Goal: Task Accomplishment & Management: Complete application form

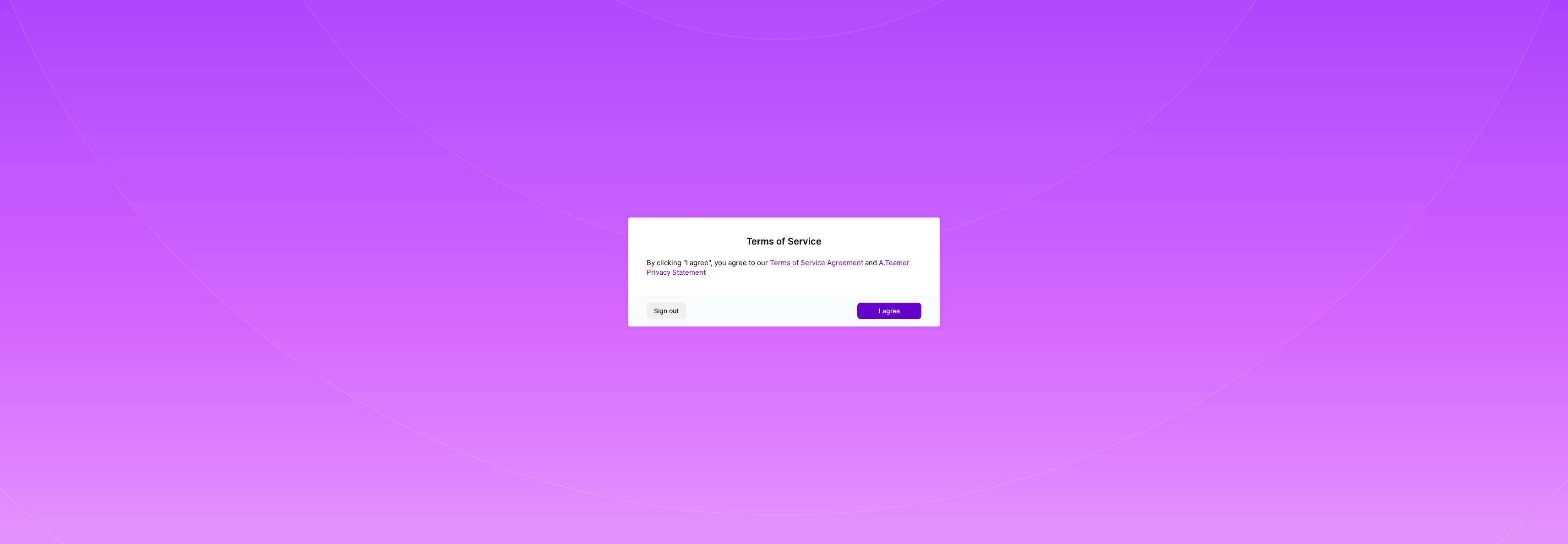
click at [874, 312] on button "I agree" at bounding box center [888, 310] width 64 height 17
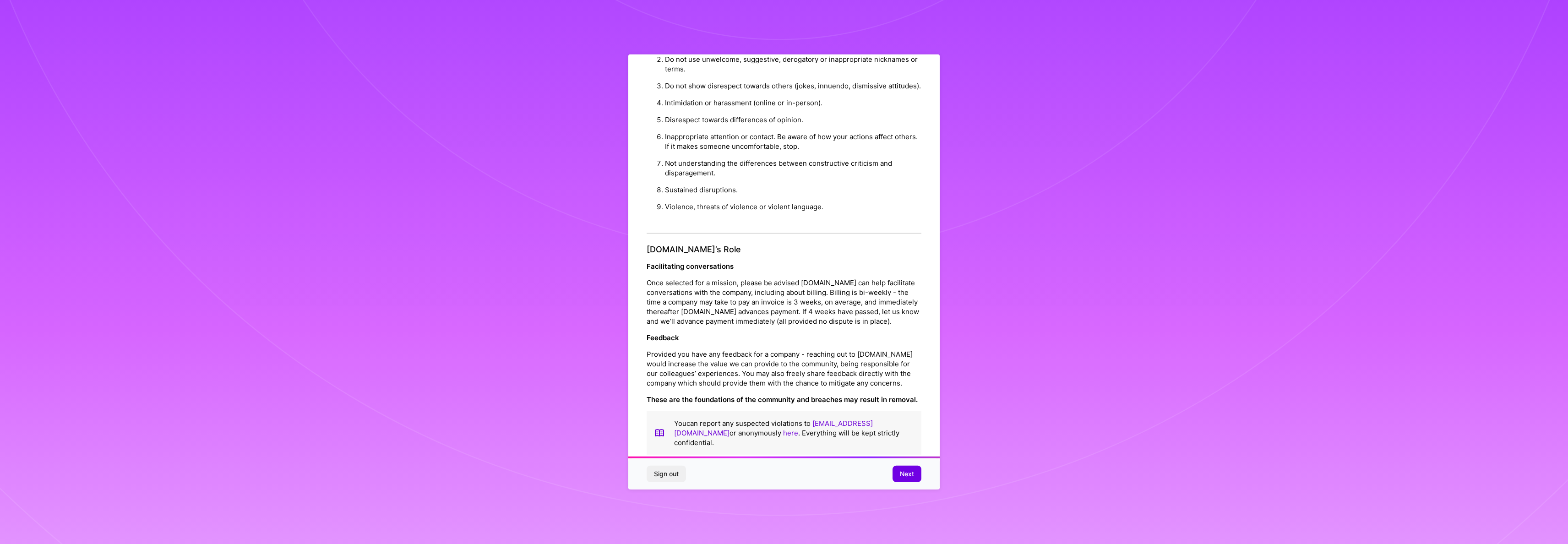
scroll to position [27, 0]
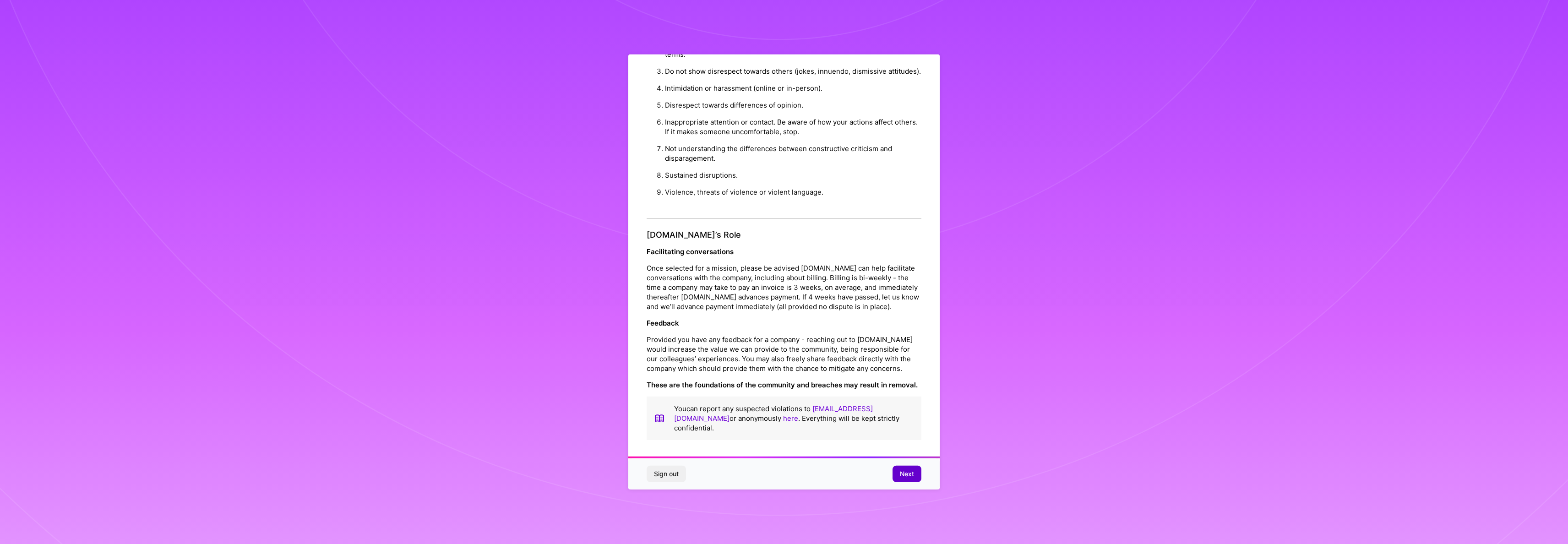
click at [905, 471] on span "Next" at bounding box center [907, 473] width 14 height 9
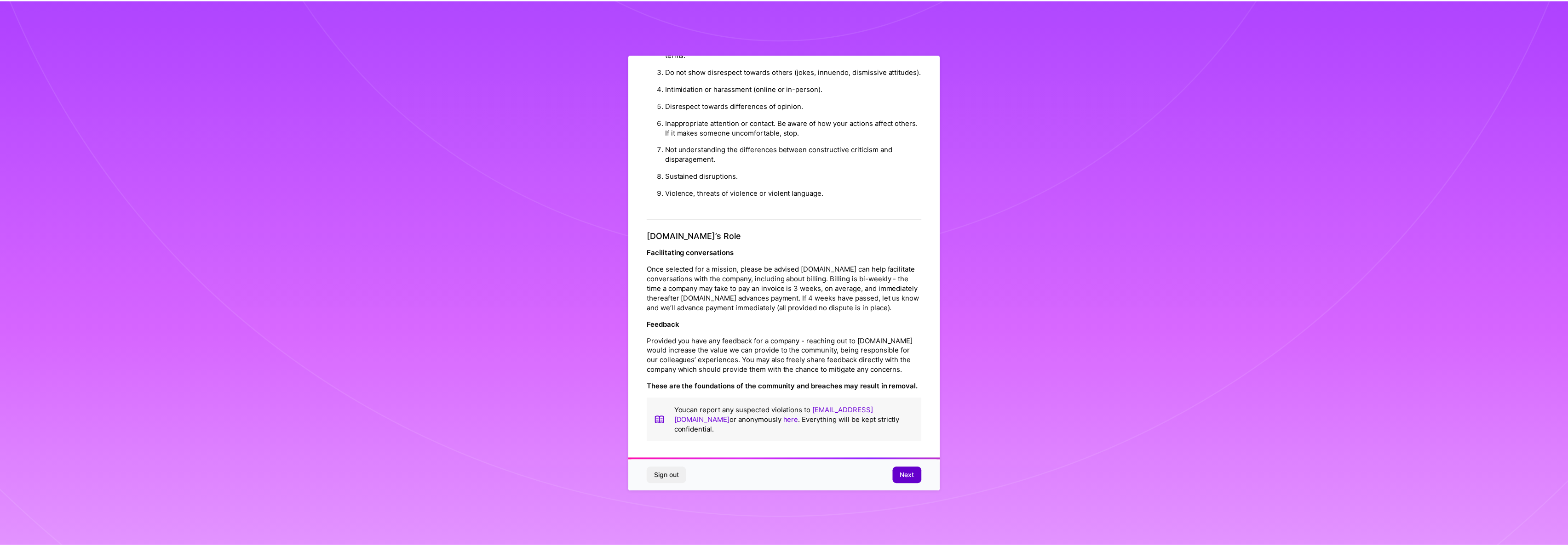
scroll to position [0, 0]
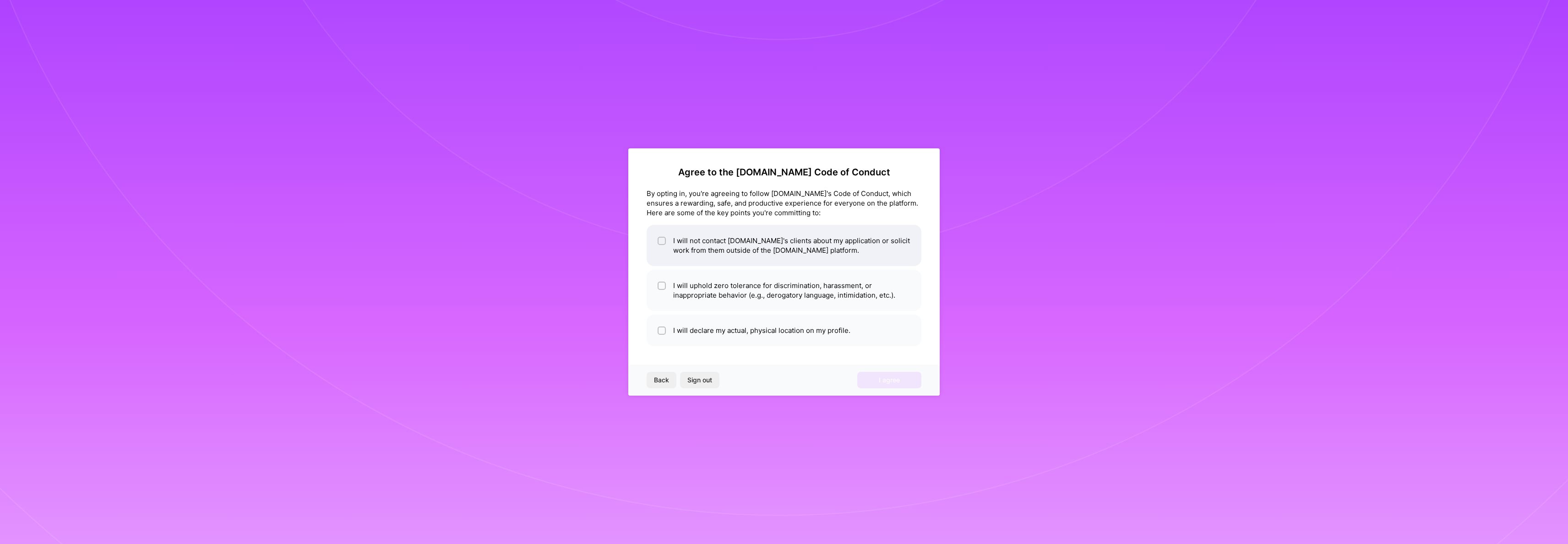
click at [664, 241] on input "checkbox" at bounding box center [662, 242] width 7 height 7
checkbox input "true"
click at [661, 284] on input "checkbox" at bounding box center [662, 286] width 7 height 7
checkbox input "true"
click at [660, 332] on input "checkbox" at bounding box center [662, 331] width 7 height 7
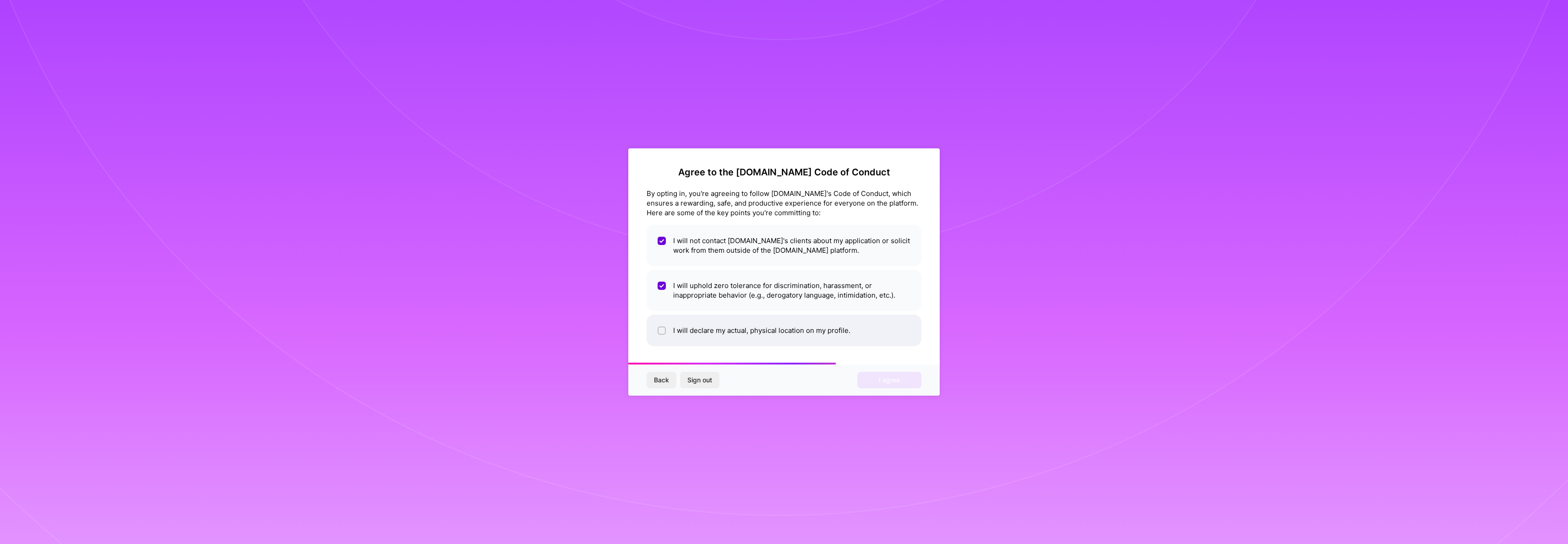
checkbox input "true"
click at [888, 384] on span "I agree" at bounding box center [888, 380] width 21 height 9
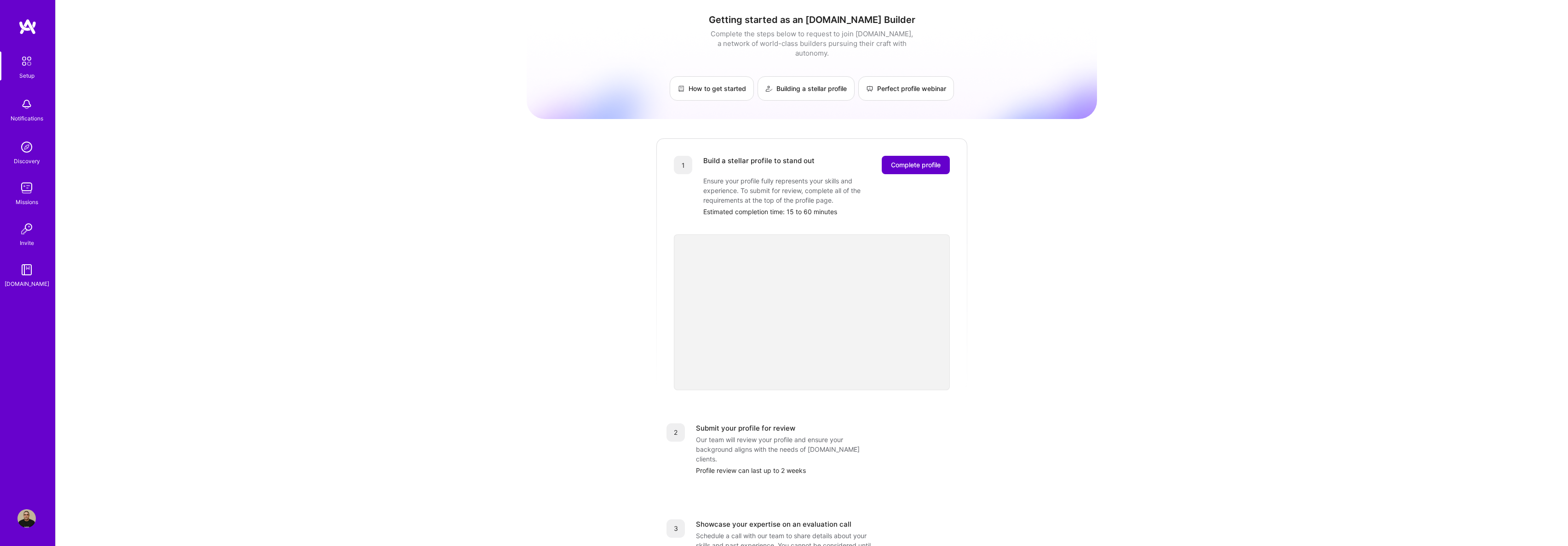
click at [915, 161] on span "Complete profile" at bounding box center [916, 165] width 49 height 9
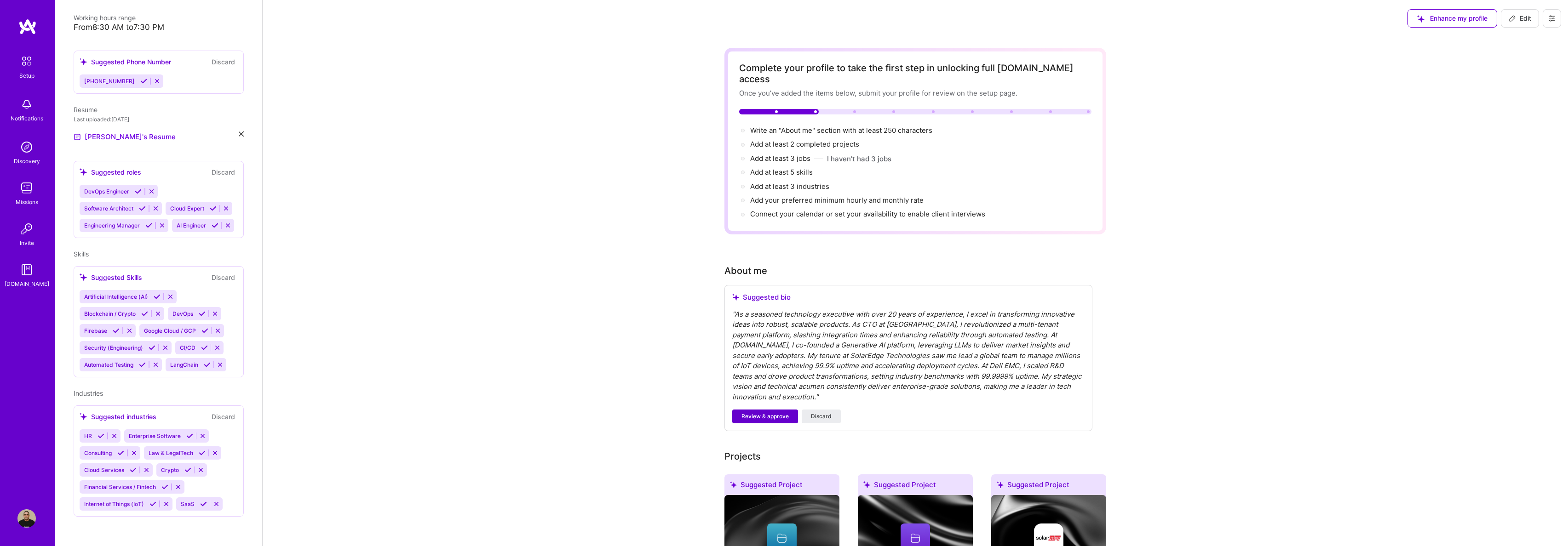
click at [767, 413] on span "Review & approve" at bounding box center [765, 417] width 47 height 8
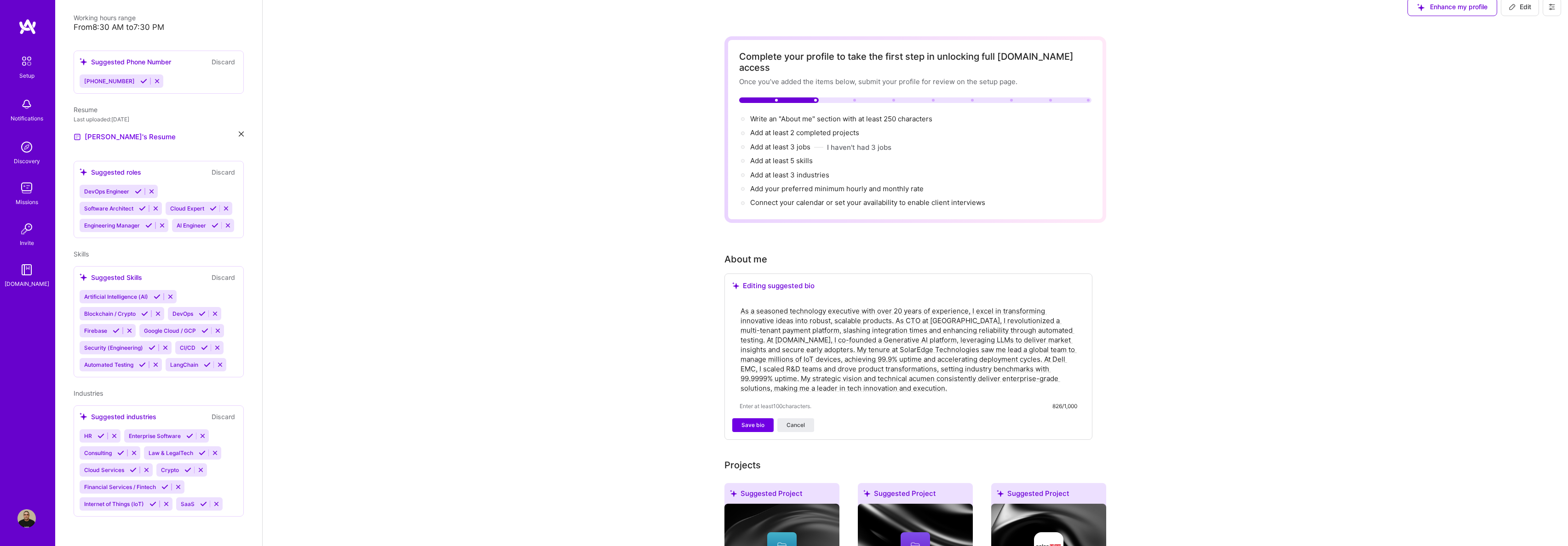
scroll to position [30, 0]
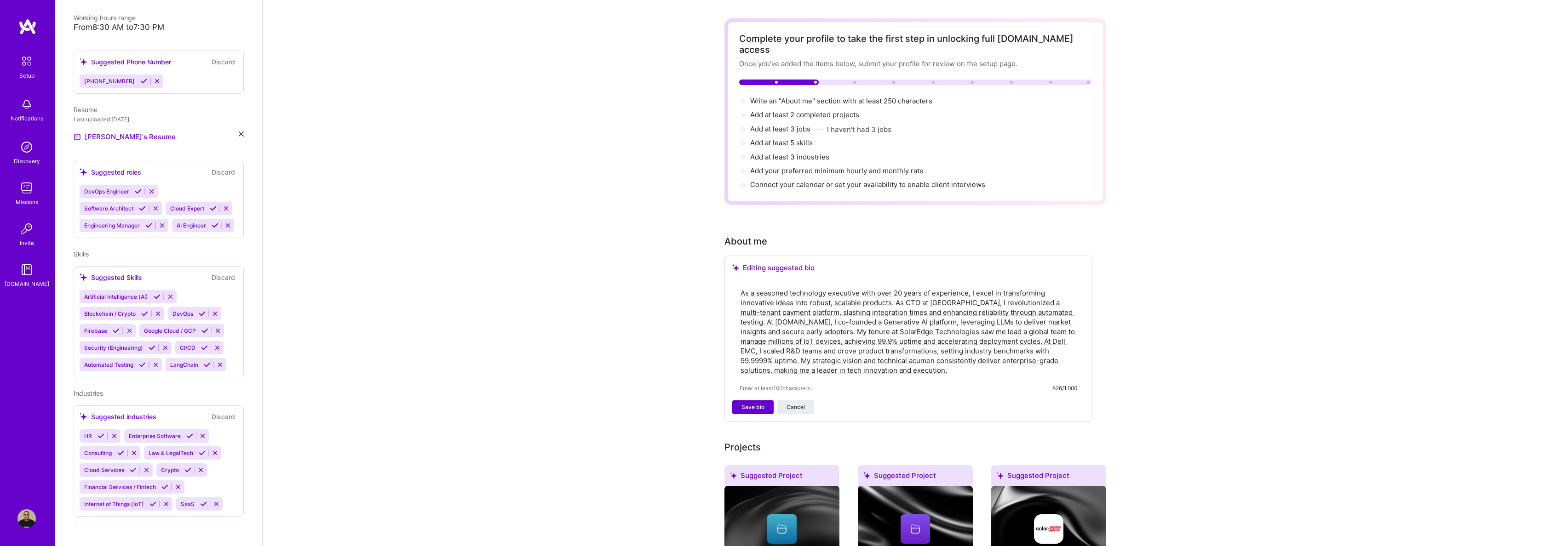
click at [752, 403] on span "Save bio" at bounding box center [752, 407] width 23 height 8
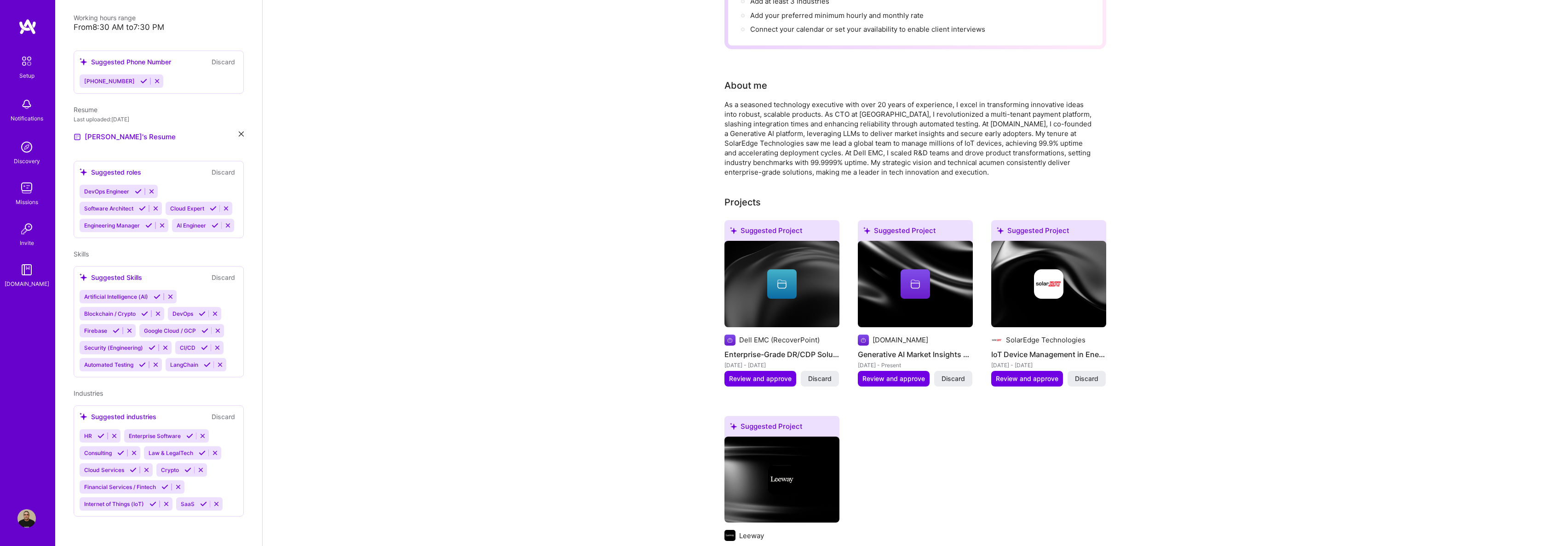
scroll to position [177, 0]
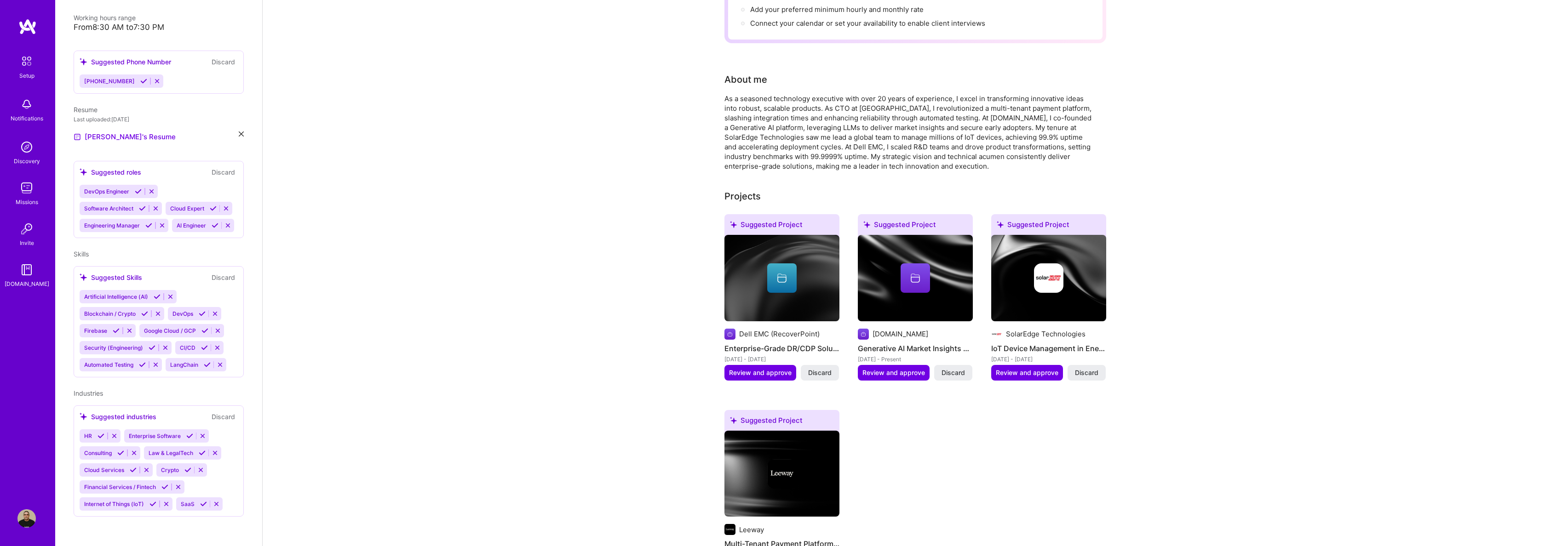
click at [915, 277] on span at bounding box center [915, 281] width 11 height 9
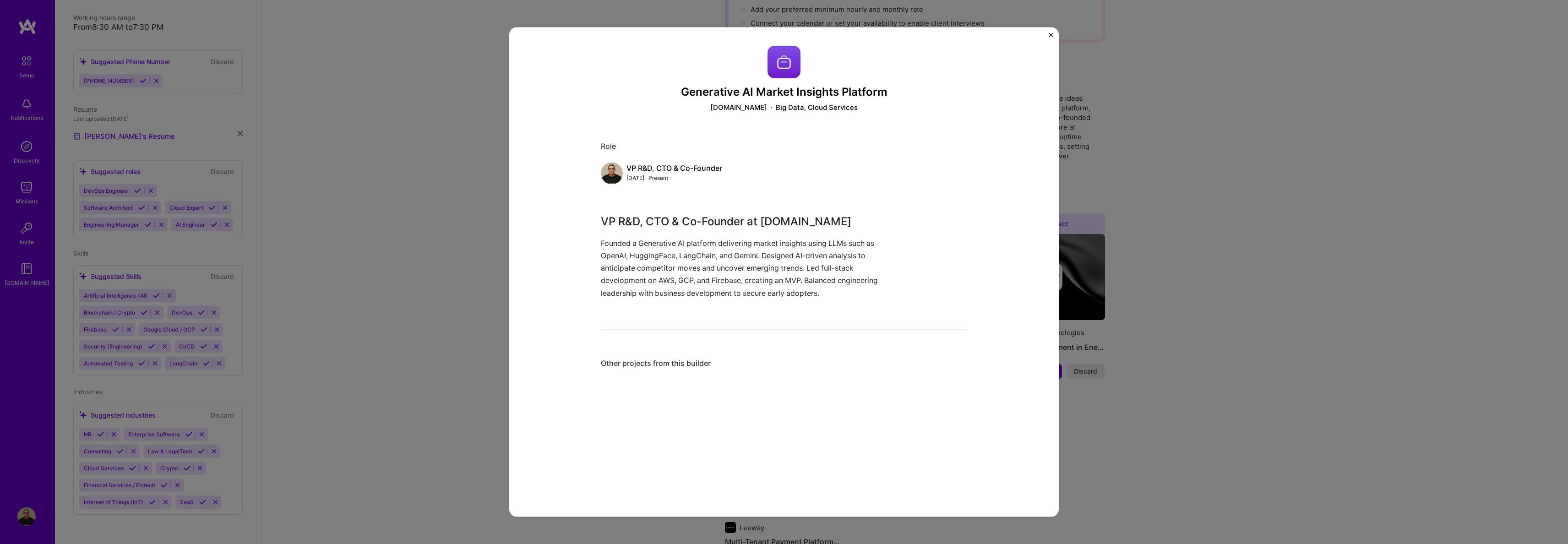
click at [1048, 35] on img "Close" at bounding box center [1050, 34] width 5 height 5
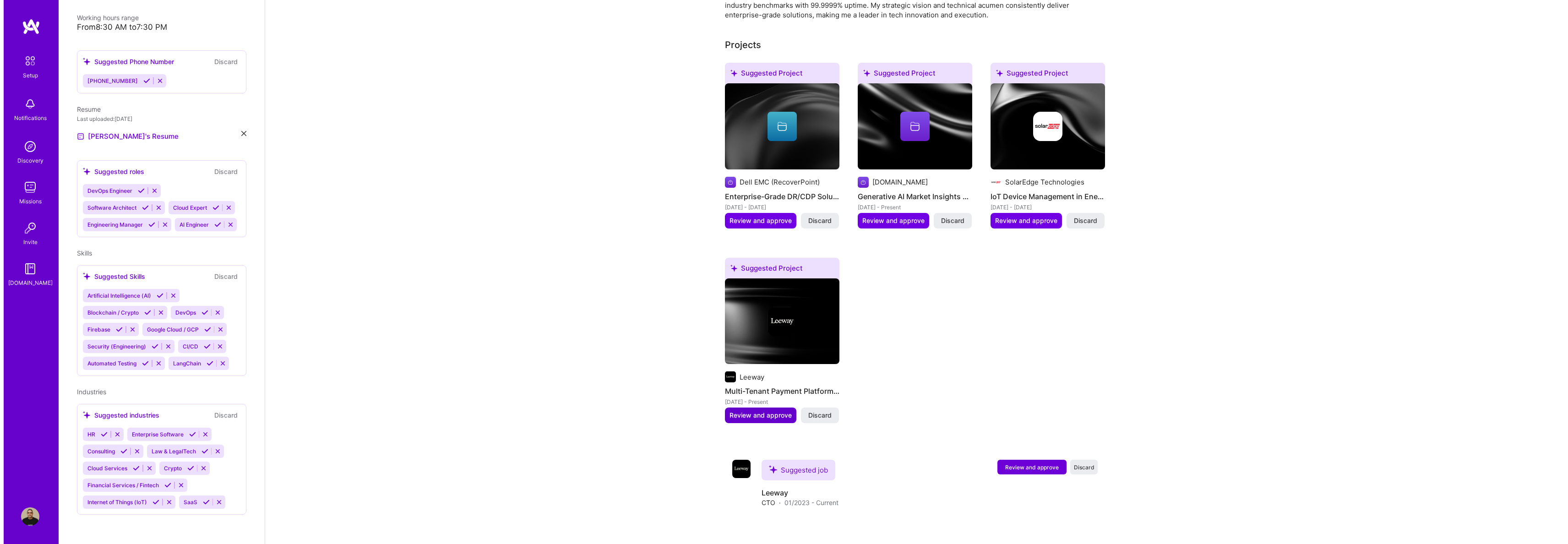
scroll to position [492, 0]
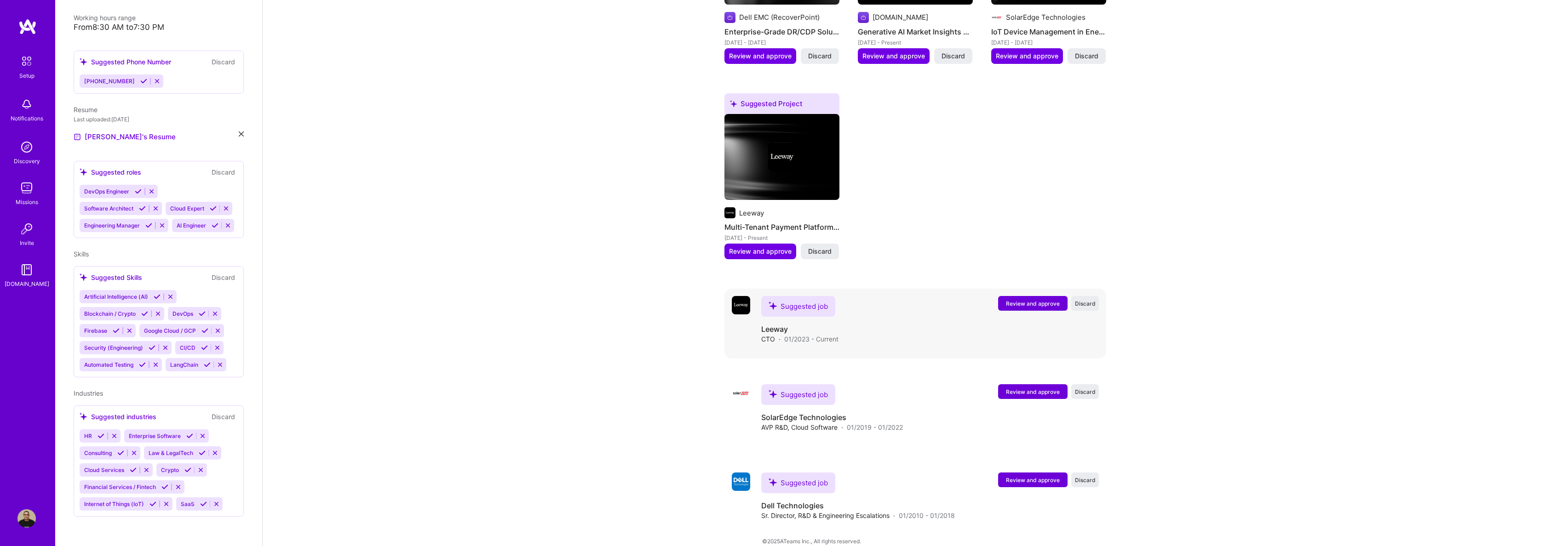
click at [1037, 300] on span "Review and approve" at bounding box center [1032, 304] width 54 height 8
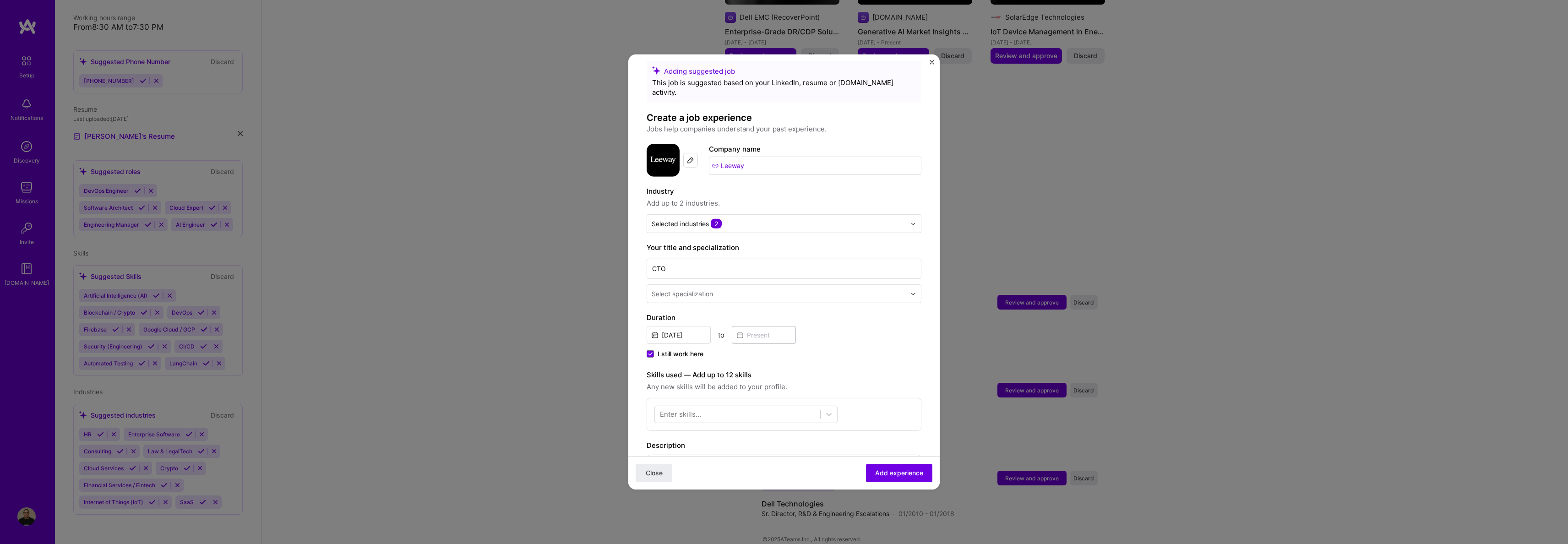
scroll to position [18, 0]
click at [825, 405] on icon at bounding box center [828, 408] width 9 height 9
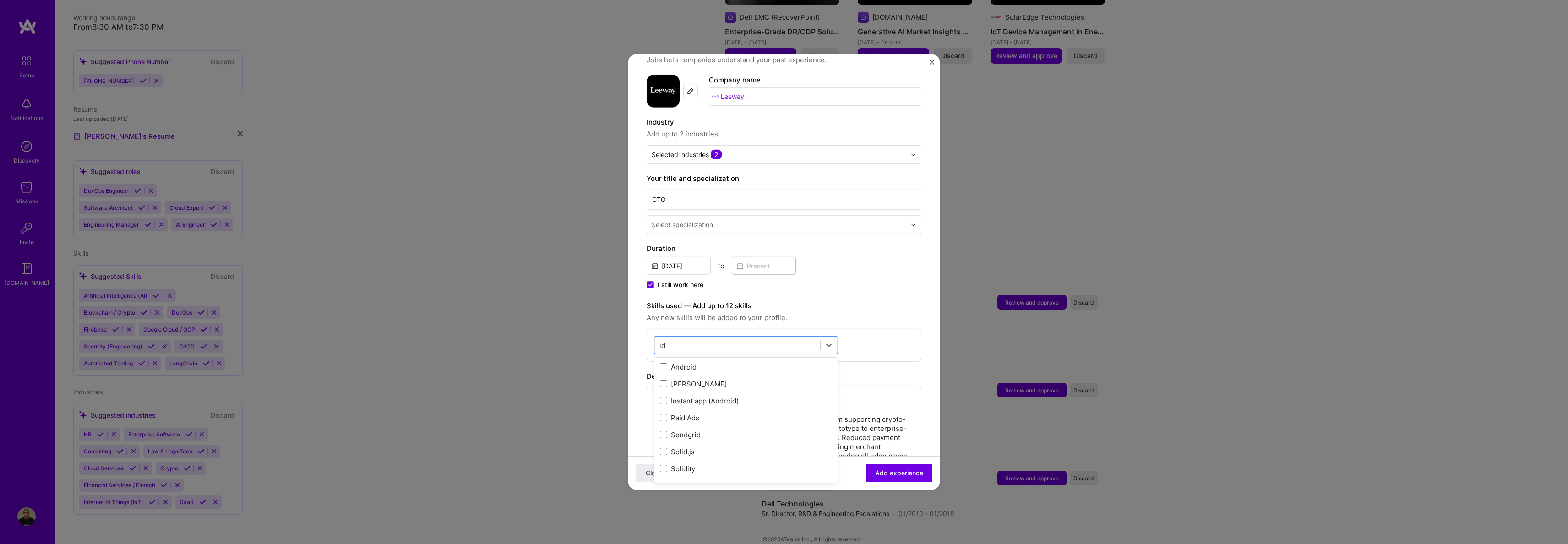
scroll to position [0, 0]
type input "i"
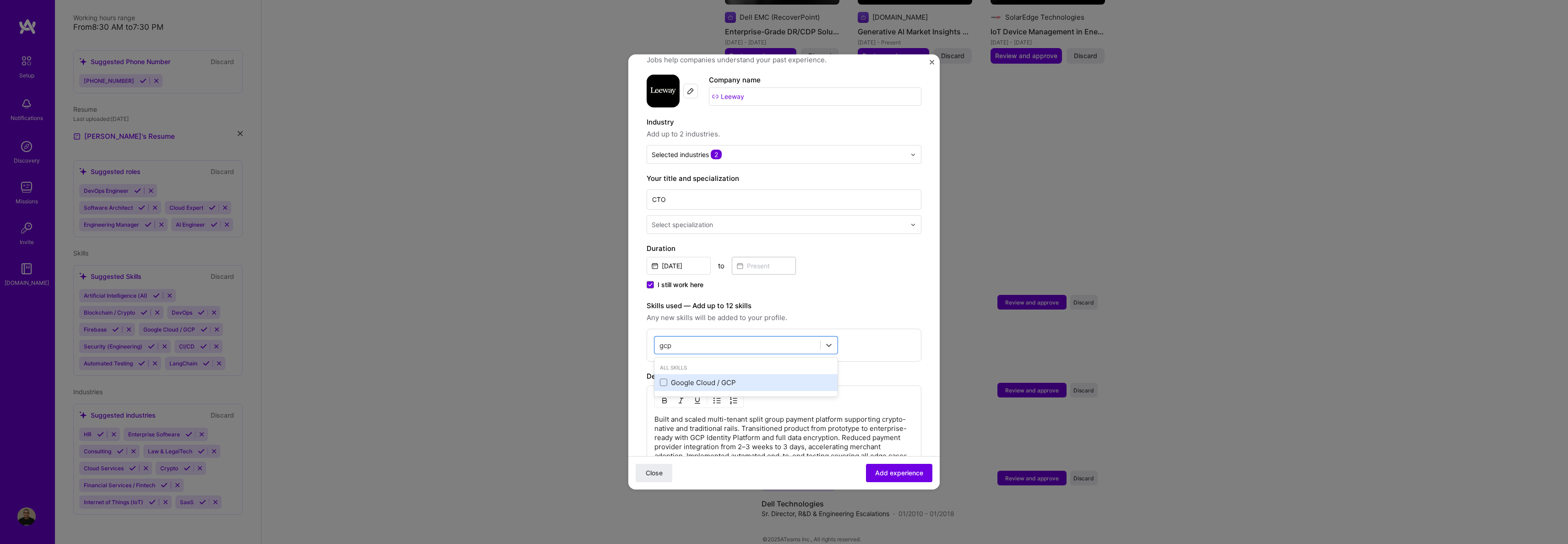
click at [669, 378] on div "Google Cloud / GCP" at bounding box center [745, 383] width 172 height 10
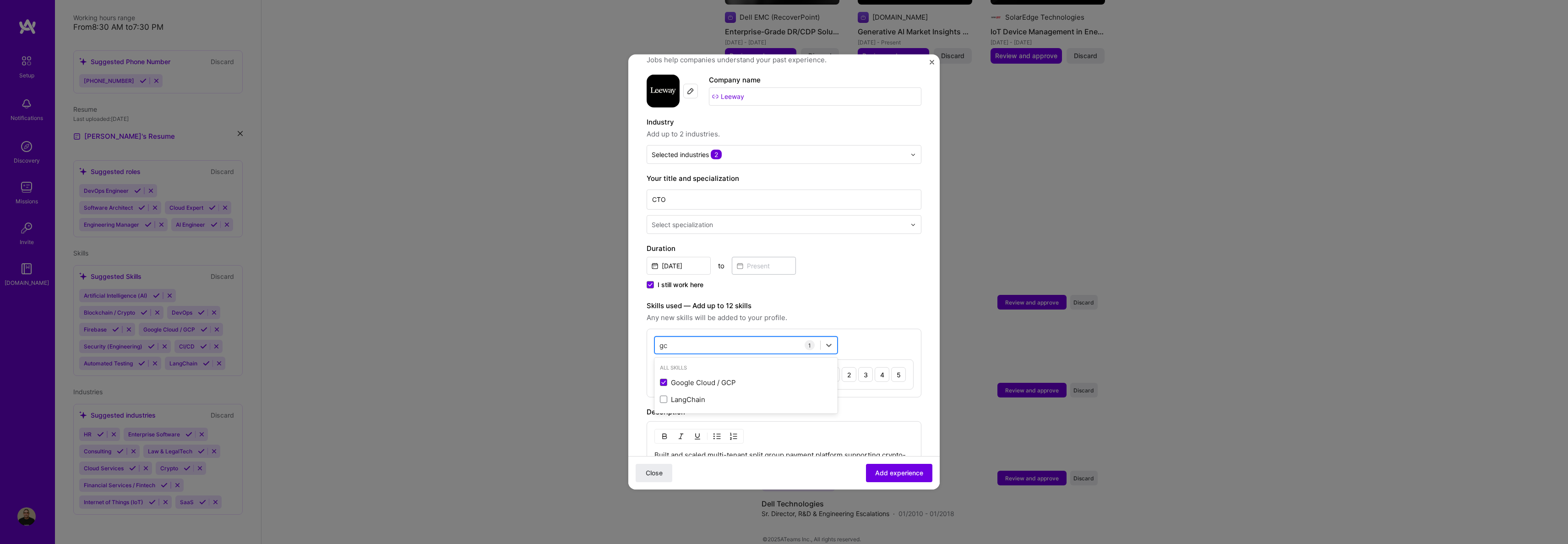
type input "g"
click at [666, 381] on div "All Skills Python" at bounding box center [746, 377] width 183 height 35
click at [666, 379] on span at bounding box center [662, 382] width 7 height 7
click at [0, 0] on input "checkbox" at bounding box center [0, 0] width 0 height 0
click at [787, 289] on div "Adding suggested job This job is suggested based on your LinkedIn, resume or A.…" at bounding box center [784, 349] width 275 height 714
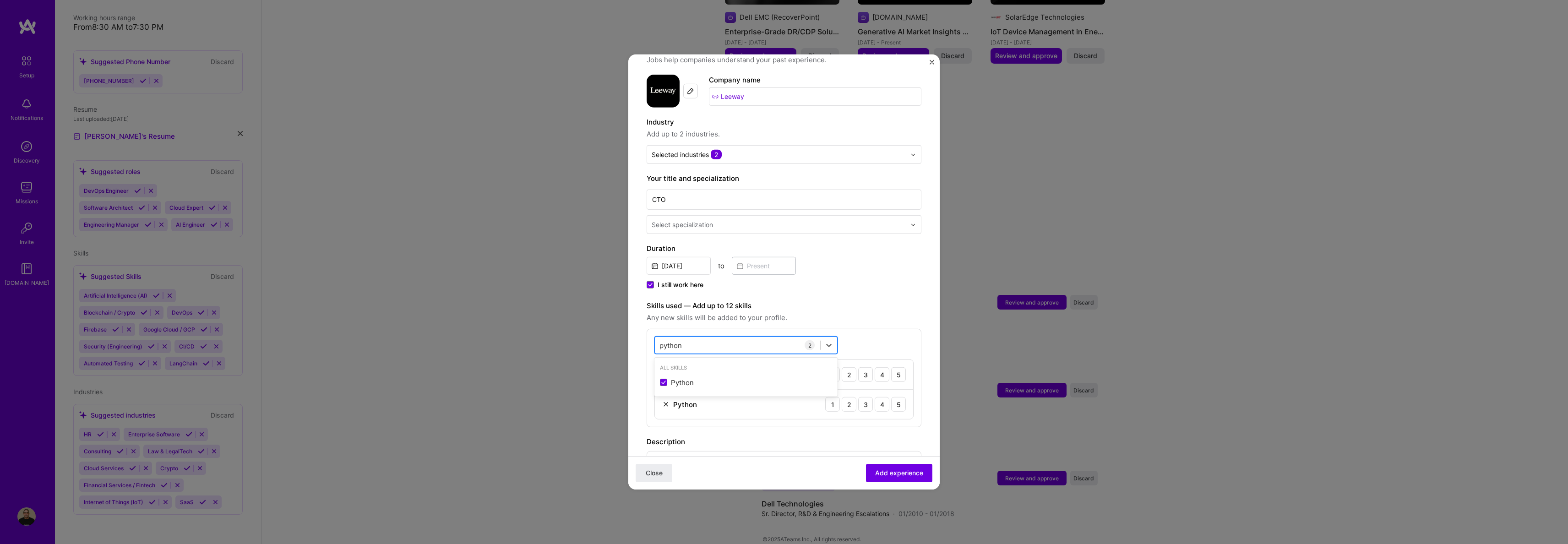
click at [712, 338] on div "python python" at bounding box center [737, 345] width 165 height 15
drag, startPoint x: 699, startPoint y: 338, endPoint x: 623, endPoint y: 336, distance: 76.0
click at [623, 336] on div "Adding suggested job This job is suggested based on your LinkedIn, resume or A.…" at bounding box center [784, 272] width 1568 height 544
click at [668, 341] on input "python" at bounding box center [671, 346] width 24 height 10
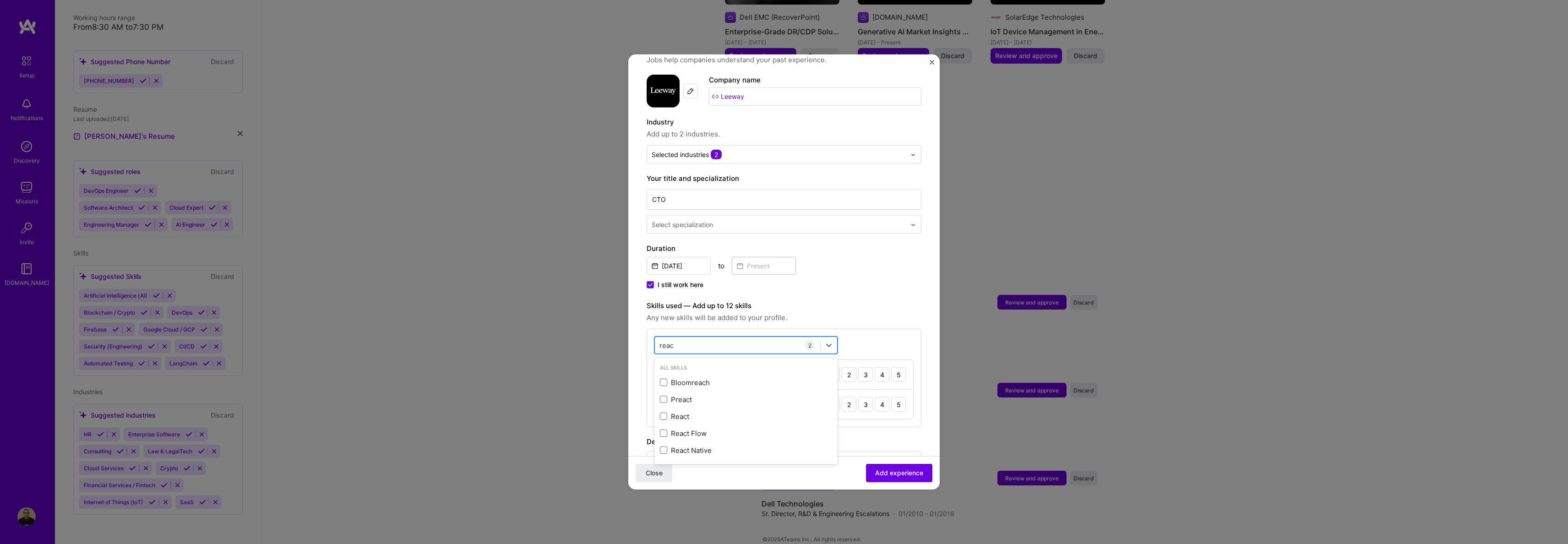
type input "react"
click at [664, 396] on span at bounding box center [662, 399] width 7 height 7
click at [0, 0] on input "checkbox" at bounding box center [0, 0] width 0 height 0
drag, startPoint x: 684, startPoint y: 336, endPoint x: 623, endPoint y: 332, distance: 61.1
click at [623, 332] on div "Adding suggested job This job is suggested based on your LinkedIn, resume or A.…" at bounding box center [784, 272] width 1568 height 544
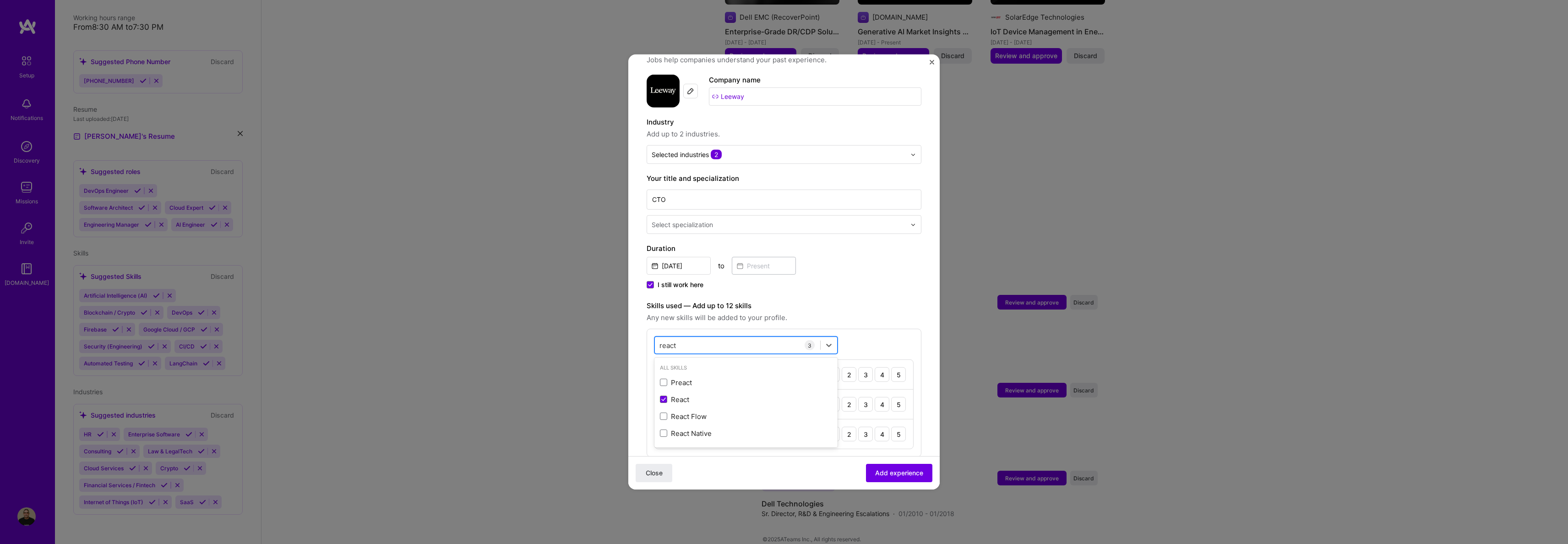
click at [666, 341] on input "react" at bounding box center [668, 346] width 18 height 10
click at [721, 339] on div "react react" at bounding box center [737, 345] width 165 height 15
click at [664, 341] on input "react" at bounding box center [668, 346] width 18 height 10
type input "g"
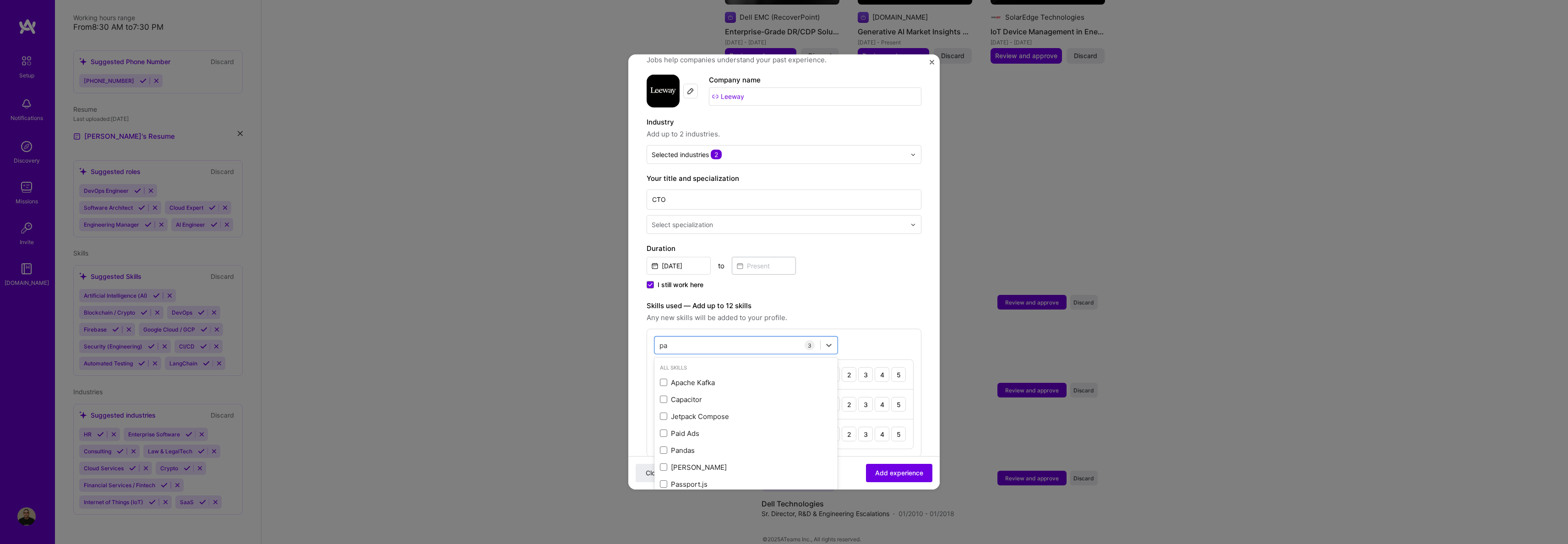
type input "p"
type input "P"
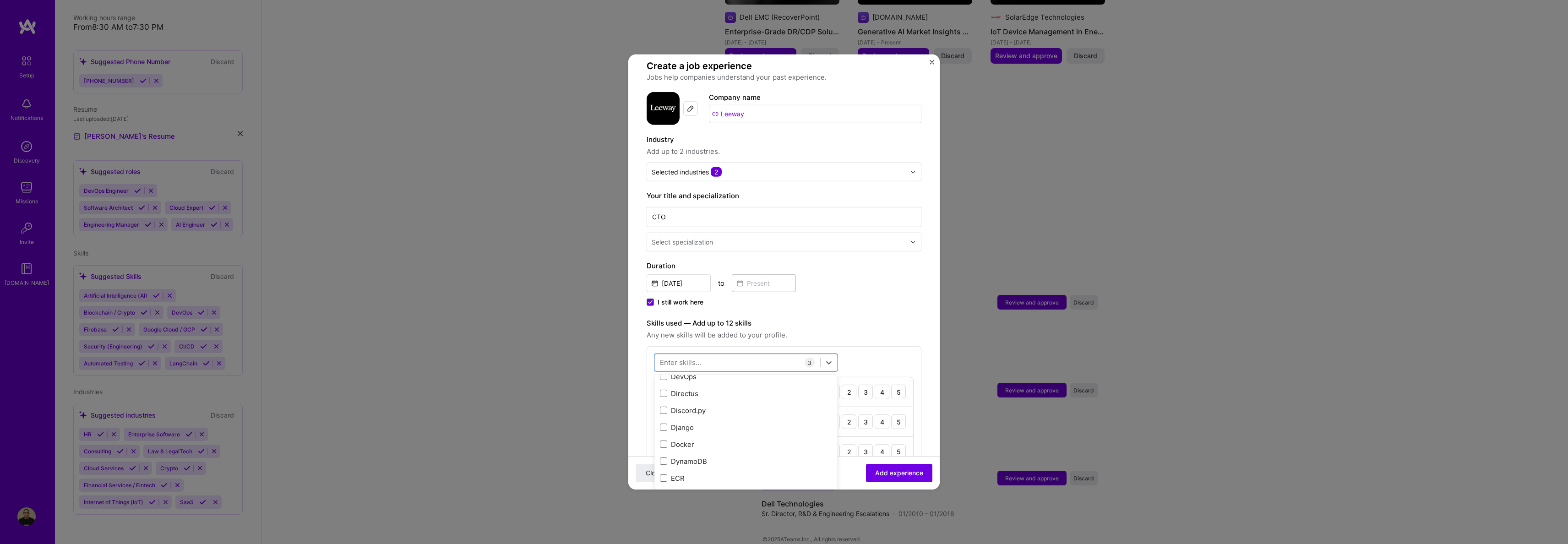
scroll to position [1740, 0]
click at [664, 453] on span at bounding box center [662, 456] width 7 height 7
click at [0, 0] on input "checkbox" at bounding box center [0, 0] width 0 height 0
click at [662, 385] on span at bounding box center [662, 388] width 7 height 7
click at [0, 0] on input "checkbox" at bounding box center [0, 0] width 0 height 0
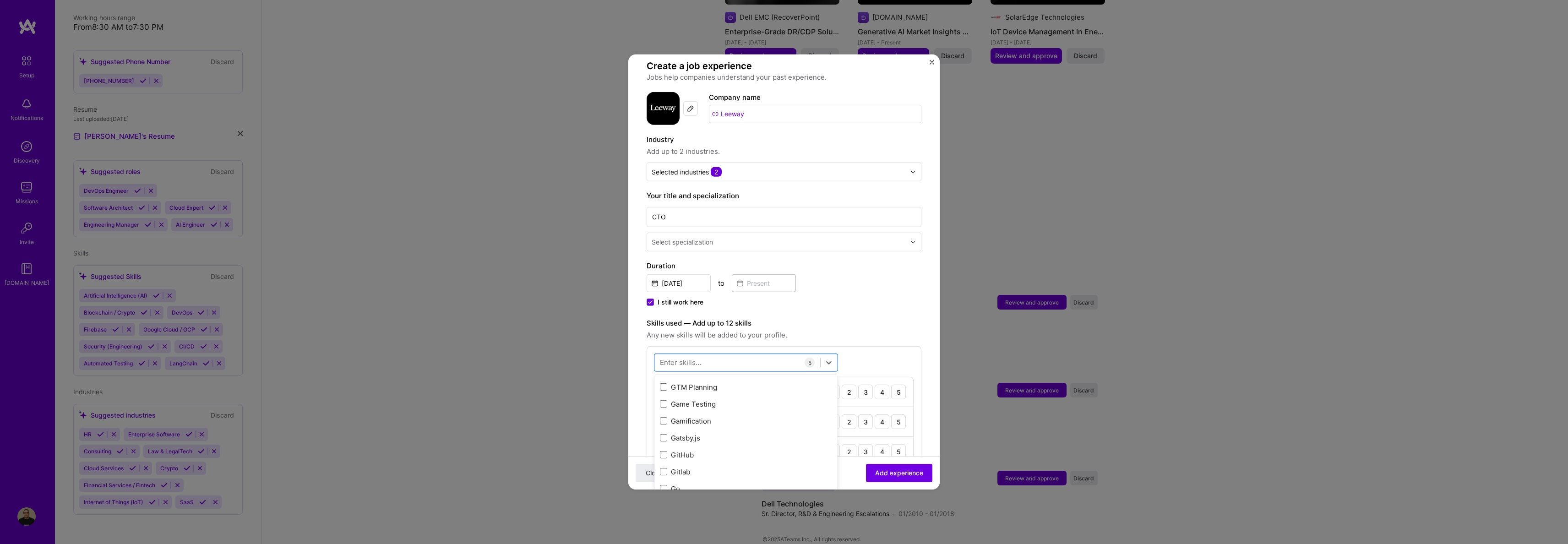
scroll to position [2446, 0]
click at [665, 408] on span at bounding box center [662, 411] width 7 height 7
click at [0, 0] on input "checkbox" at bounding box center [0, 0] width 0 height 0
click at [660, 413] on span at bounding box center [662, 416] width 7 height 7
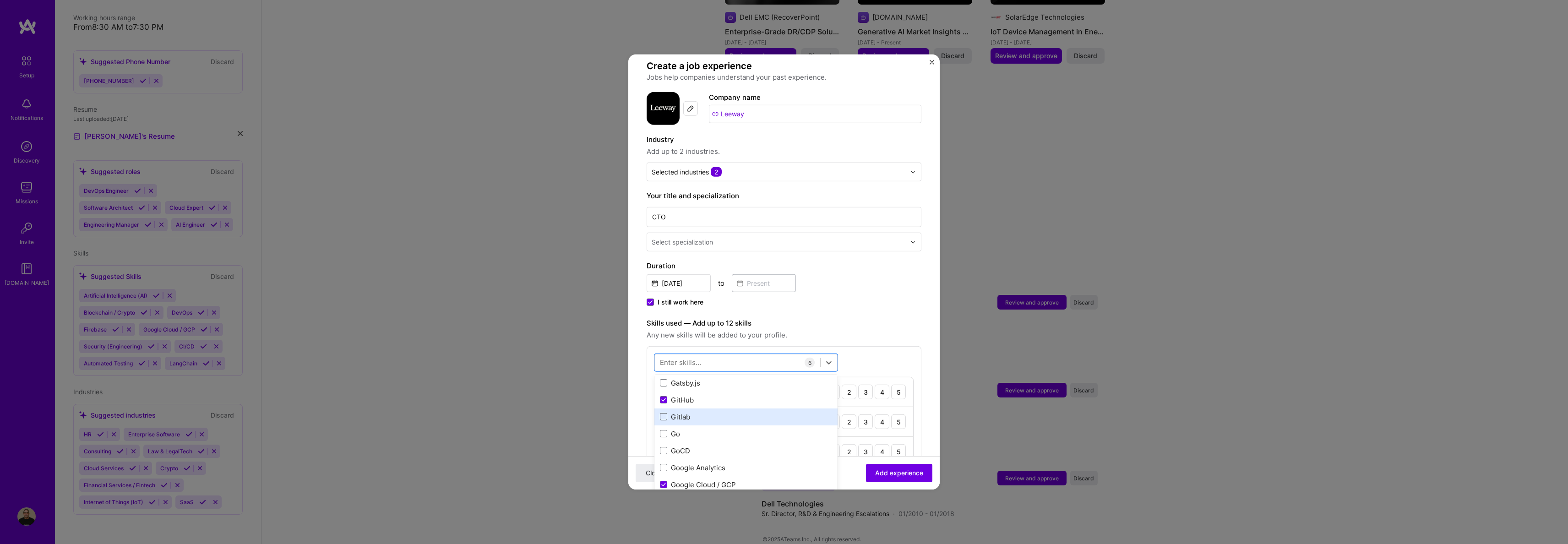
click at [0, 0] on input "checkbox" at bounding box center [0, 0] width 0 height 0
click at [667, 396] on div "Firebase" at bounding box center [745, 401] width 172 height 10
type input "f"
type input "d"
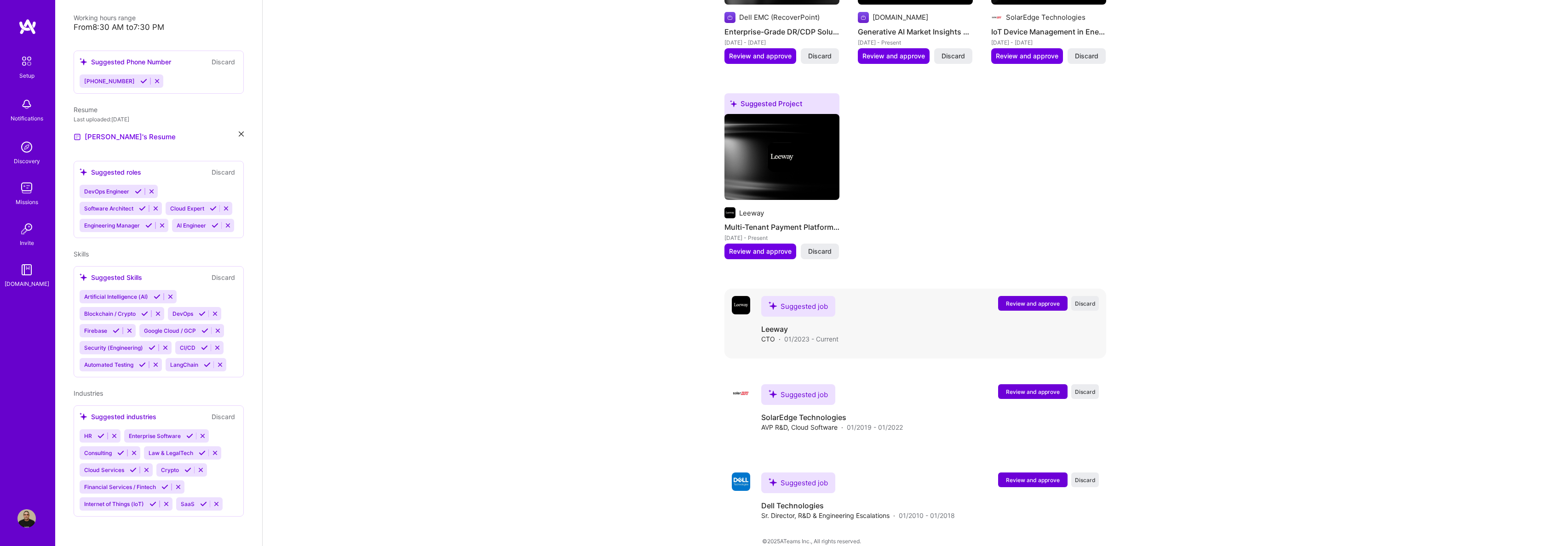
click at [1018, 296] on button "Review and approve" at bounding box center [1032, 303] width 69 height 15
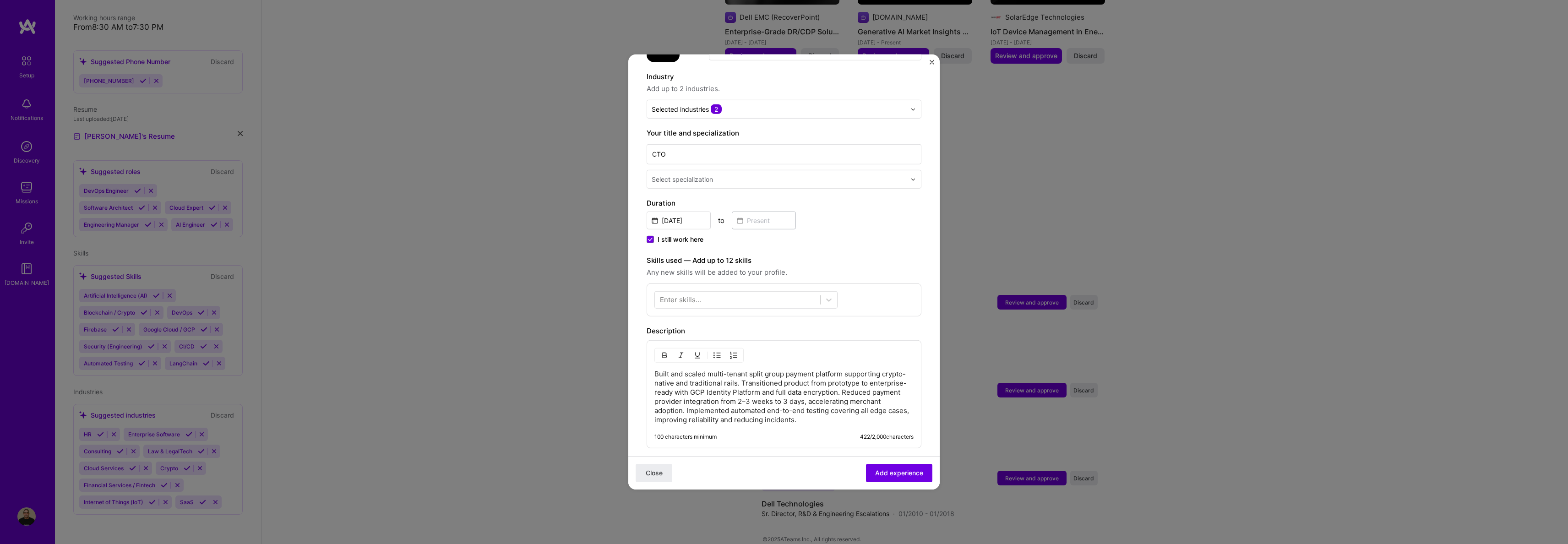
scroll to position [121, 0]
click at [797, 299] on div at bounding box center [737, 305] width 165 height 15
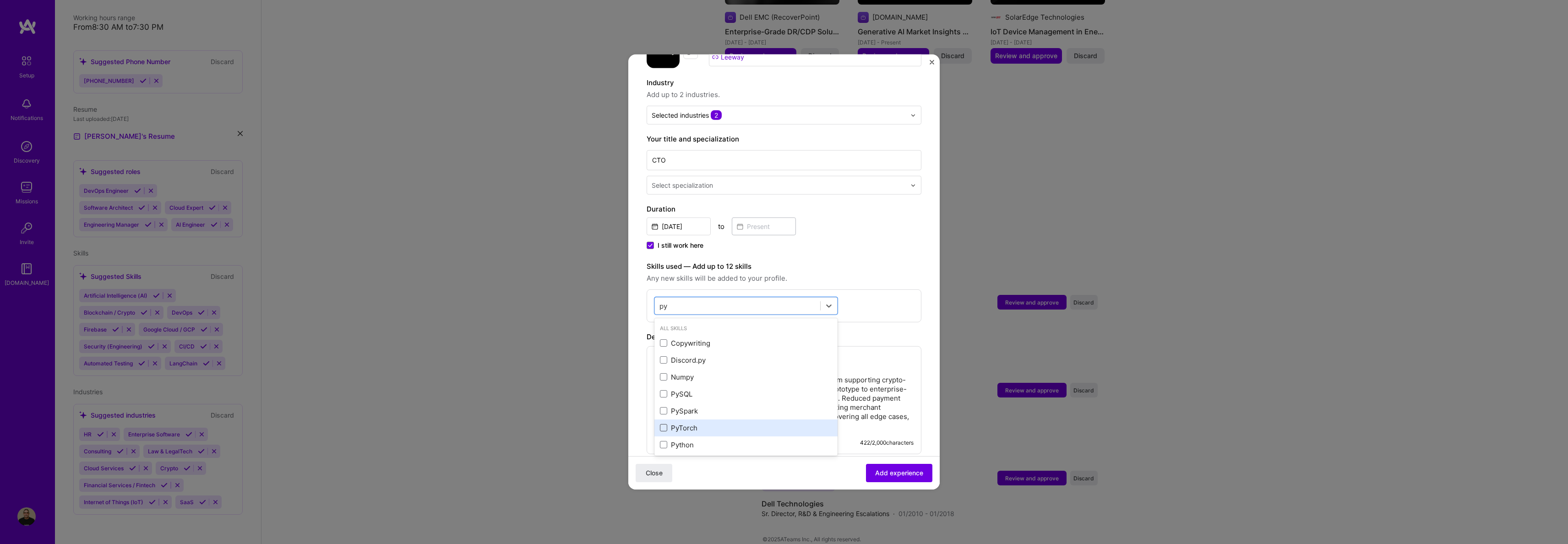
scroll to position [3, 0]
click at [663, 438] on span at bounding box center [662, 441] width 7 height 7
click at [0, 0] on input "checkbox" at bounding box center [0, 0] width 0 height 0
type input "p"
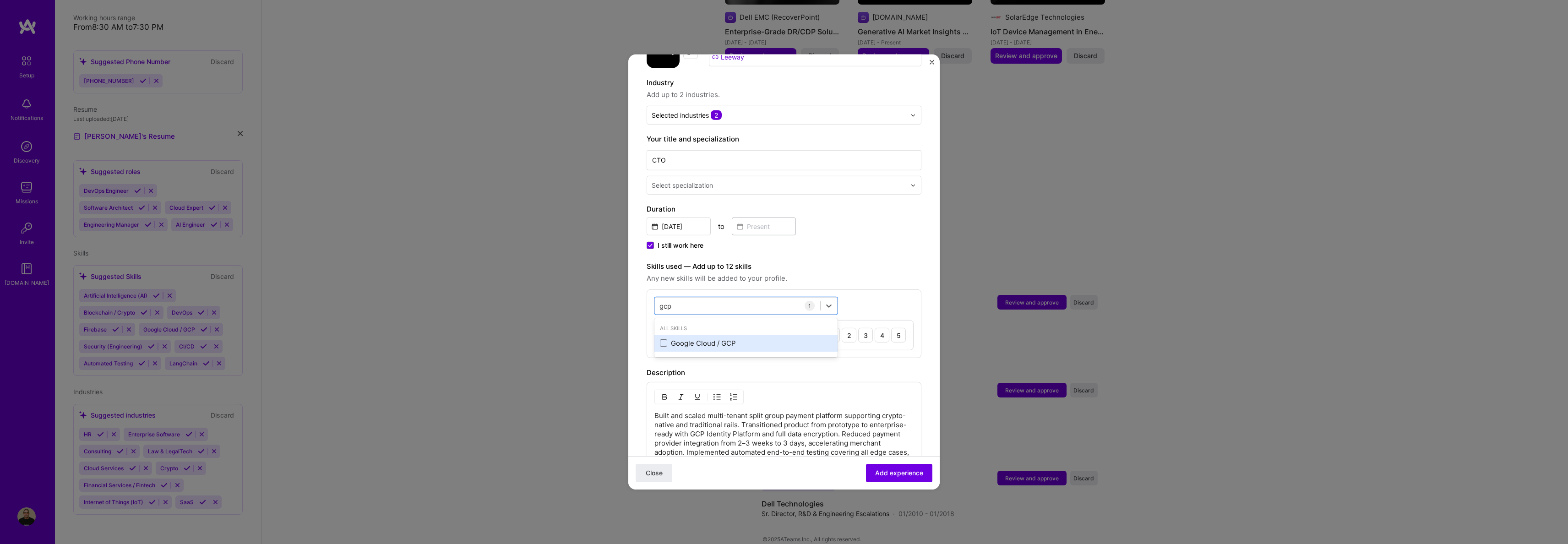
click at [667, 339] on div "Google Cloud / GCP" at bounding box center [745, 344] width 172 height 10
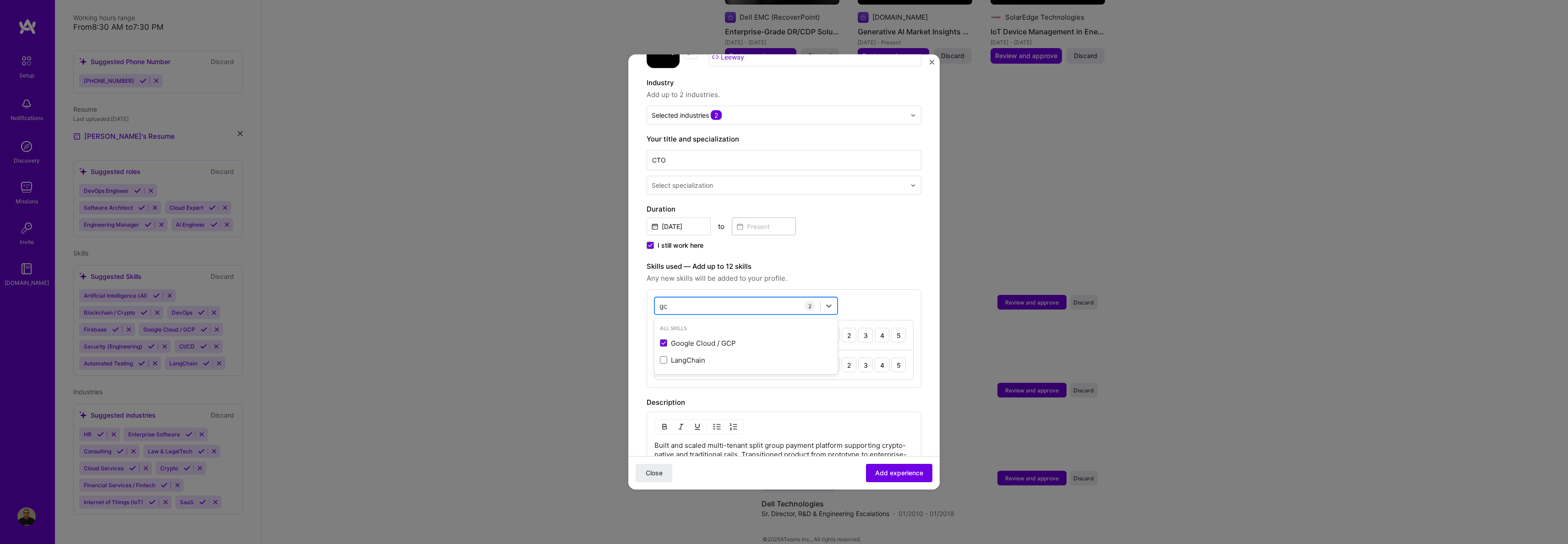
type input "g"
type input "firebase"
click at [665, 340] on span at bounding box center [662, 343] width 7 height 7
click at [0, 0] on input "checkbox" at bounding box center [0, 0] width 0 height 0
click at [668, 301] on input "firebase" at bounding box center [673, 306] width 27 height 10
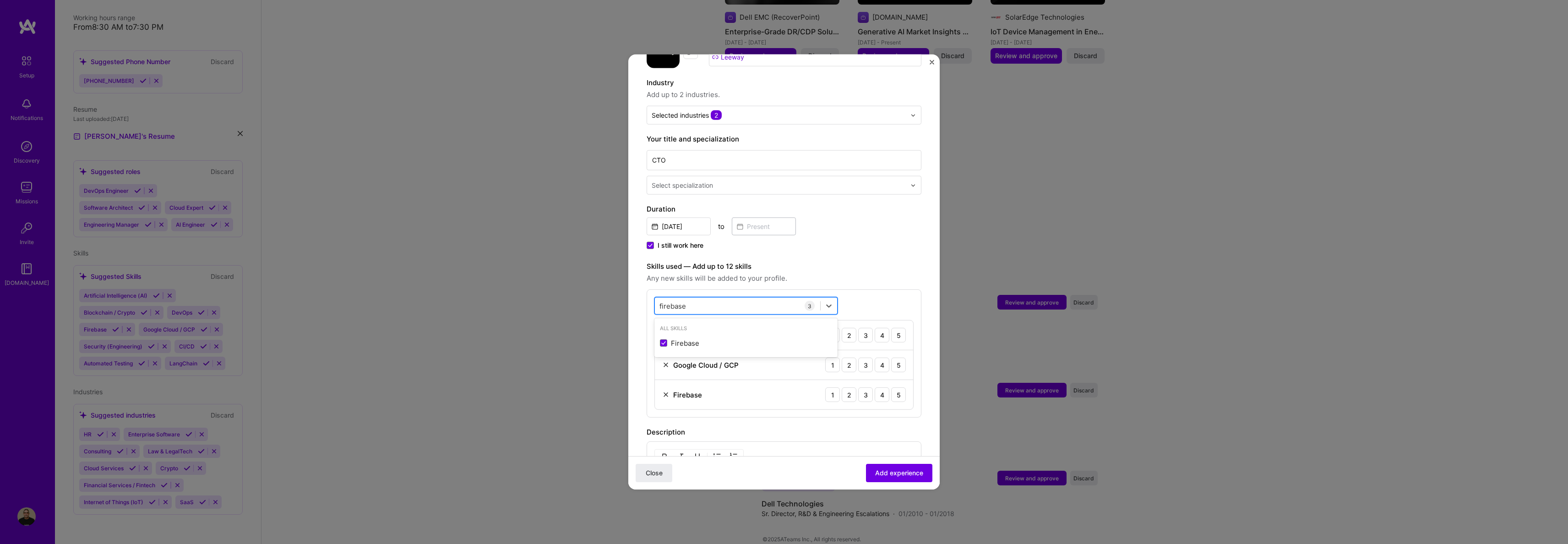
click at [668, 301] on input "firebase" at bounding box center [673, 306] width 27 height 10
click at [664, 321] on div "API Integration" at bounding box center [745, 326] width 172 height 10
type input "verc"
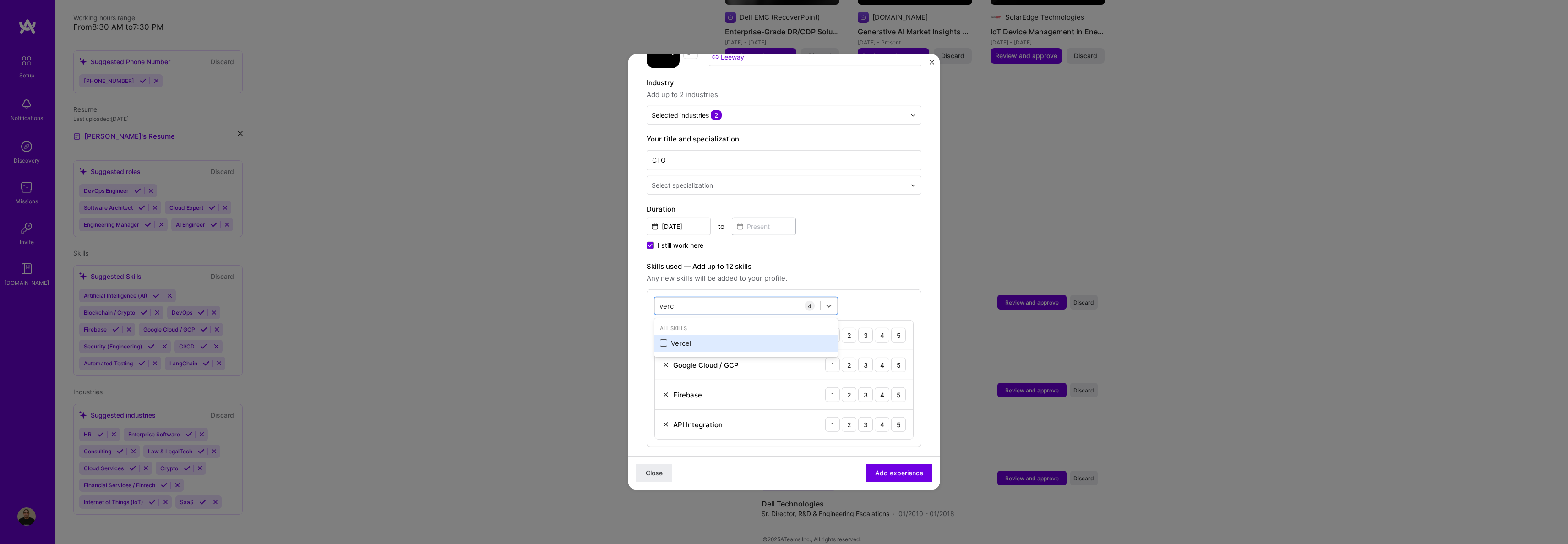
click at [663, 340] on span at bounding box center [662, 343] width 7 height 7
click at [0, 0] on input "checkbox" at bounding box center [0, 0] width 0 height 0
drag, startPoint x: 684, startPoint y: 294, endPoint x: 640, endPoint y: 297, distance: 44.1
click at [640, 297] on form "Adding suggested job This job is suggested based on your LinkedIn, resume or A.…" at bounding box center [783, 379] width 311 height 855
click at [662, 301] on input "verc" at bounding box center [666, 306] width 15 height 10
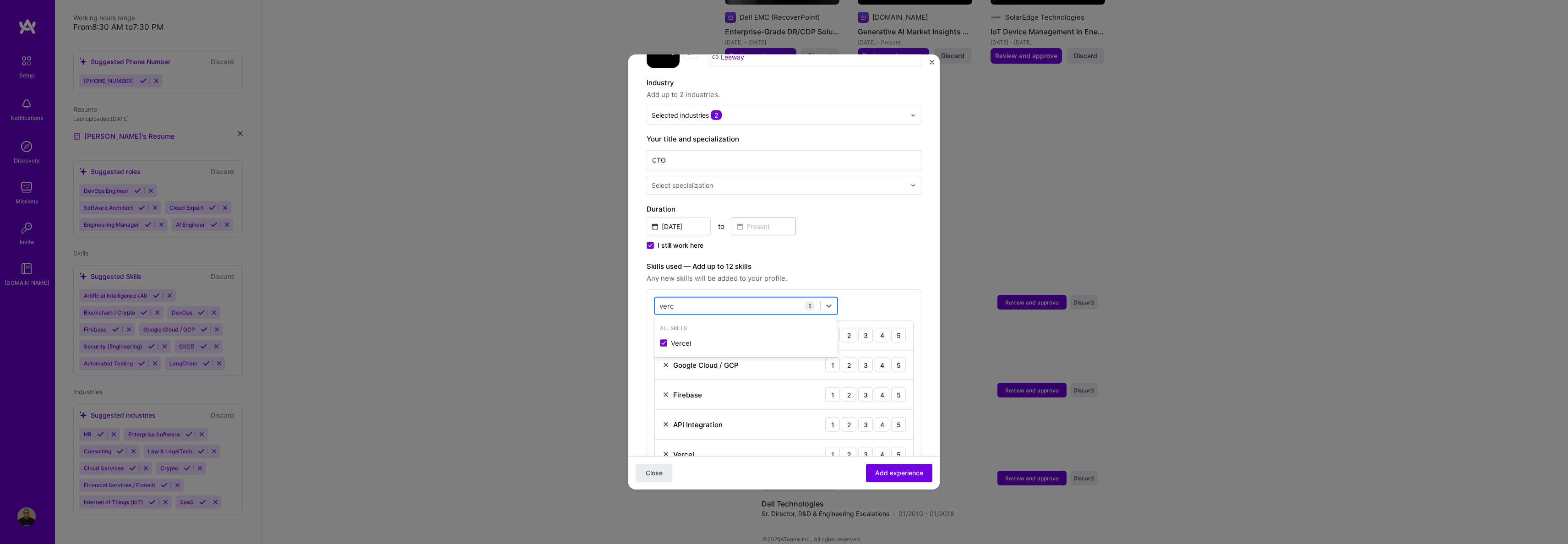
click at [662, 301] on input "verc" at bounding box center [666, 306] width 15 height 10
type input "a"
click at [661, 356] on span at bounding box center [662, 359] width 7 height 7
click at [0, 0] on input "checkbox" at bounding box center [0, 0] width 0 height 0
click at [826, 273] on span "Any new skills will be added to your profile." at bounding box center [784, 278] width 275 height 11
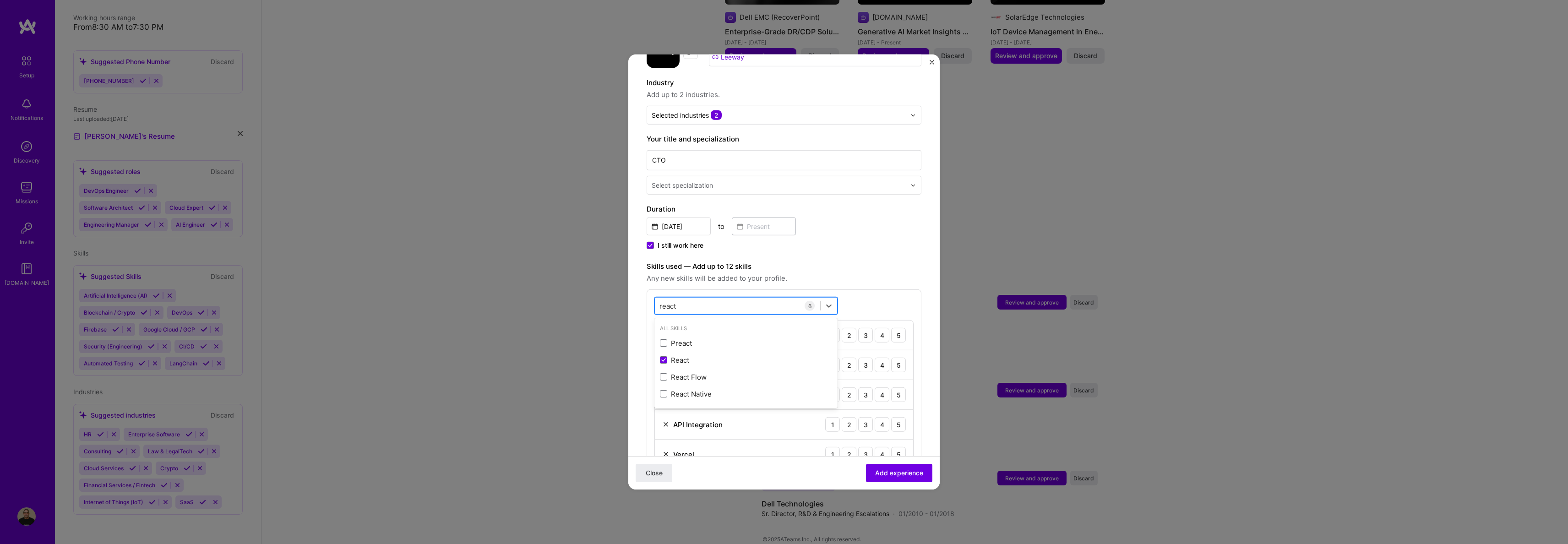
click at [679, 299] on div "react react" at bounding box center [737, 305] width 165 height 15
type input "r"
click at [666, 356] on span at bounding box center [662, 359] width 7 height 7
click at [0, 0] on input "checkbox" at bounding box center [0, 0] width 0 height 0
type input "d"
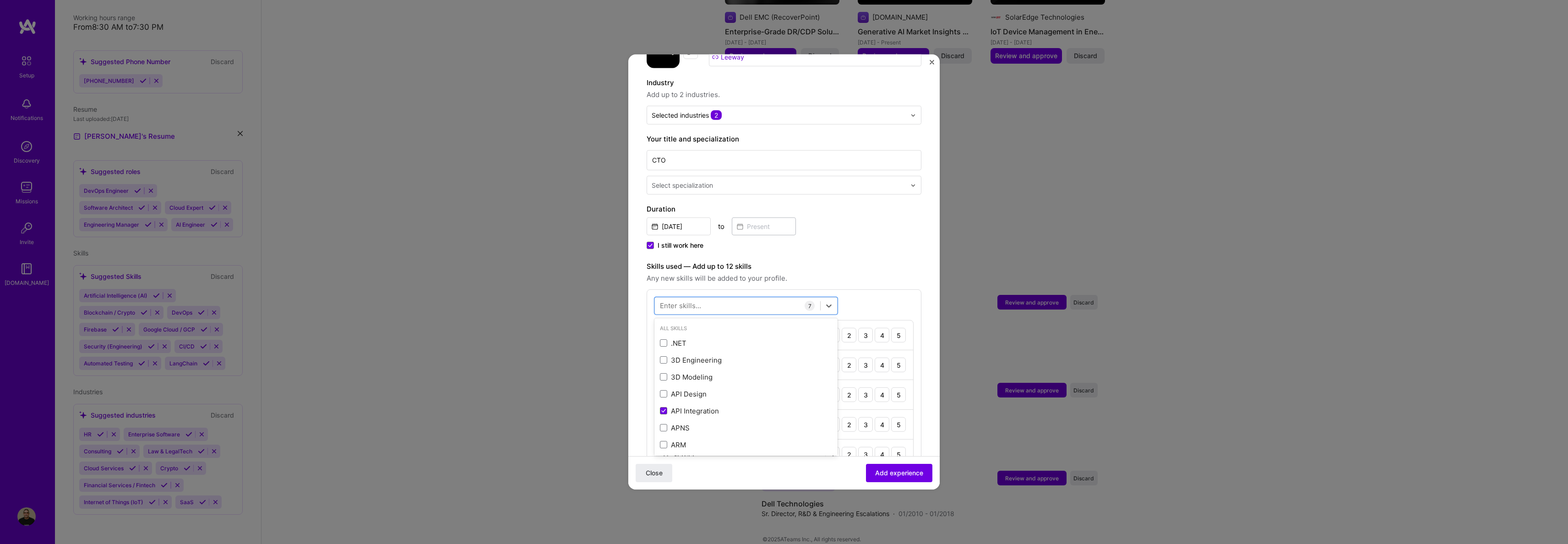
click at [871, 246] on div "Adding suggested job This job is suggested based on your LinkedIn, resume or A.…" at bounding box center [784, 383] width 275 height 863
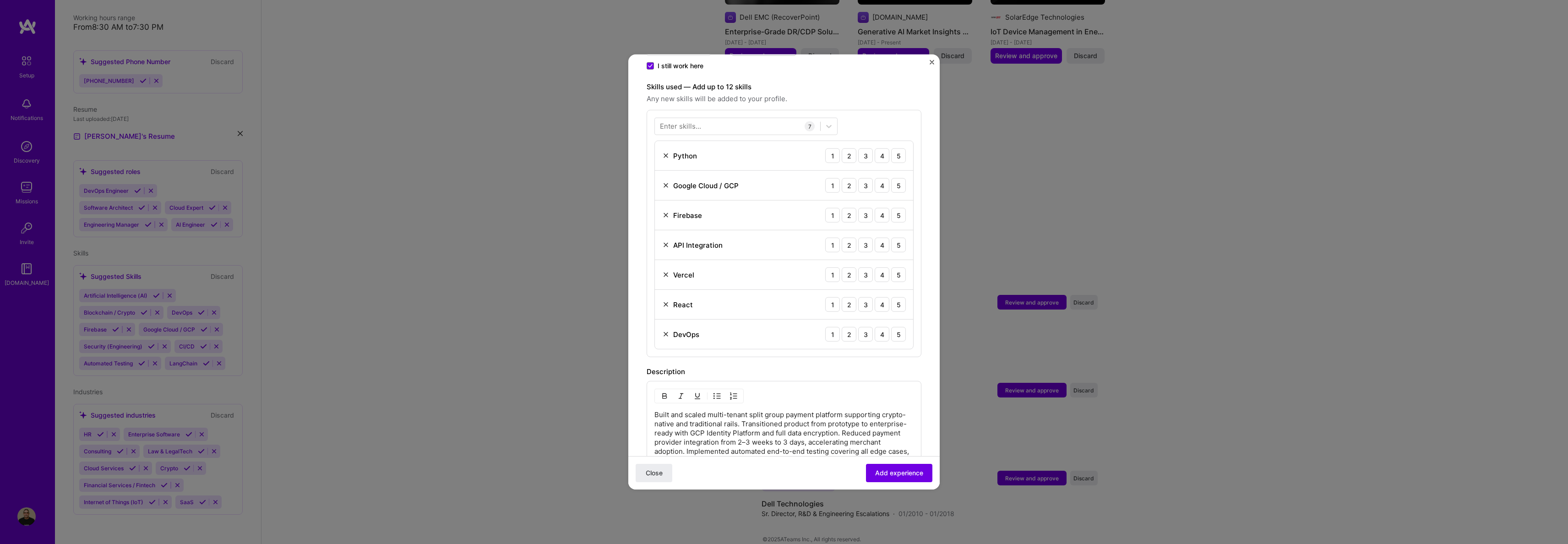
scroll to position [240, 0]
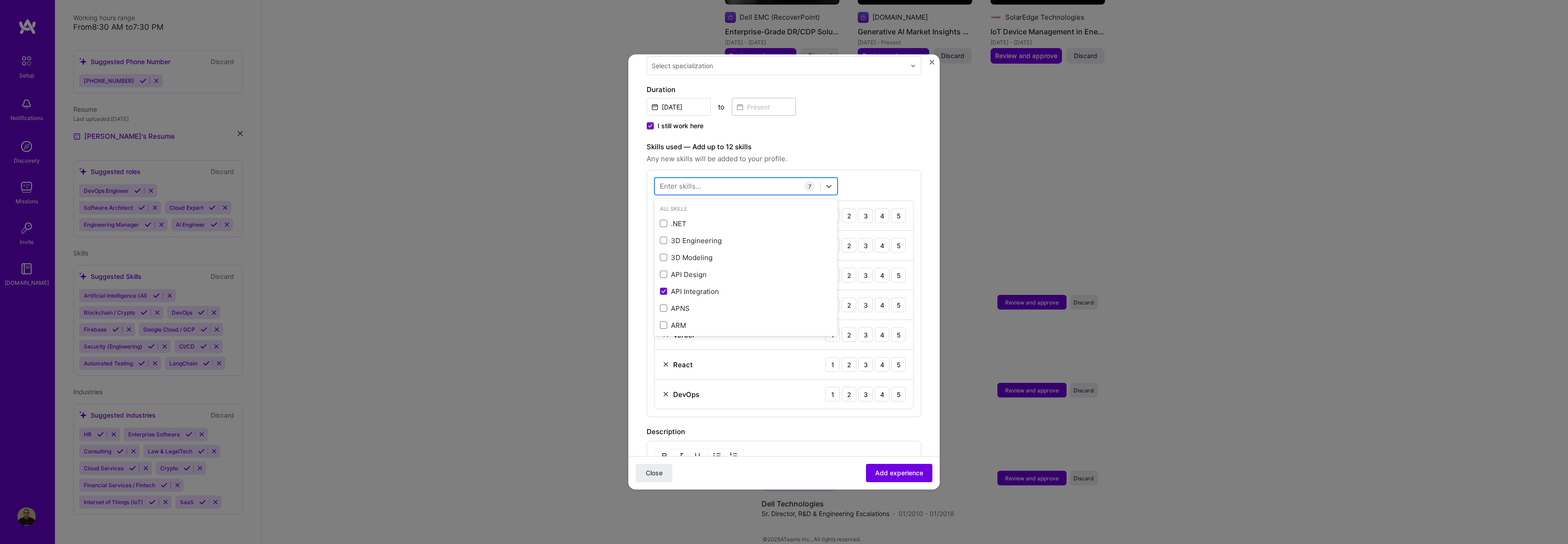
click at [735, 179] on div at bounding box center [737, 186] width 165 height 15
type input "p"
type input "b"
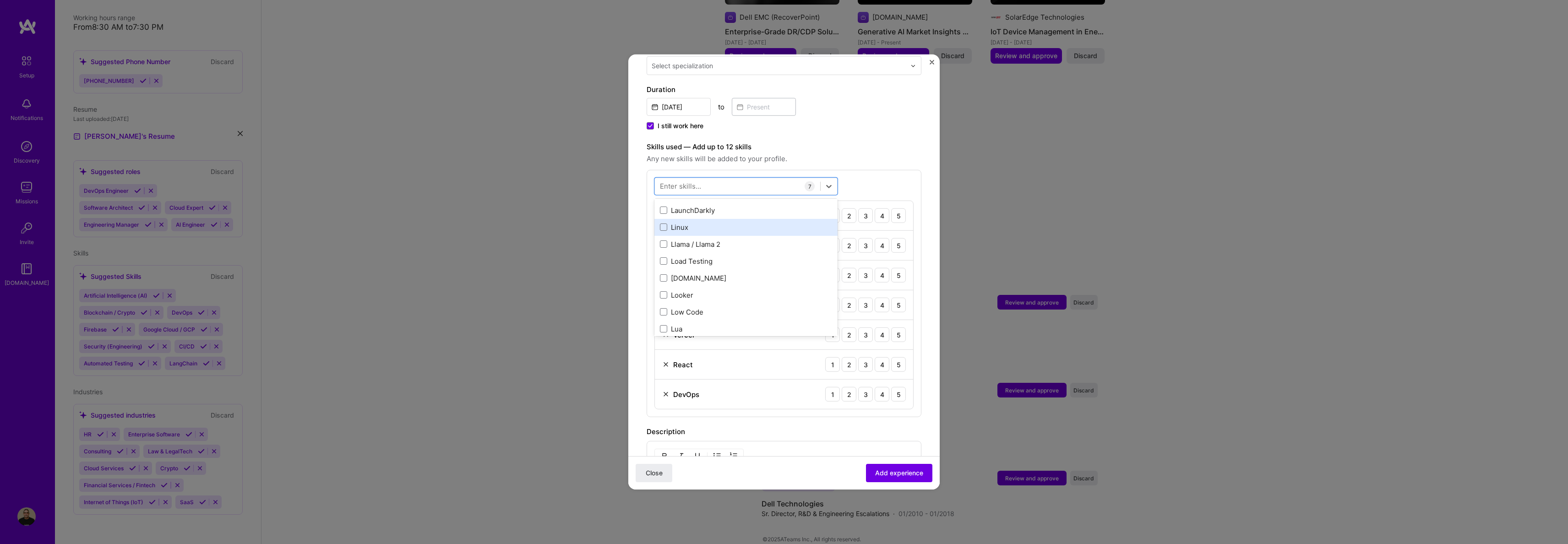
click at [665, 224] on label at bounding box center [662, 227] width 7 height 7
click at [0, 0] on input "checkbox" at bounding box center [0, 0] width 0 height 0
click at [663, 249] on div "Next.js" at bounding box center [745, 254] width 172 height 10
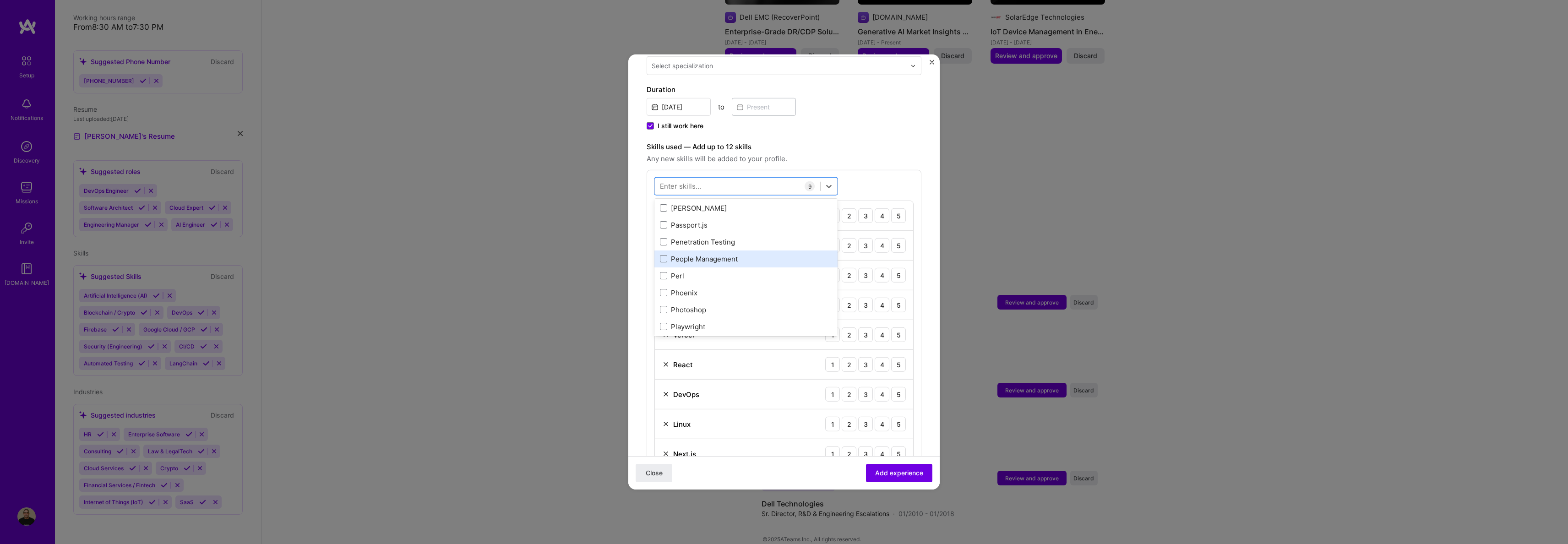
click at [667, 254] on div "People Management" at bounding box center [745, 259] width 172 height 10
click at [665, 203] on span at bounding box center [662, 206] width 7 height 7
click at [0, 0] on input "checkbox" at bounding box center [0, 0] width 0 height 0
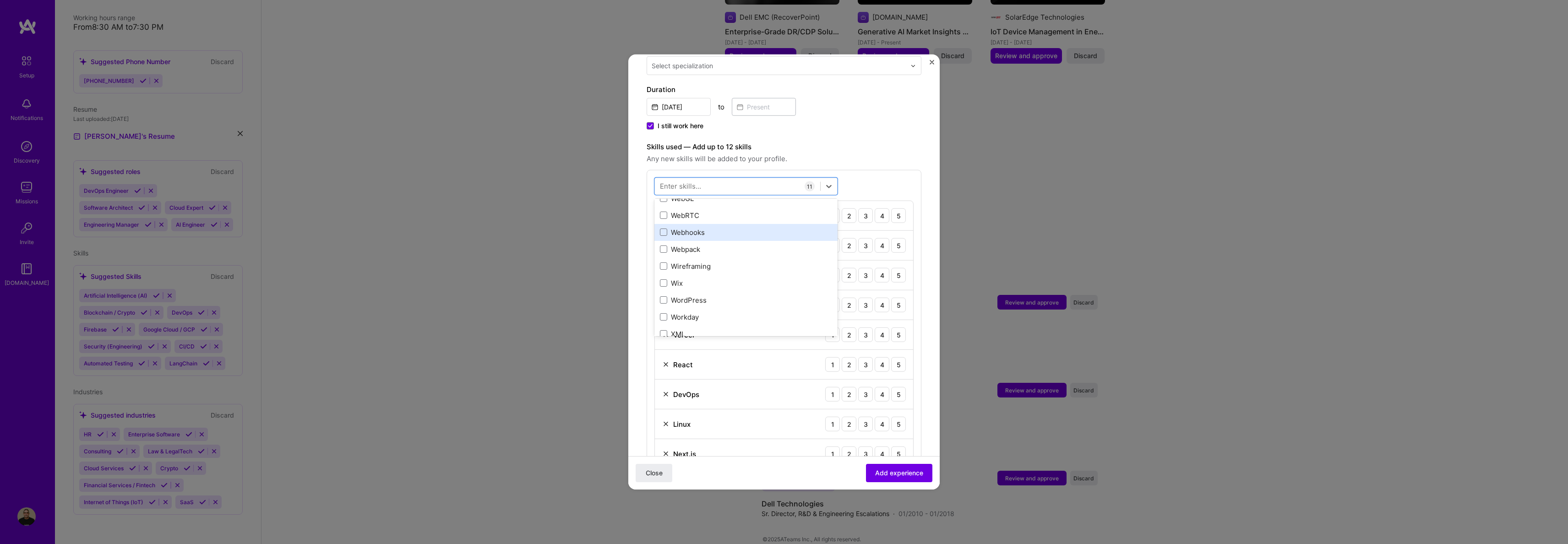
click at [667, 228] on div "Webhooks" at bounding box center [745, 233] width 172 height 10
click at [834, 141] on label "Skills used — Add up to 12 skills" at bounding box center [784, 146] width 275 height 11
click at [874, 208] on div "4" at bounding box center [881, 215] width 15 height 15
click at [877, 239] on div "4" at bounding box center [881, 245] width 15 height 15
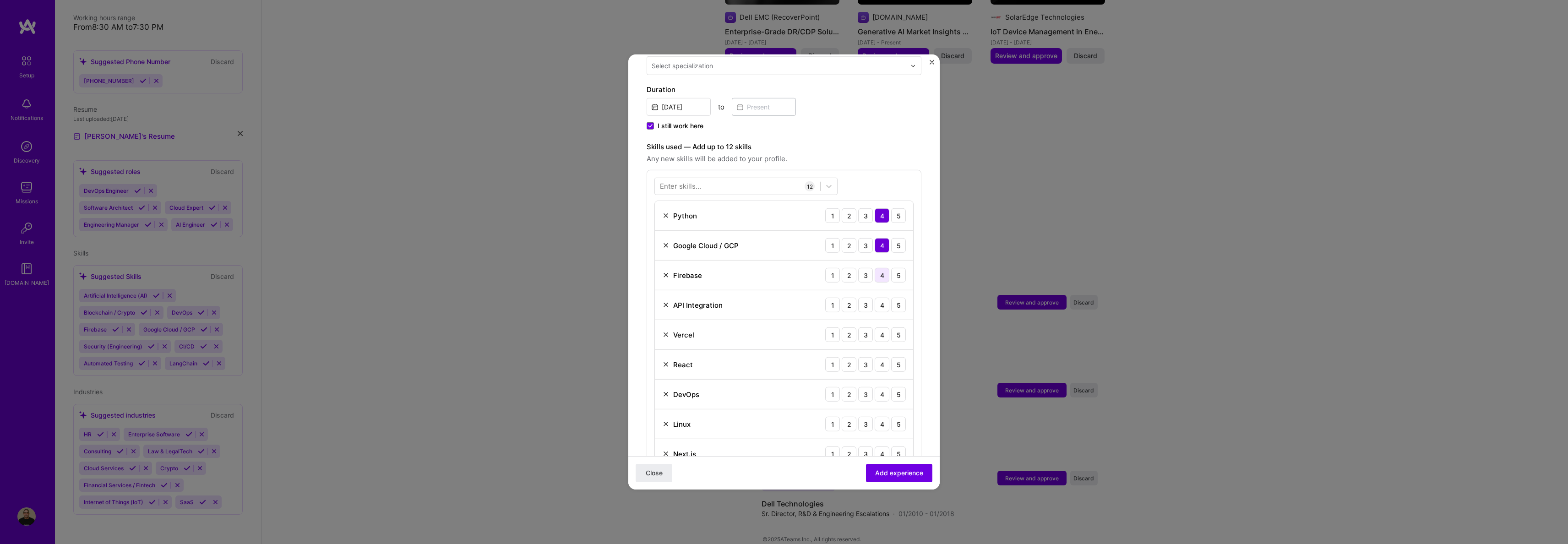
click at [874, 268] on div "4" at bounding box center [881, 275] width 15 height 15
click at [875, 298] on div "4" at bounding box center [881, 304] width 15 height 15
click at [874, 329] on div "4" at bounding box center [881, 335] width 15 height 15
click at [858, 357] on div "3" at bounding box center [864, 364] width 15 height 15
click at [874, 387] on div "4" at bounding box center [881, 394] width 15 height 15
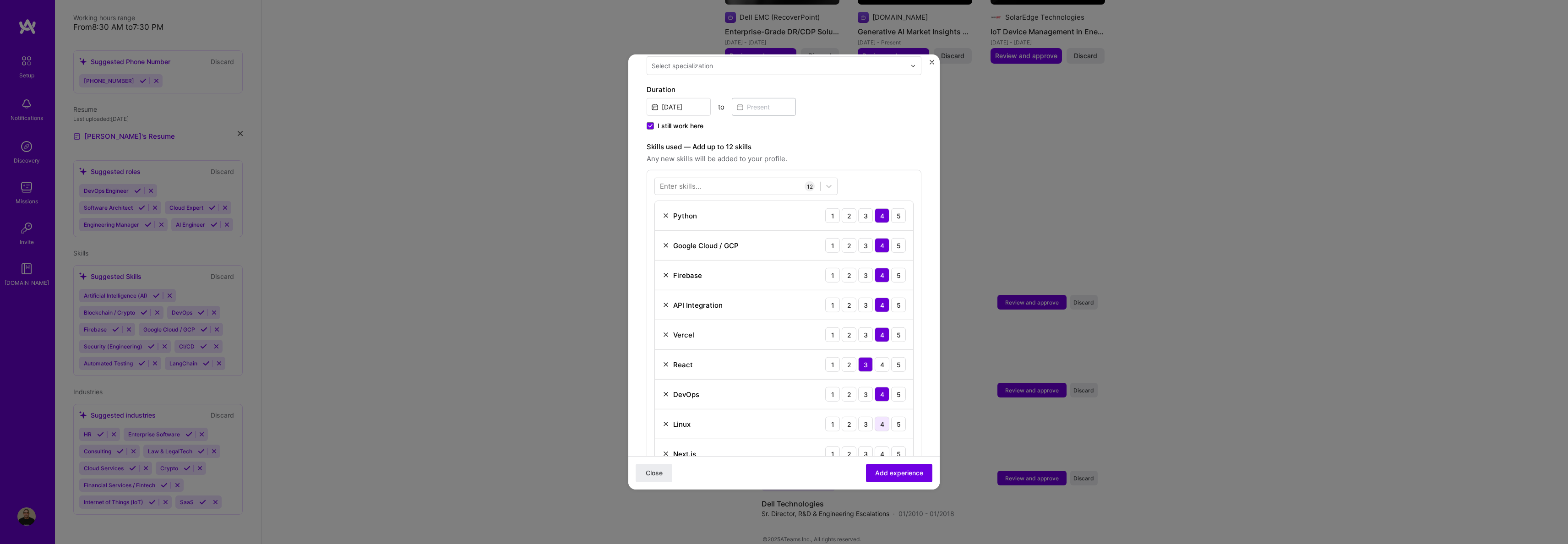
click at [874, 417] on div "4" at bounding box center [881, 424] width 15 height 15
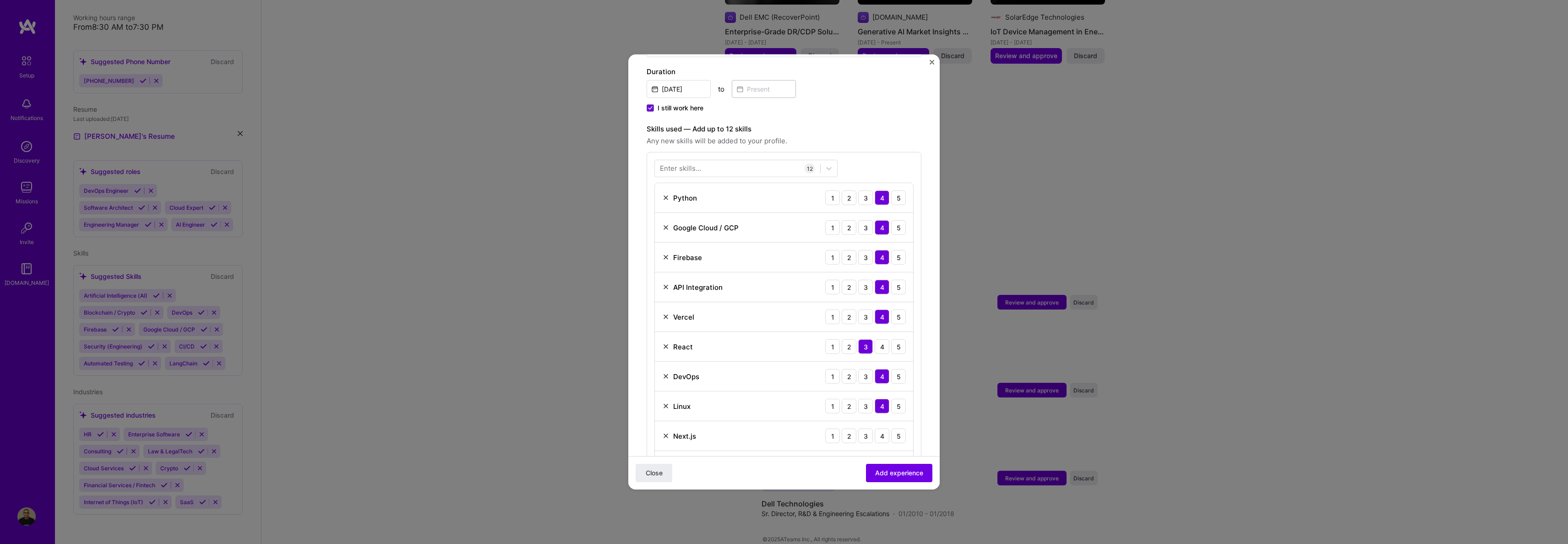
scroll to position [270, 0]
click at [877, 417] on div "4" at bounding box center [881, 424] width 15 height 15
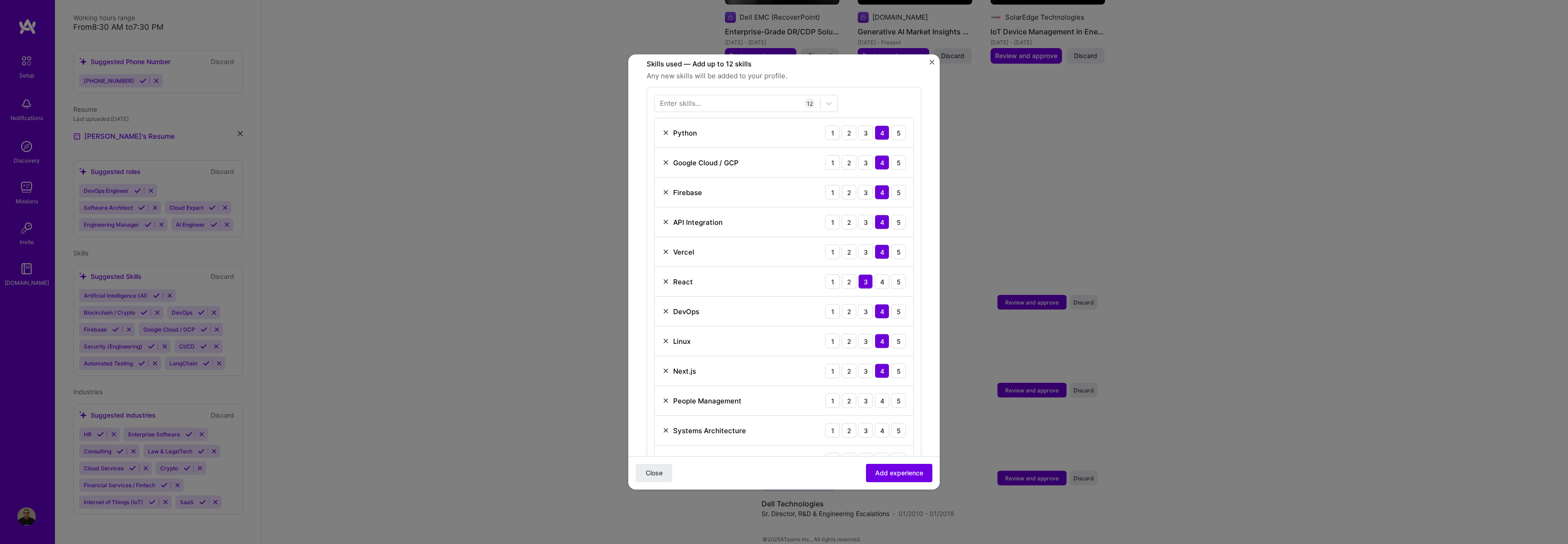
scroll to position [339, 0]
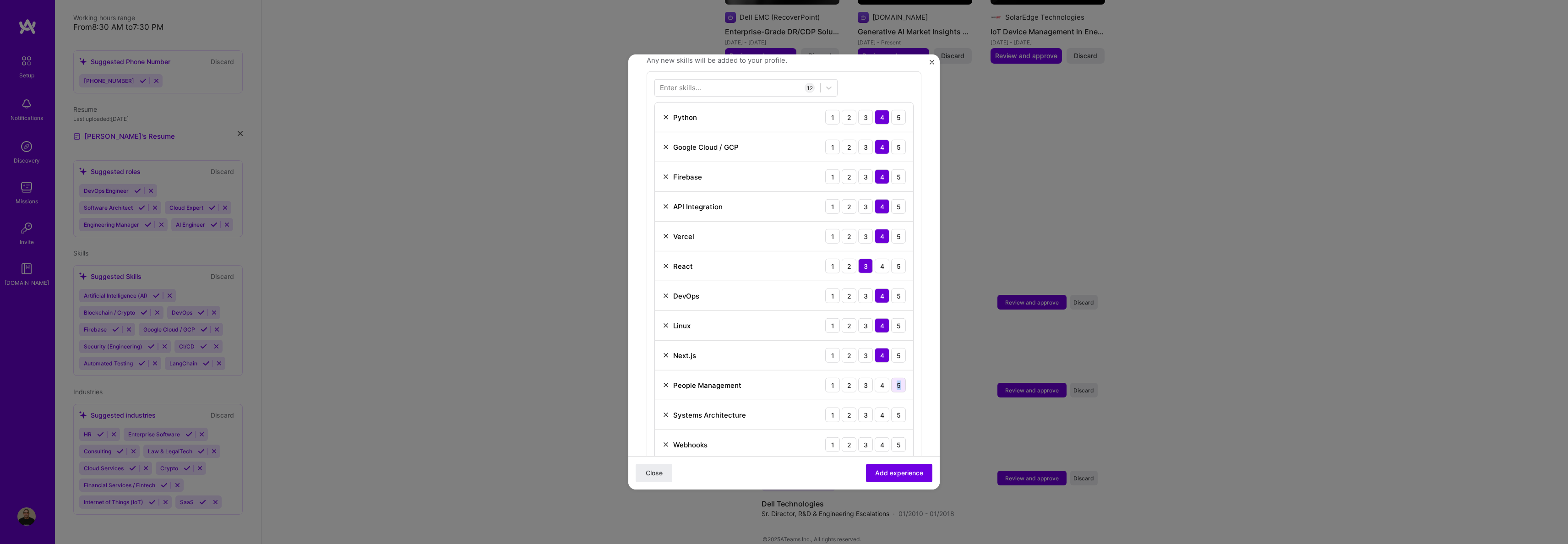
click at [892, 379] on div "5" at bounding box center [898, 385] width 15 height 15
click at [874, 402] on div "4" at bounding box center [881, 408] width 15 height 15
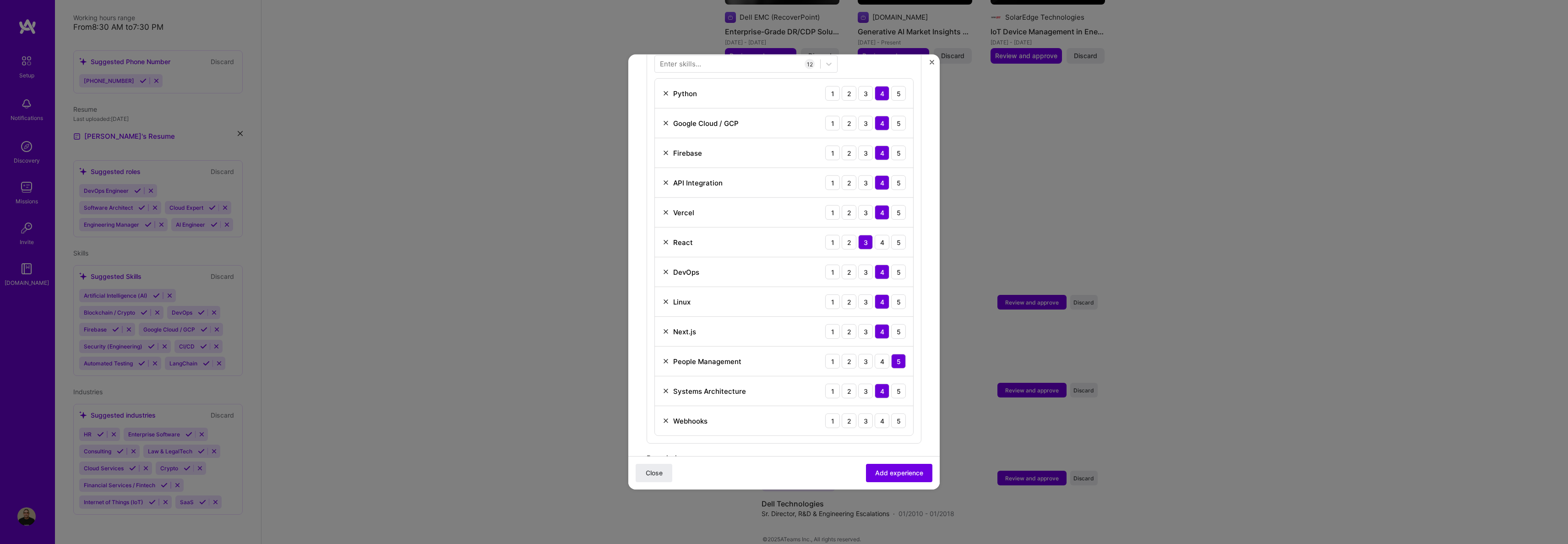
scroll to position [368, 0]
click at [877, 408] on div "4" at bounding box center [881, 414] width 15 height 15
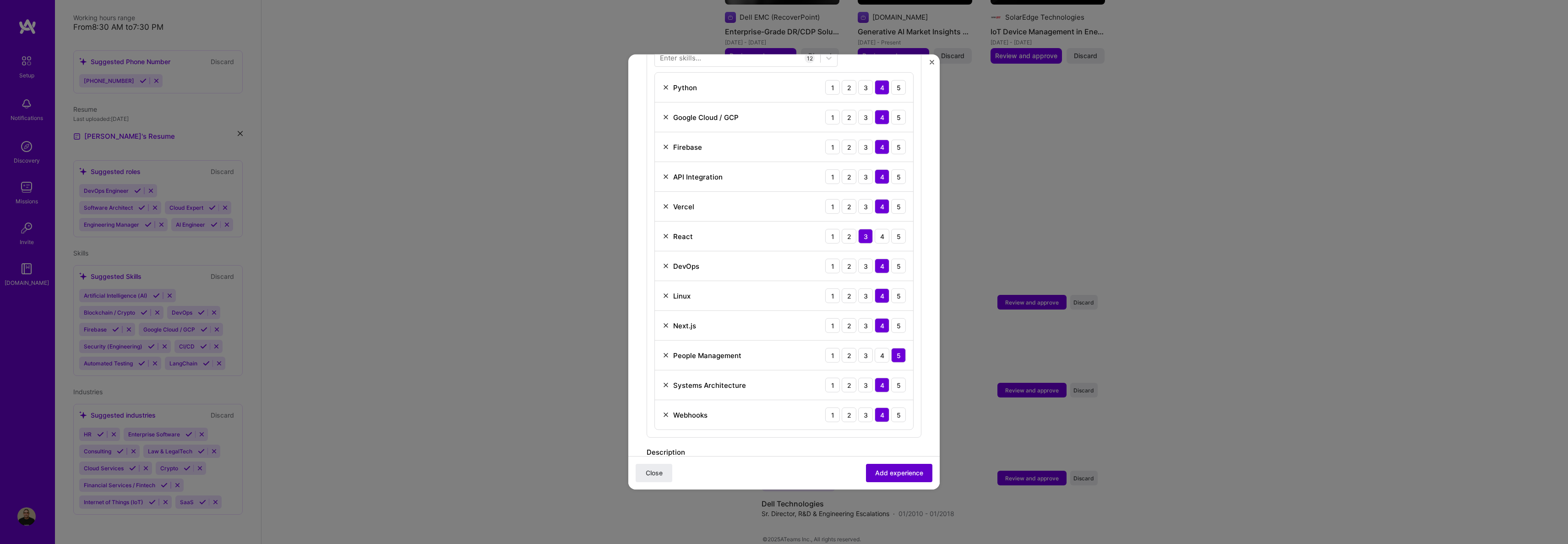
click at [883, 471] on span "Add experience" at bounding box center [899, 472] width 48 height 9
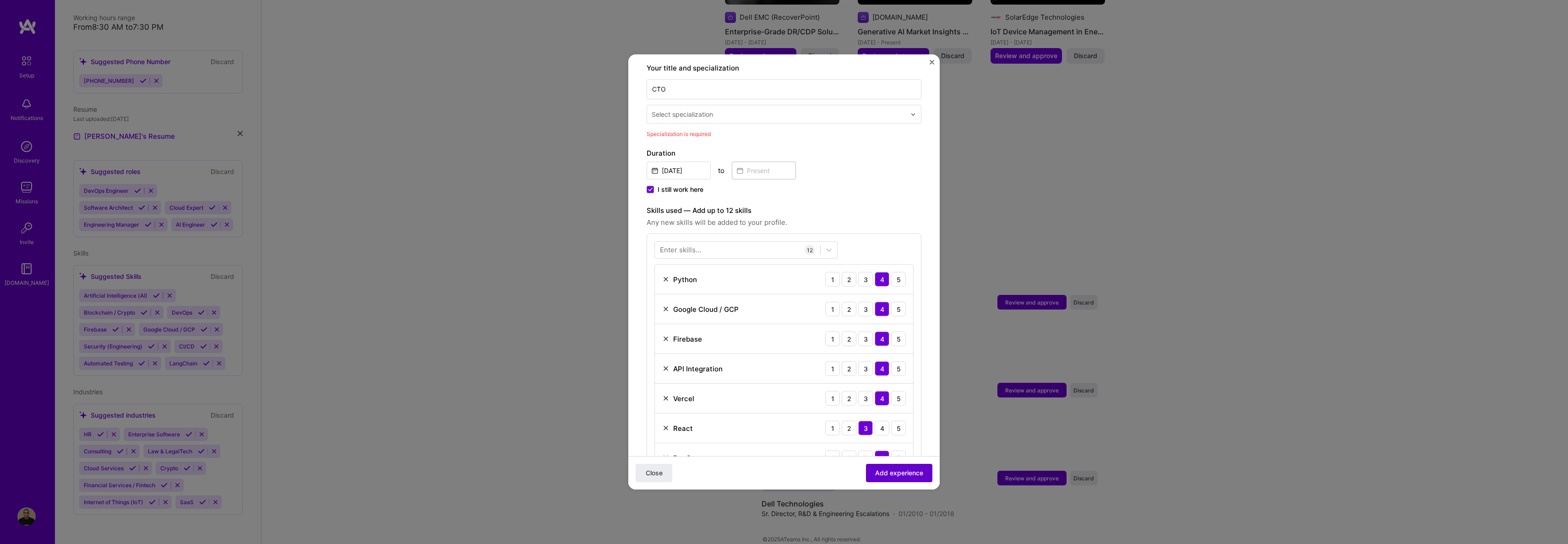
scroll to position [190, 0]
click at [736, 111] on input "text" at bounding box center [779, 116] width 256 height 10
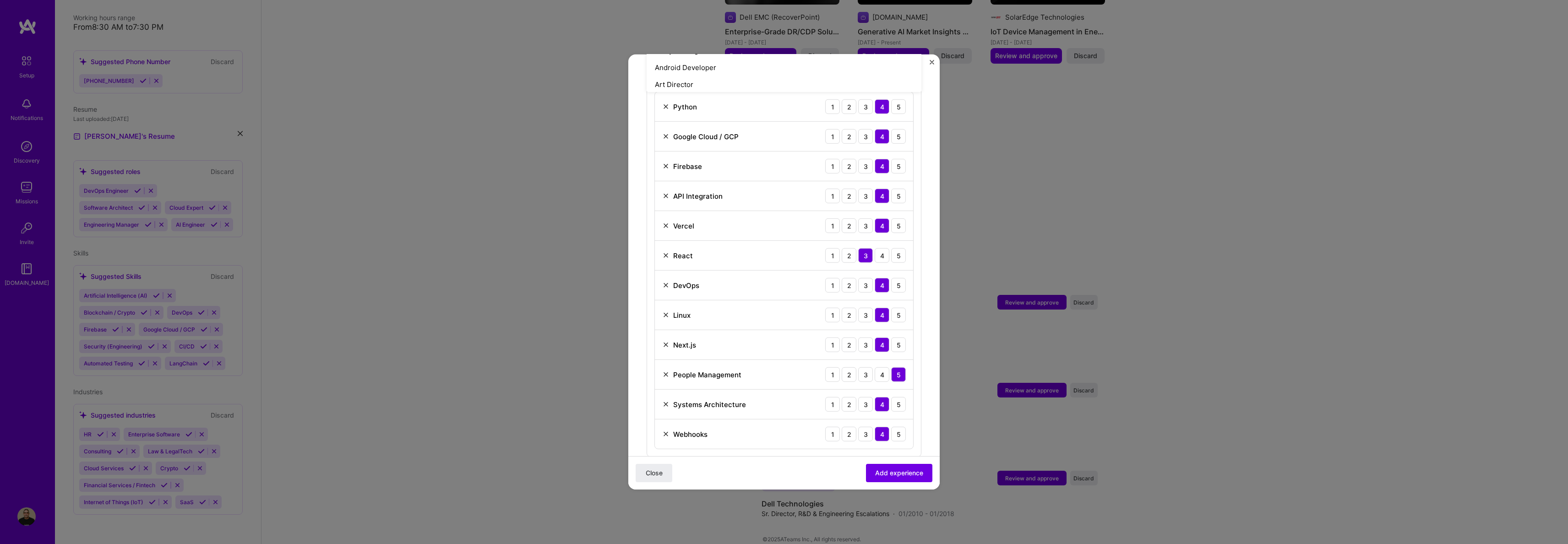
scroll to position [100, 0]
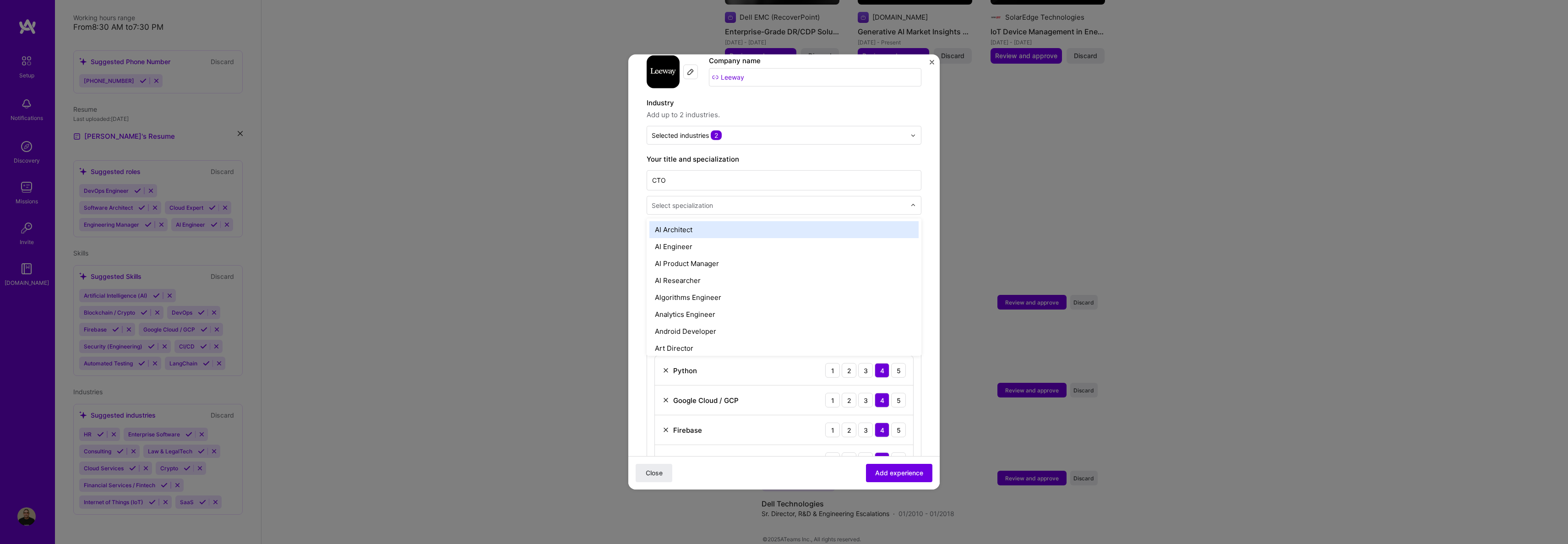
click at [733, 200] on input "text" at bounding box center [779, 205] width 256 height 10
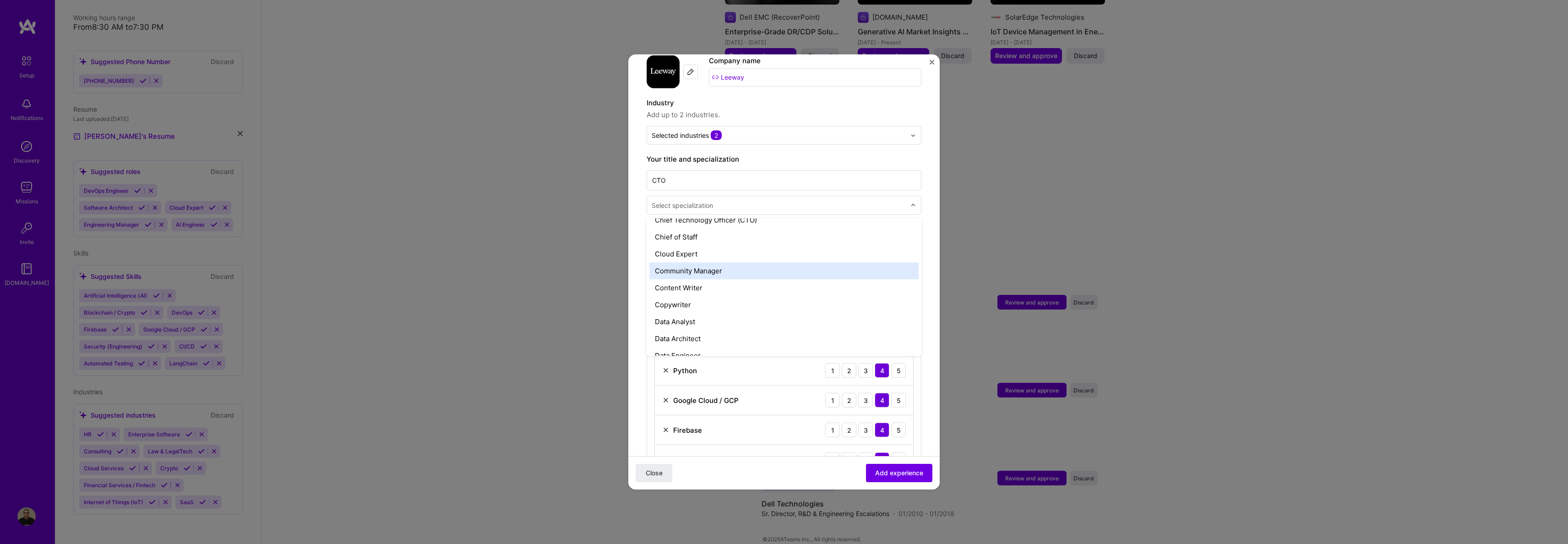
scroll to position [242, 0]
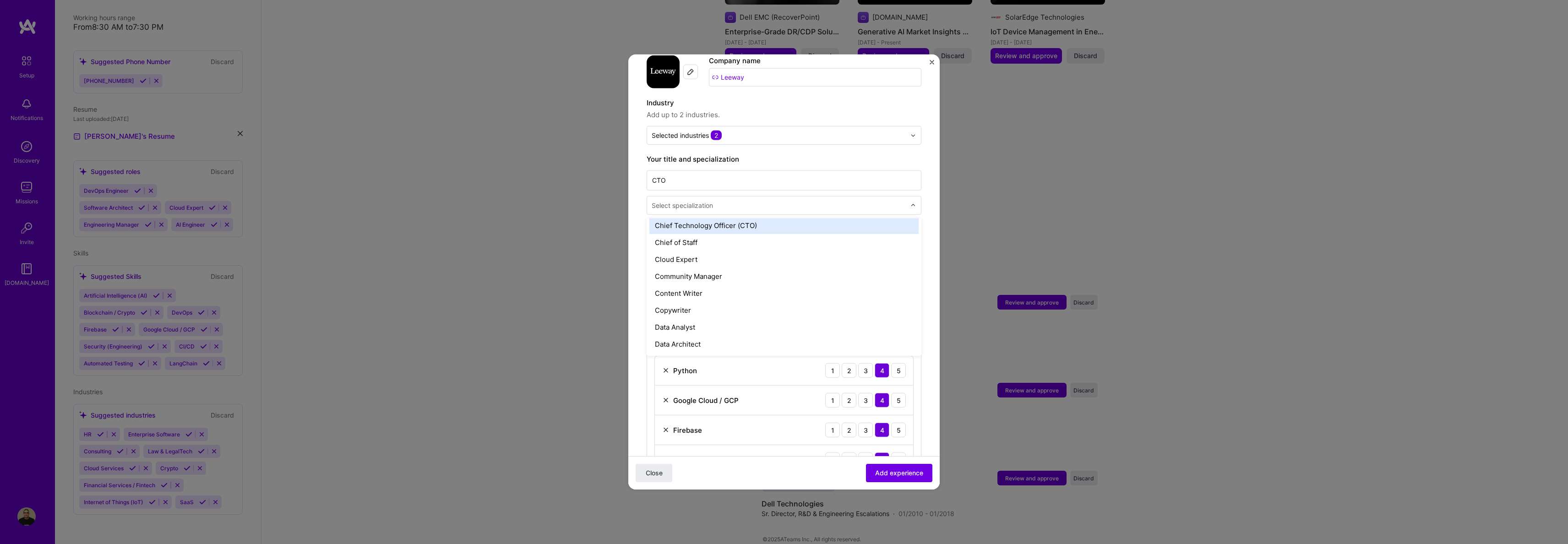
click at [724, 217] on div "Chief Technology Officer (CTO)" at bounding box center [784, 225] width 269 height 17
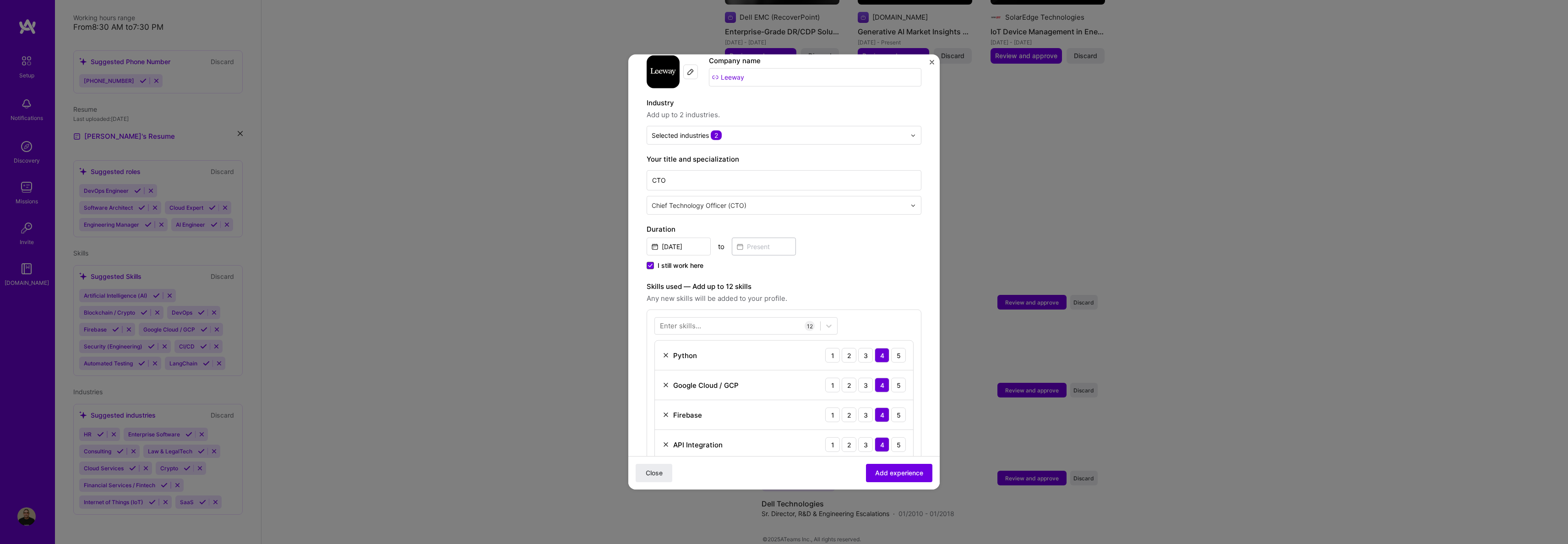
click at [653, 262] on span at bounding box center [650, 265] width 7 height 7
click at [0, 0] on input "I still work here" at bounding box center [0, 0] width 0 height 0
click at [752, 238] on input at bounding box center [763, 246] width 64 height 18
click at [833, 364] on abbr "September" at bounding box center [842, 368] width 36 height 9
type input "Sep, 2025"
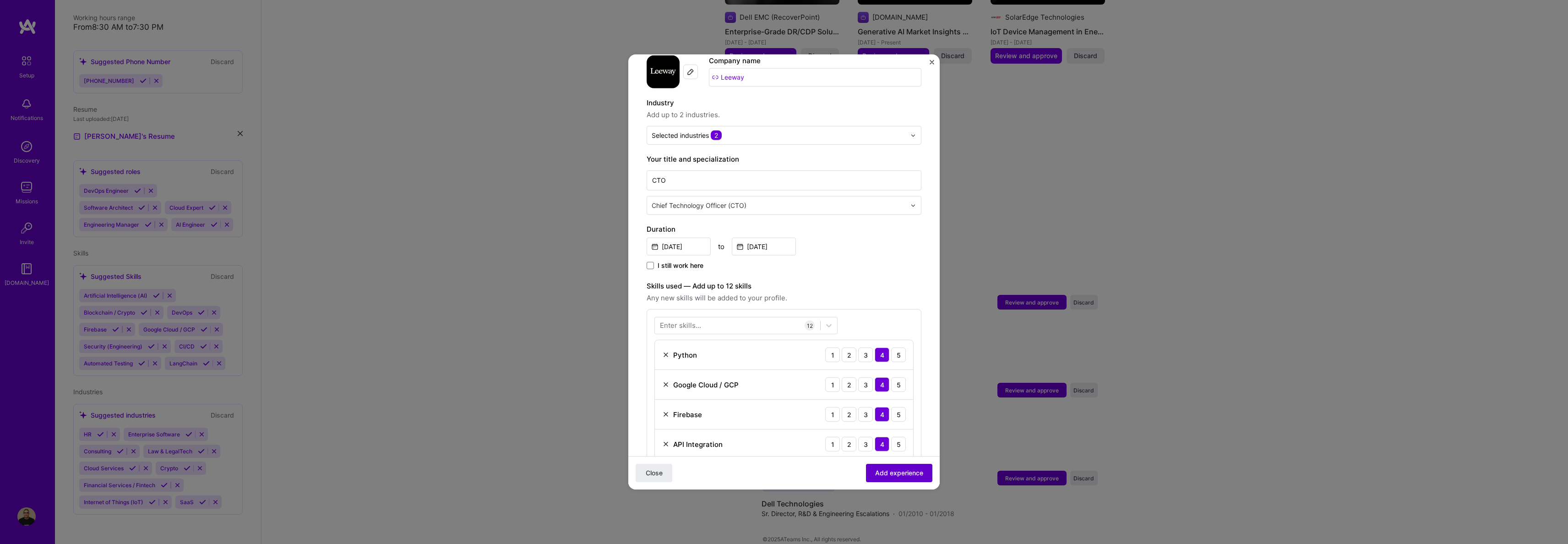
click at [896, 471] on span "Add experience" at bounding box center [899, 472] width 48 height 9
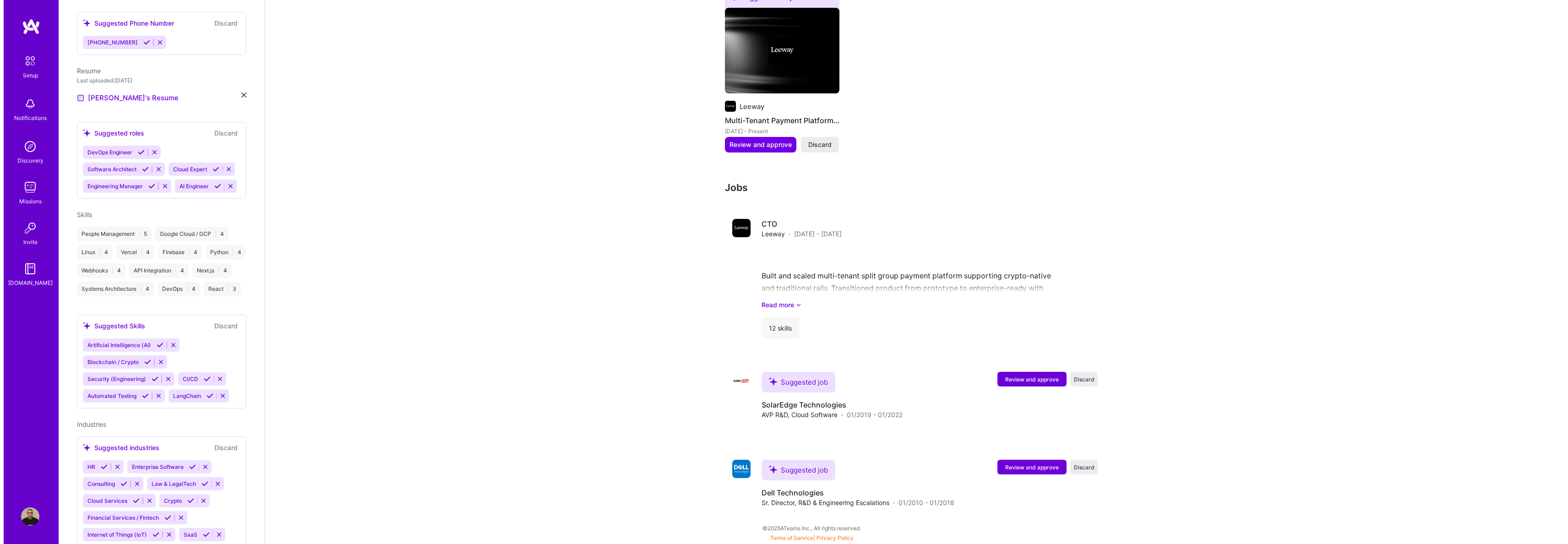
scroll to position [573, 0]
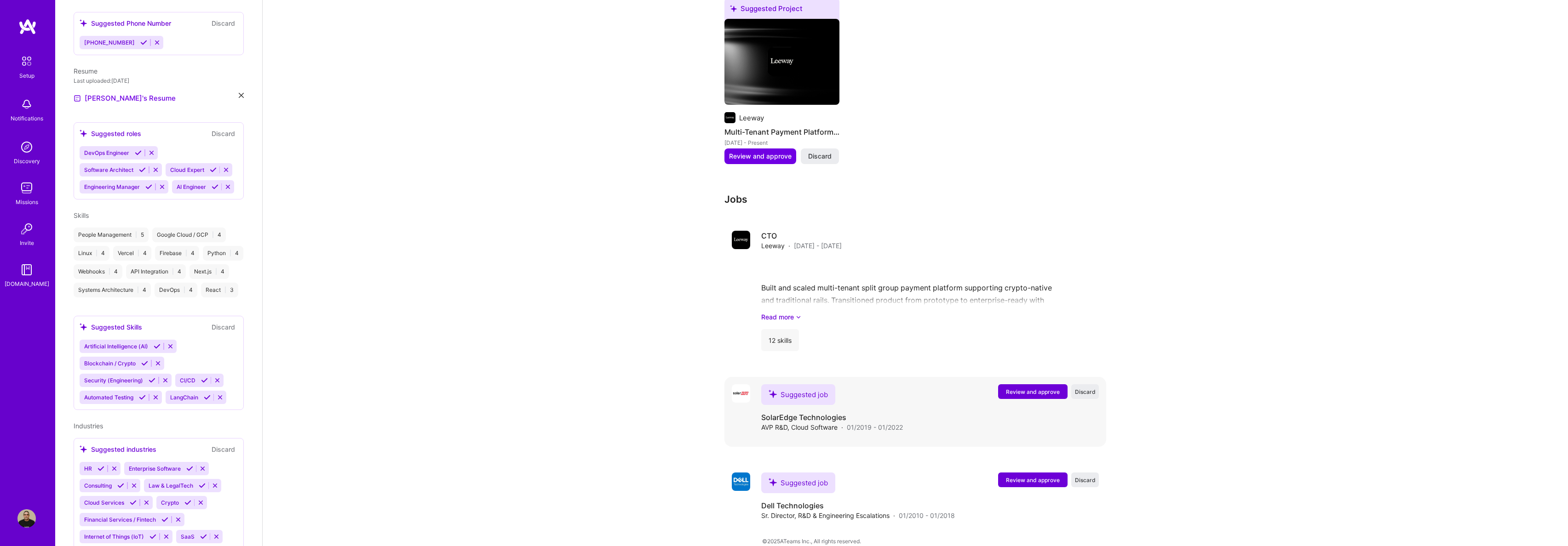
click at [1030, 388] on span "Review and approve" at bounding box center [1032, 392] width 54 height 8
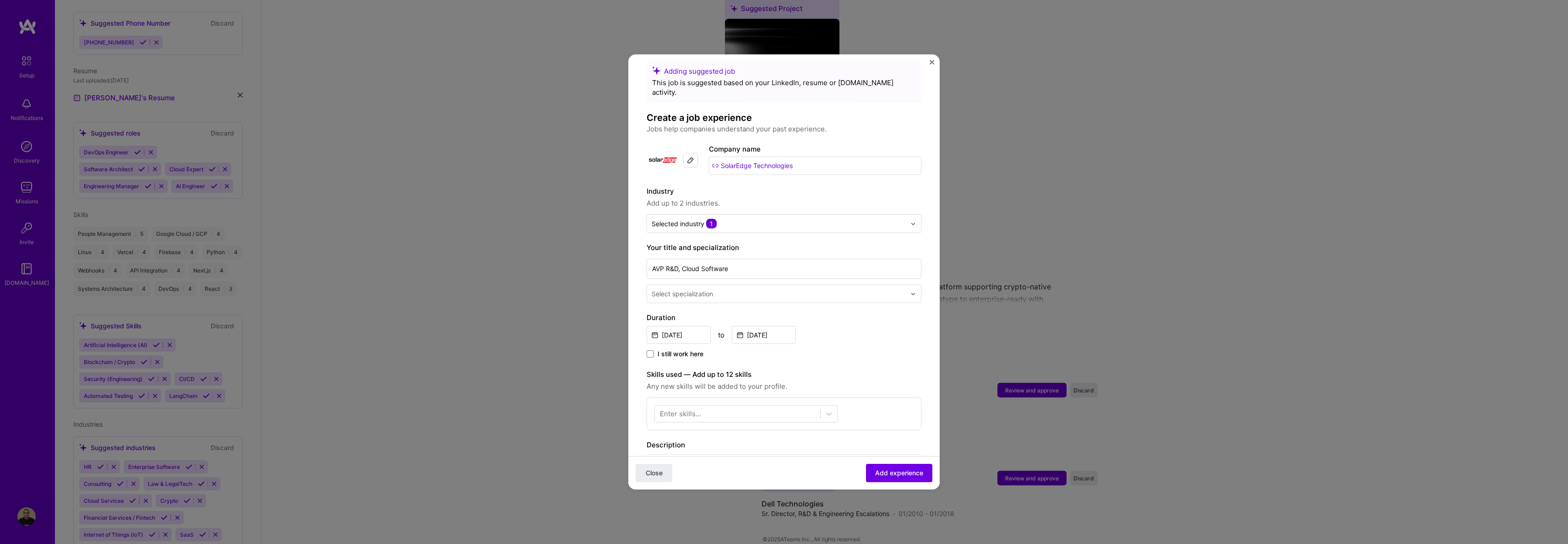
scroll to position [195, 0]
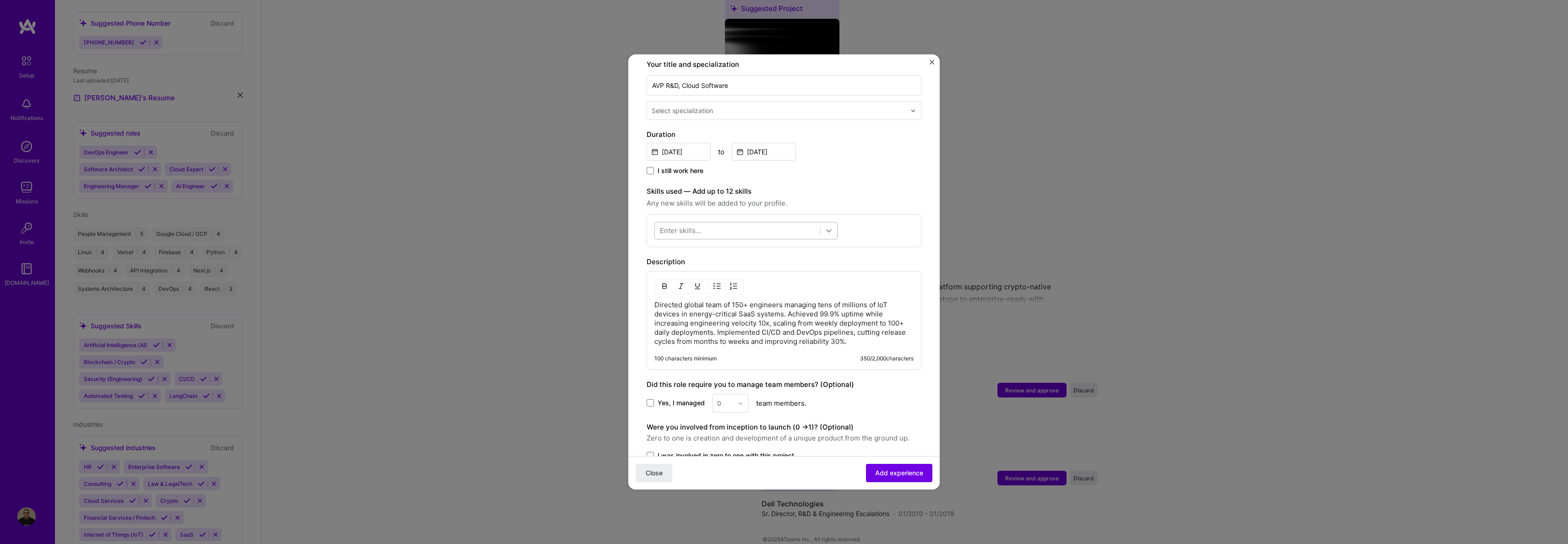
click at [826, 226] on icon at bounding box center [828, 230] width 9 height 9
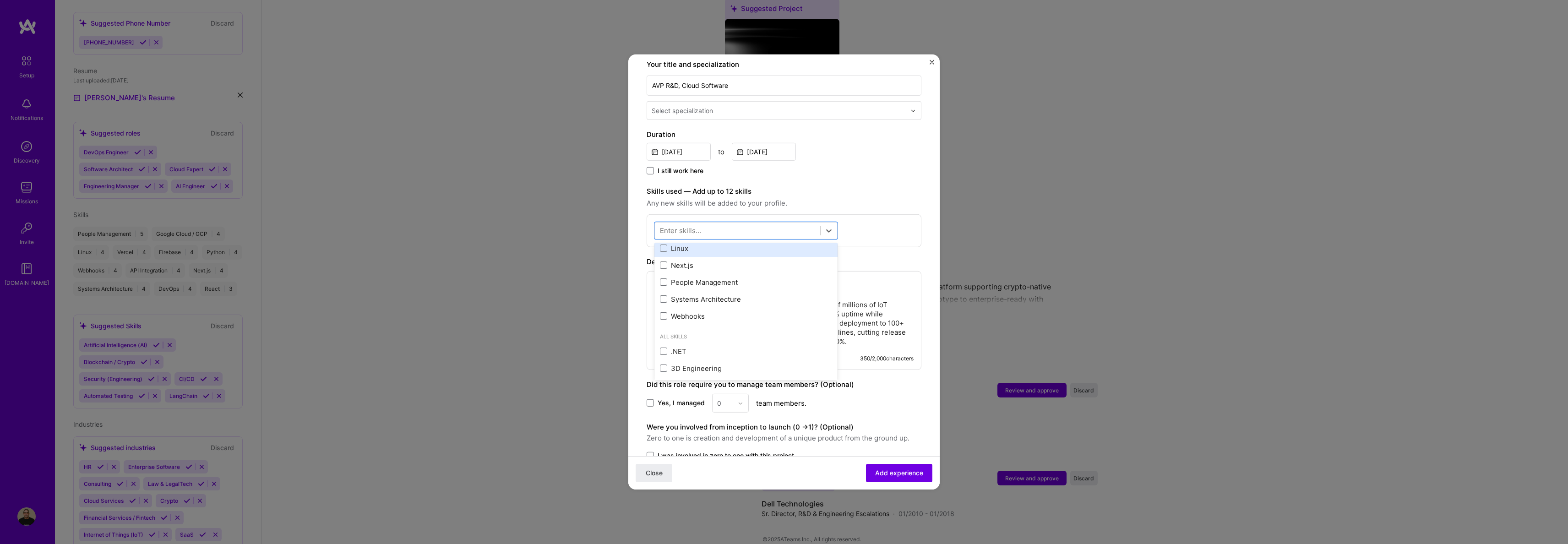
click at [667, 244] on div "Linux" at bounding box center [745, 248] width 172 height 10
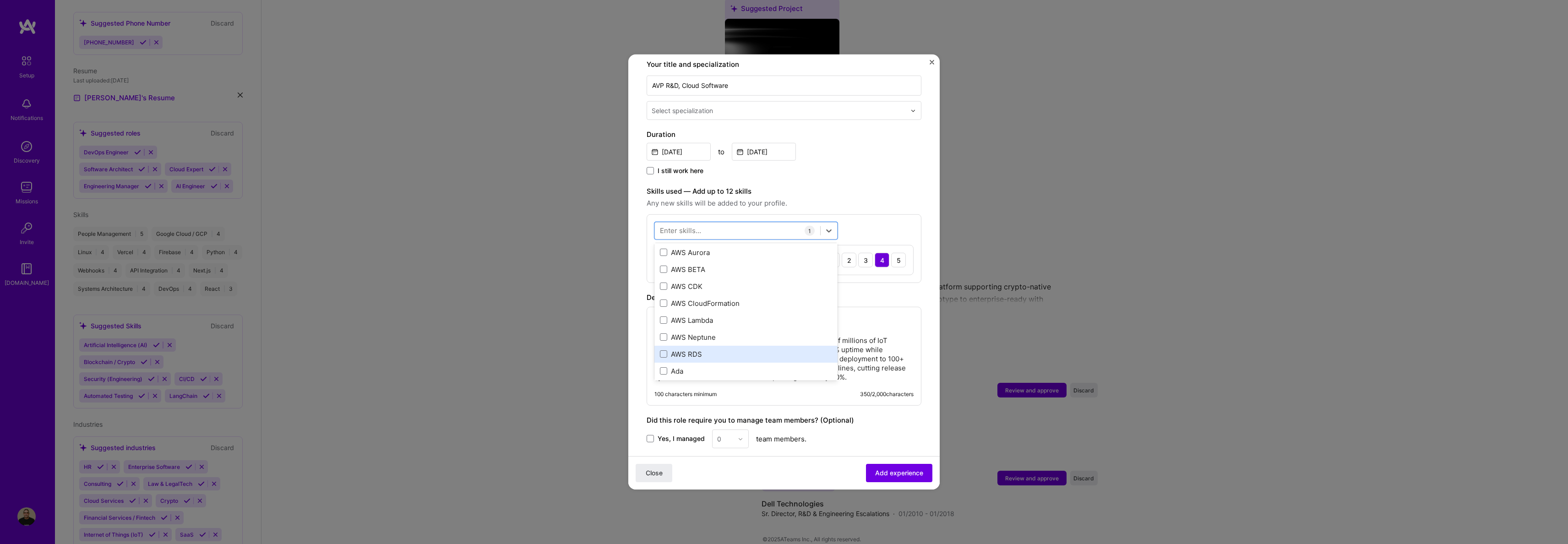
scroll to position [502, 0]
click at [714, 305] on div "Agile" at bounding box center [745, 310] width 172 height 10
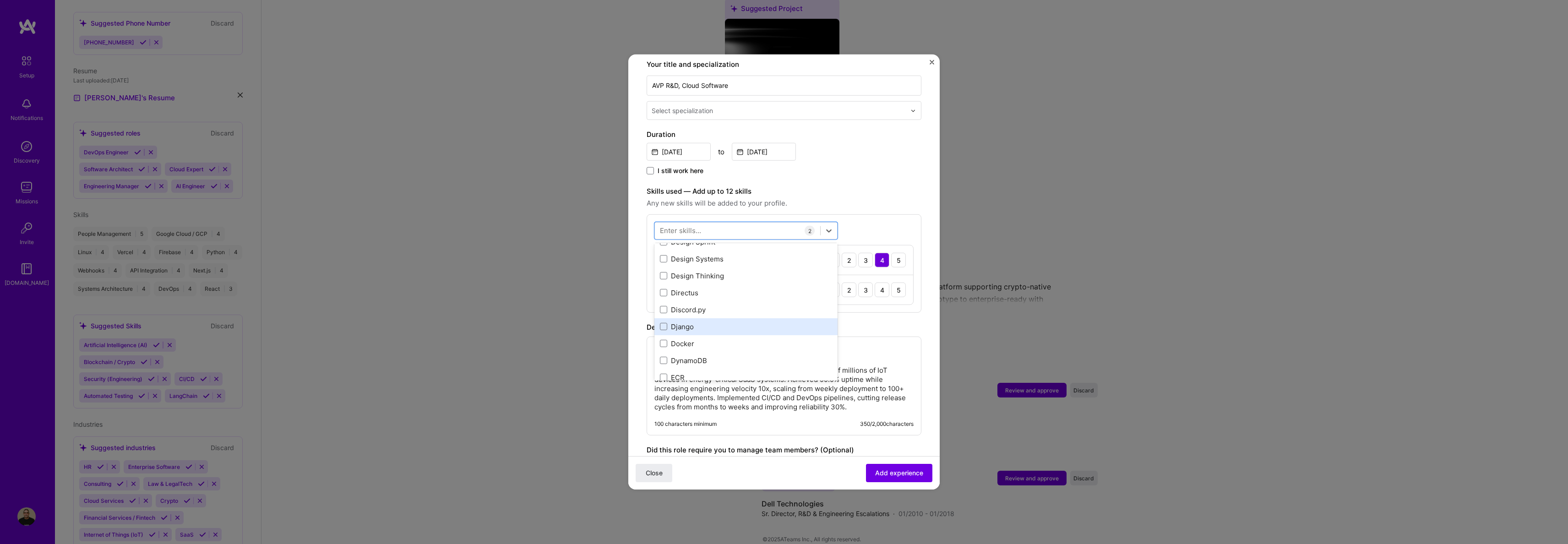
scroll to position [1921, 0]
click at [682, 327] on div "Docker" at bounding box center [745, 332] width 172 height 10
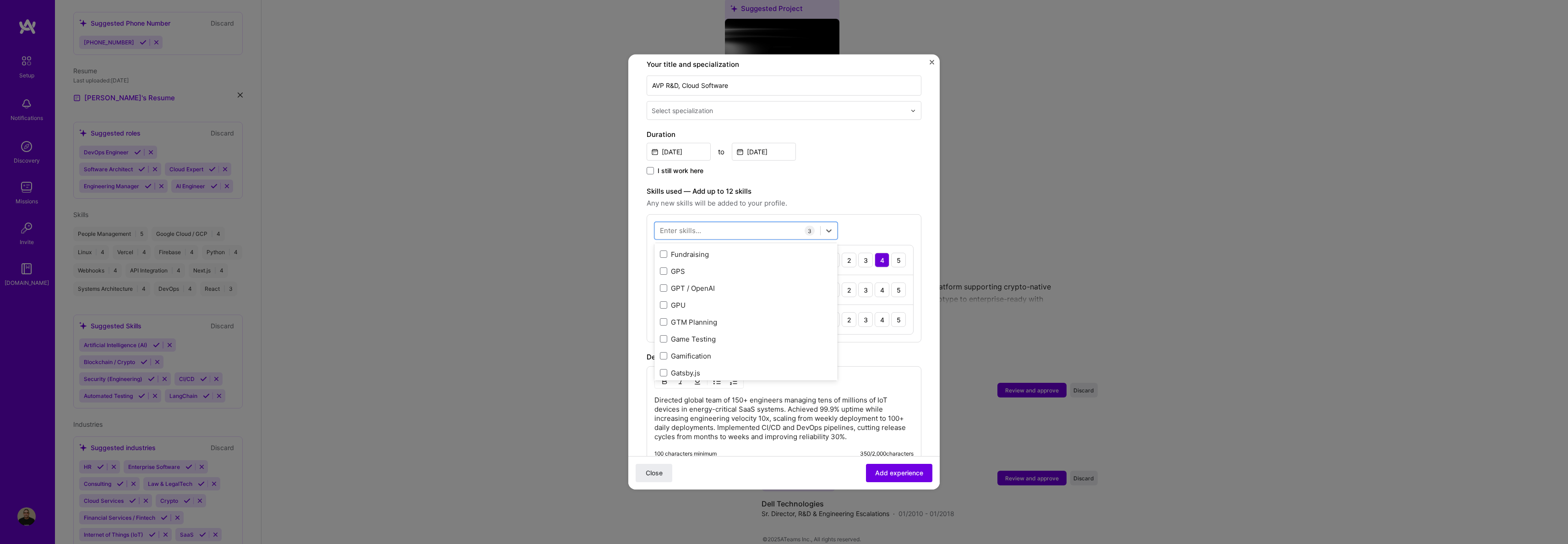
scroll to position [2570, 0]
click at [677, 339] on div "Gitlab" at bounding box center [745, 344] width 172 height 10
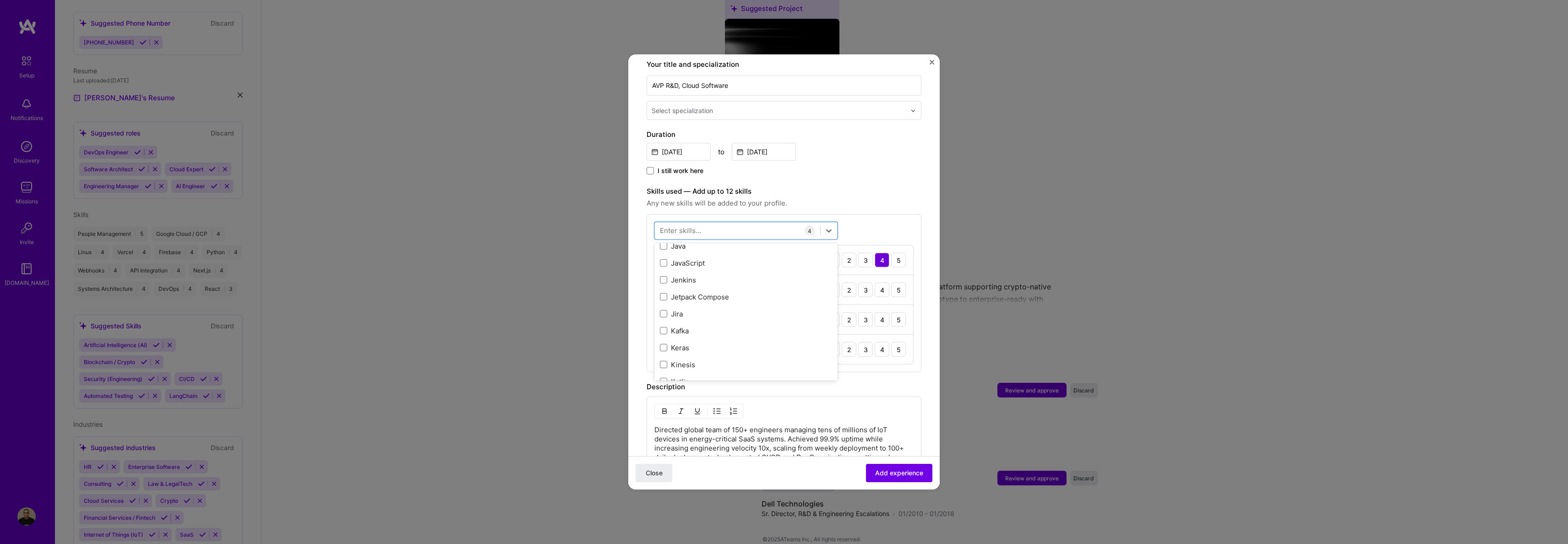
scroll to position [3115, 0]
click at [686, 320] on div "Kafka" at bounding box center [745, 325] width 172 height 10
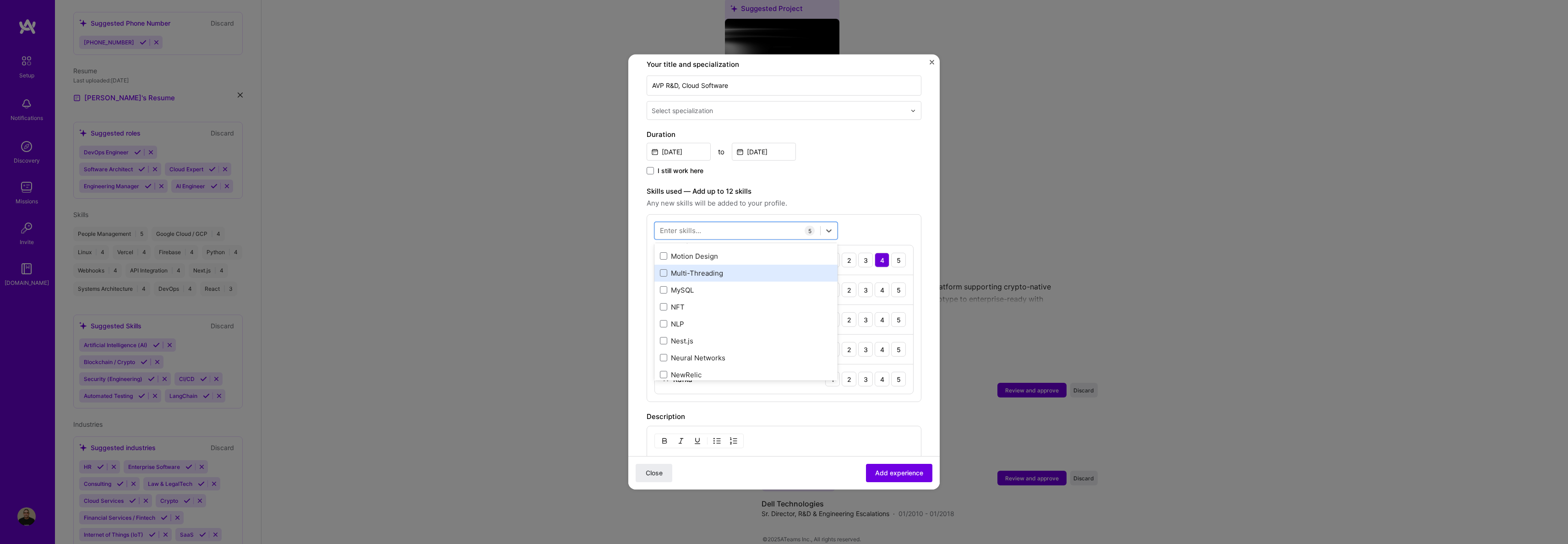
click at [675, 268] on div "Multi-Threading" at bounding box center [745, 273] width 172 height 10
click at [664, 306] on span at bounding box center [662, 309] width 7 height 7
click at [0, 0] on input "checkbox" at bounding box center [0, 0] width 0 height 0
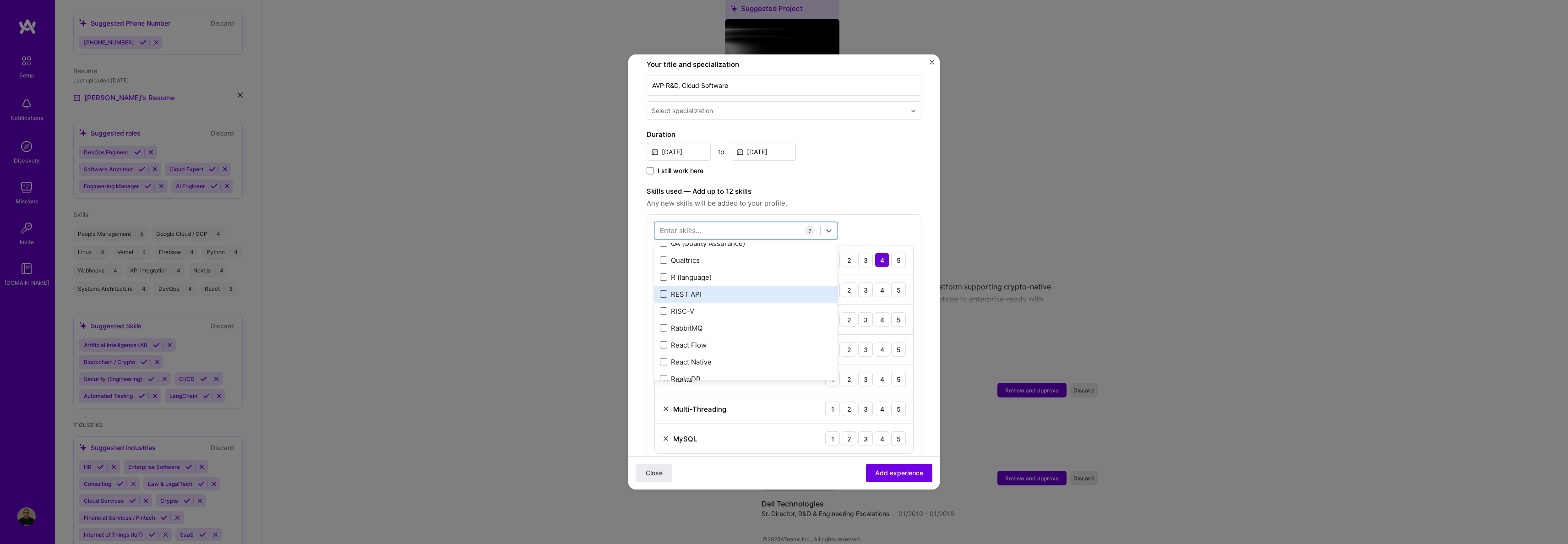
click at [664, 291] on span at bounding box center [662, 294] width 7 height 7
click at [0, 0] on input "checkbox" at bounding box center [0, 0] width 0 height 0
click at [664, 243] on span at bounding box center [662, 245] width 7 height 7
click at [0, 0] on input "checkbox" at bounding box center [0, 0] width 0 height 0
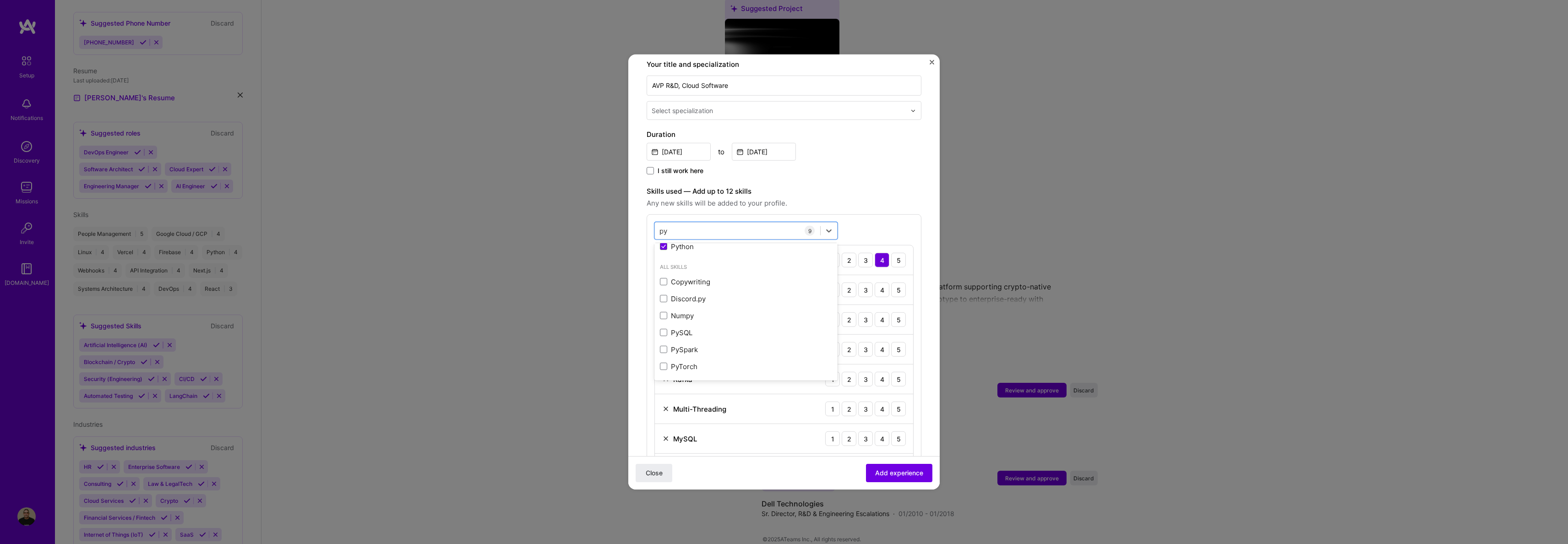
type input "py"
click at [839, 173] on div "Adding suggested job This job is suggested based on your LinkedIn, resume or A.…" at bounding box center [784, 334] width 275 height 913
click at [891, 283] on div "5" at bounding box center [898, 290] width 15 height 15
click at [874, 312] on div "4" at bounding box center [881, 319] width 15 height 15
click at [876, 343] on div "4" at bounding box center [881, 350] width 15 height 15
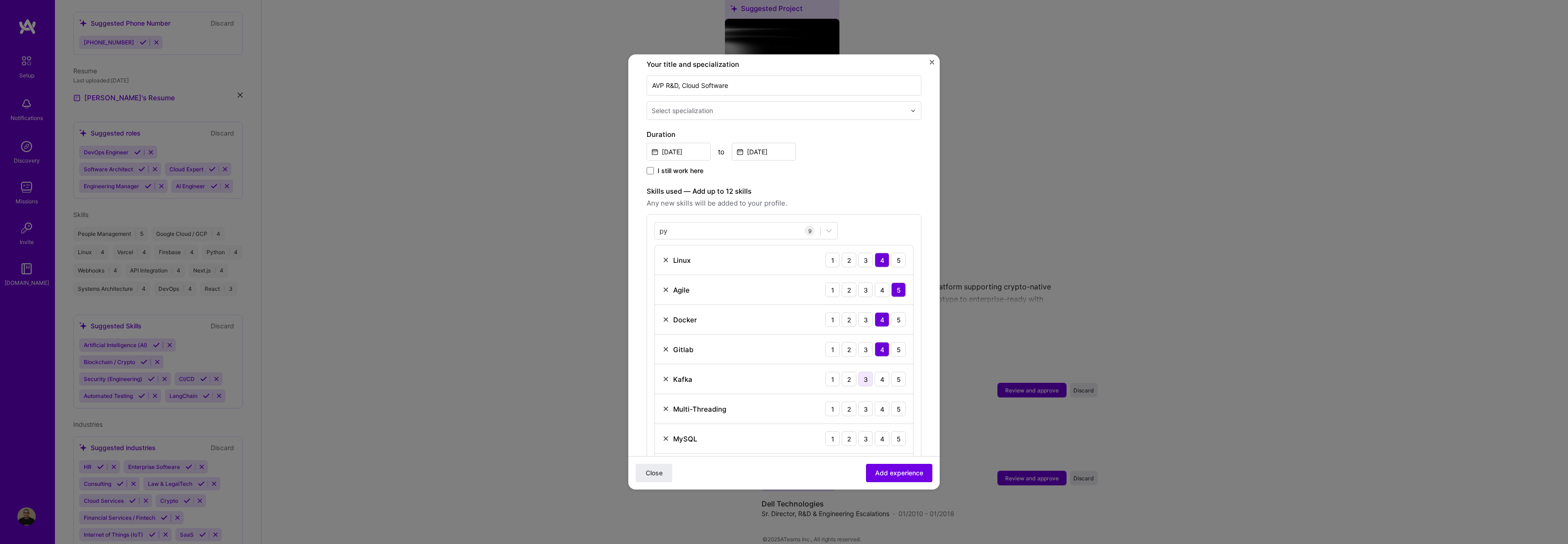
click at [861, 372] on div "3" at bounding box center [864, 379] width 15 height 15
click at [879, 402] on div "4" at bounding box center [881, 408] width 15 height 15
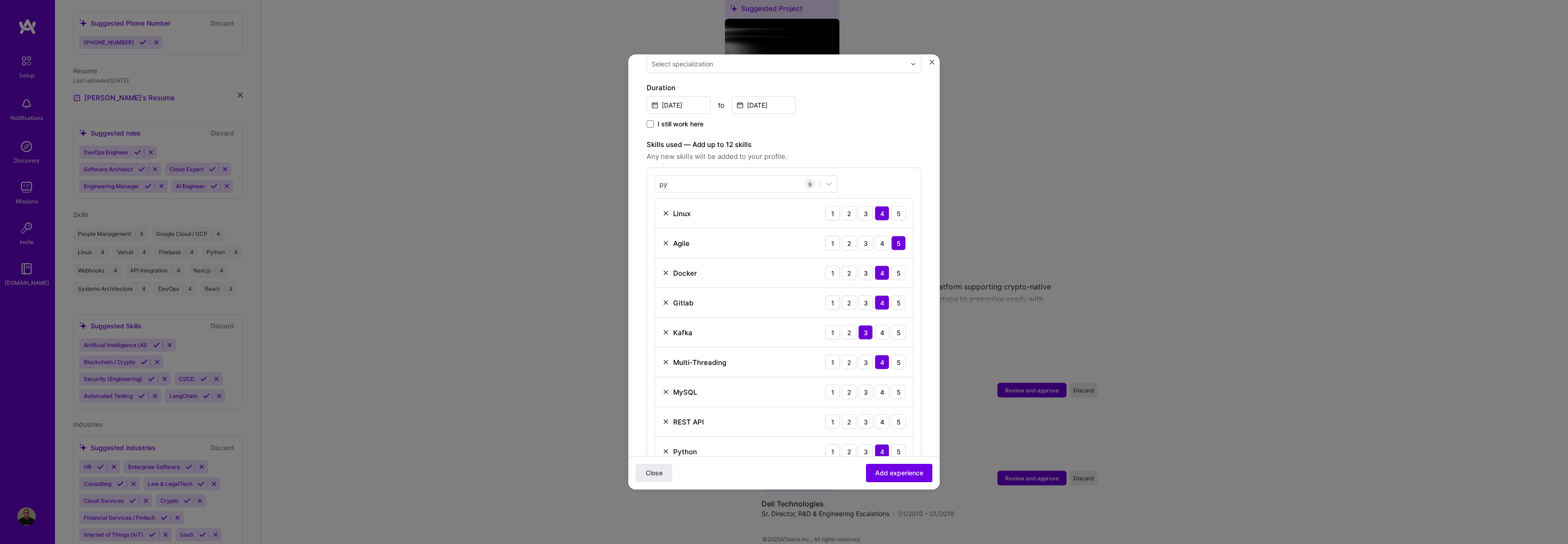
scroll to position [291, 0]
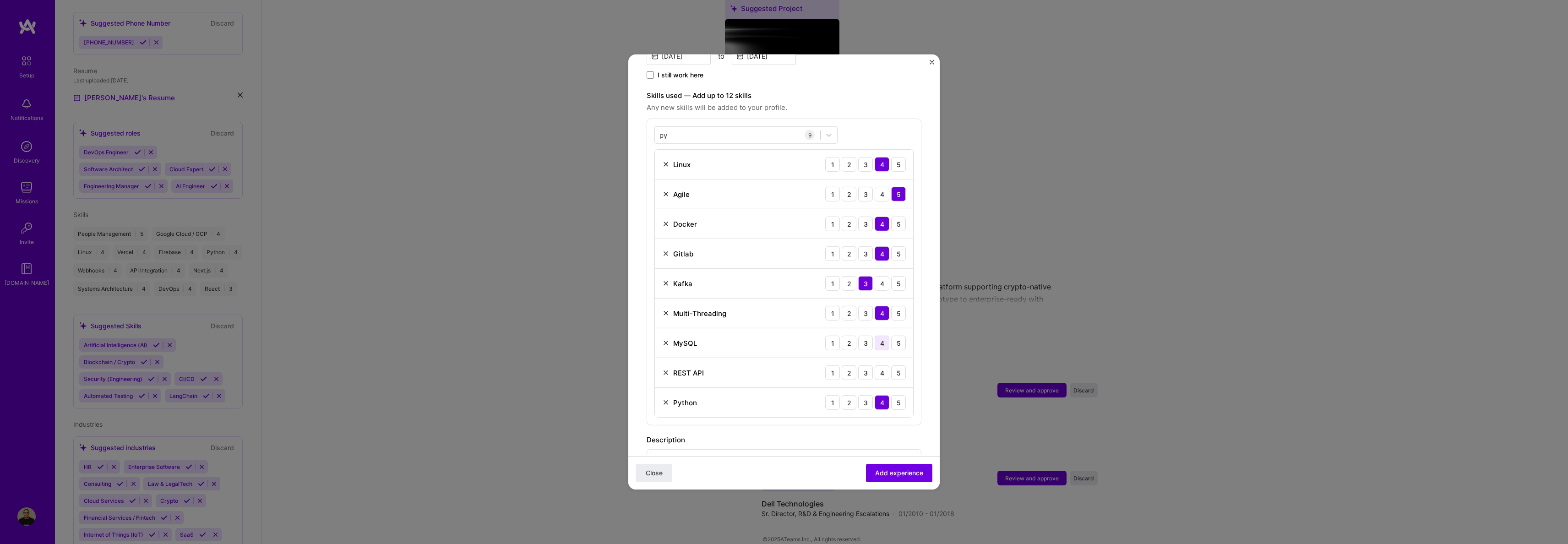
click at [874, 336] on div "4" at bounding box center [881, 343] width 15 height 15
click at [860, 336] on div "3" at bounding box center [864, 343] width 15 height 15
click at [874, 365] on div "4" at bounding box center [881, 372] width 15 height 15
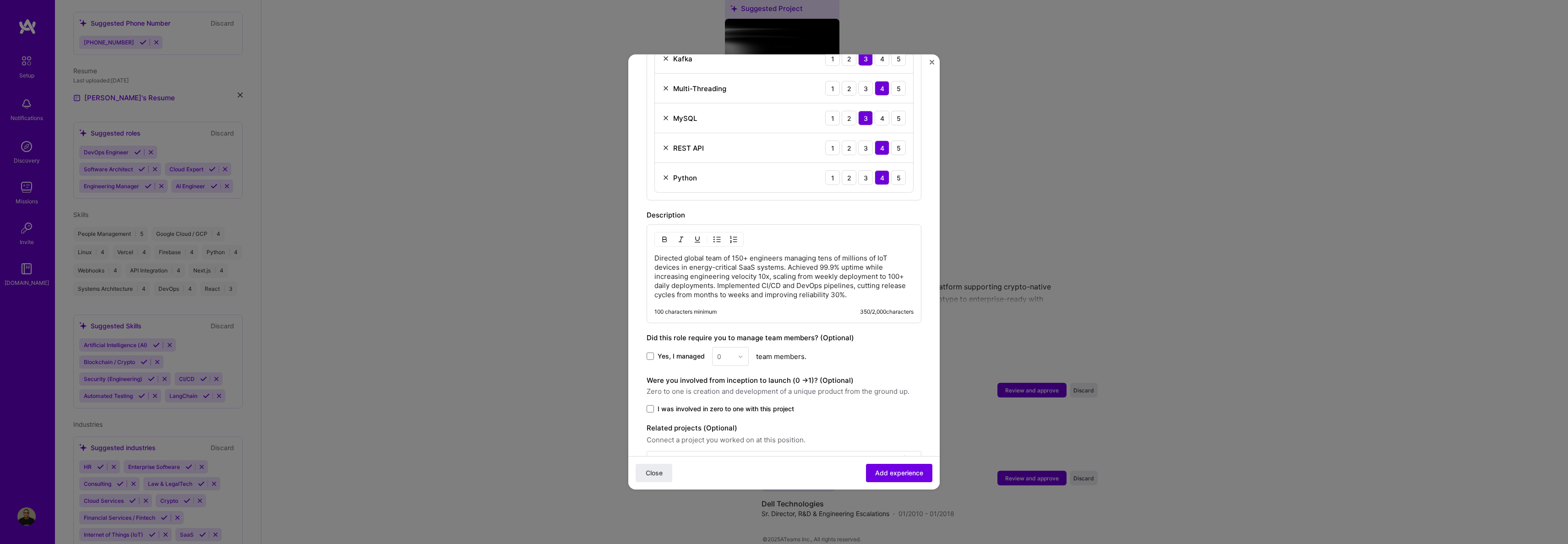
scroll to position [538, 0]
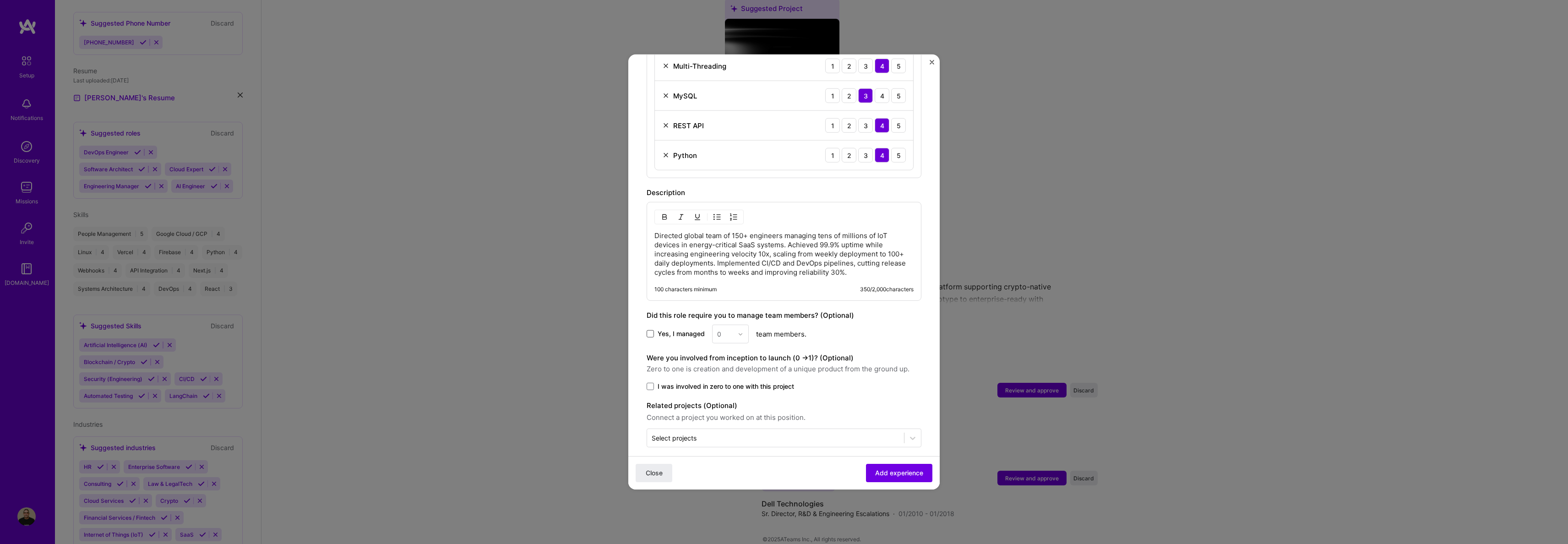
click at [651, 330] on span at bounding box center [650, 333] width 7 height 7
click at [0, 0] on input "Yes, I managed" at bounding box center [0, 0] width 0 height 0
click at [741, 325] on div at bounding box center [743, 334] width 11 height 18
click at [726, 465] on div "25+" at bounding box center [730, 473] width 31 height 17
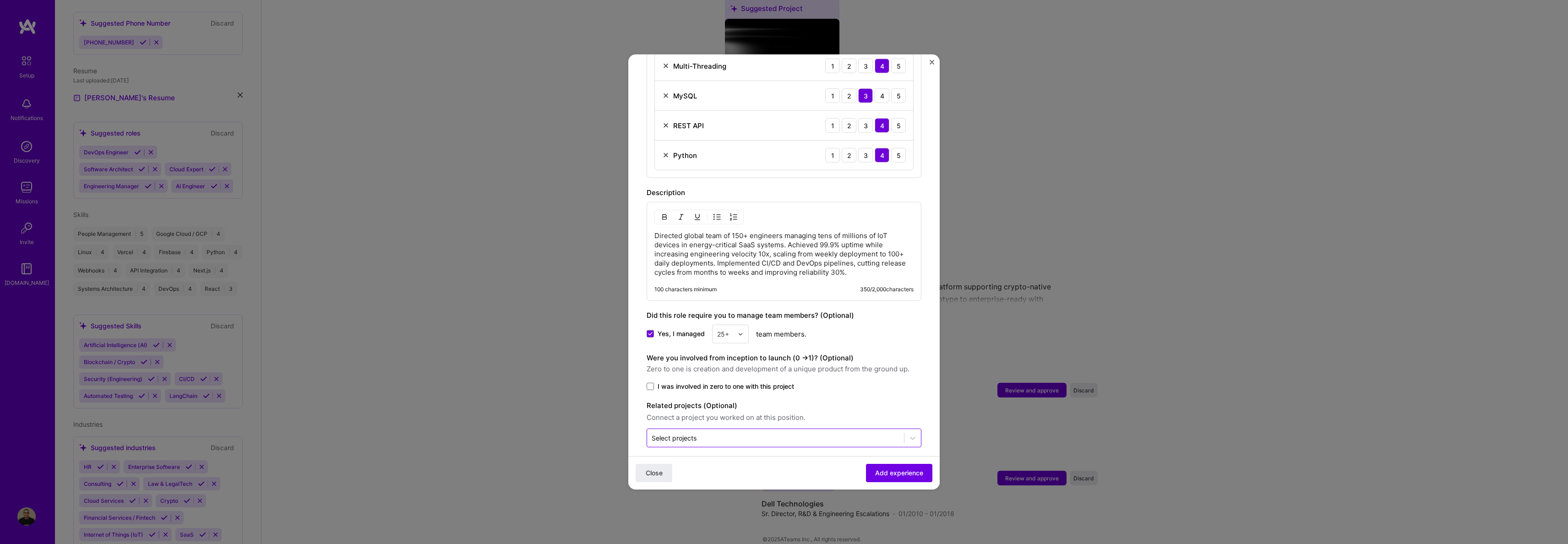
click at [717, 433] on input "text" at bounding box center [775, 438] width 247 height 10
click at [720, 433] on input "text" at bounding box center [775, 438] width 247 height 10
click at [844, 370] on div "Were you involved from inception to launch (0 - > 1)? (Optional) Zero to one is…" at bounding box center [784, 371] width 275 height 38
click at [888, 476] on span "Add experience" at bounding box center [899, 472] width 48 height 9
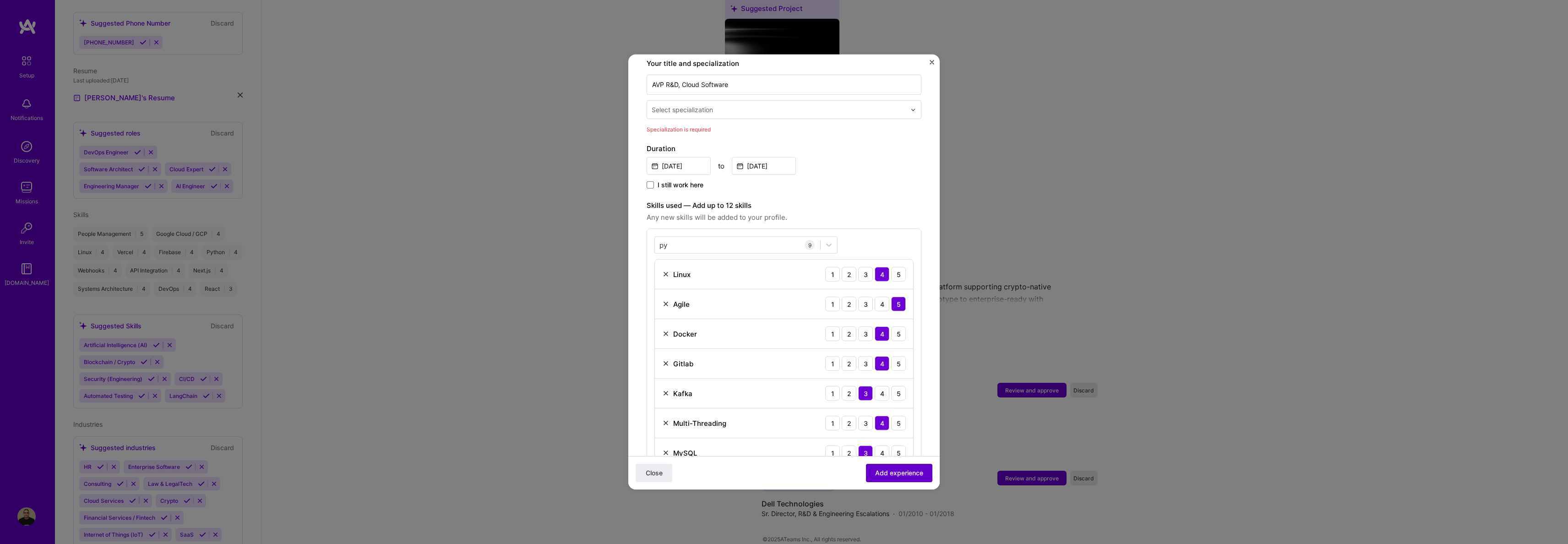
scroll to position [190, 0]
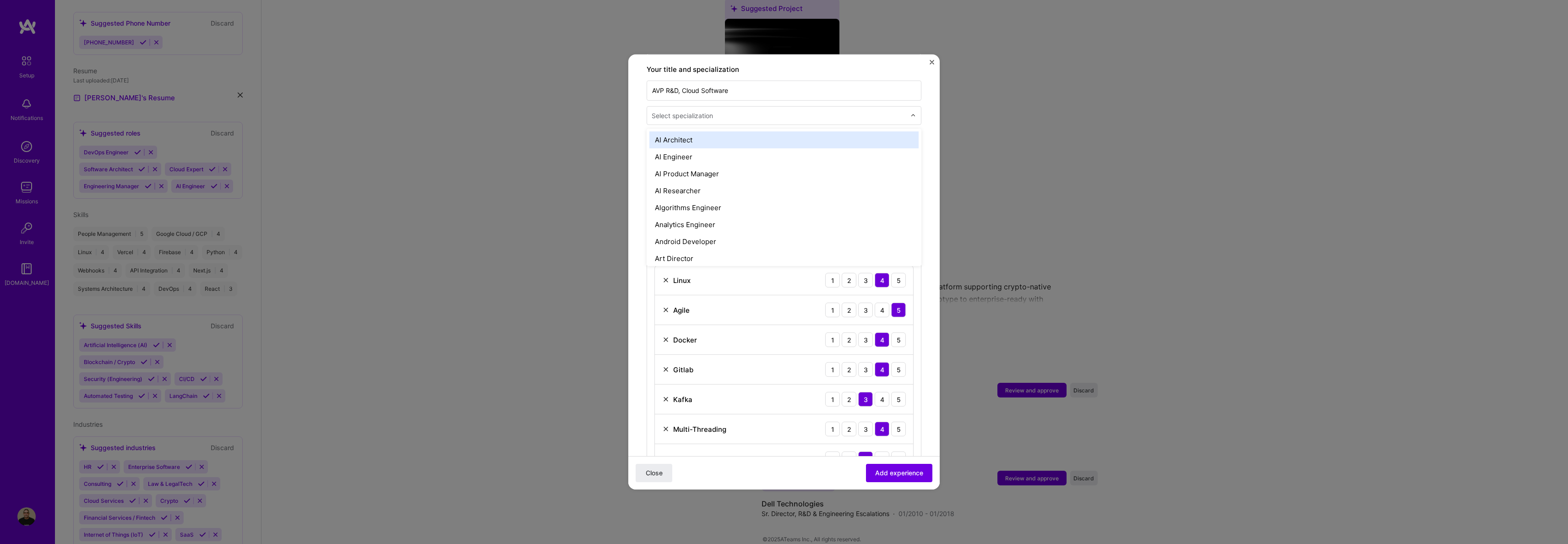
click at [791, 111] on input "text" at bounding box center [779, 116] width 256 height 10
type input "v"
type input "Eng"
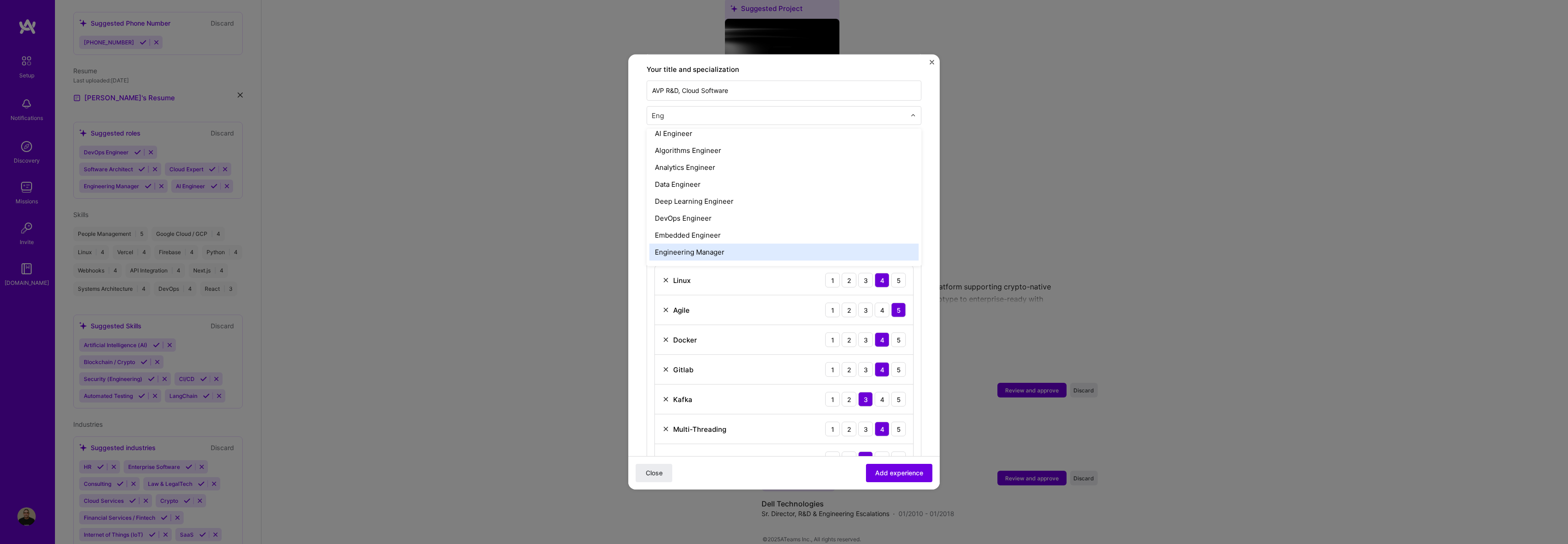
scroll to position [24, 0]
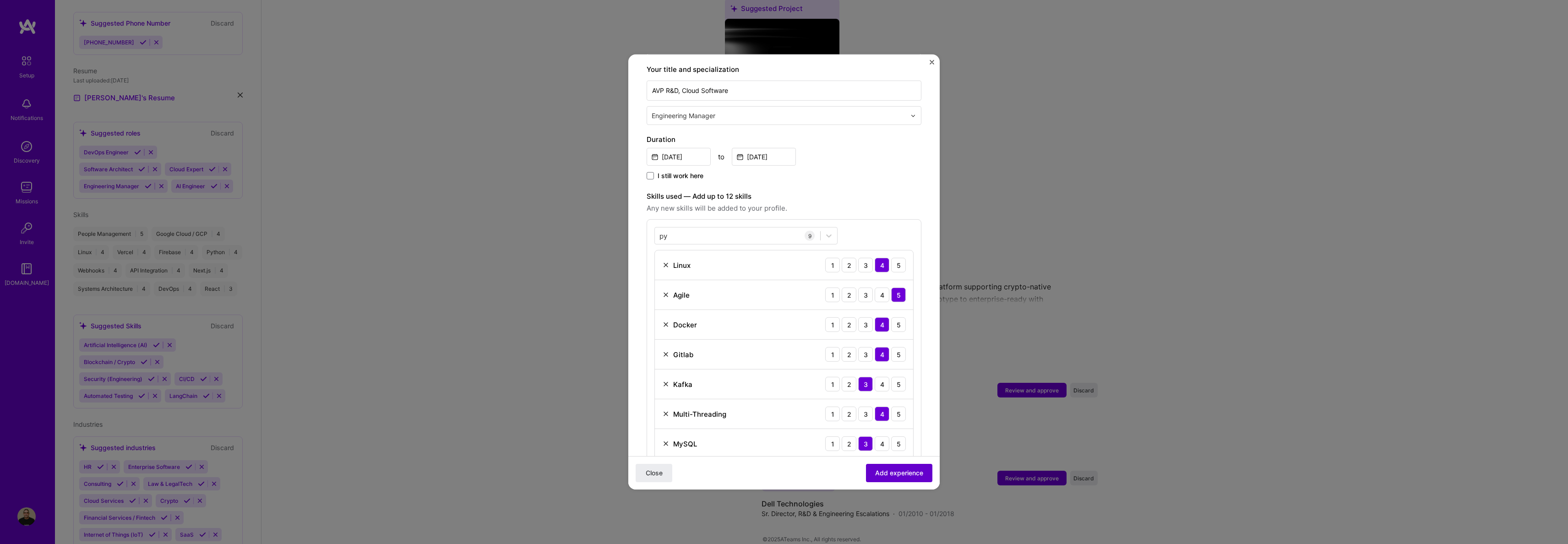
click at [900, 474] on span "Add experience" at bounding box center [899, 472] width 48 height 9
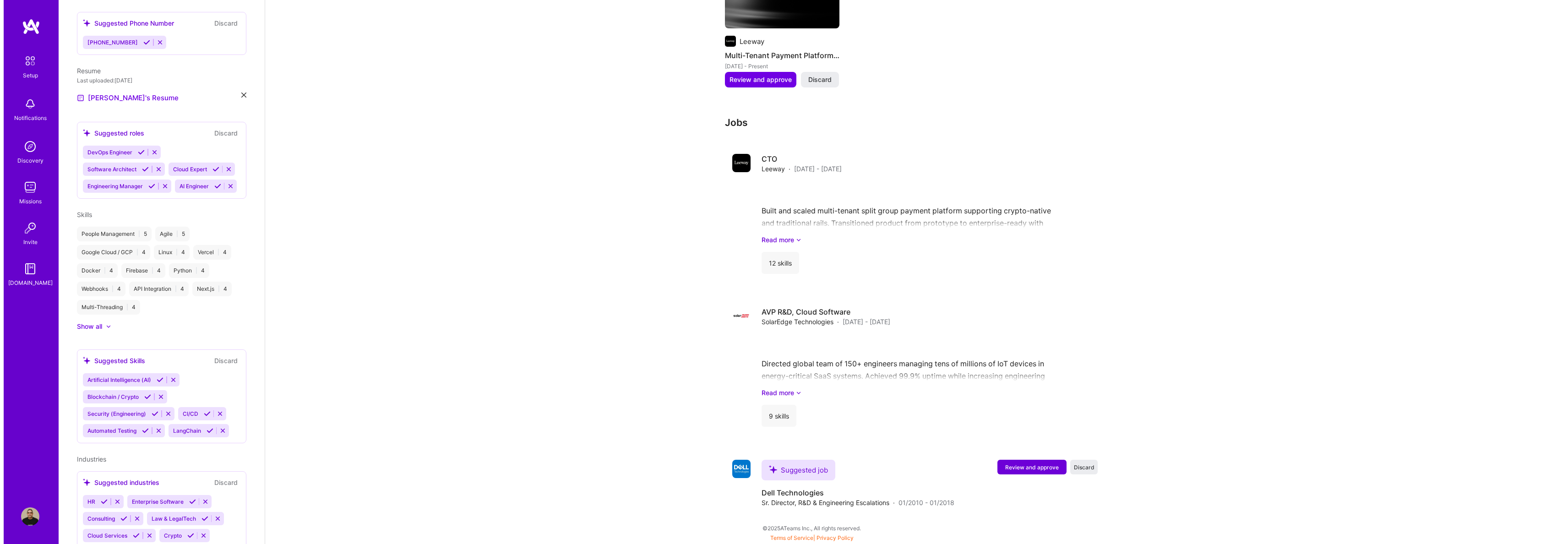
scroll to position [638, 0]
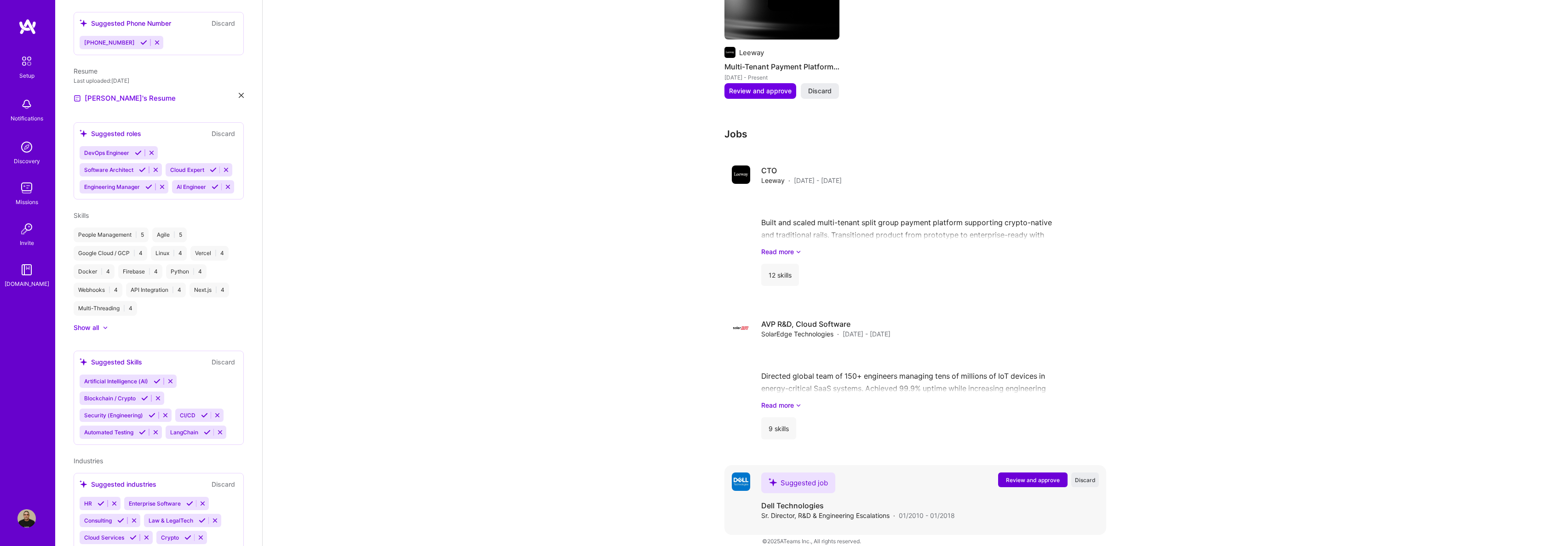
click at [1026, 476] on span "Review and approve" at bounding box center [1032, 480] width 54 height 8
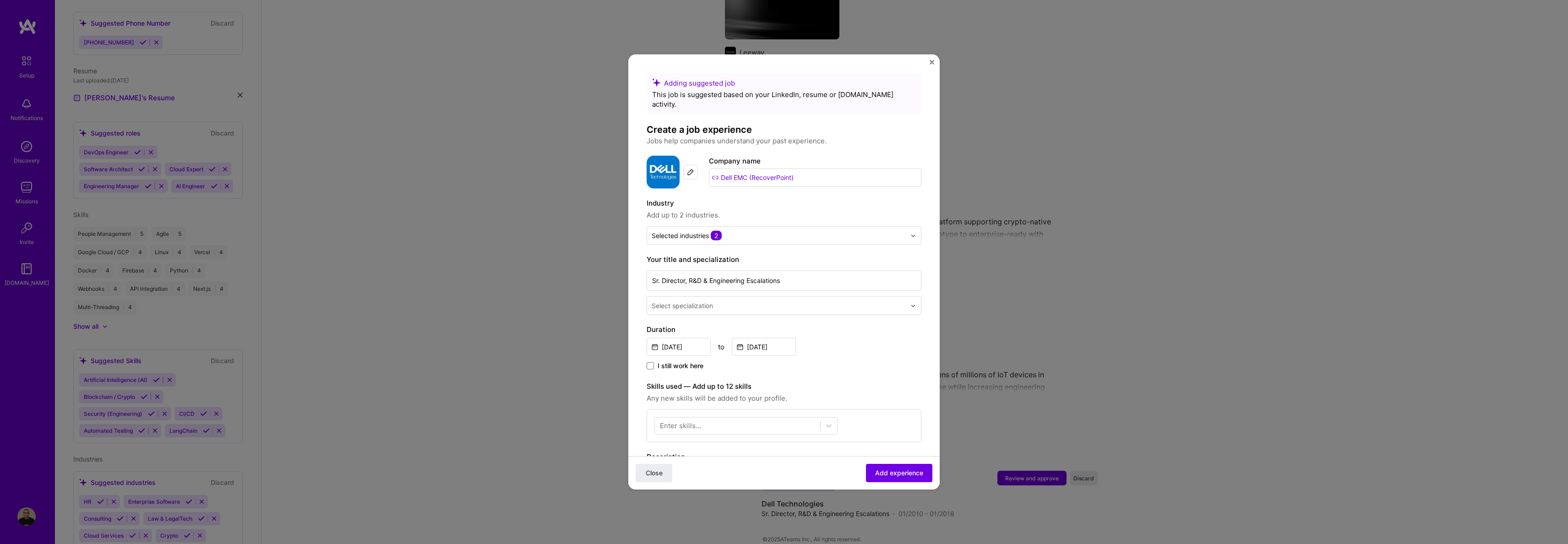
click at [818, 301] on input "text" at bounding box center [779, 306] width 256 height 10
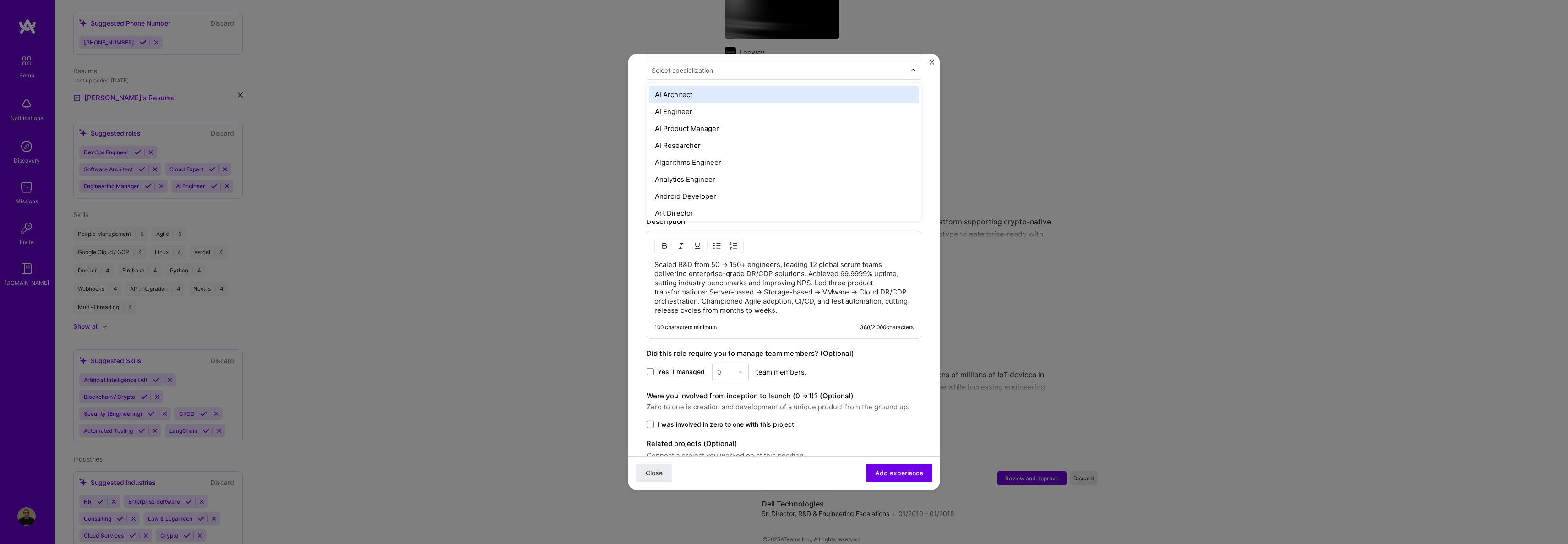
scroll to position [0, 0]
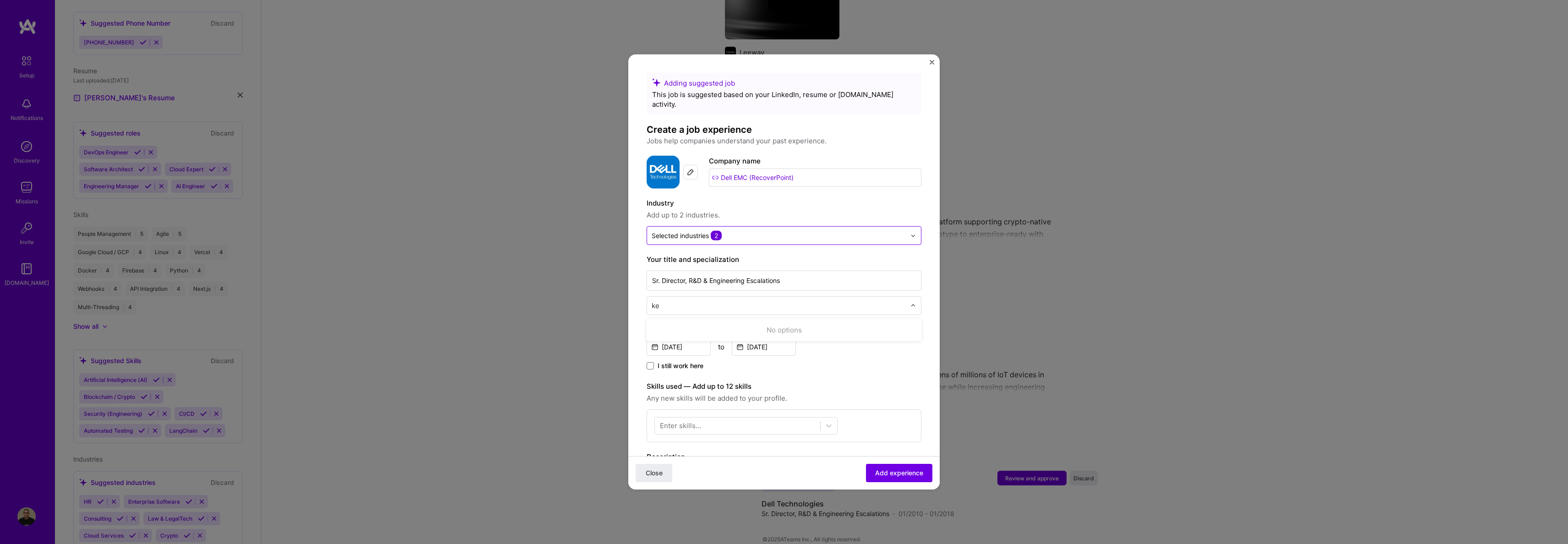
type input "k"
type input "l"
type input "L"
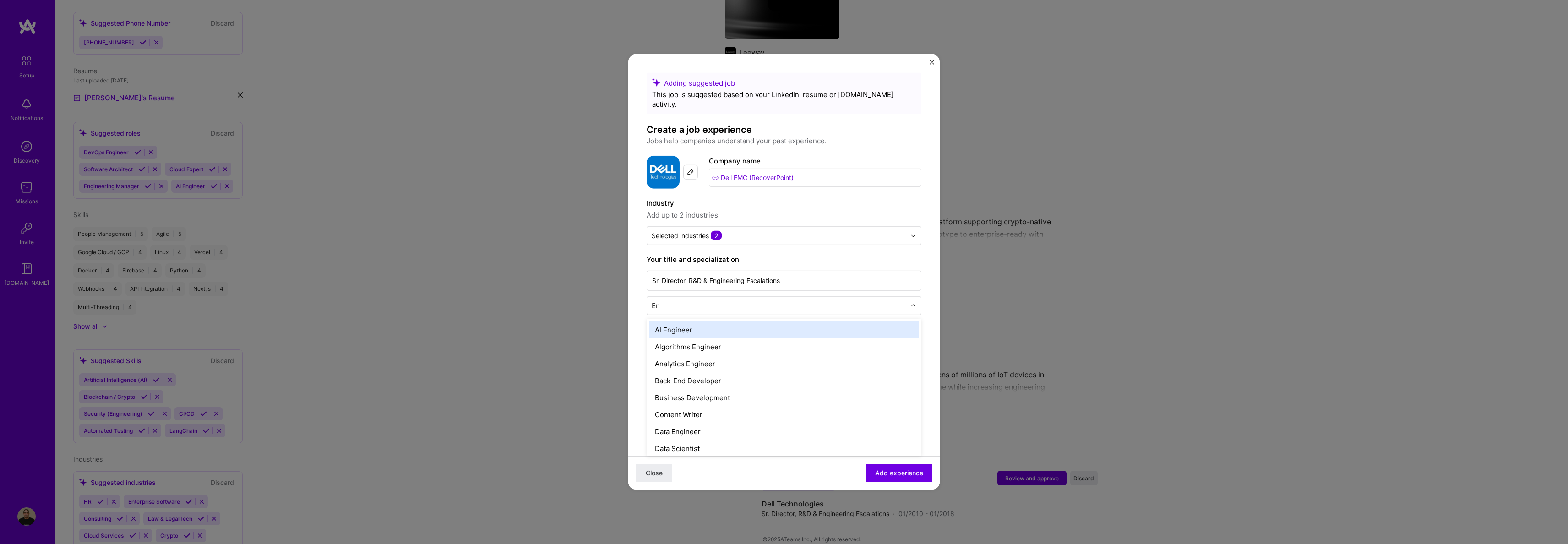
type input "Eng"
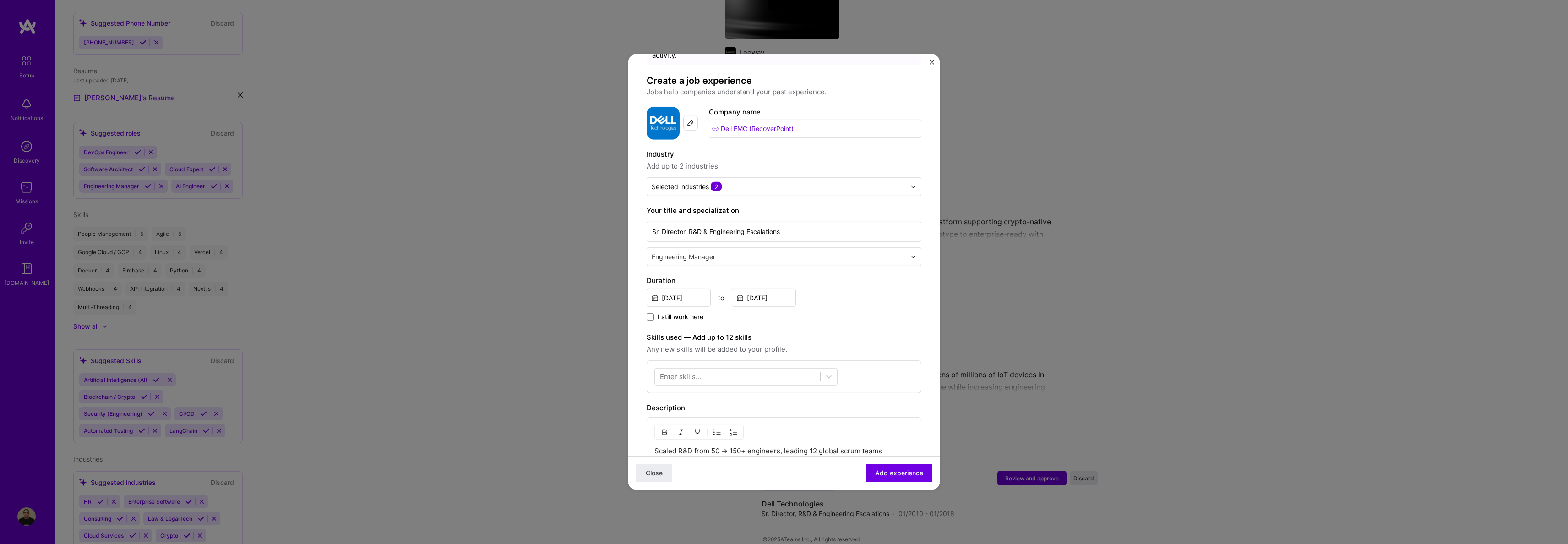
scroll to position [92, 0]
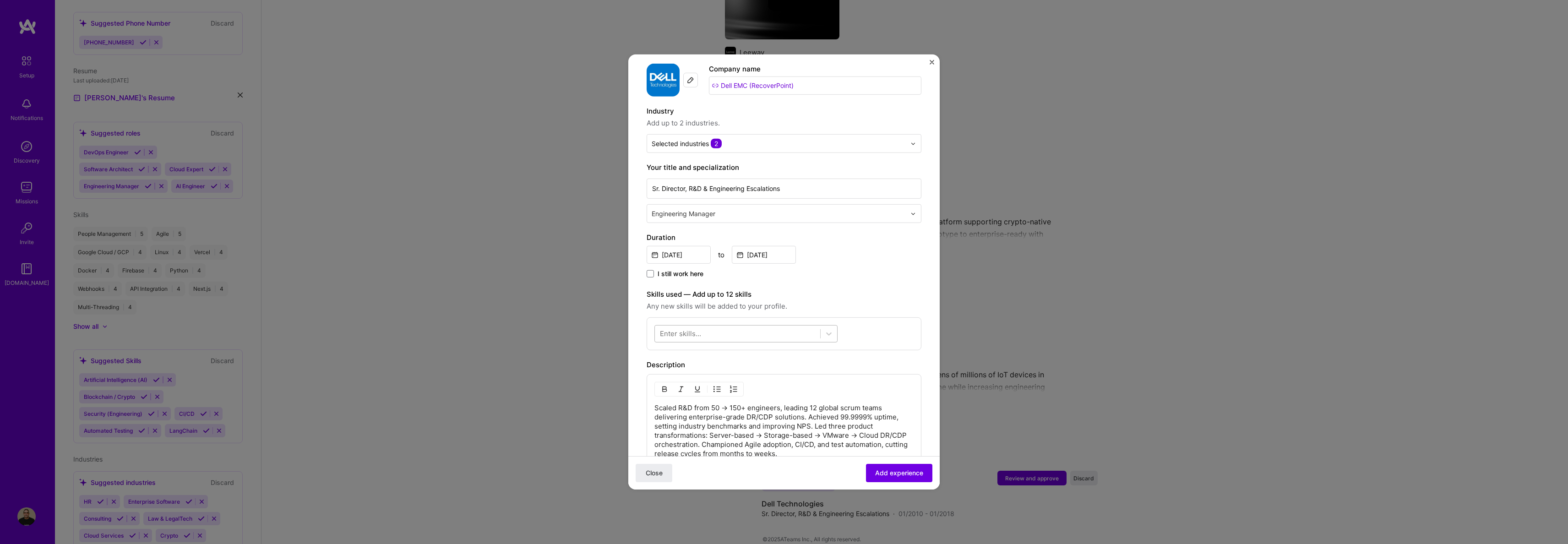
click at [785, 326] on div at bounding box center [737, 333] width 165 height 15
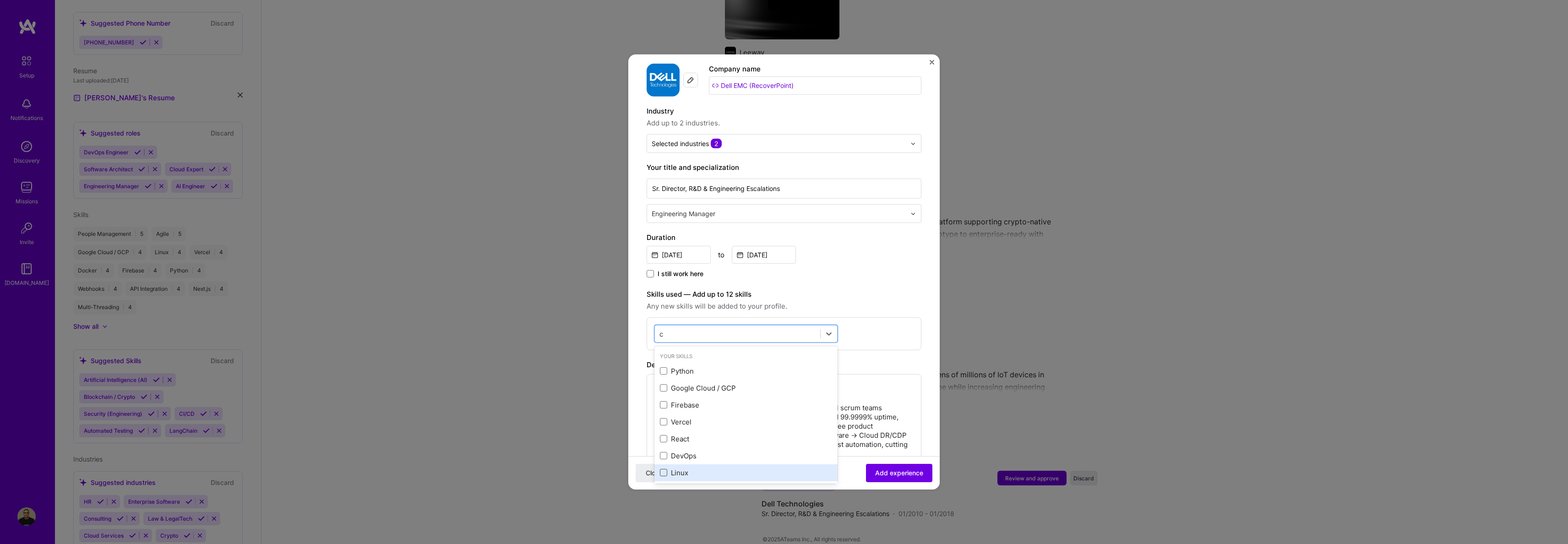
click at [666, 469] on span at bounding box center [662, 472] width 7 height 7
click at [0, 0] on input "checkbox" at bounding box center [0, 0] width 0 height 0
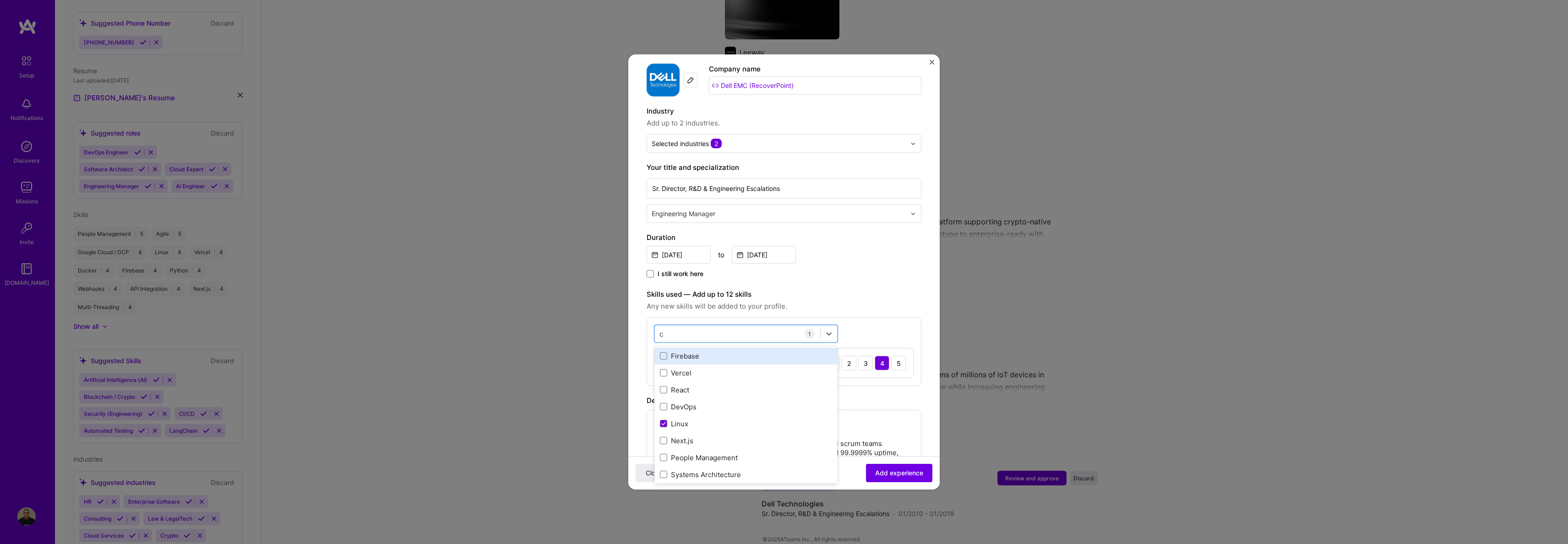
scroll to position [0, 0]
click at [667, 366] on div "C++" at bounding box center [745, 371] width 172 height 10
click at [664, 365] on span at bounding box center [662, 368] width 7 height 7
click at [0, 0] on input "checkbox" at bounding box center [0, 0] width 0 height 0
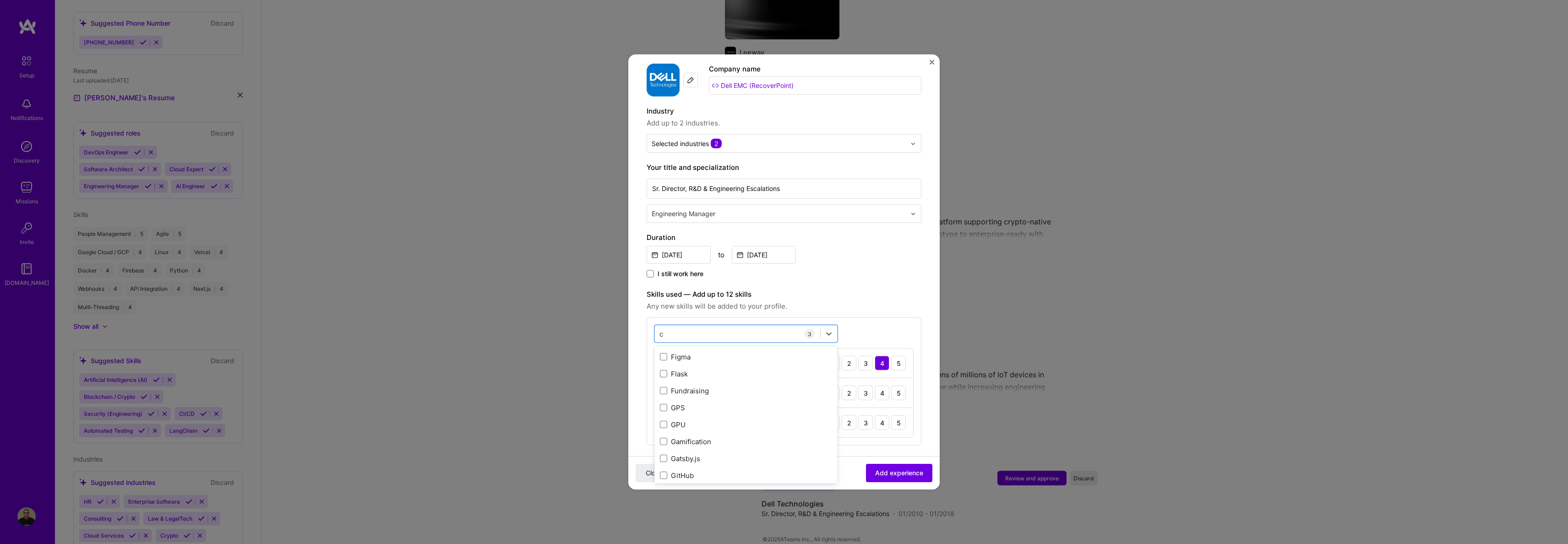
scroll to position [2141, 0]
click at [667, 363] on div "Flask" at bounding box center [745, 368] width 172 height 10
click at [662, 371] on span at bounding box center [662, 374] width 7 height 7
click at [0, 0] on input "checkbox" at bounding box center [0, 0] width 0 height 0
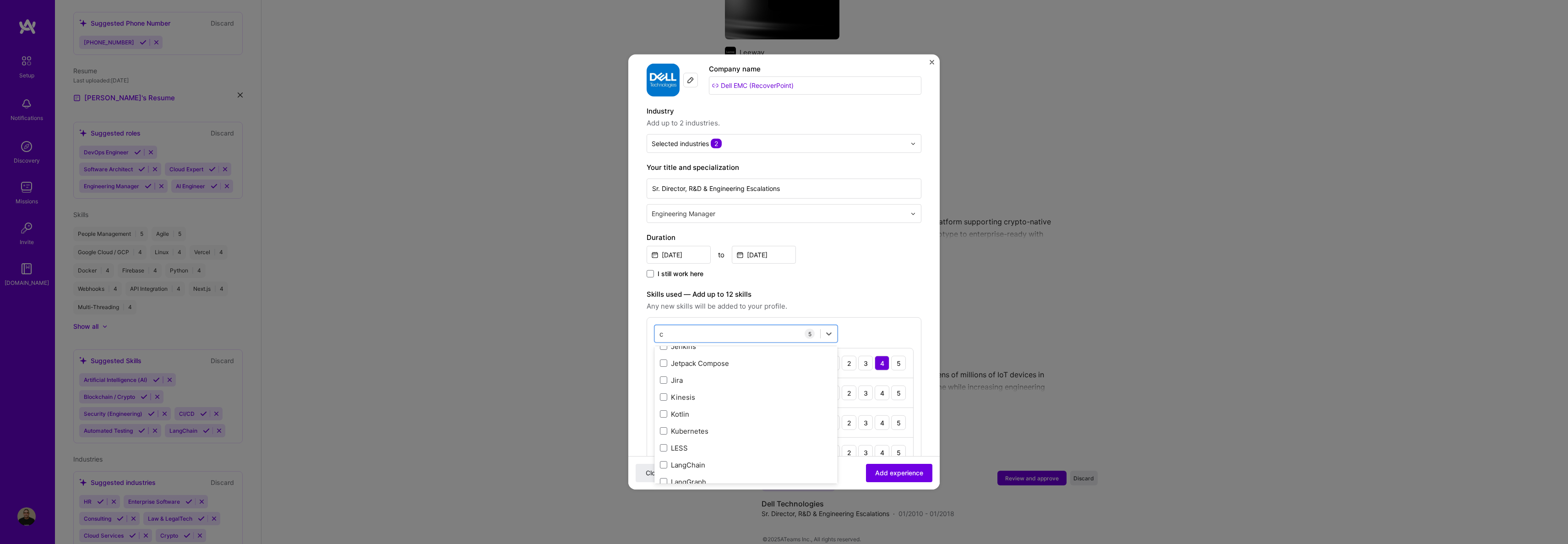
scroll to position [2659, 0]
click at [664, 370] on span at bounding box center [662, 373] width 7 height 7
click at [0, 0] on input "checkbox" at bounding box center [0, 0] width 0 height 0
click at [664, 447] on span at bounding box center [662, 450] width 7 height 7
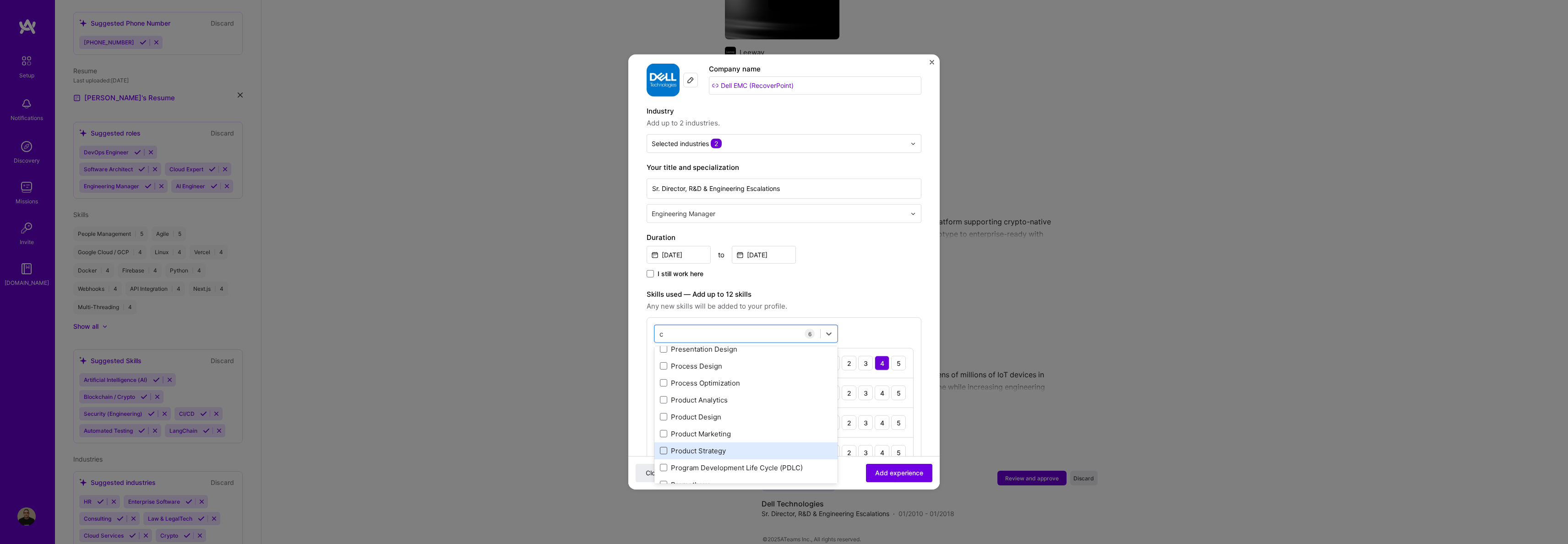
click at [0, 0] on input "checkbox" at bounding box center [0, 0] width 0 height 0
click at [664, 385] on span at bounding box center [662, 388] width 7 height 7
click at [0, 0] on input "checkbox" at bounding box center [0, 0] width 0 height 0
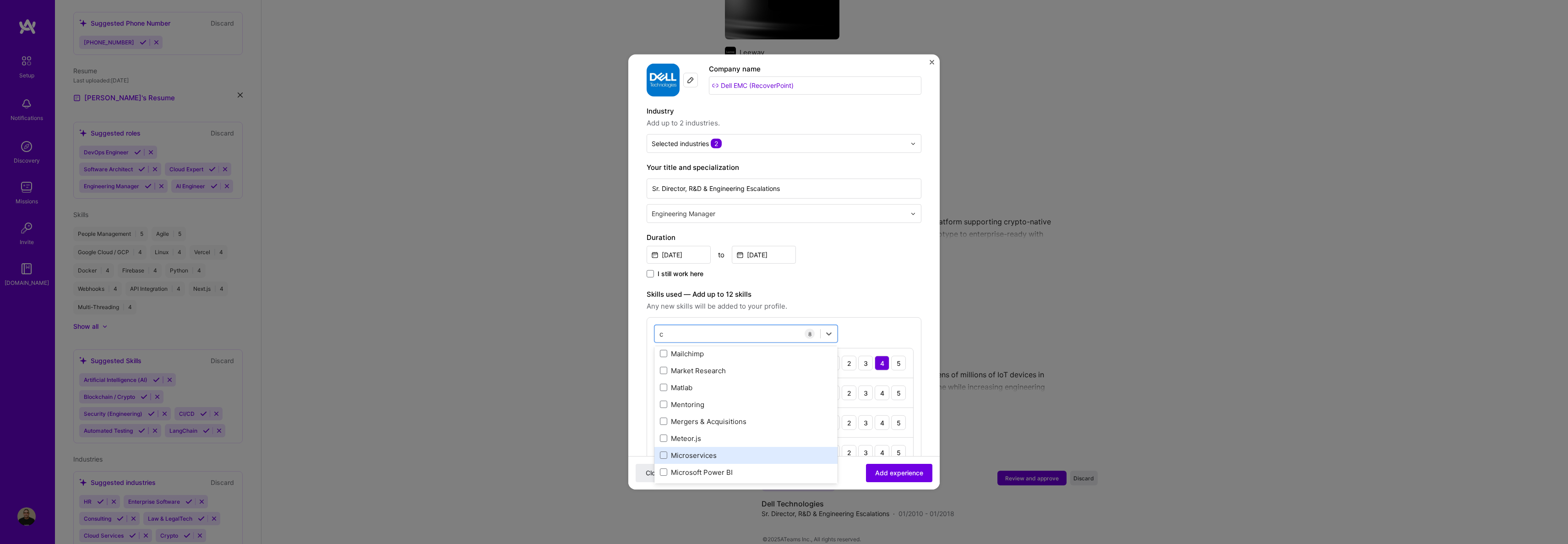
click at [693, 451] on div "Microservices" at bounding box center [745, 456] width 172 height 10
type input "c"
click at [869, 289] on label "Skills used — Add up to 12 skills" at bounding box center [784, 294] width 275 height 11
click at [863, 386] on div "3" at bounding box center [864, 393] width 15 height 15
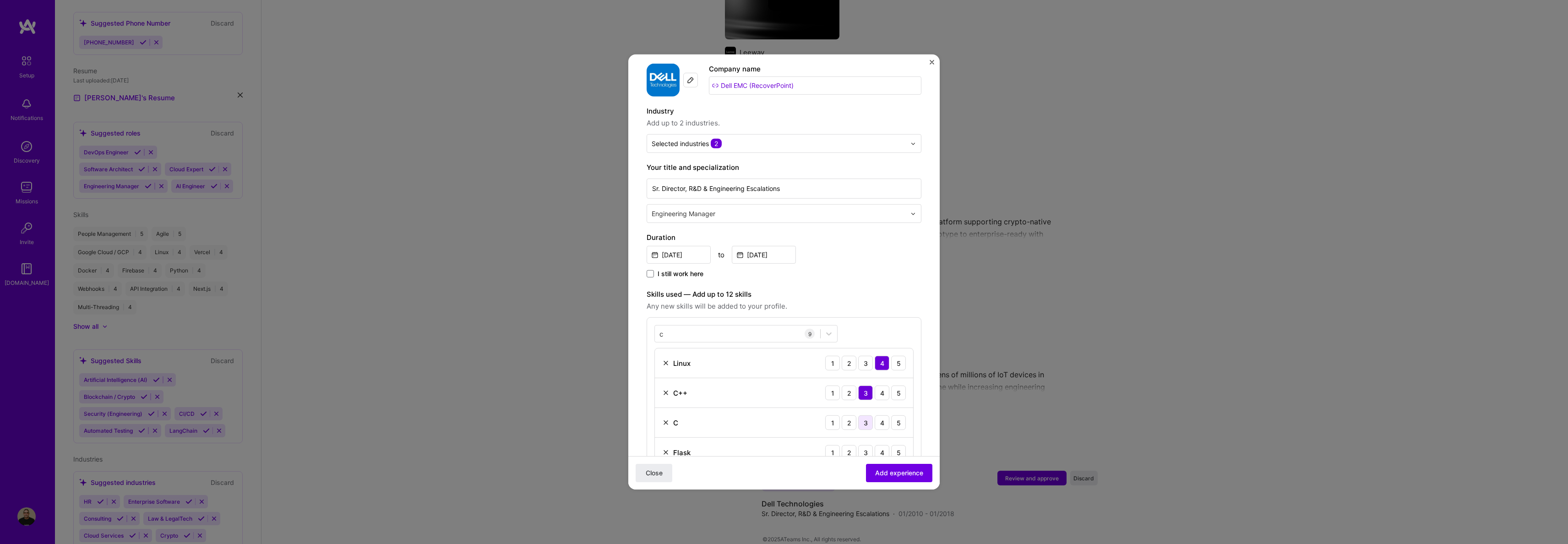
click at [862, 415] on div "3" at bounding box center [864, 422] width 15 height 15
click at [874, 445] on div "4" at bounding box center [881, 452] width 15 height 15
click at [881, 471] on span "Add experience" at bounding box center [899, 472] width 48 height 9
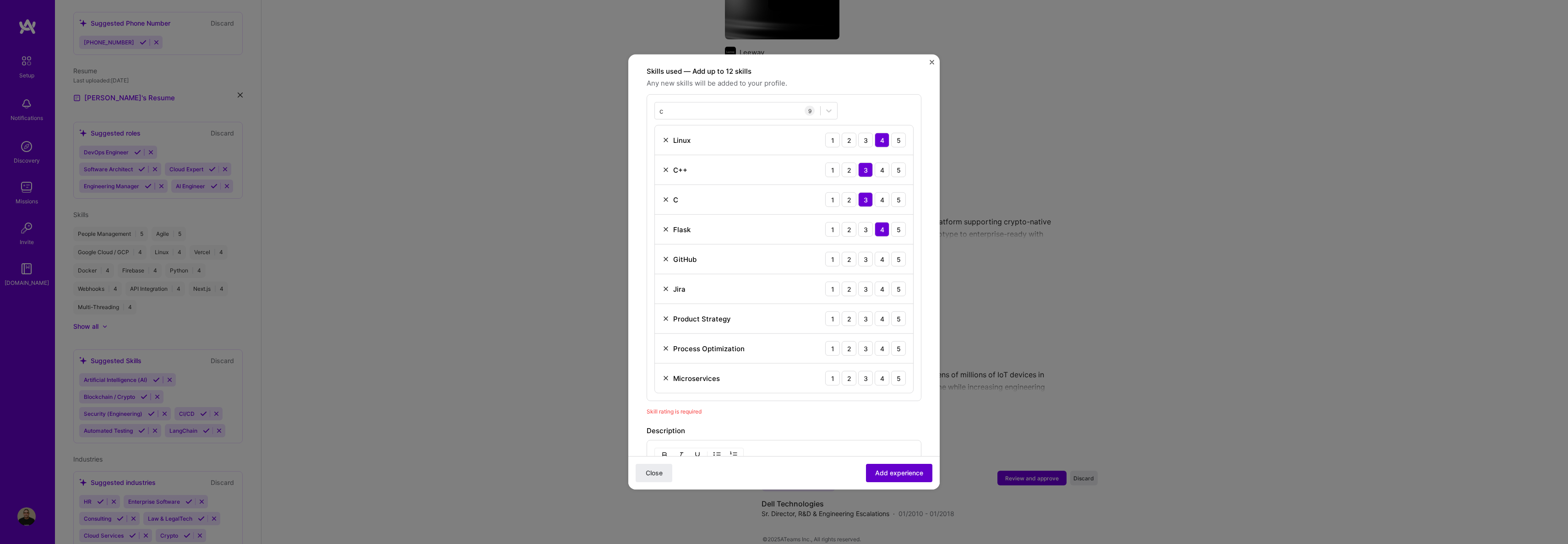
scroll to position [317, 0]
click at [875, 250] on div "4" at bounding box center [881, 257] width 15 height 15
click at [879, 281] on div "4" at bounding box center [881, 287] width 15 height 15
click at [876, 309] on div "4" at bounding box center [881, 316] width 15 height 15
click at [875, 340] on div "4" at bounding box center [881, 347] width 15 height 15
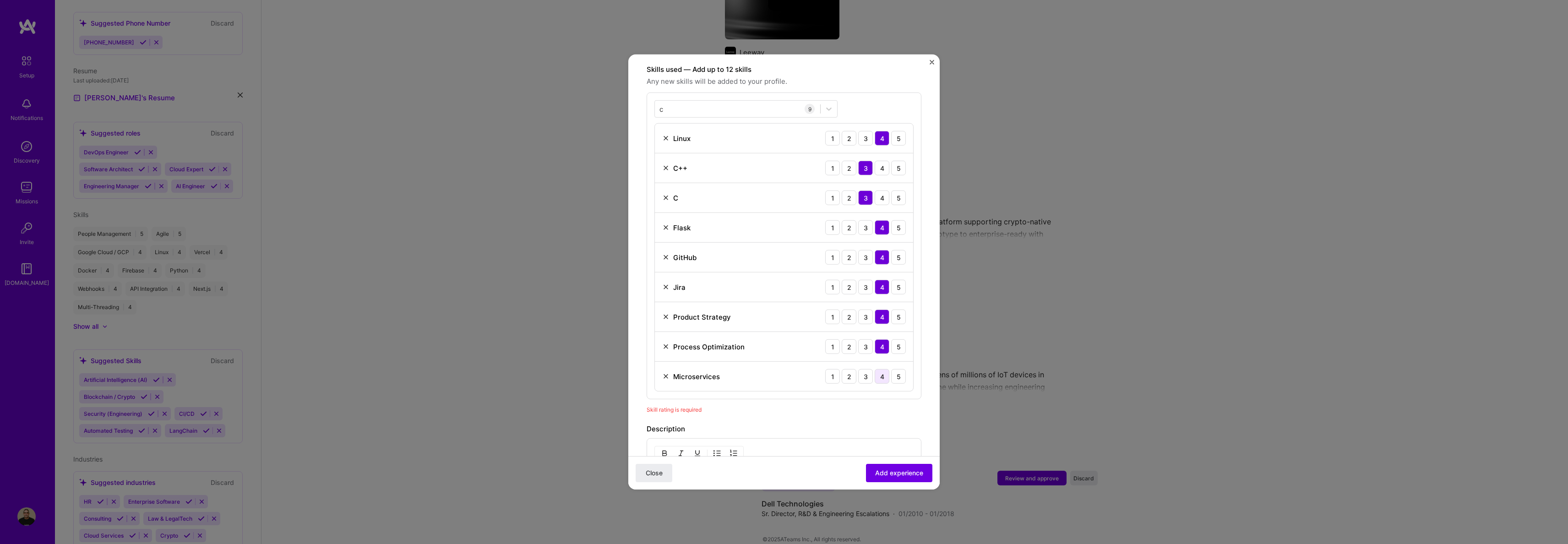
click at [874, 369] on div "4" at bounding box center [881, 376] width 15 height 15
click at [885, 474] on span "Add experience" at bounding box center [899, 472] width 48 height 9
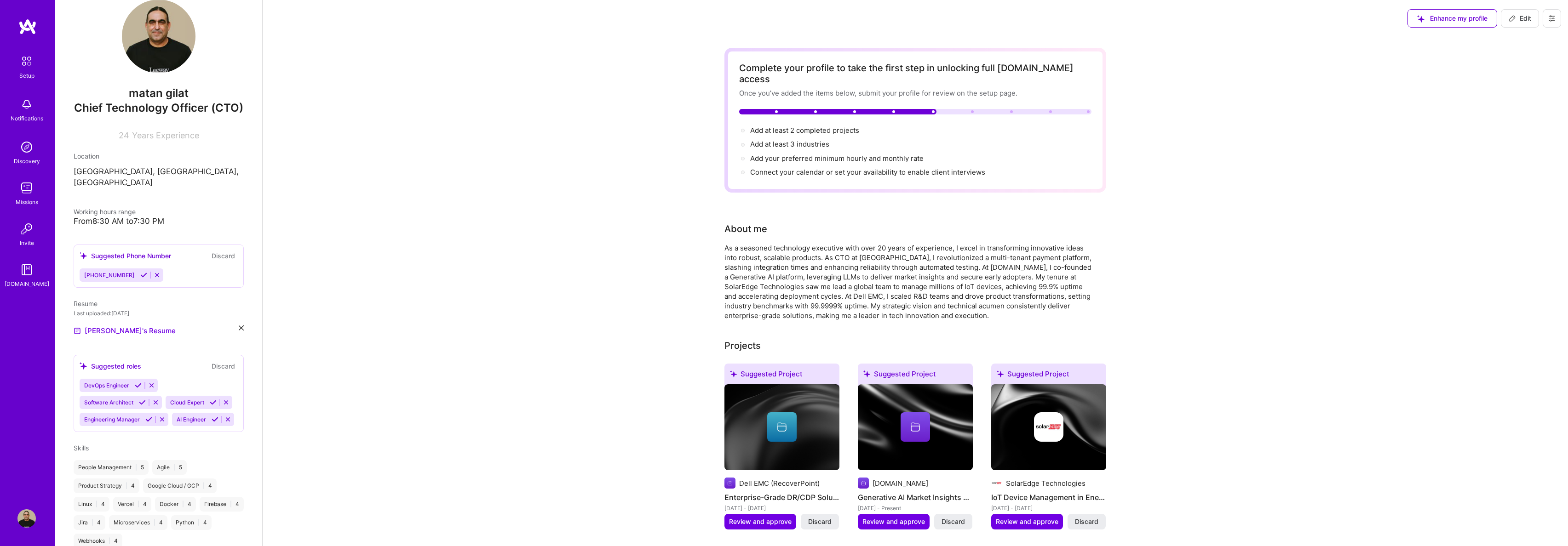
scroll to position [0, 0]
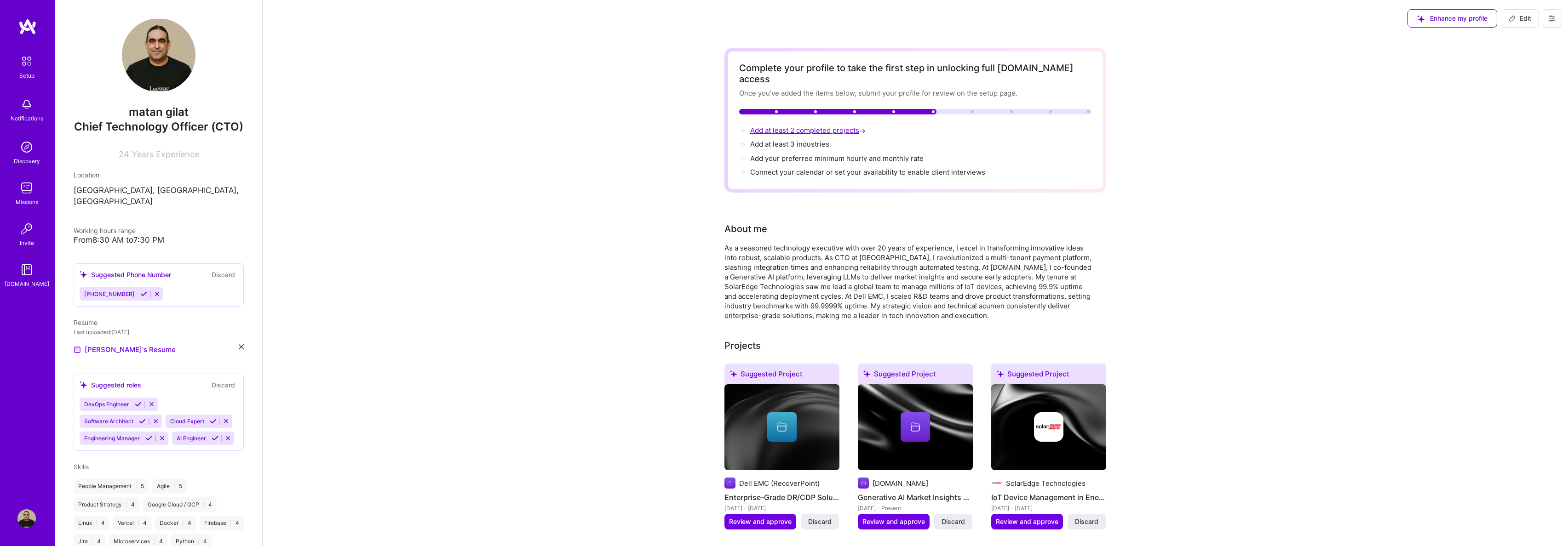
click at [865, 126] on span "→" at bounding box center [862, 131] width 7 height 10
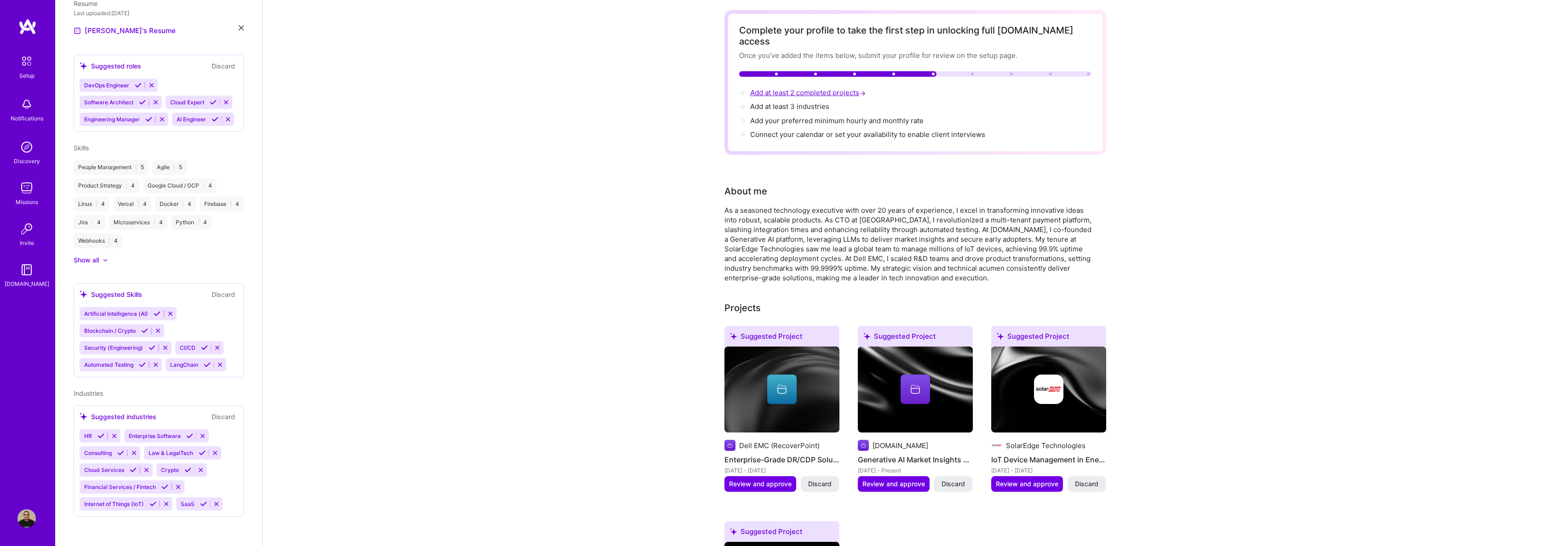
select select "US"
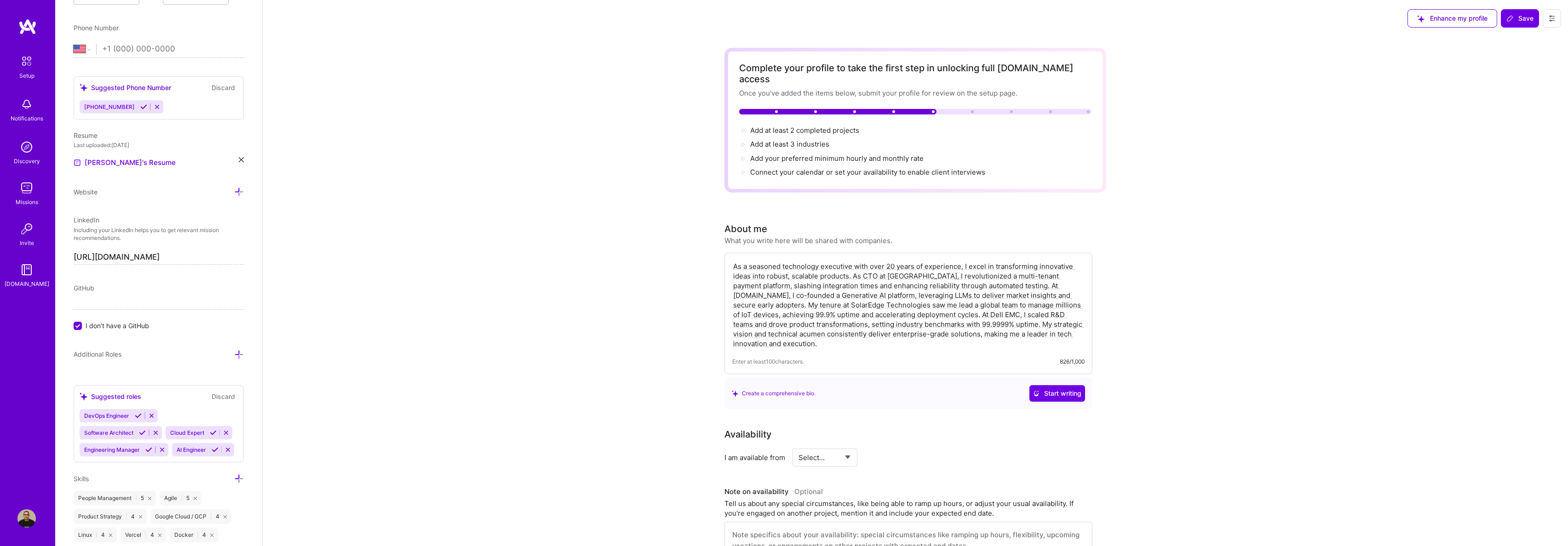
scroll to position [448, 0]
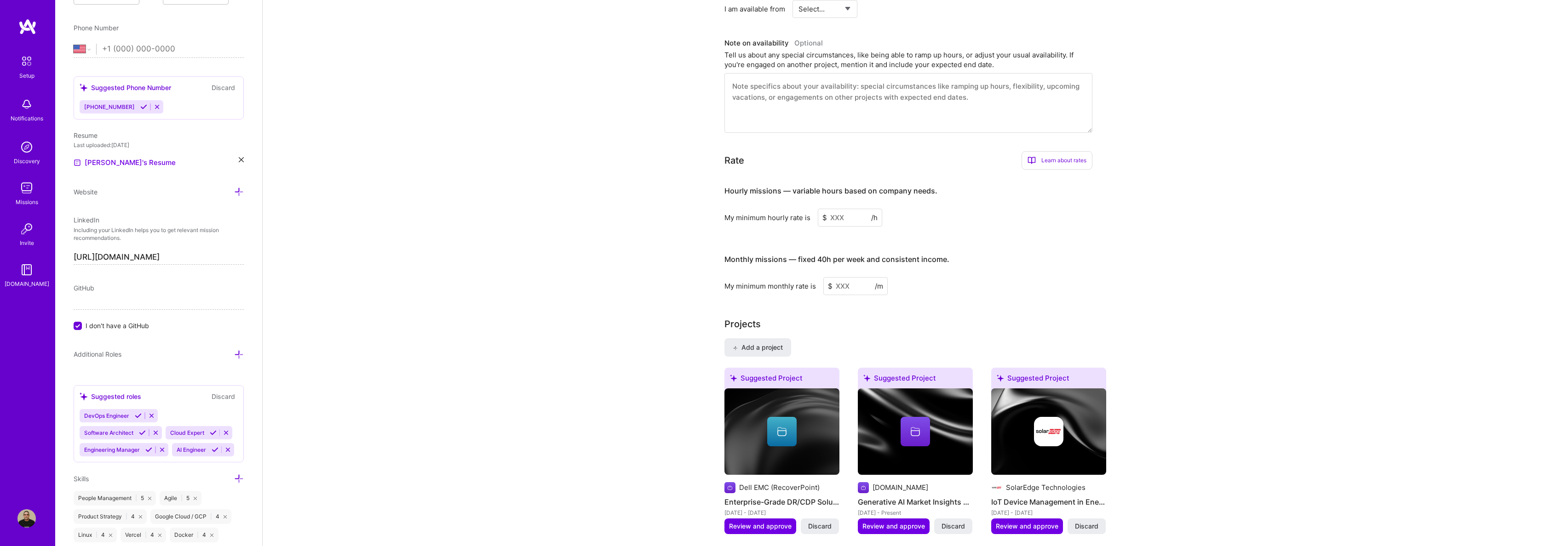
click at [855, 209] on input at bounding box center [850, 218] width 64 height 18
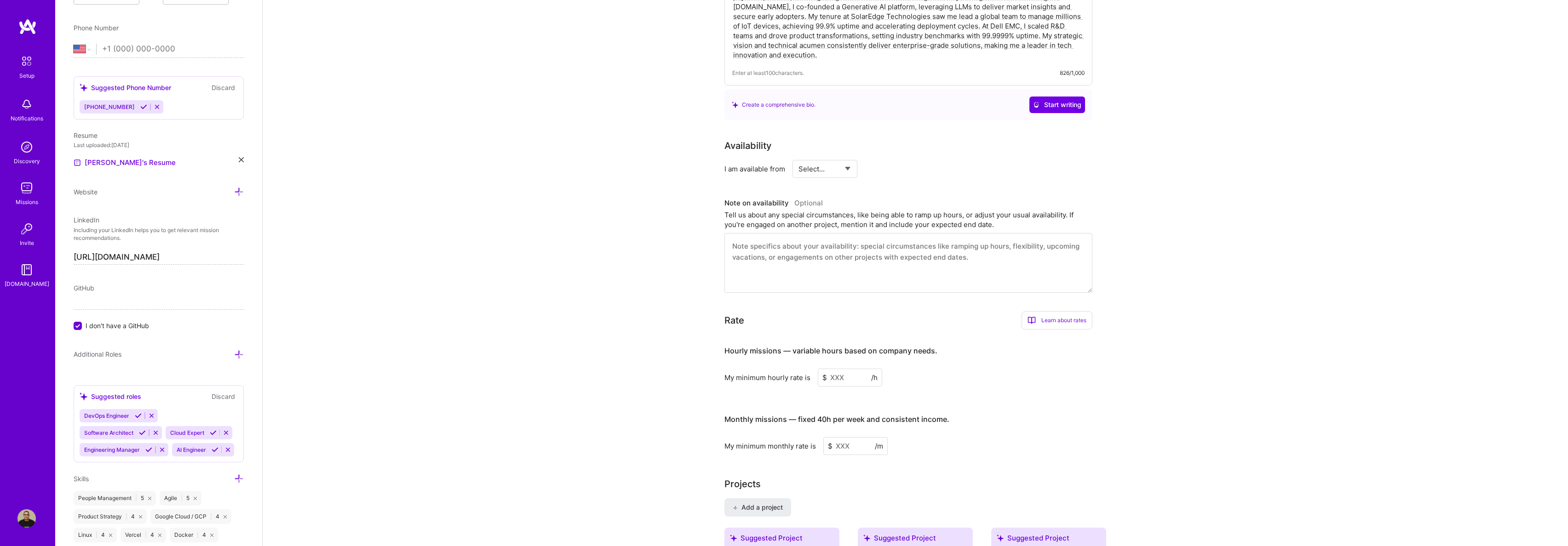
click at [830, 161] on select "Select... Right Now Future Date Not Available" at bounding box center [825, 170] width 53 height 24
select select "Right Now"
click at [798, 158] on select "Select... Right Now Future Date Not Available" at bounding box center [825, 170] width 53 height 24
click at [890, 160] on input at bounding box center [909, 169] width 55 height 18
type input "1"
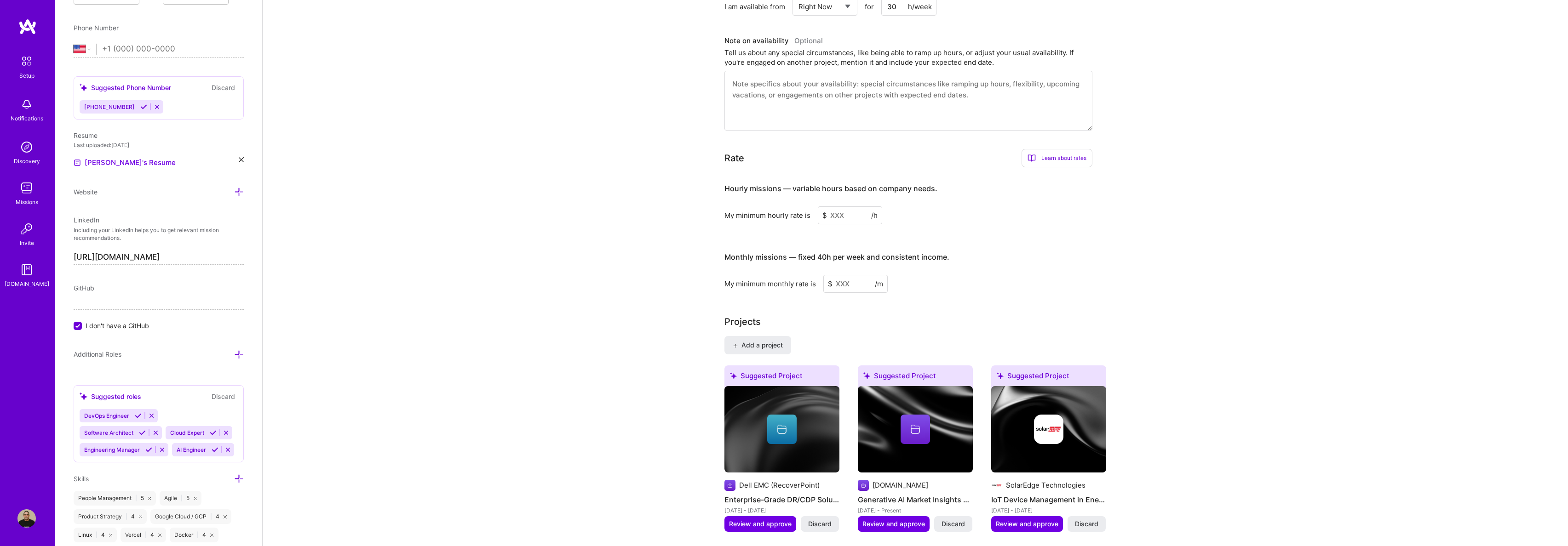
scroll to position [514, 0]
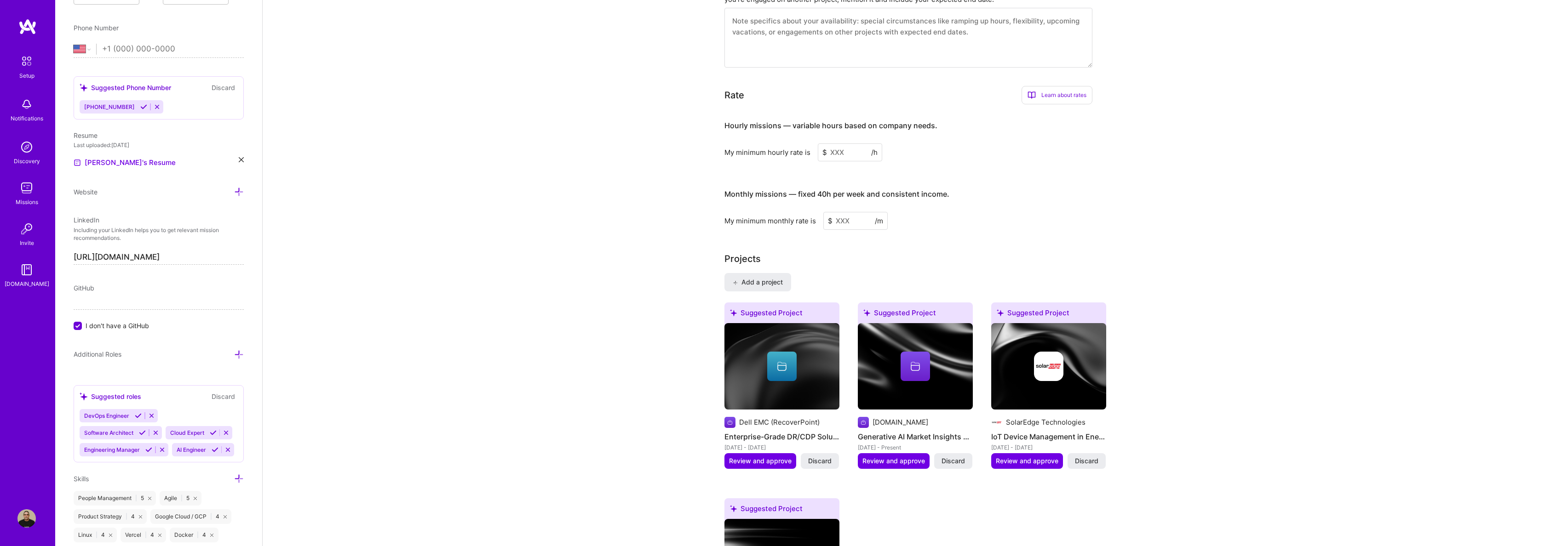
click at [839, 144] on input at bounding box center [850, 153] width 64 height 18
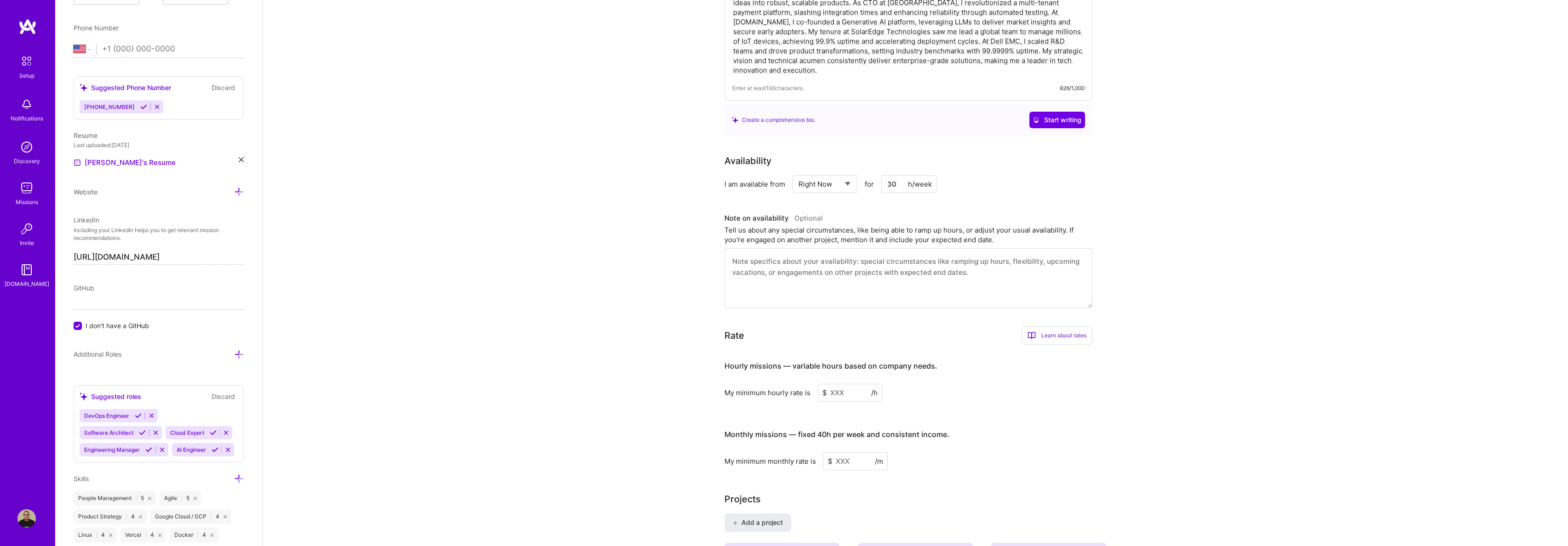
scroll to position [211, 0]
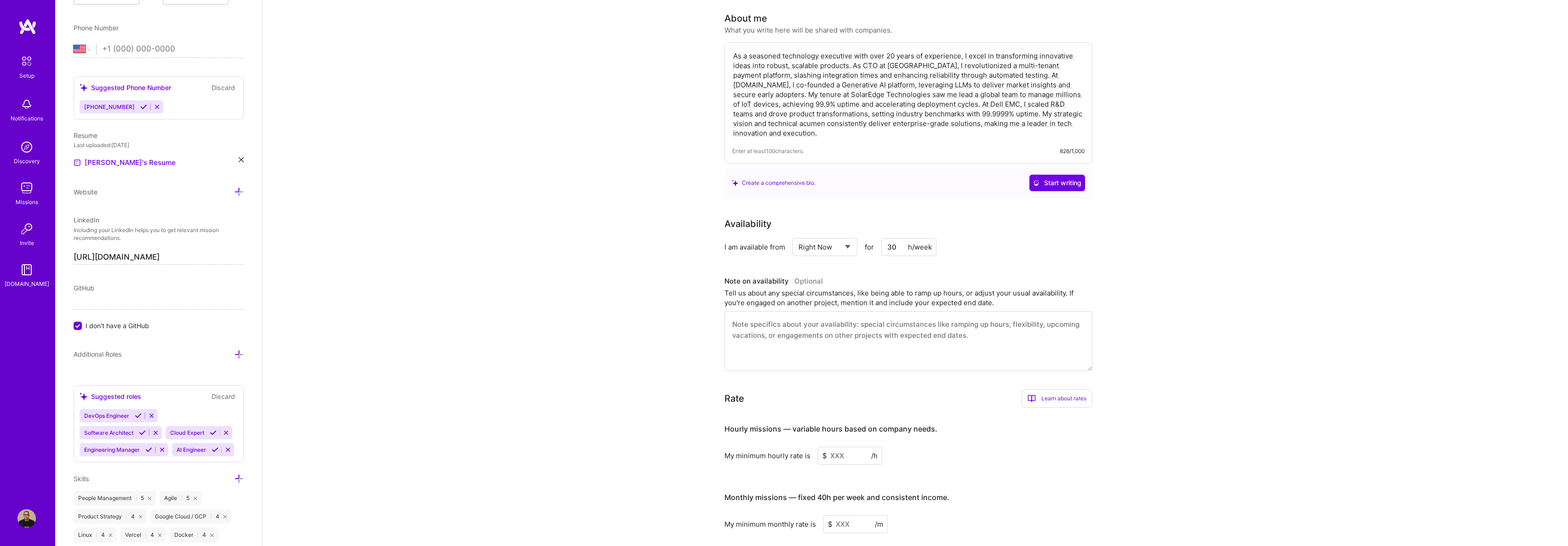
drag, startPoint x: 893, startPoint y: 234, endPoint x: 884, endPoint y: 234, distance: 9.0
click at [884, 239] on input "30" at bounding box center [909, 247] width 55 height 18
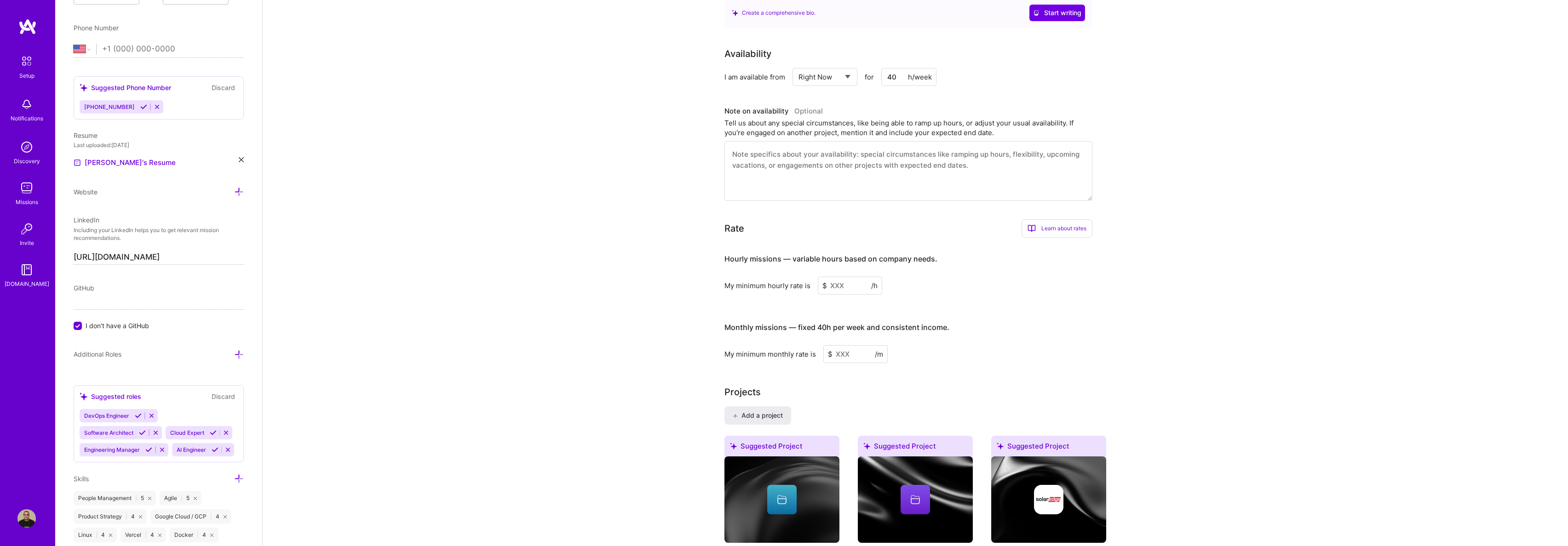
scroll to position [444, 0]
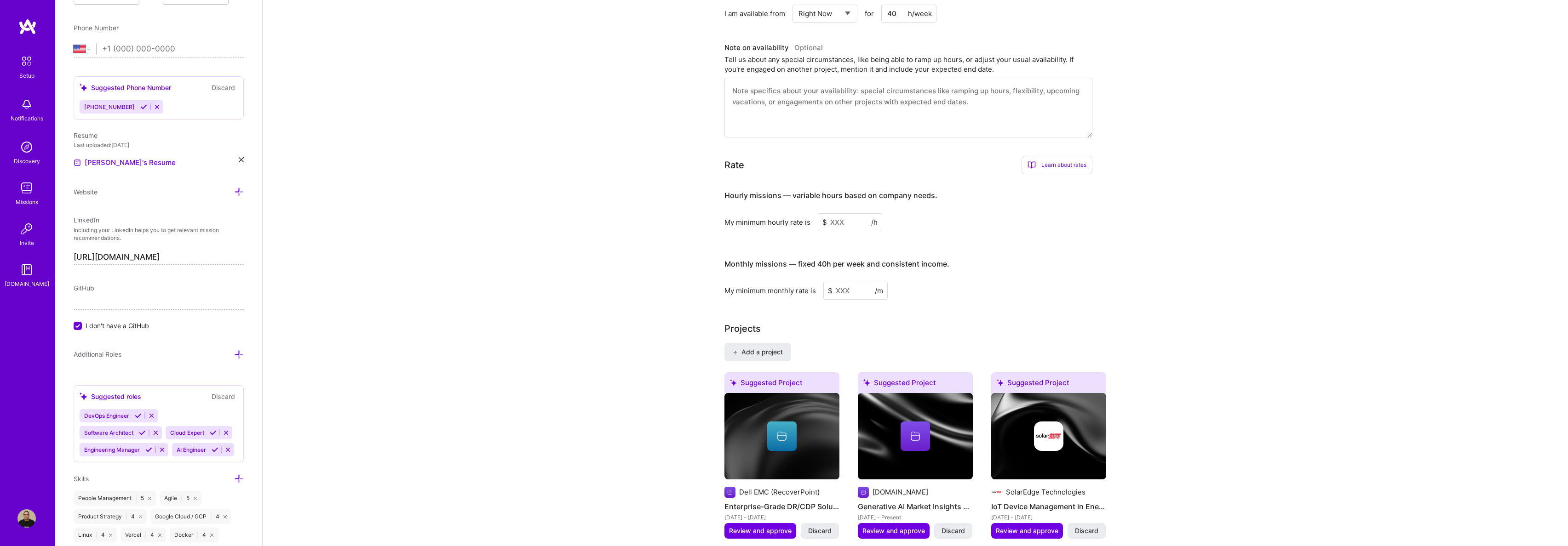
type input "40"
click at [844, 213] on input at bounding box center [850, 222] width 64 height 18
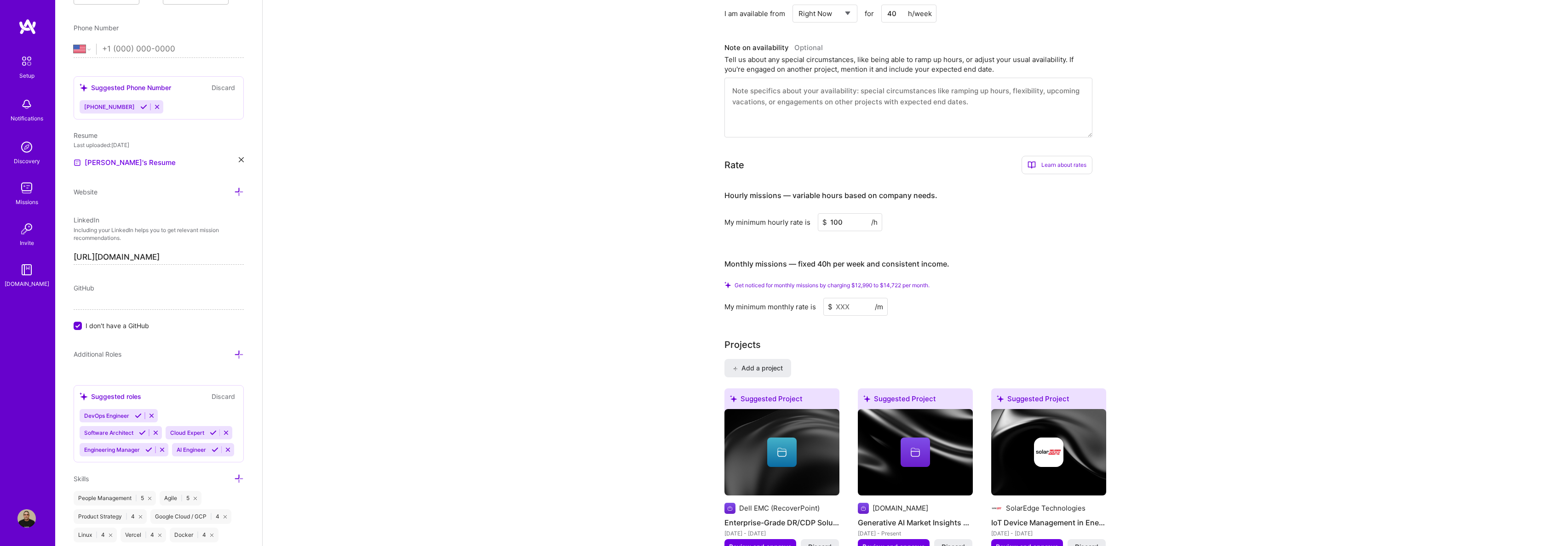
type input "100"
click at [857, 298] on input at bounding box center [854, 307] width 64 height 18
drag, startPoint x: 884, startPoint y: 275, endPoint x: 902, endPoint y: 275, distance: 18.0
click at [902, 282] on span "Get noticed for monthly missions by charging $12,990 to $14,722 per month." at bounding box center [832, 285] width 195 height 7
click at [916, 286] on div "Get noticed for monthly missions by charging $12,990 to $14,722 per month. My m…" at bounding box center [908, 299] width 368 height 34
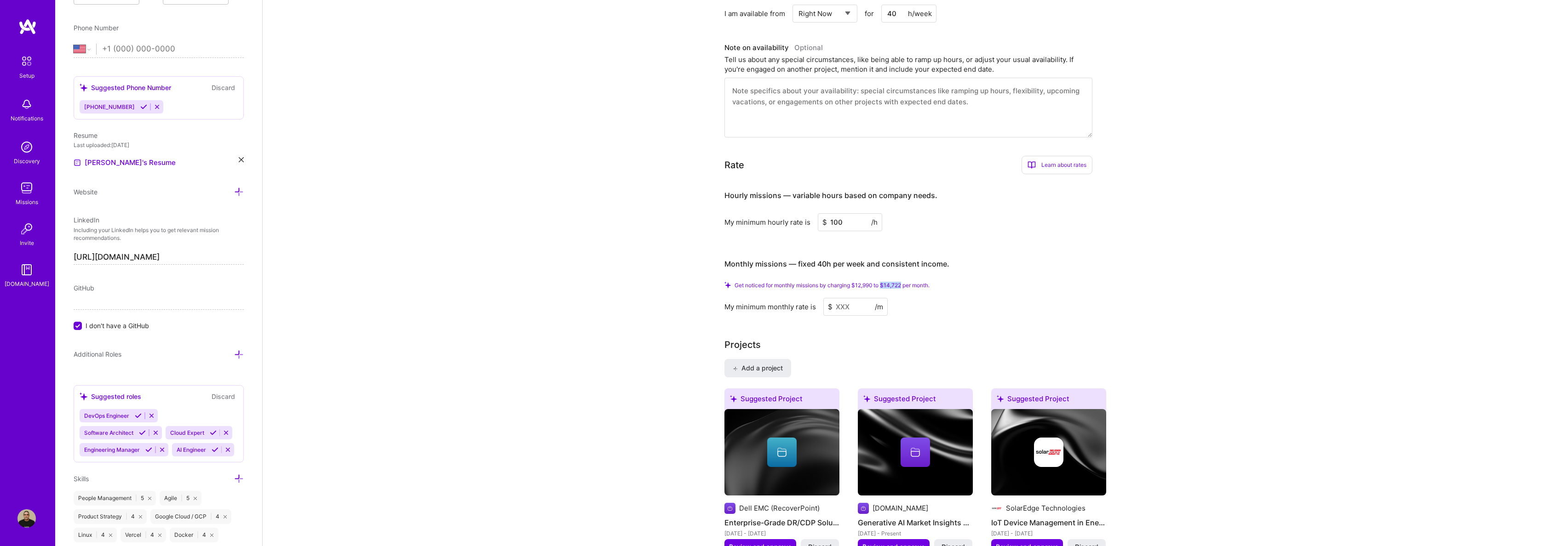
drag, startPoint x: 884, startPoint y: 271, endPoint x: 904, endPoint y: 276, distance: 20.6
click at [904, 282] on span "Get noticed for monthly missions by charging $12,990 to $14,722 per month." at bounding box center [832, 285] width 195 height 7
copy span "$14,722"
click at [843, 298] on input at bounding box center [854, 307] width 64 height 18
paste input
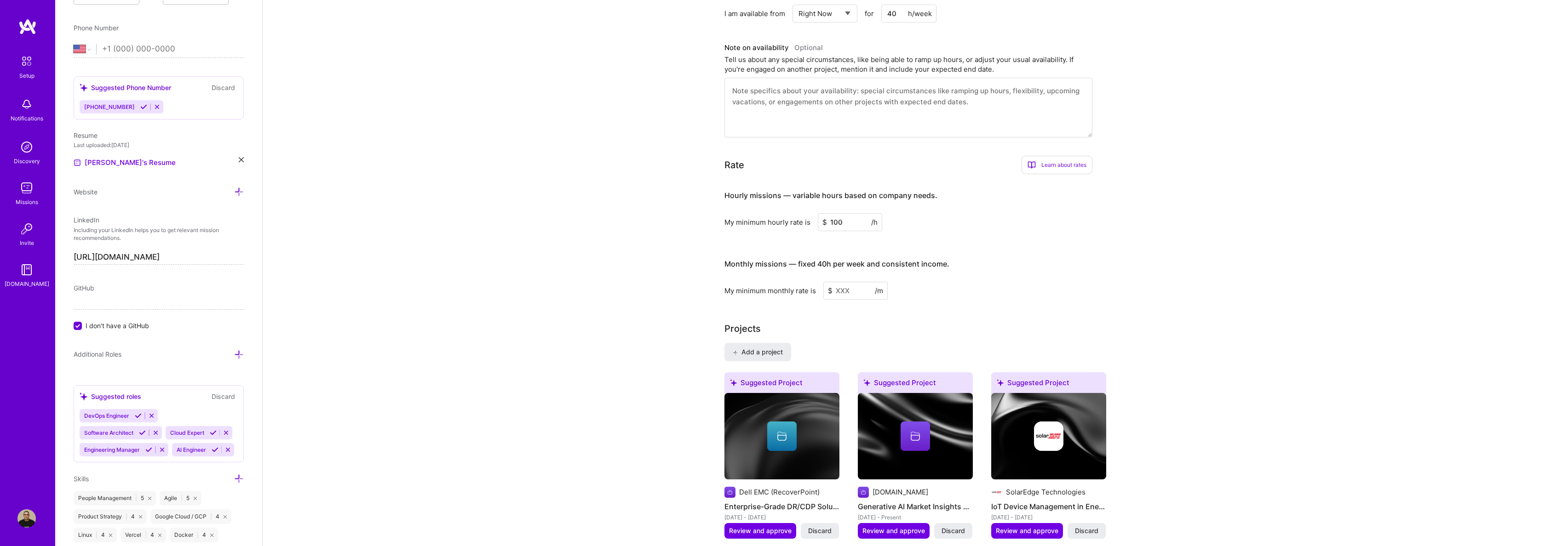
click at [846, 282] on input at bounding box center [854, 291] width 64 height 18
paste input
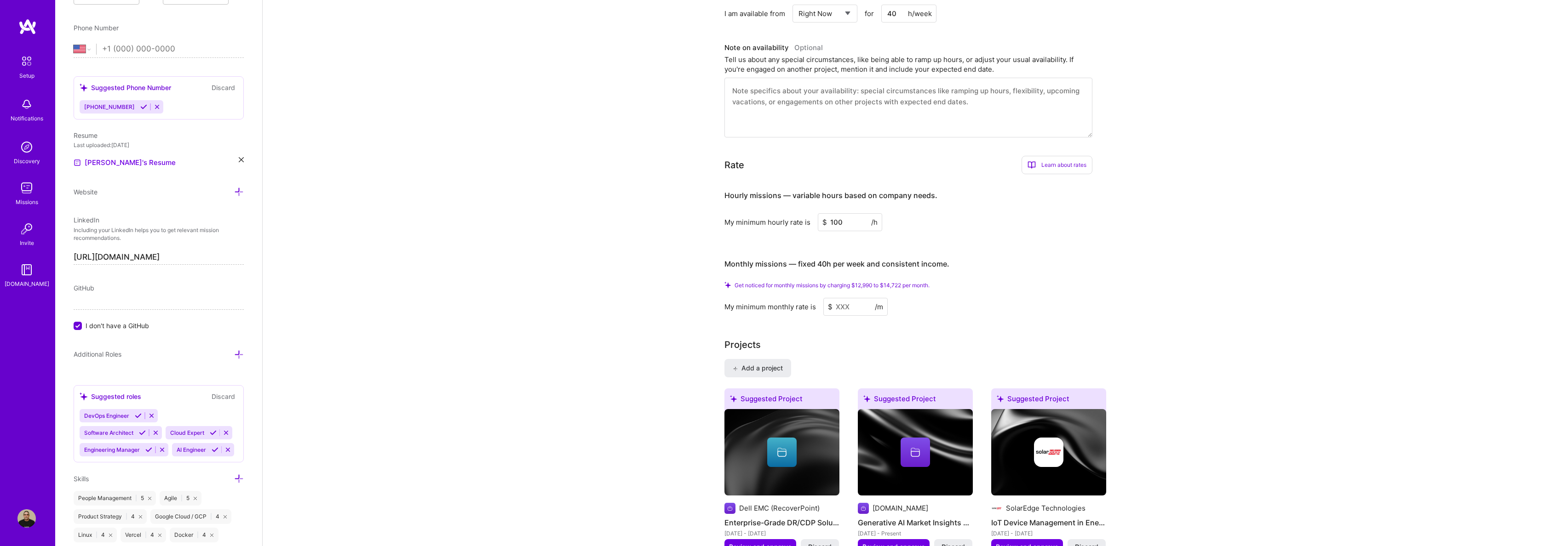
click at [855, 260] on h4 "Monthly missions — fixed 40h per week and consistent income." at bounding box center [837, 264] width 225 height 9
drag, startPoint x: 888, startPoint y: 275, endPoint x: 904, endPoint y: 275, distance: 16.0
click at [904, 282] on span "Get noticed for monthly missions by charging $12,990 to $14,722 per month." at bounding box center [832, 285] width 195 height 7
click at [842, 298] on input at bounding box center [854, 307] width 64 height 18
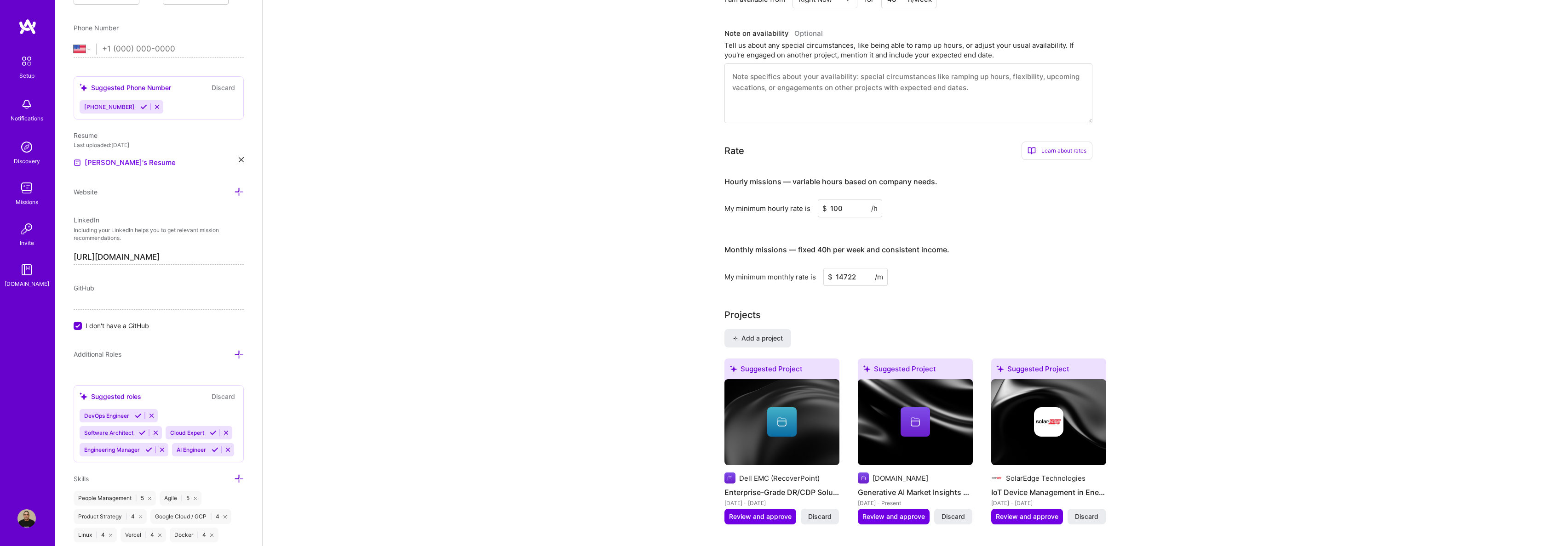
type input "14722"
click at [874, 245] on h4 "Monthly missions — fixed 40h per week and consistent income." at bounding box center [837, 249] width 225 height 9
click at [913, 286] on div "Complete your profile to take the first step in unlocking full A.Team access On…" at bounding box center [915, 427] width 381 height 1647
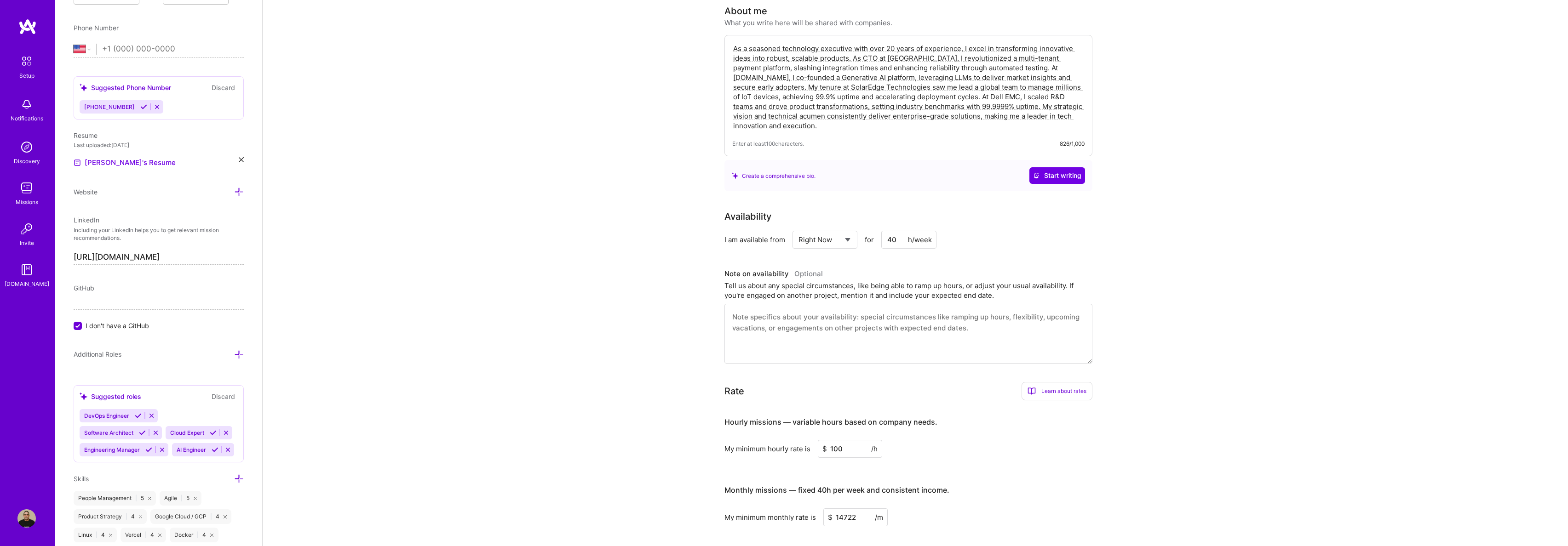
scroll to position [0, 0]
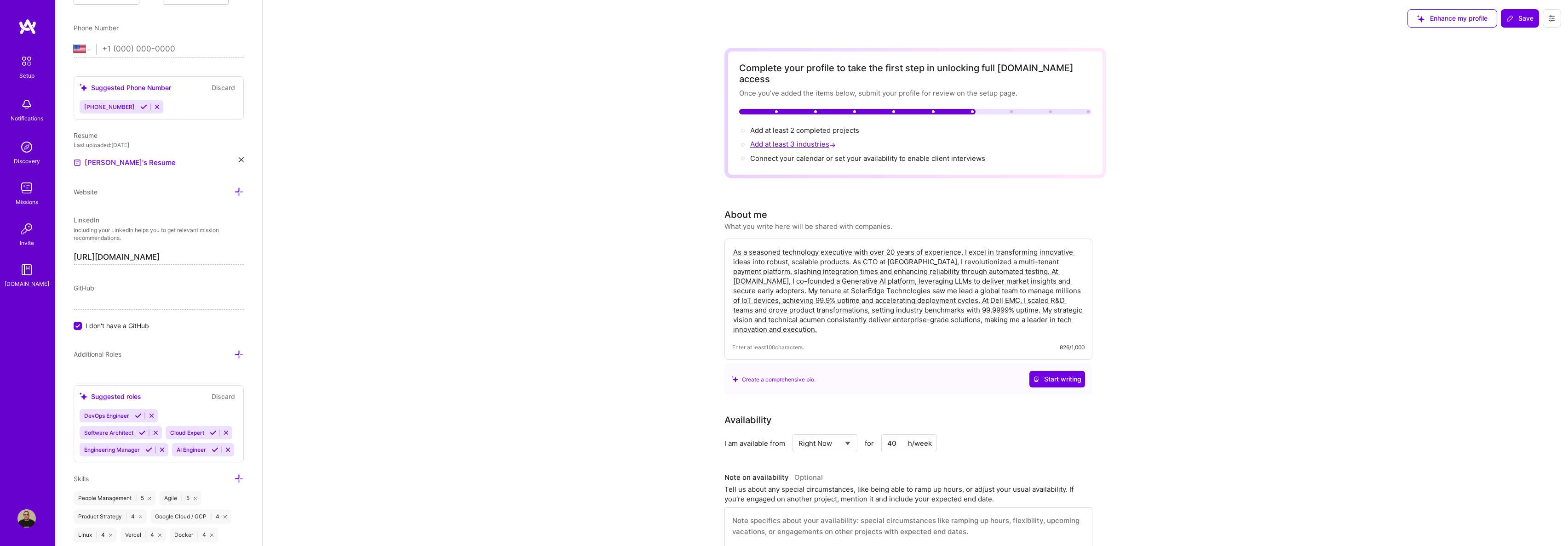
click at [821, 140] on span "Add at least 3 industries →" at bounding box center [793, 144] width 88 height 9
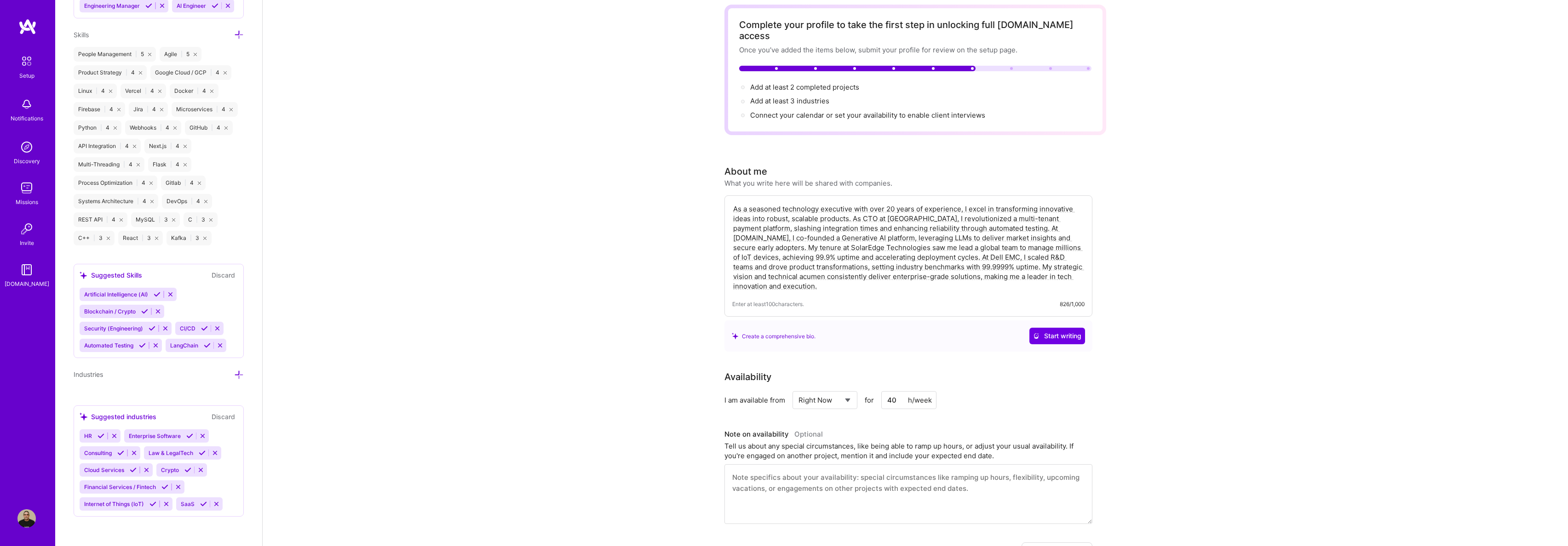
scroll to position [72, 0]
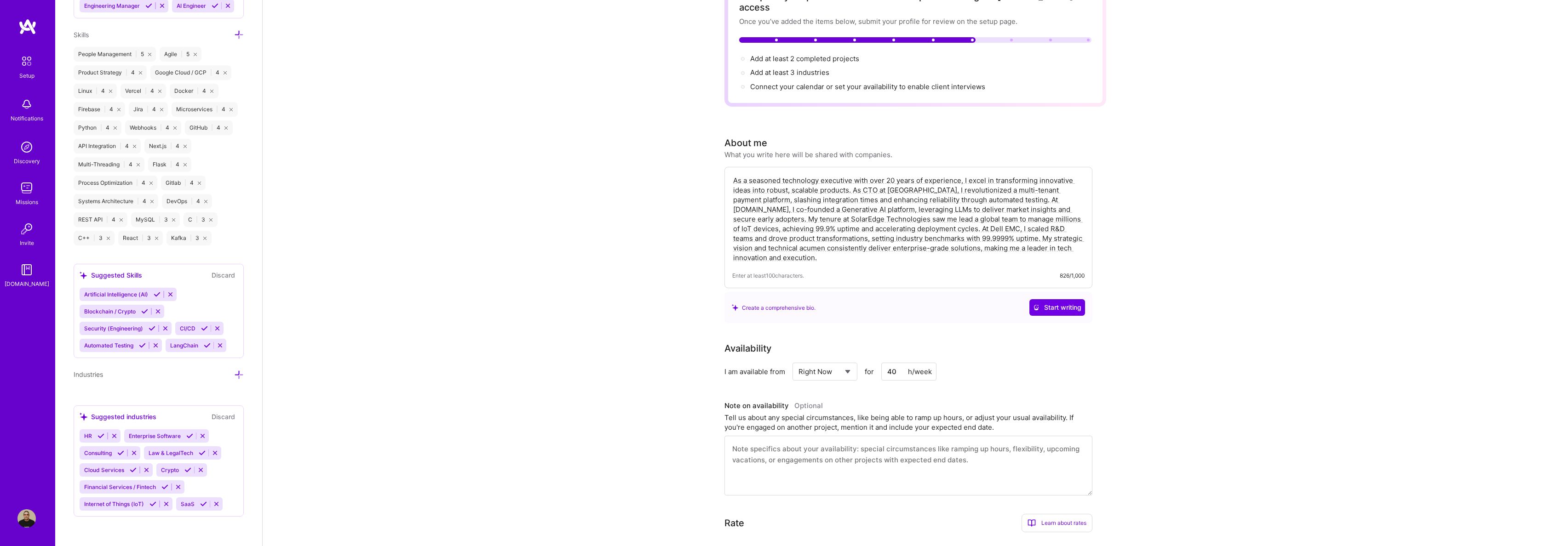
click at [205, 326] on icon at bounding box center [204, 328] width 7 height 7
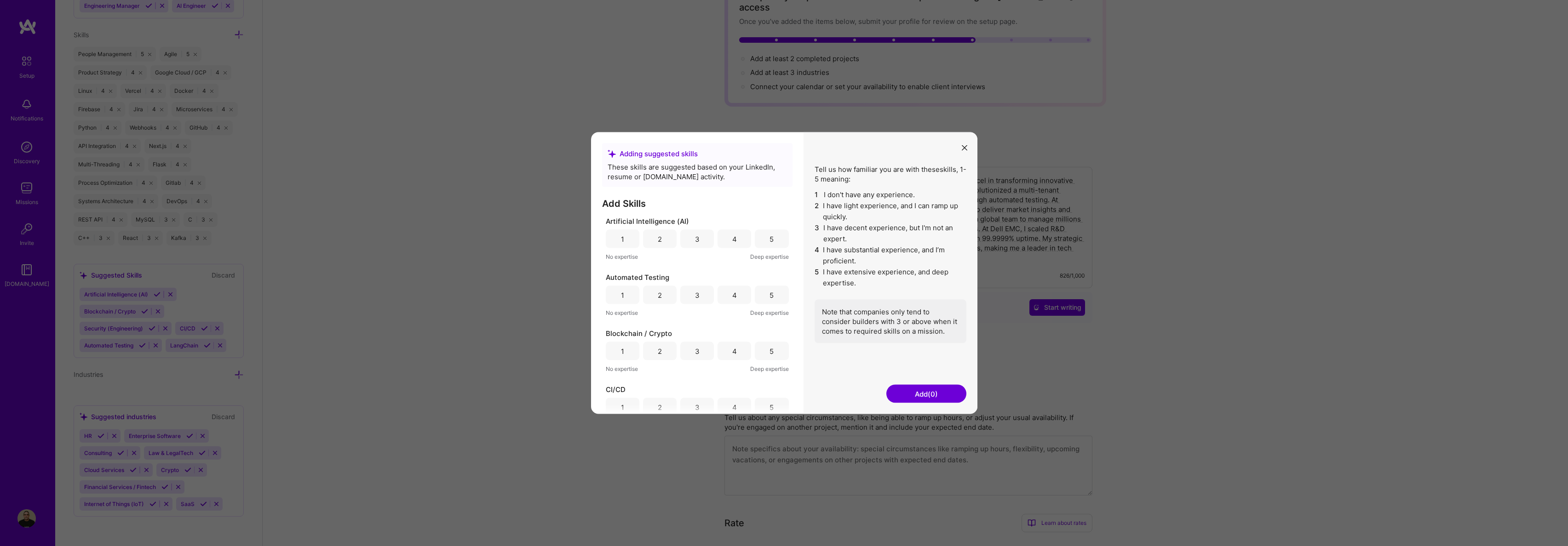
click at [967, 149] on button "modal" at bounding box center [964, 147] width 11 height 15
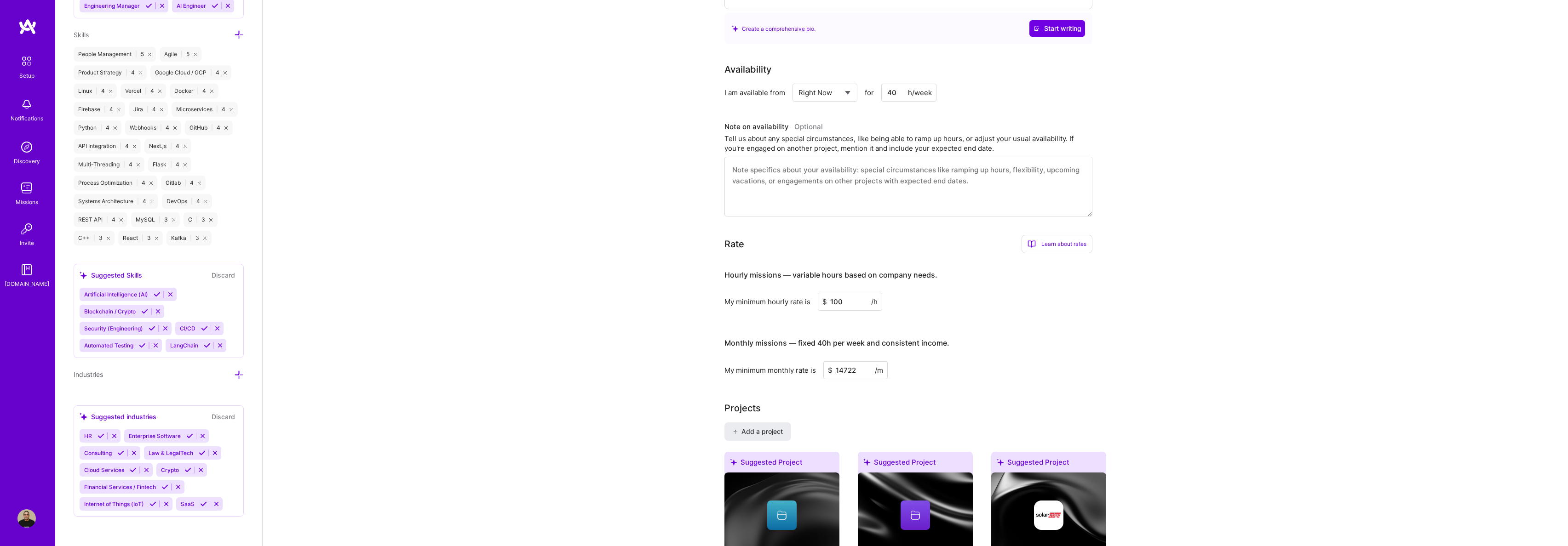
scroll to position [604, 0]
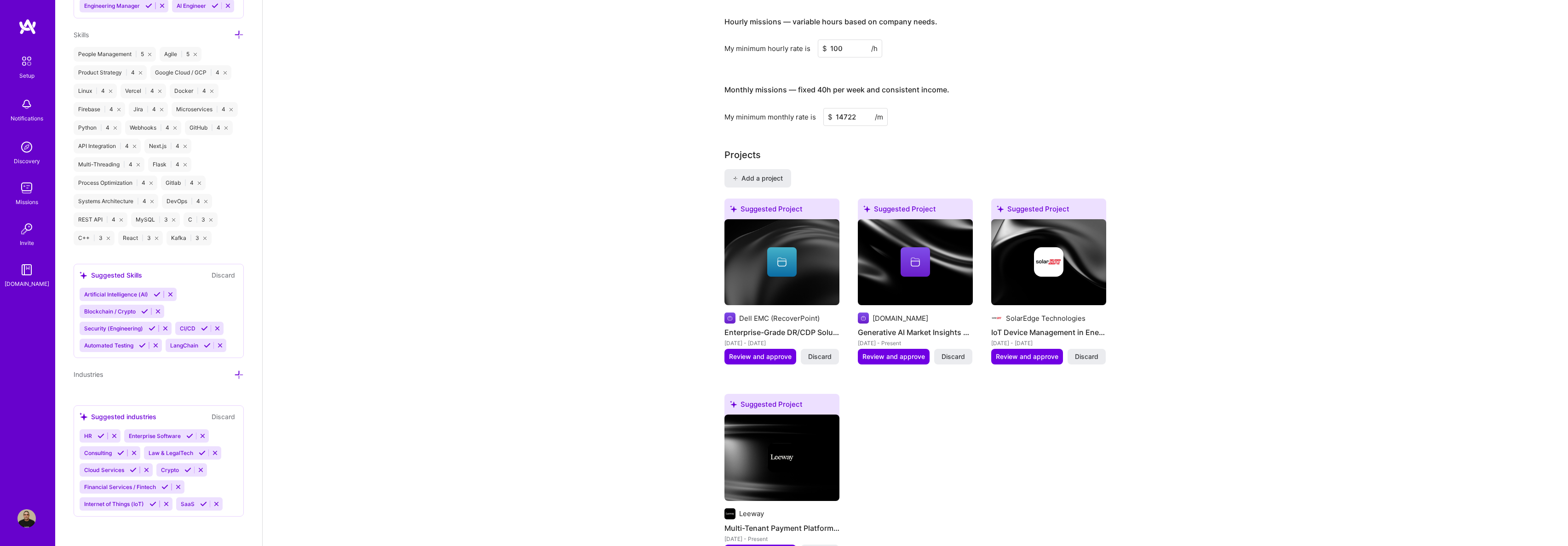
click at [193, 436] on icon at bounding box center [189, 436] width 7 height 7
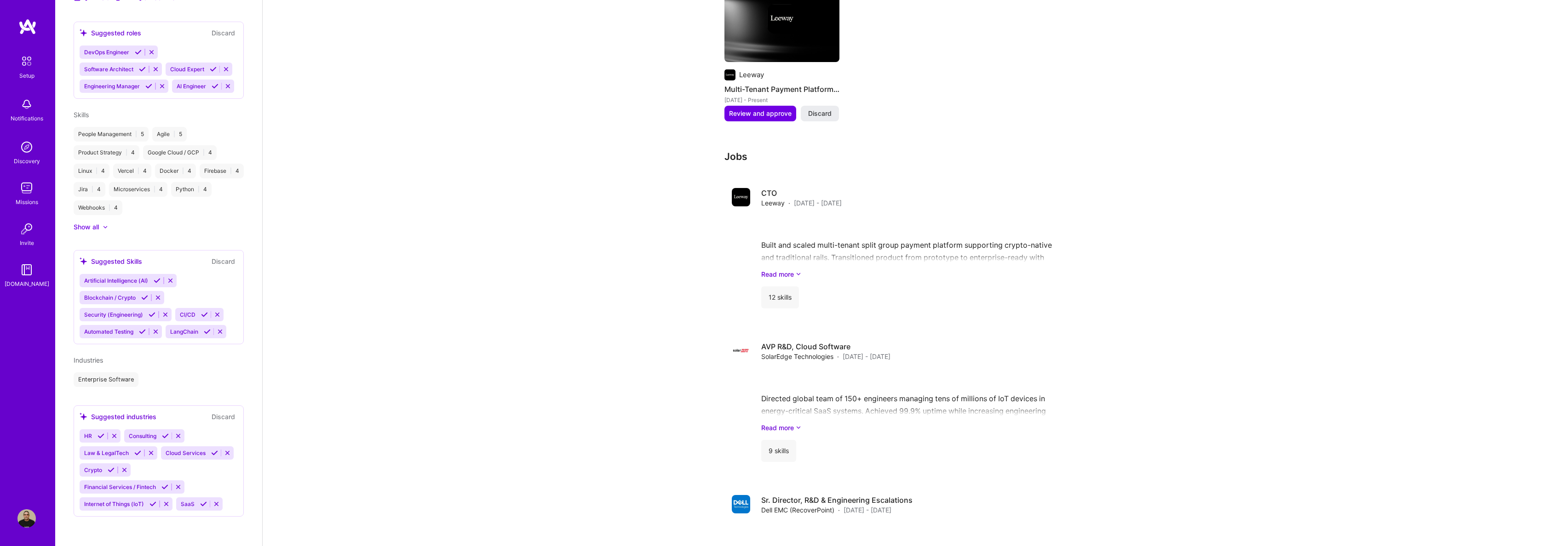
scroll to position [391, 0]
click at [164, 488] on icon at bounding box center [165, 487] width 7 height 7
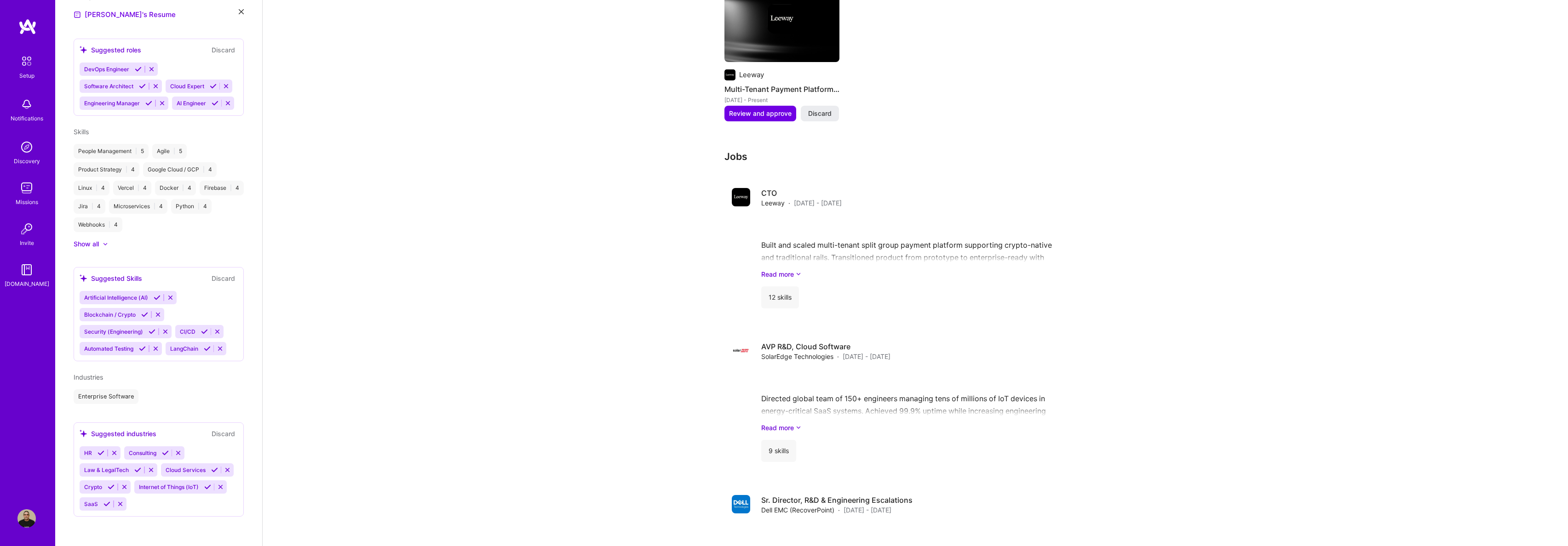
scroll to position [374, 0]
click at [204, 491] on icon at bounding box center [207, 487] width 7 height 7
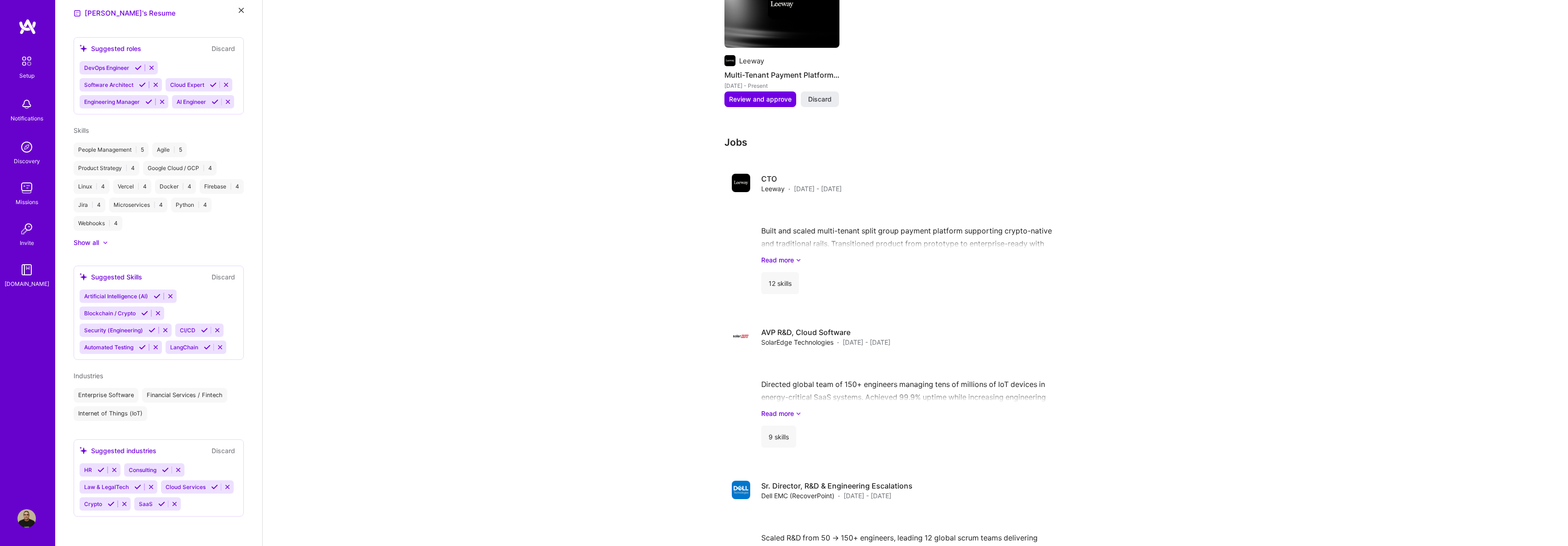
click at [156, 509] on button at bounding box center [162, 505] width 13 height 8
click at [211, 491] on icon at bounding box center [214, 487] width 7 height 7
click at [206, 334] on icon at bounding box center [204, 330] width 7 height 7
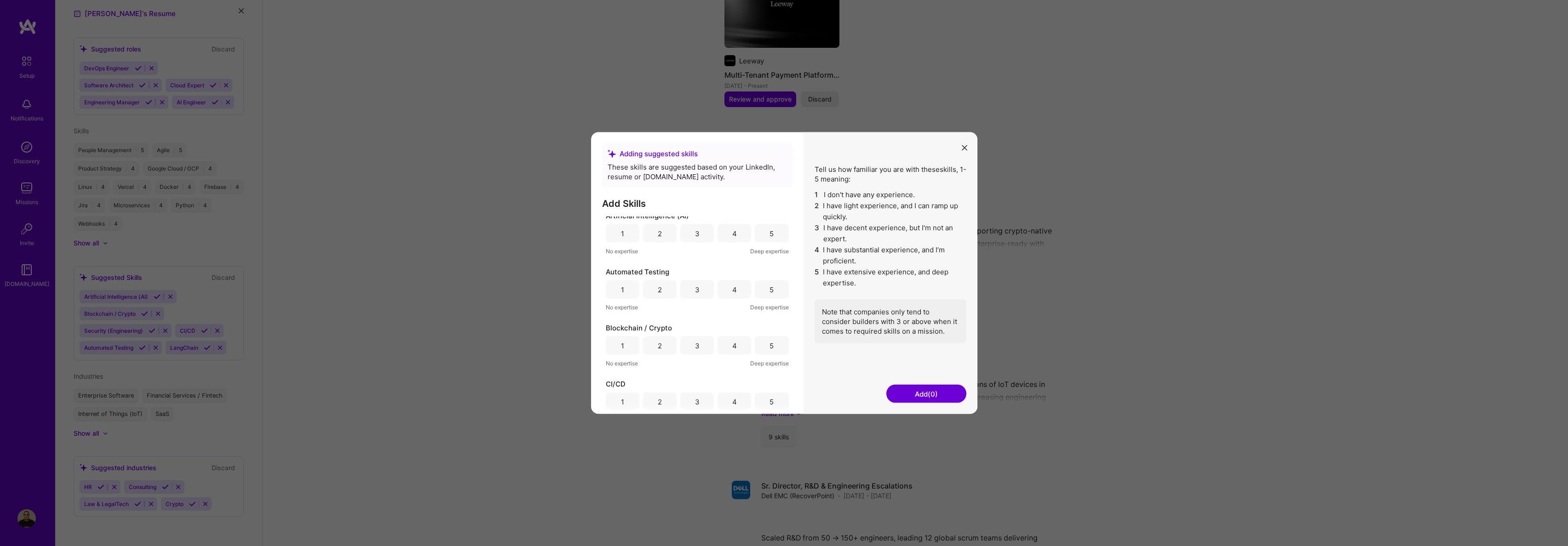
scroll to position [24, 0]
click at [726, 276] on div "4" at bounding box center [734, 271] width 34 height 19
click at [660, 327] on div "2" at bounding box center [659, 327] width 34 height 19
click at [735, 337] on div "4" at bounding box center [734, 336] width 34 height 19
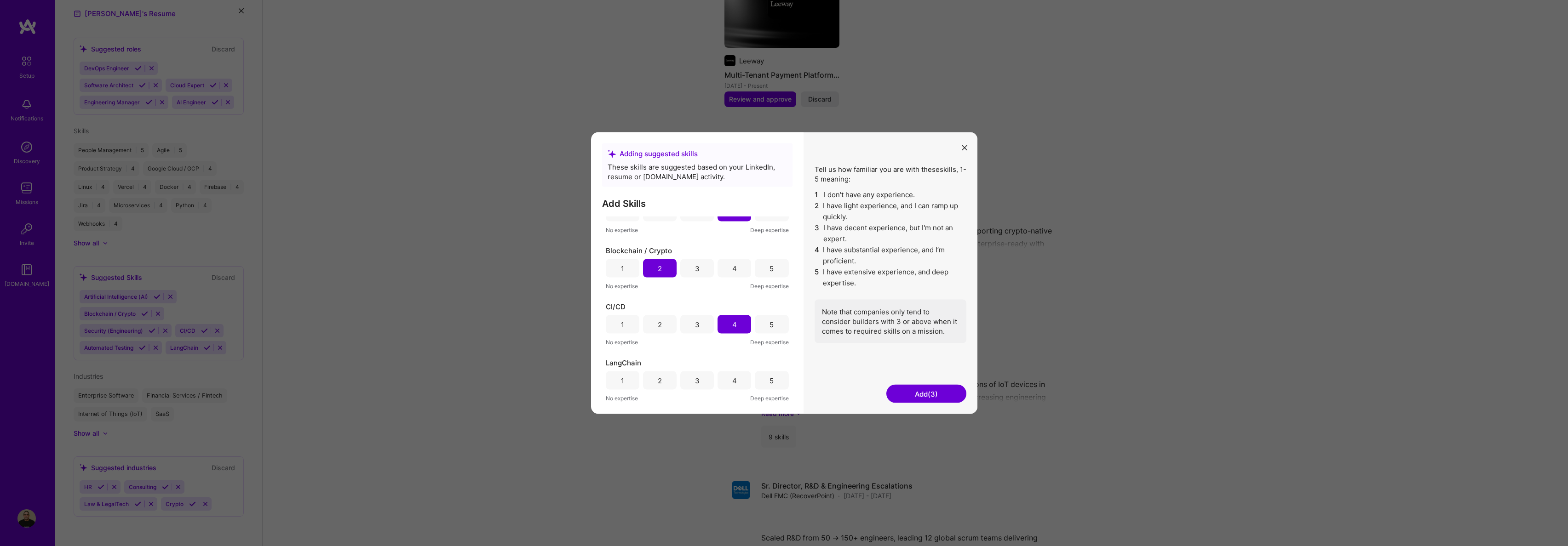
scroll to position [120, 0]
click at [703, 346] on div "3" at bounding box center [697, 343] width 34 height 19
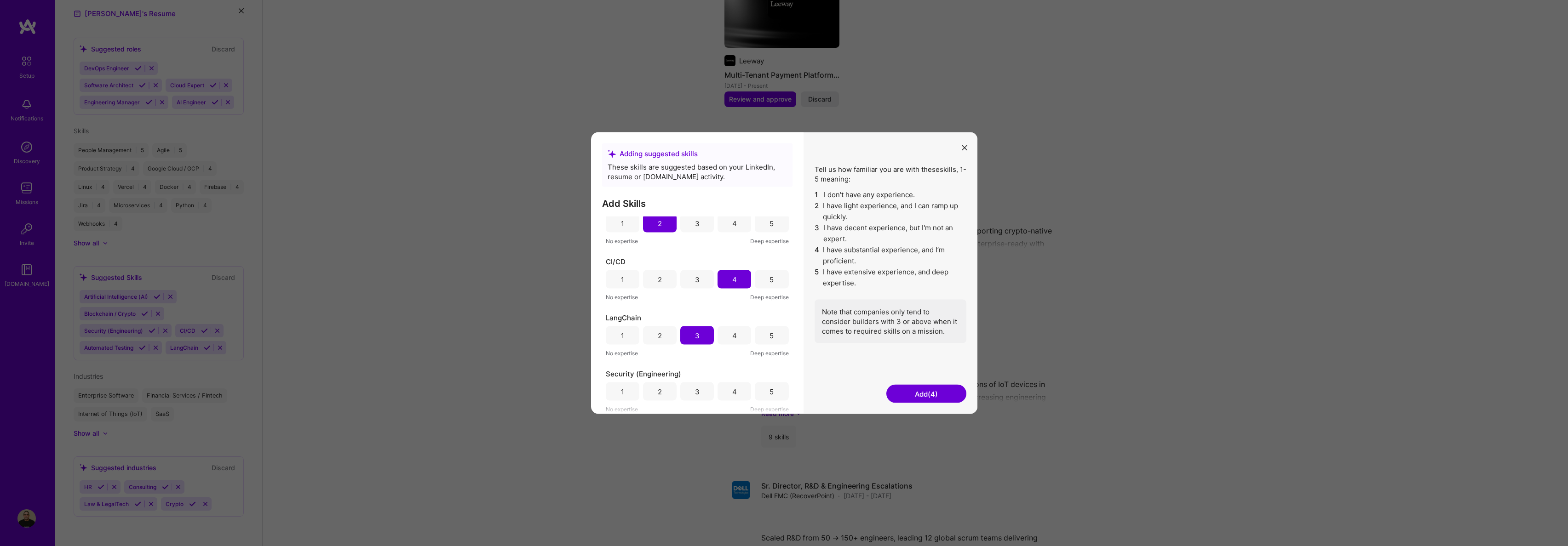
click at [732, 392] on div "4" at bounding box center [734, 391] width 5 height 10
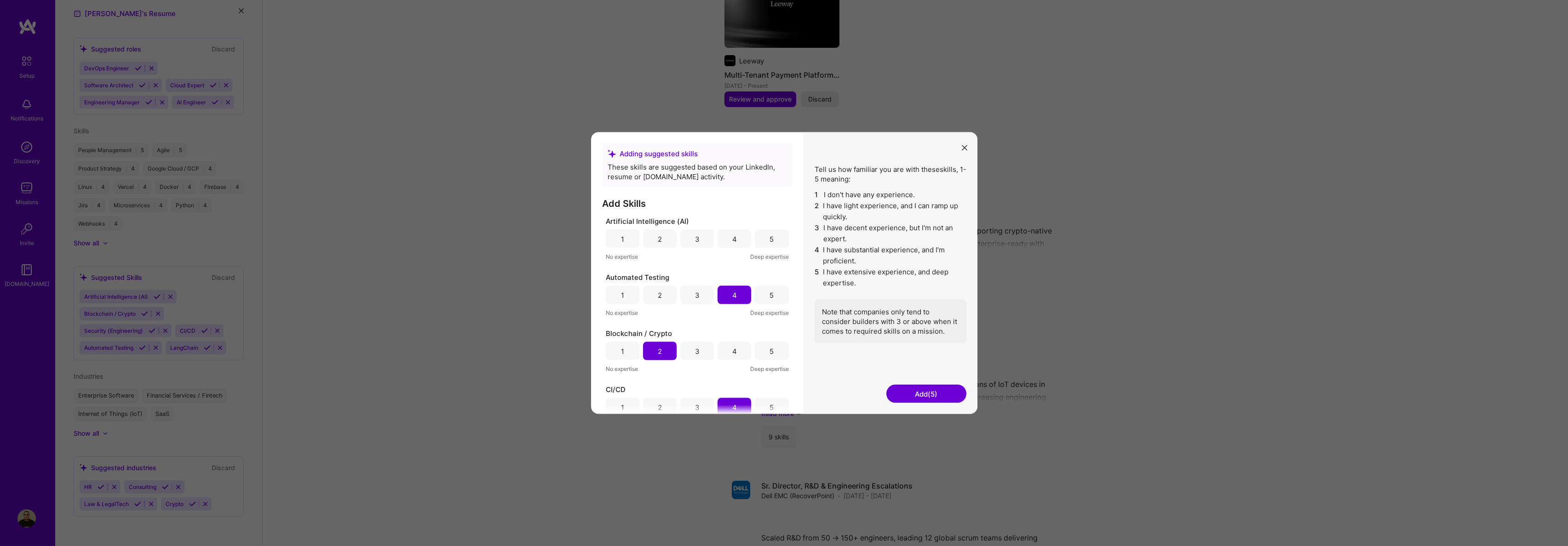
click at [696, 237] on div "3" at bounding box center [697, 239] width 5 height 10
click at [921, 395] on button "Add (6)" at bounding box center [925, 394] width 80 height 19
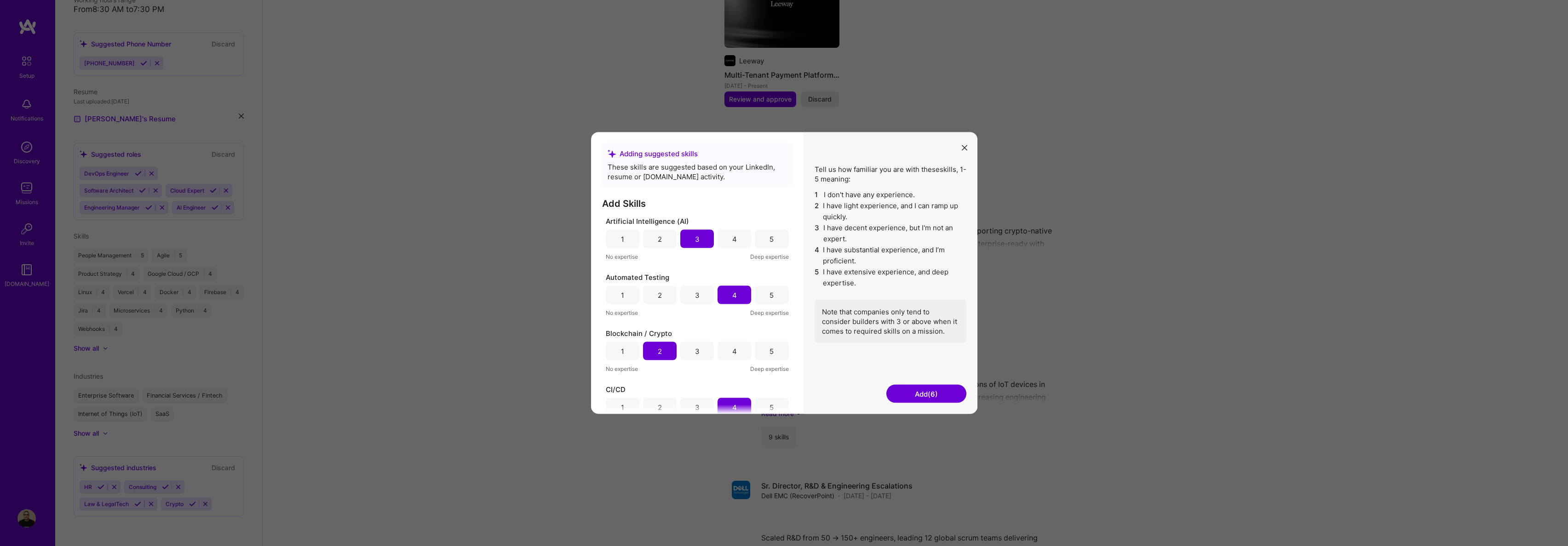
scroll to position [269, 0]
click at [932, 394] on button "Add (6)" at bounding box center [925, 394] width 80 height 19
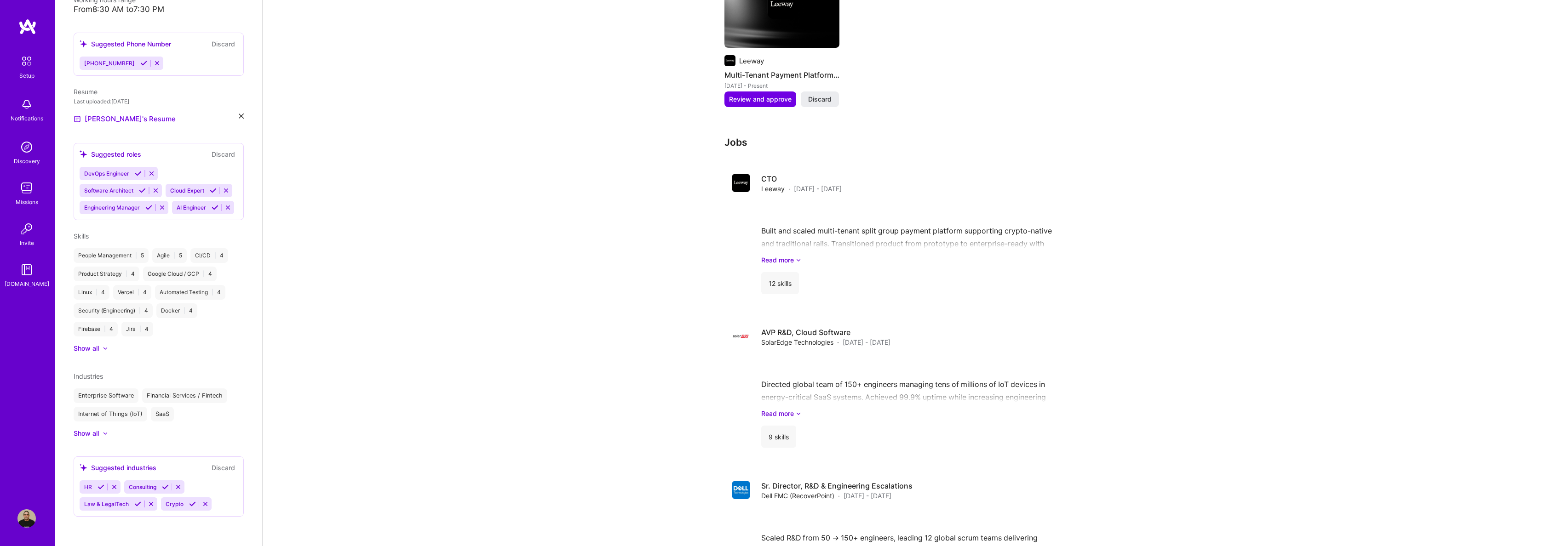
click at [142, 187] on icon at bounding box center [142, 190] width 7 height 7
click at [149, 206] on icon at bounding box center [148, 207] width 7 height 7
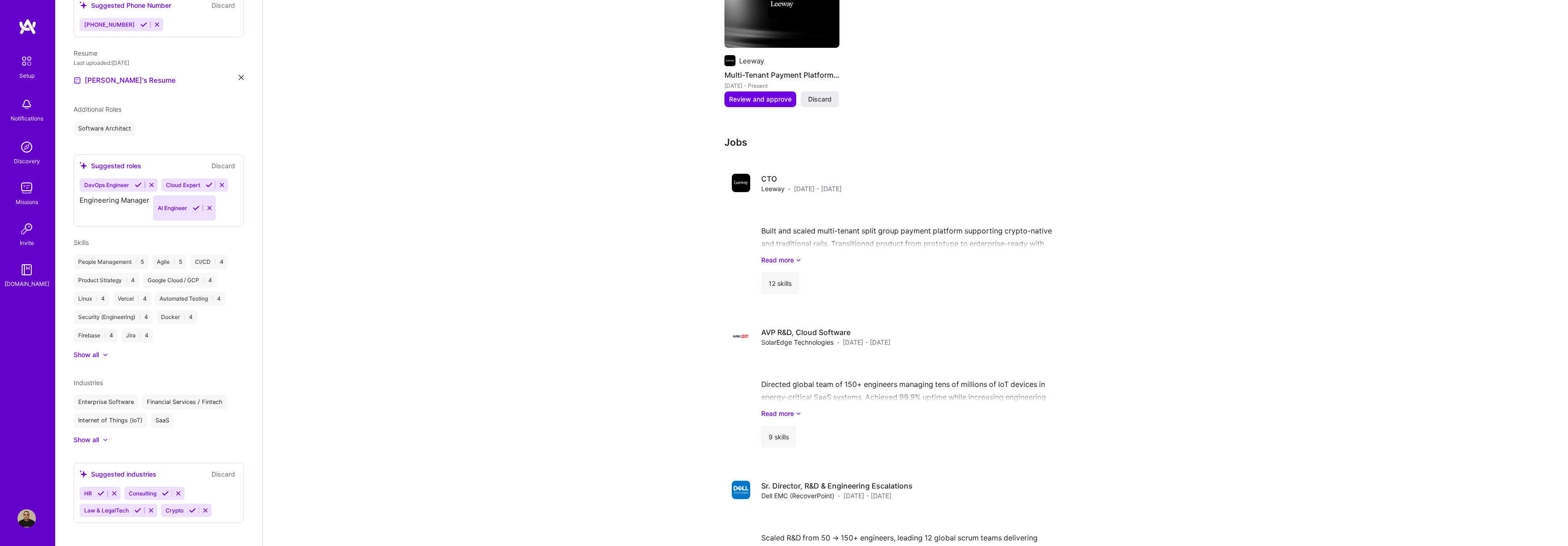
scroll to position [268, 0]
click at [142, 187] on icon at bounding box center [138, 190] width 7 height 7
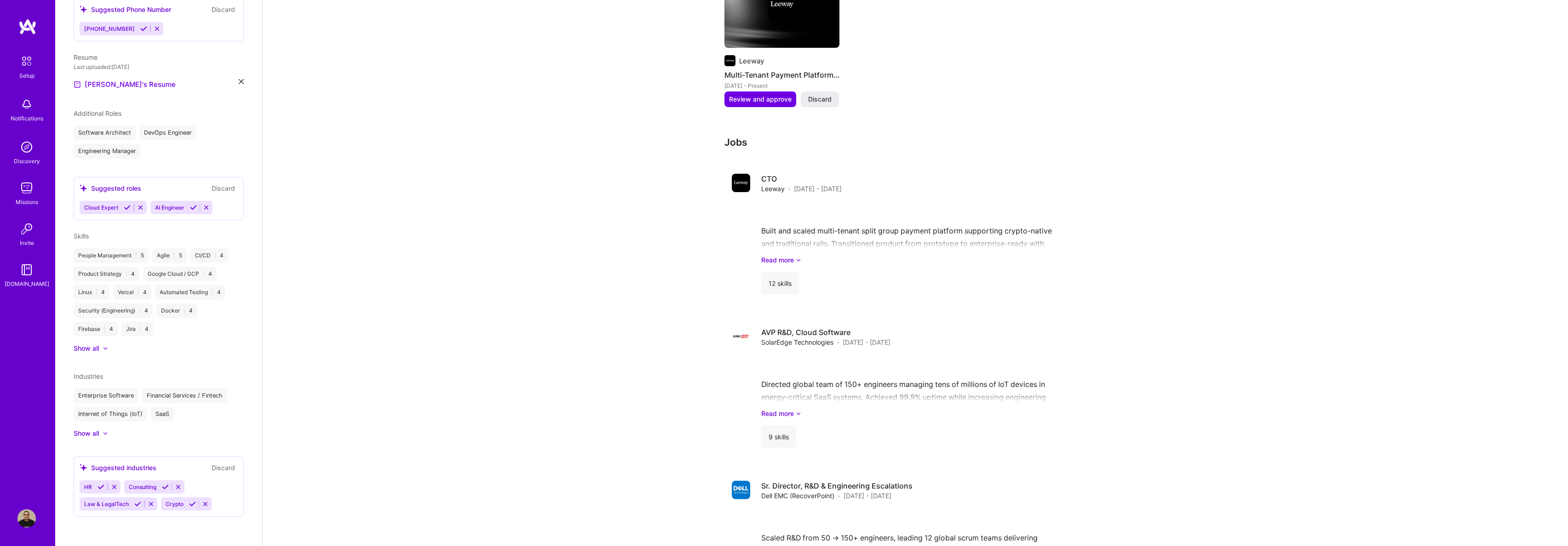
click at [195, 207] on icon at bounding box center [193, 207] width 7 height 7
click at [125, 209] on icon at bounding box center [127, 207] width 7 height 7
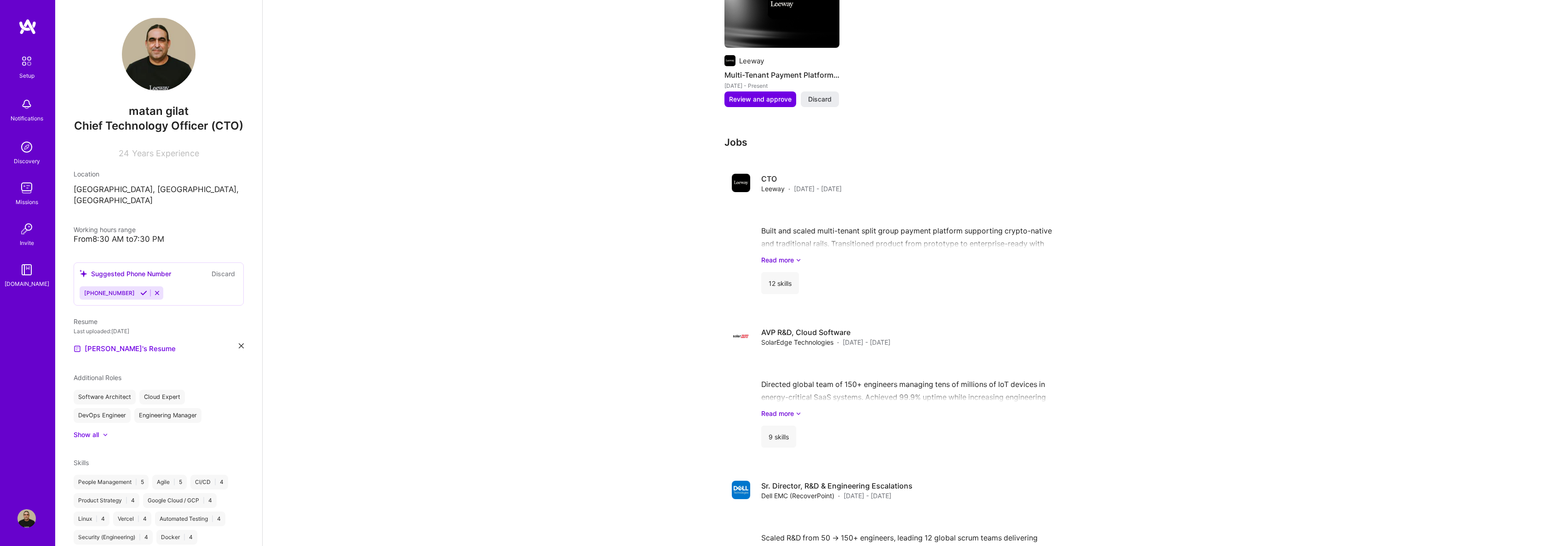
scroll to position [0, 0]
click at [140, 298] on icon at bounding box center [143, 294] width 7 height 7
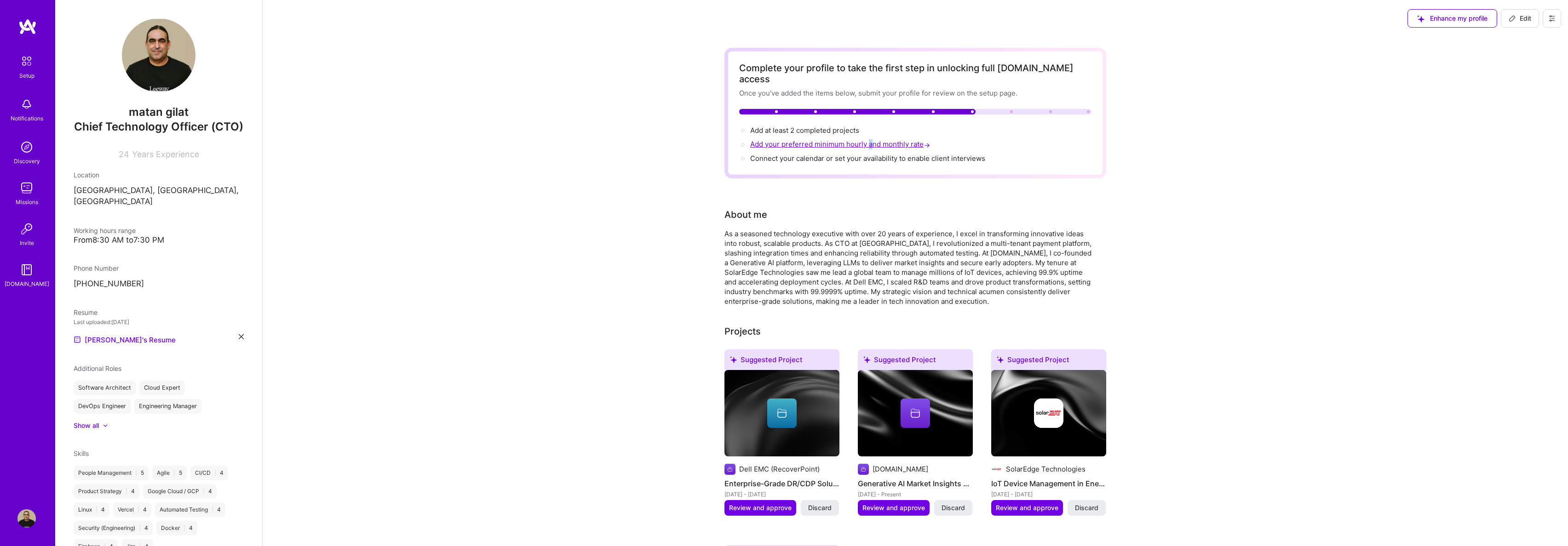
click at [869, 140] on span "Add your preferred minimum hourly and monthly rate →" at bounding box center [841, 144] width 181 height 9
select select "IL"
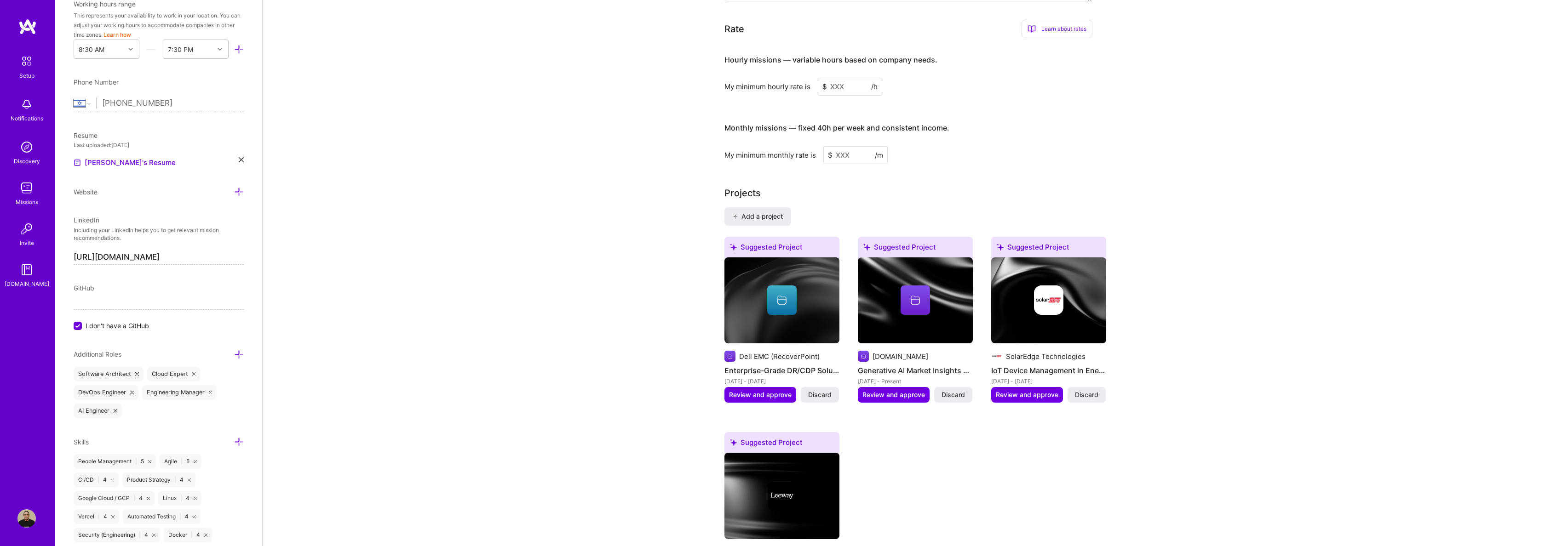
scroll to position [575, 0]
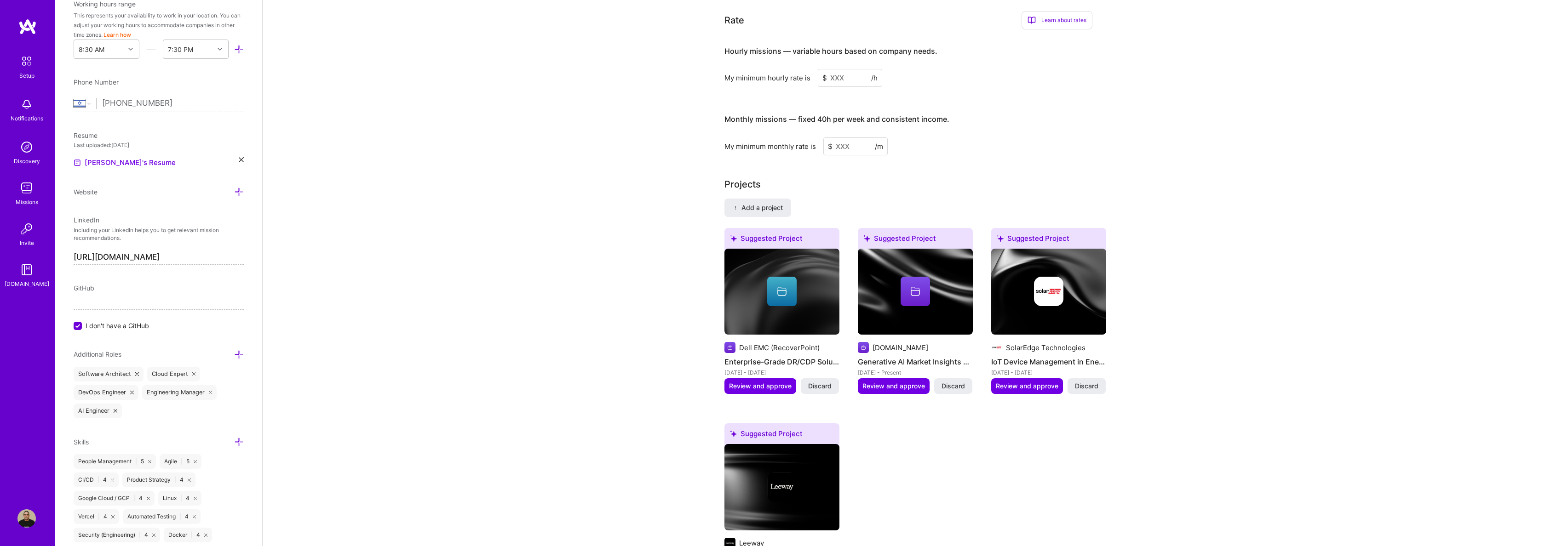
click at [833, 69] on input at bounding box center [850, 78] width 64 height 18
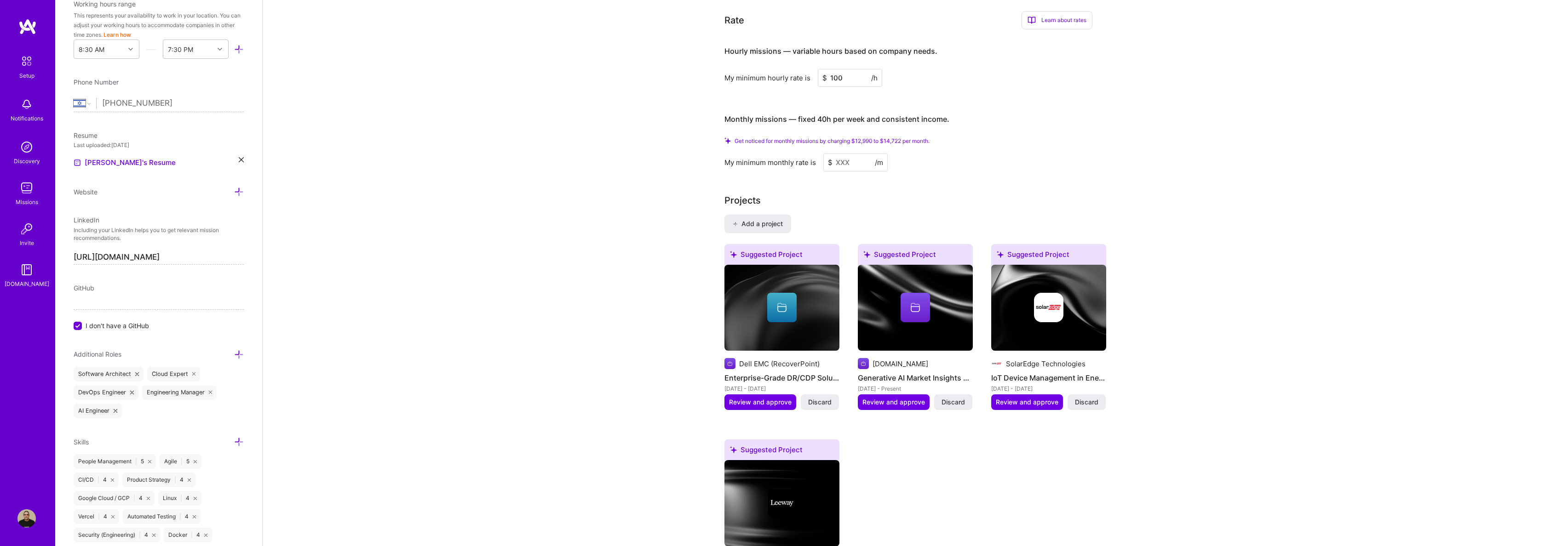
type input "100"
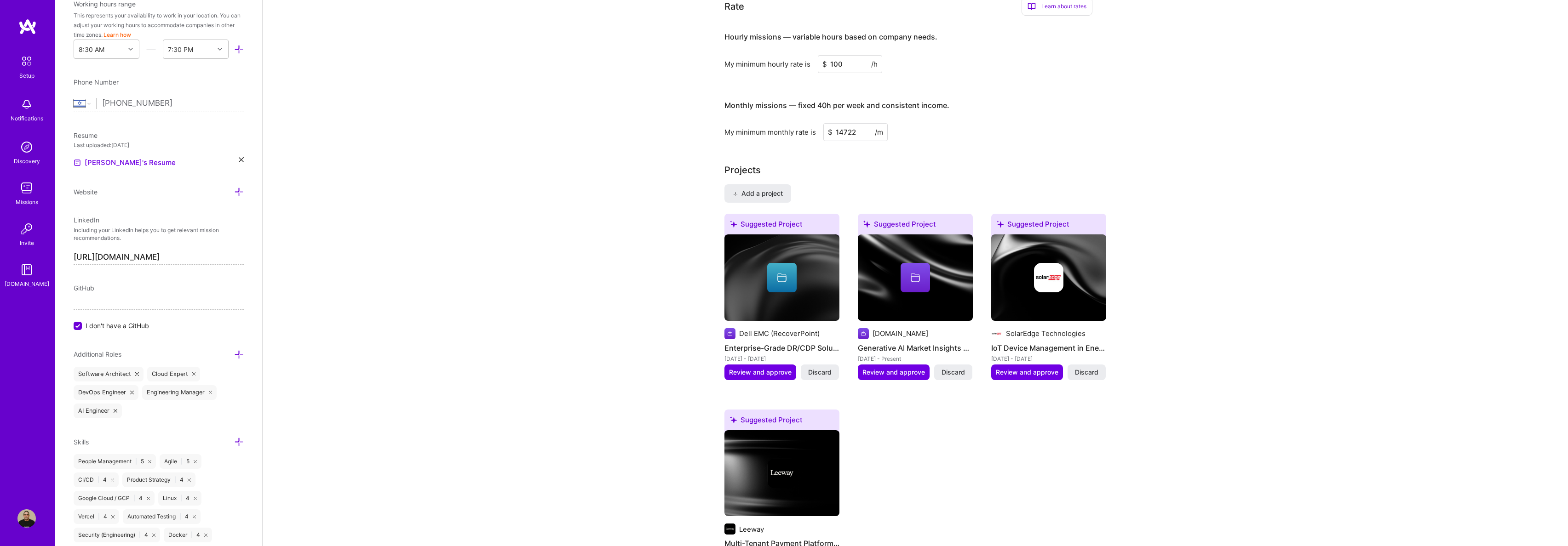
type input "14722"
click at [920, 136] on div "Complete your profile to take the first step in unlocking full A.Team access On…" at bounding box center [915, 289] width 381 height 1633
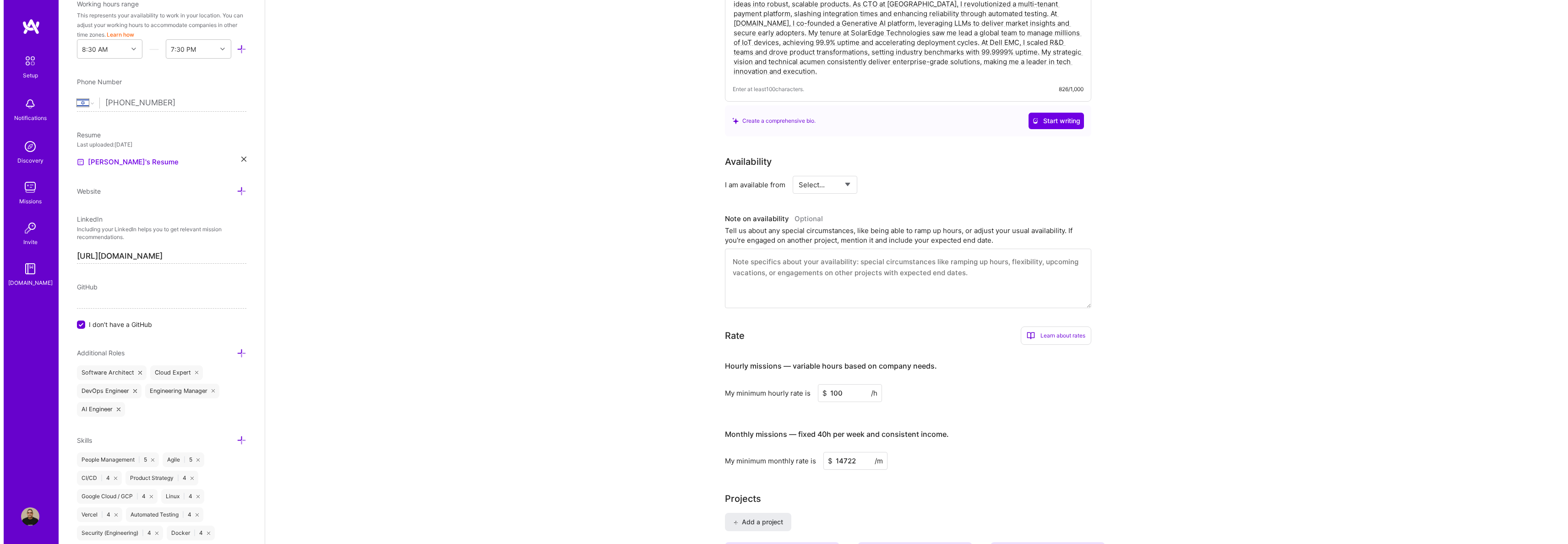
scroll to position [0, 0]
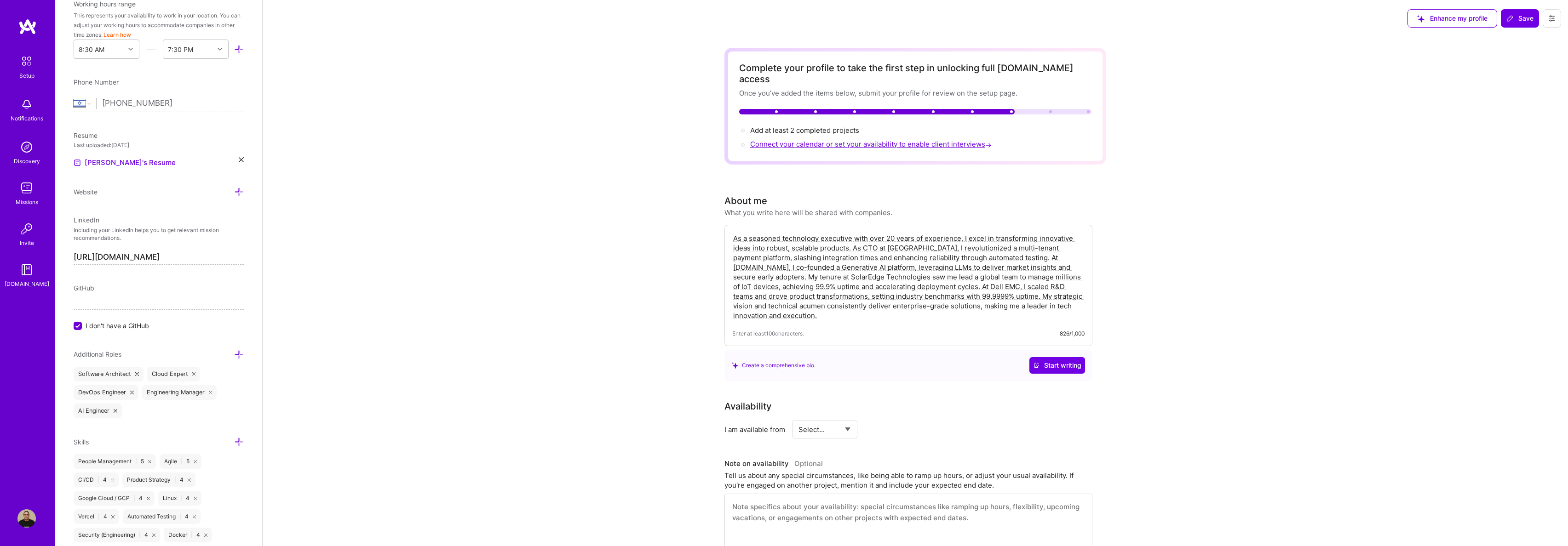
click at [908, 140] on span "Connect your calendar or set your availability to enable client interviews →" at bounding box center [871, 144] width 243 height 9
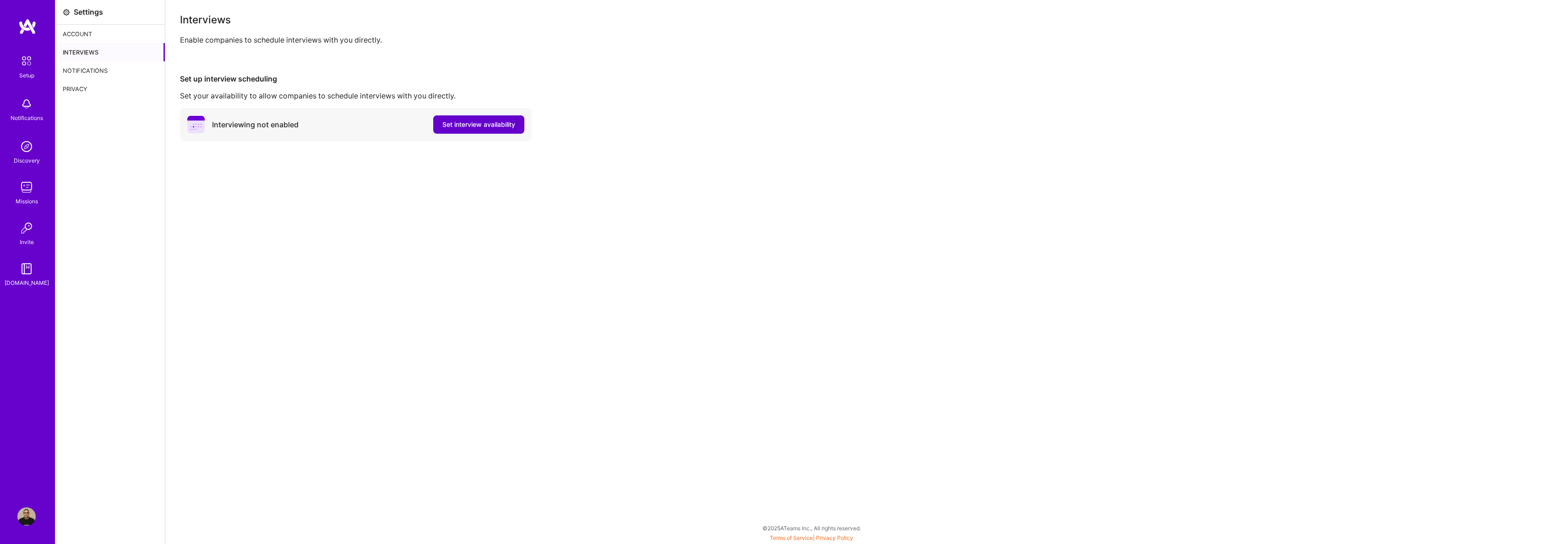
click at [470, 123] on span "Set interview availability" at bounding box center [479, 124] width 73 height 9
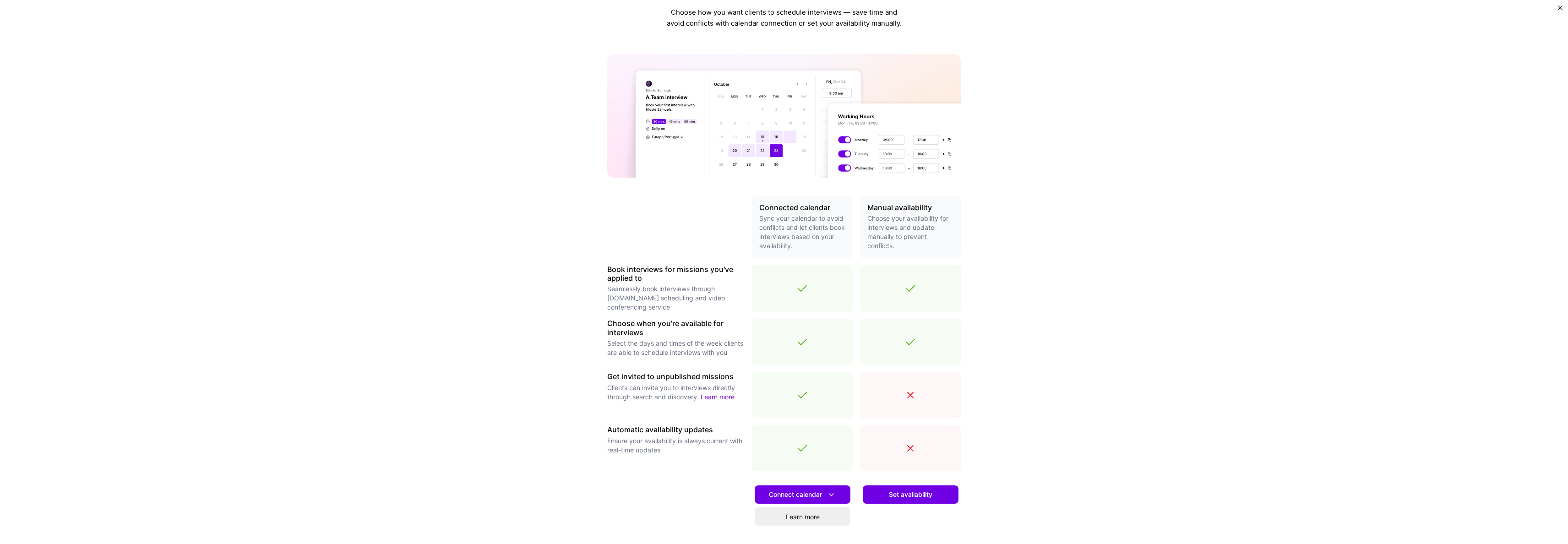
scroll to position [97, 0]
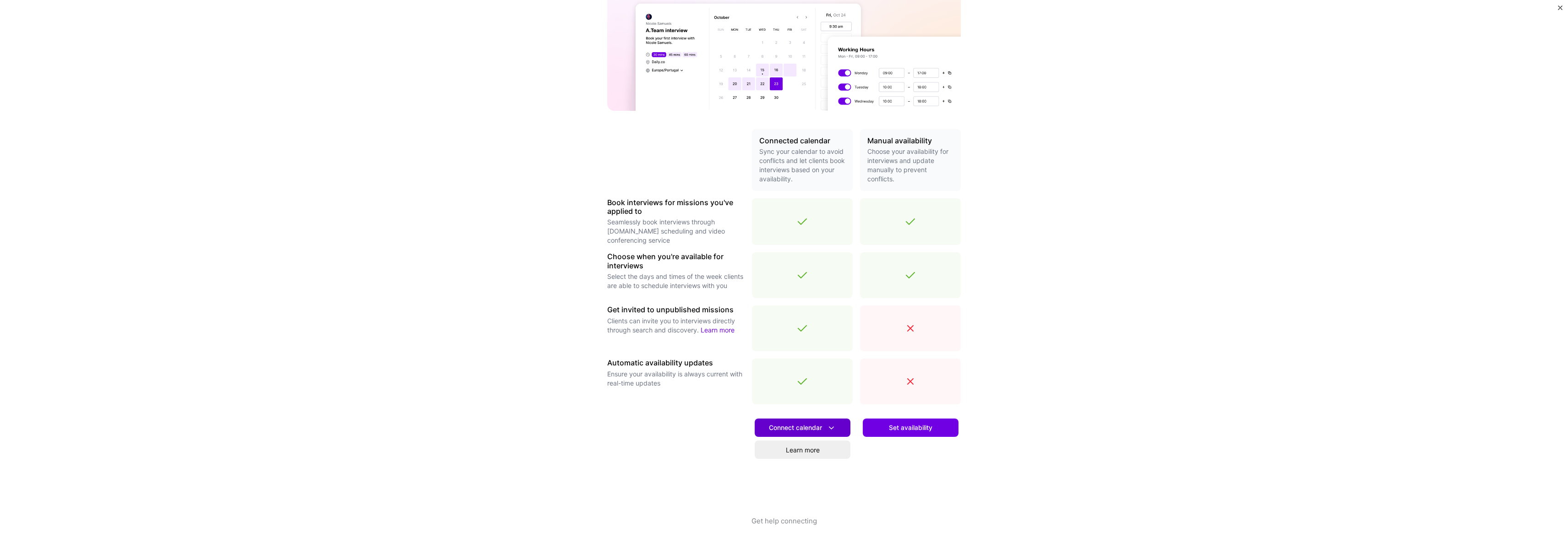
click at [826, 429] on icon at bounding box center [831, 428] width 10 height 10
click at [789, 462] on button "Google calendar" at bounding box center [790, 454] width 119 height 25
click at [821, 429] on span "Connect calendar" at bounding box center [802, 428] width 68 height 10
click at [807, 451] on button "Google calendar" at bounding box center [790, 454] width 119 height 25
click at [876, 430] on button "Set availability" at bounding box center [911, 427] width 96 height 19
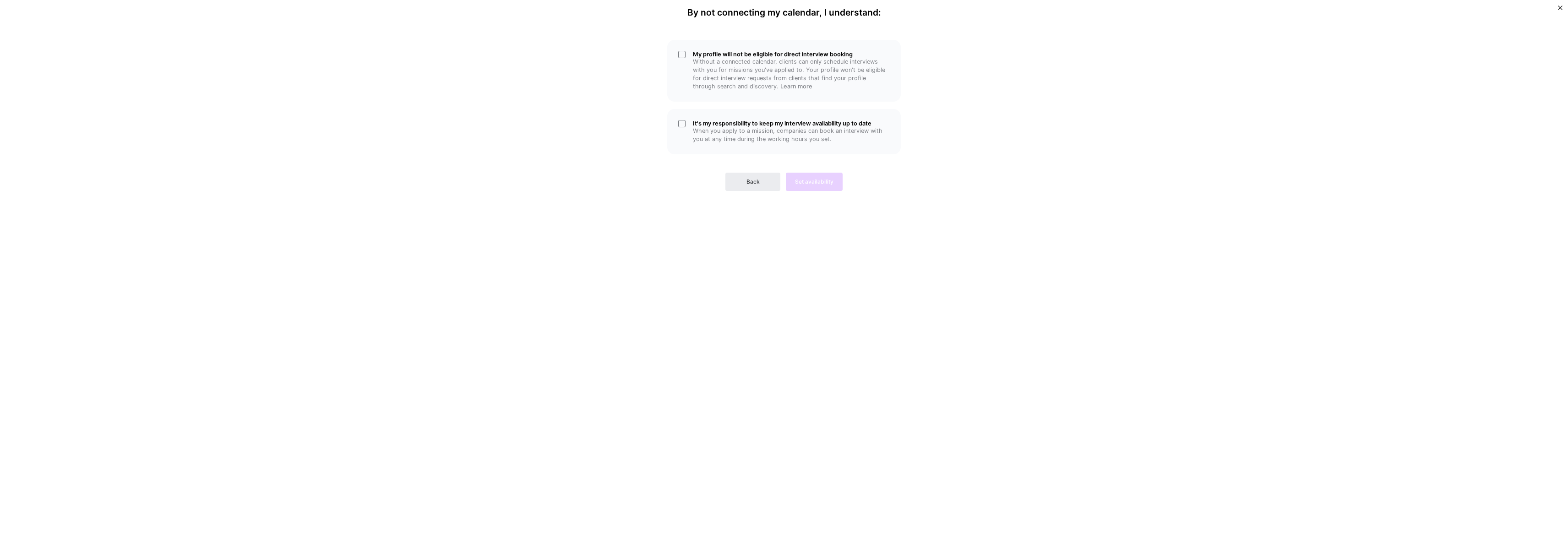
scroll to position [0, 0]
click at [756, 185] on span "Back" at bounding box center [753, 182] width 14 height 8
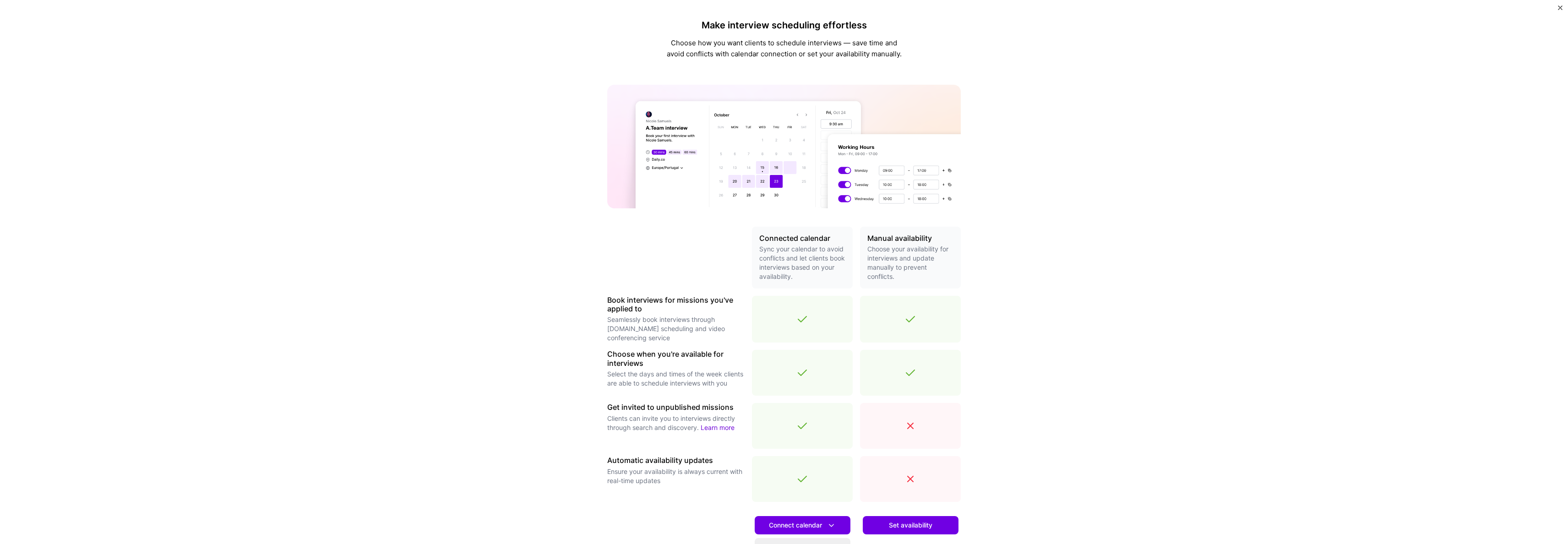
scroll to position [97, 0]
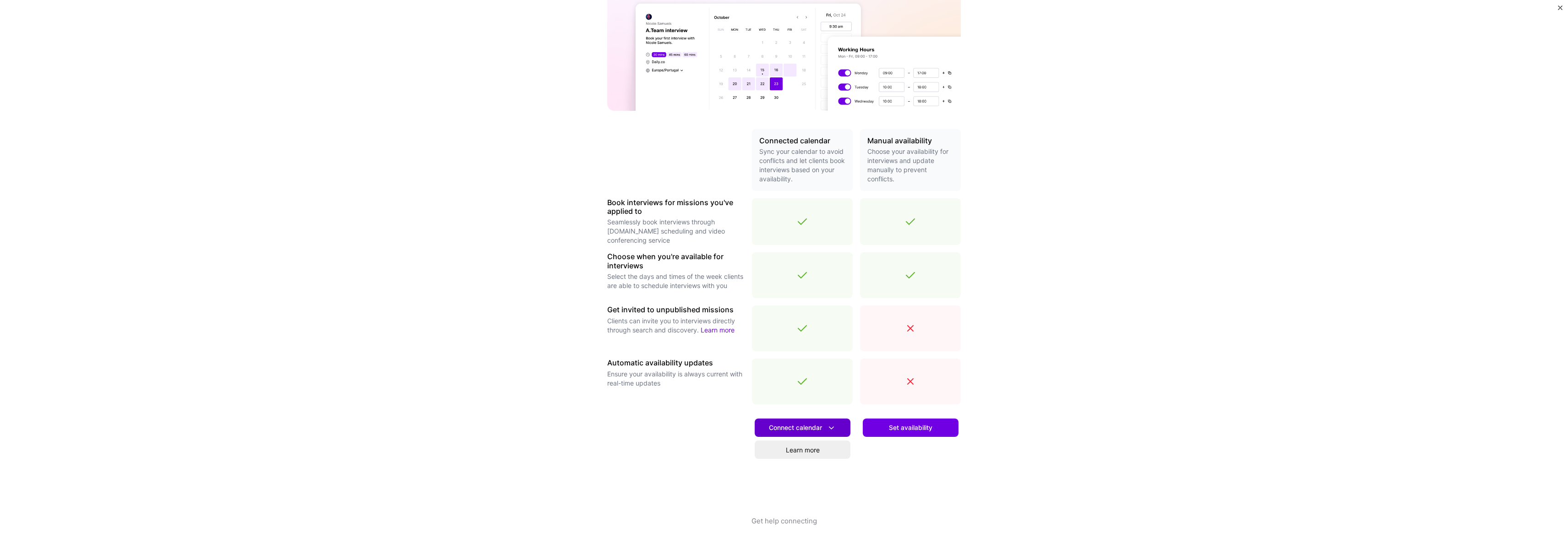
click at [826, 425] on icon at bounding box center [831, 428] width 10 height 10
click at [637, 399] on div "Automatic availability updates Ensure your availability is always current with …" at bounding box center [676, 381] width 137 height 46
click at [805, 455] on link "Learn more" at bounding box center [803, 450] width 96 height 19
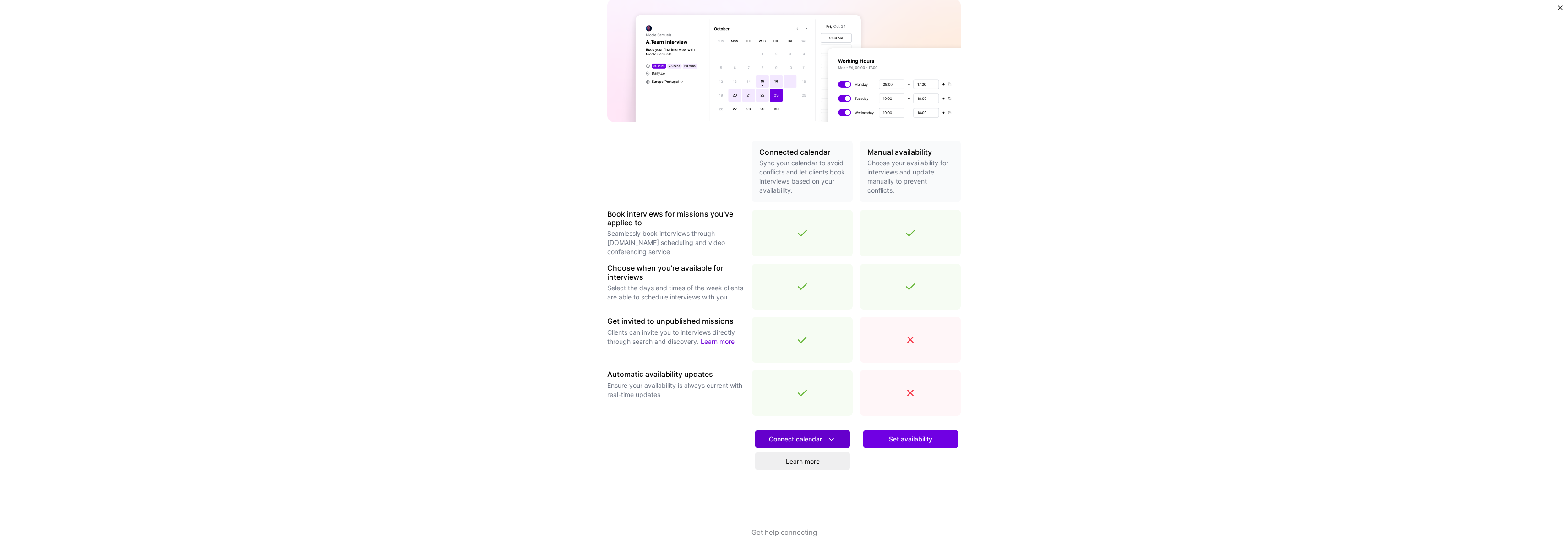
click at [826, 439] on icon at bounding box center [831, 440] width 10 height 10
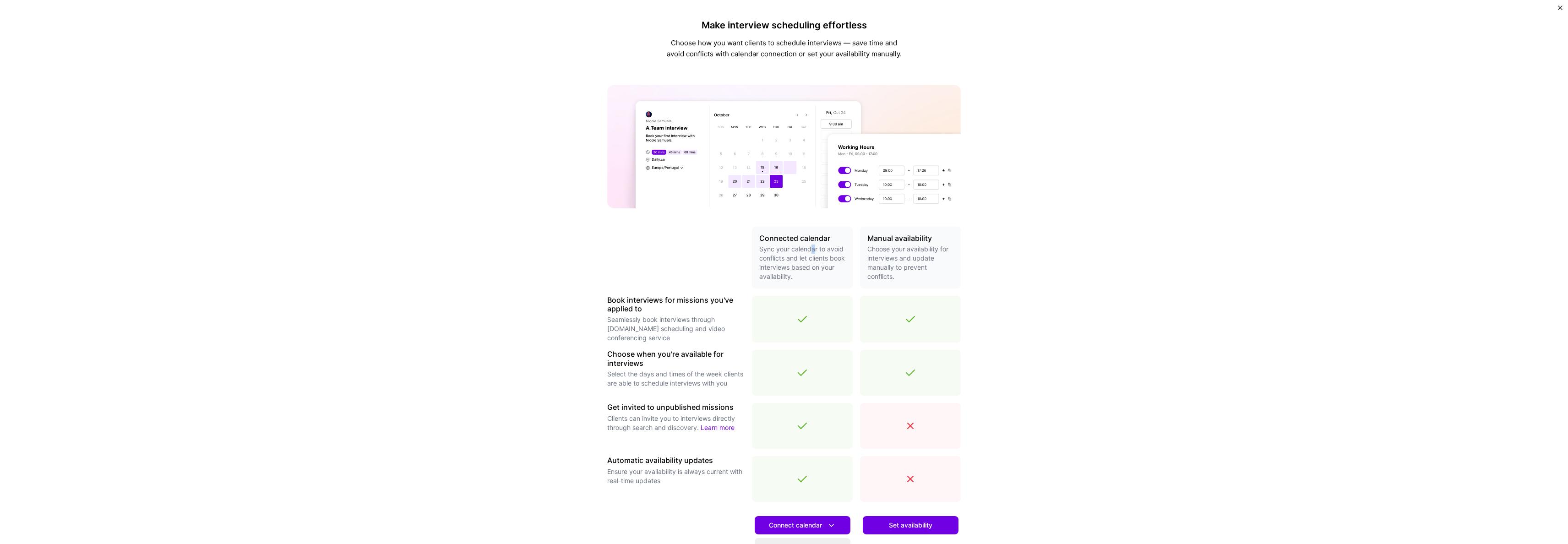
click at [810, 246] on p "Sync your calendar to avoid conflicts and let clients book interviews based on …" at bounding box center [803, 262] width 86 height 36
drag, startPoint x: 759, startPoint y: 248, endPoint x: 819, endPoint y: 278, distance: 67.1
click at [819, 278] on p "Sync your calendar to avoid conflicts and let clients book interviews based on …" at bounding box center [803, 262] width 86 height 36
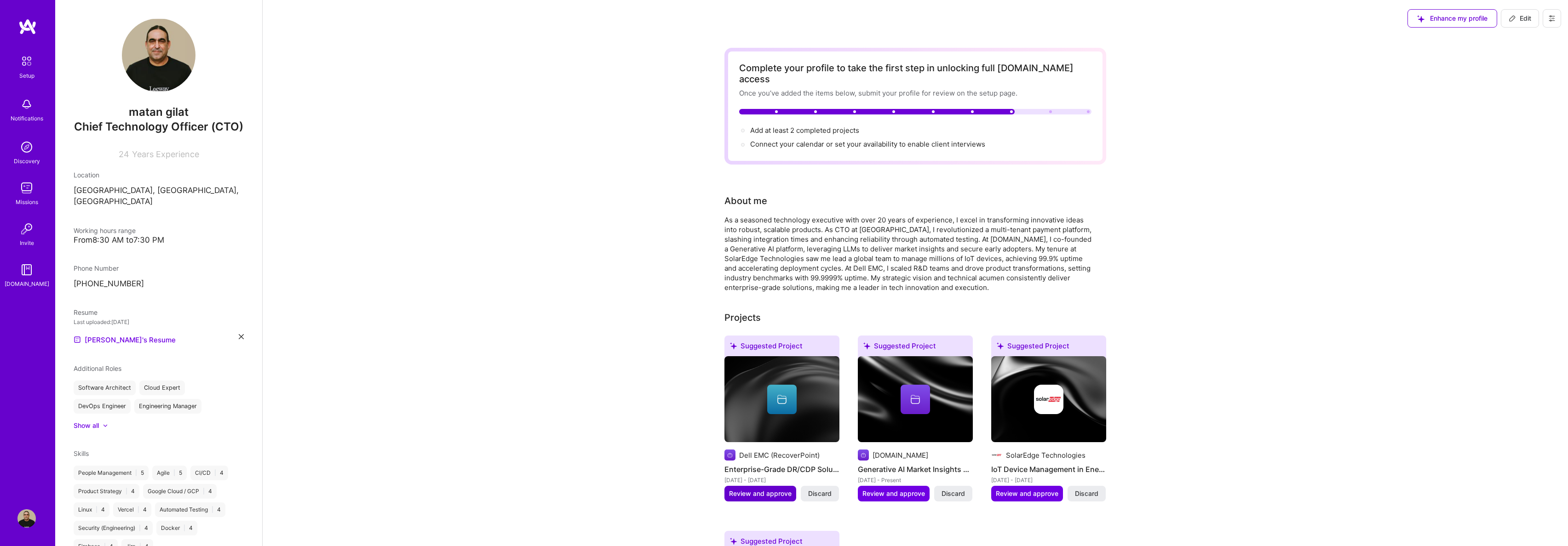
click at [763, 489] on span "Review and approve" at bounding box center [760, 493] width 62 height 9
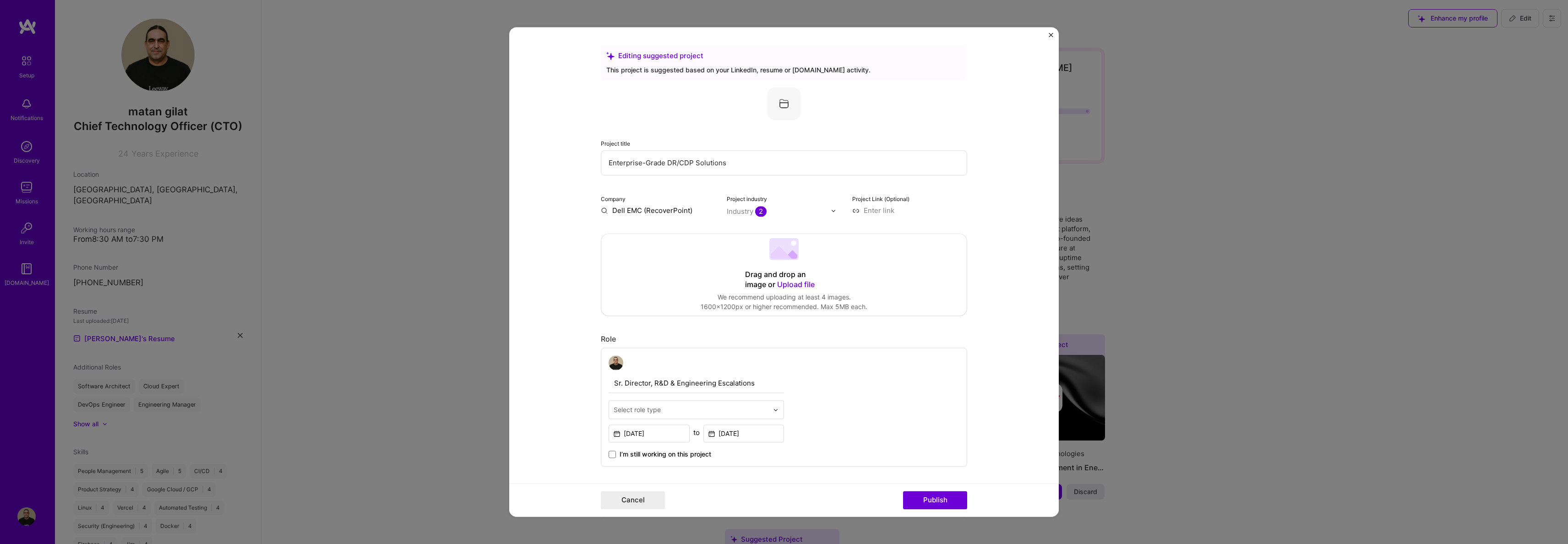
click at [792, 283] on span "Upload file" at bounding box center [796, 284] width 37 height 9
click at [888, 425] on div at bounding box center [981, 476] width 280 height 210
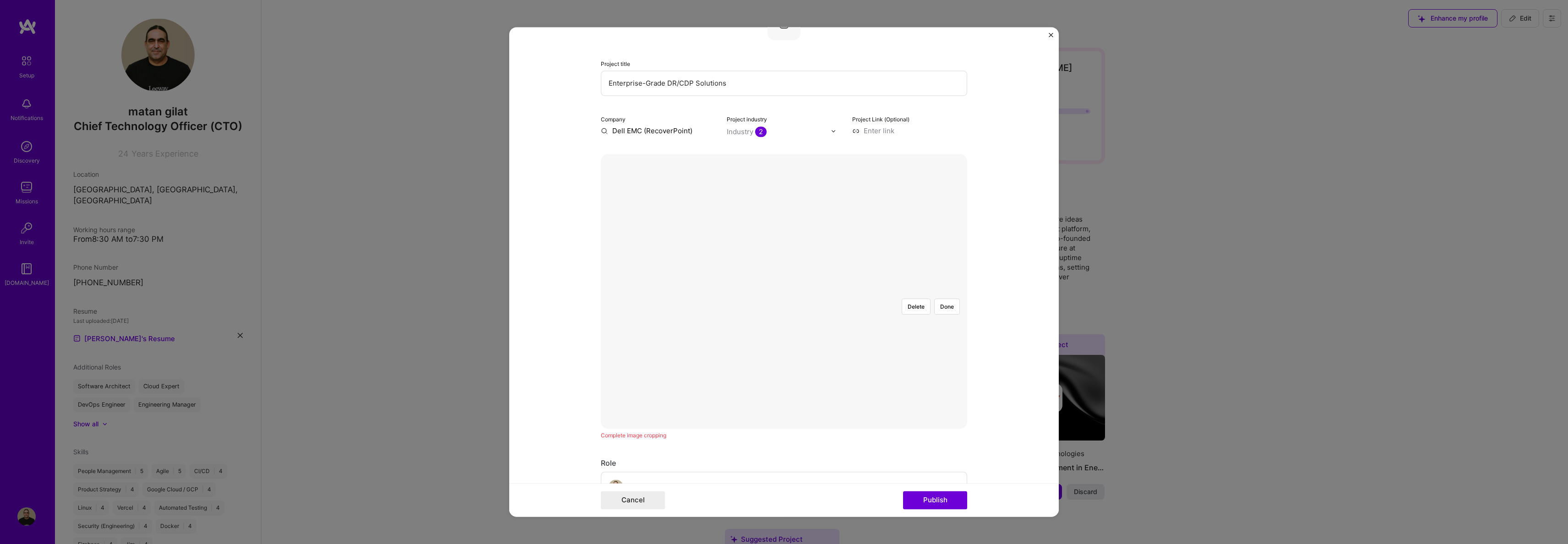
scroll to position [85, 0]
click at [927, 497] on button "Publish" at bounding box center [934, 501] width 64 height 19
click at [938, 355] on button "Done" at bounding box center [947, 363] width 26 height 16
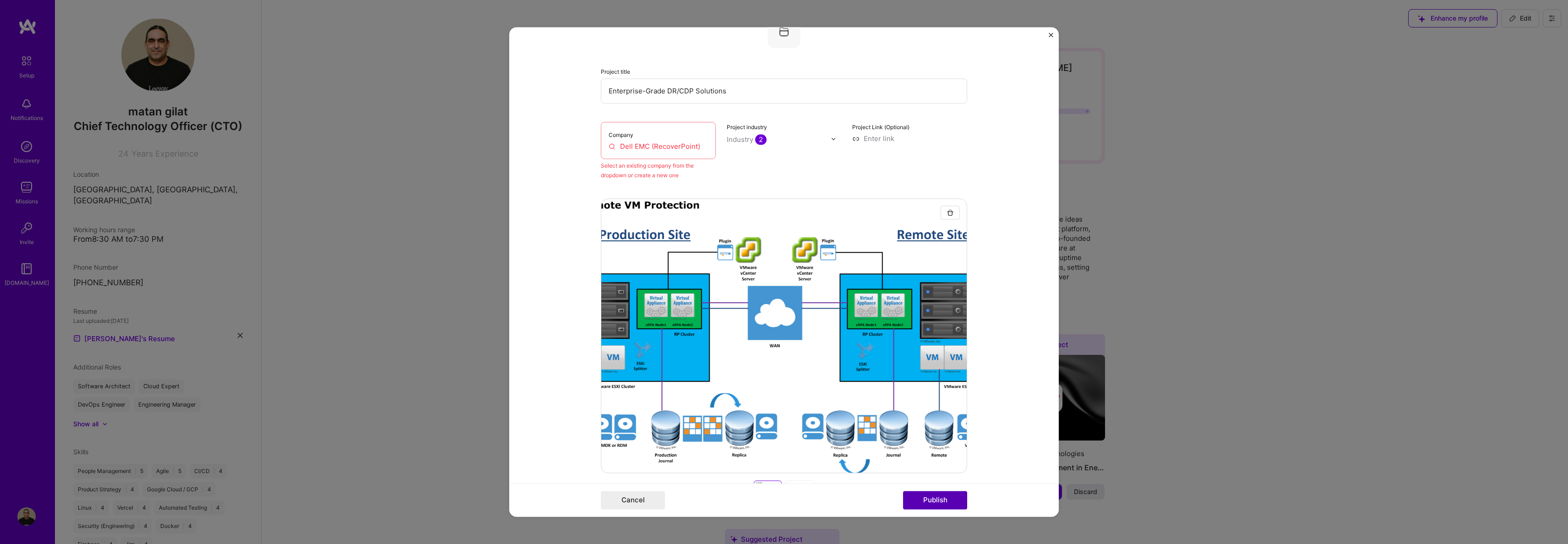
click at [925, 499] on button "Publish" at bounding box center [934, 501] width 64 height 19
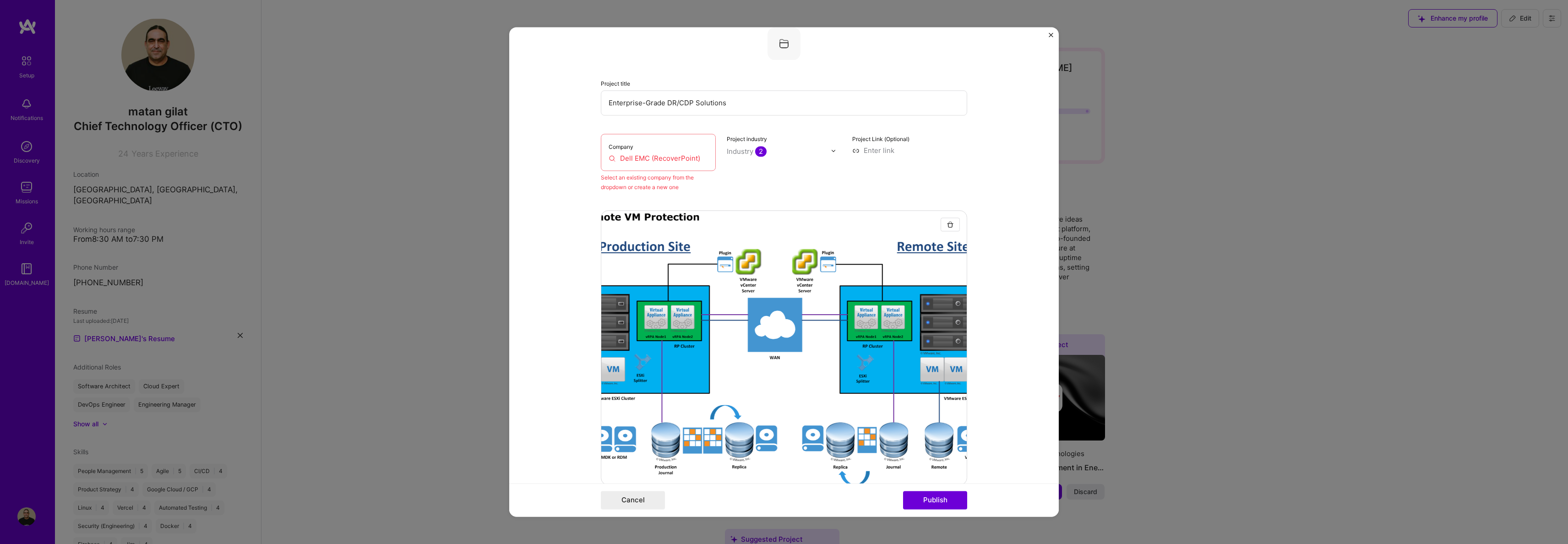
click at [625, 152] on div "Company Dell EMC (RecoverPoint)" at bounding box center [657, 152] width 115 height 37
click at [762, 144] on div "Project industry Industry 2" at bounding box center [783, 162] width 115 height 58
click at [830, 154] on div at bounding box center [835, 150] width 11 height 10
type input "s"
type input "enter"
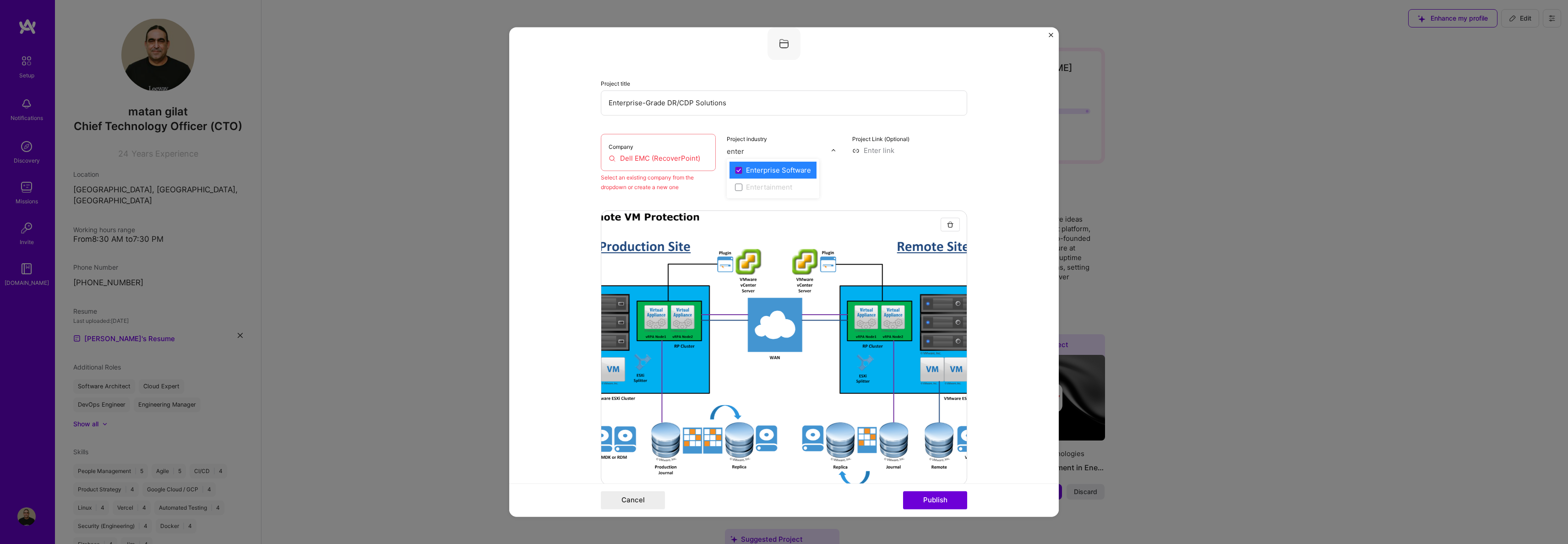
click at [790, 167] on div "Enterprise Software" at bounding box center [778, 170] width 65 height 10
type input "D"
type input "B"
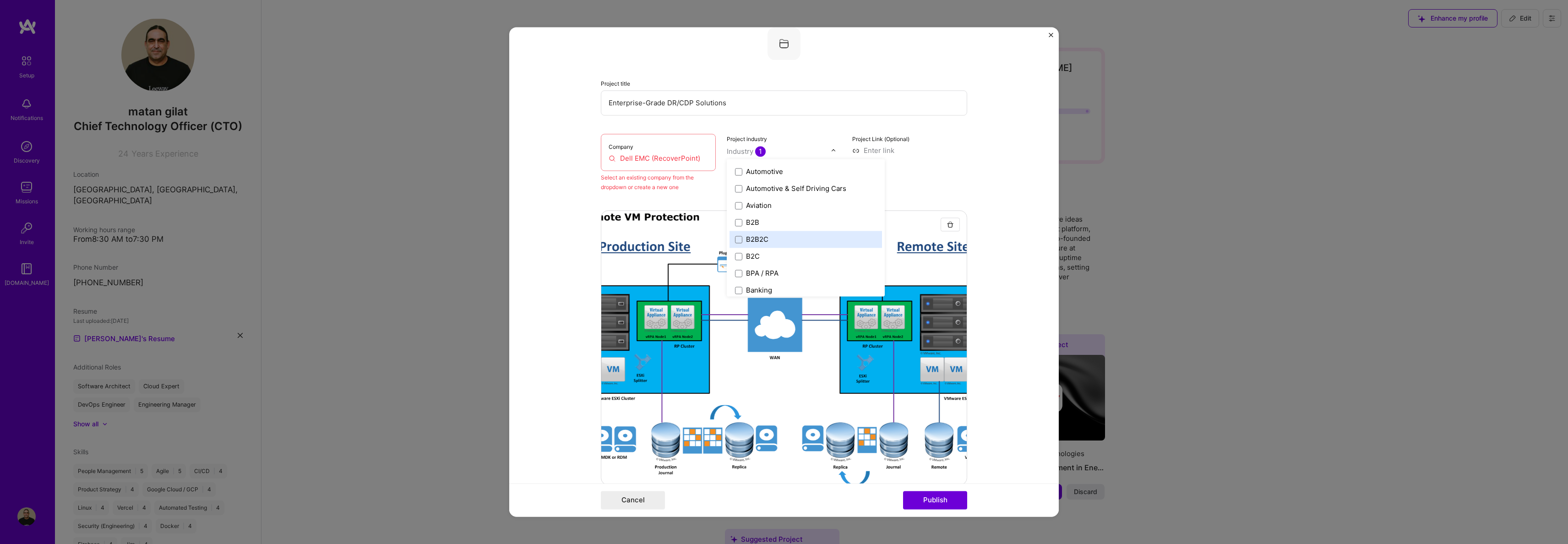
scroll to position [246, 0]
click at [736, 177] on span at bounding box center [738, 178] width 7 height 7
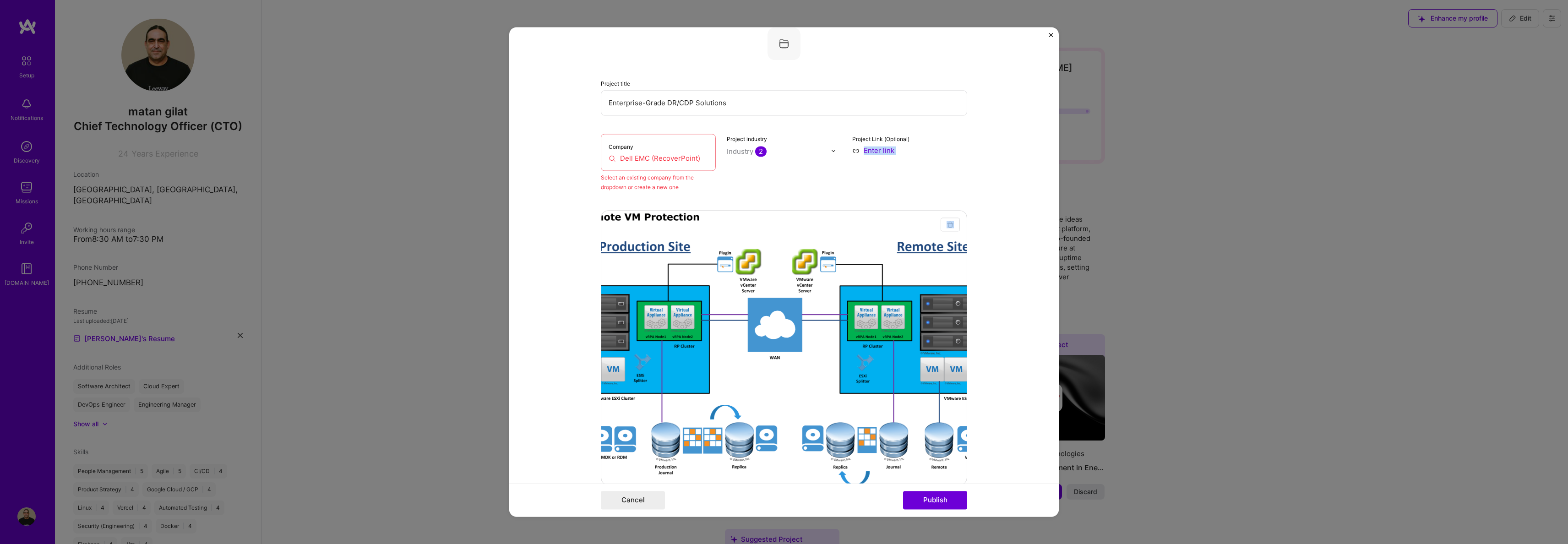
click at [966, 191] on form "Editing suggested project This project is suggested based on your LinkedIn, res…" at bounding box center [784, 272] width 549 height 490
click at [938, 495] on button "Publish" at bounding box center [934, 501] width 64 height 19
click at [942, 500] on button "Publish" at bounding box center [934, 501] width 64 height 19
click at [862, 146] on input at bounding box center [909, 150] width 115 height 10
click at [869, 134] on div "Project title Enterprise-Grade DR/CDP Solutions Company Dell EMC (RecoverPoint)…" at bounding box center [783, 110] width 366 height 165
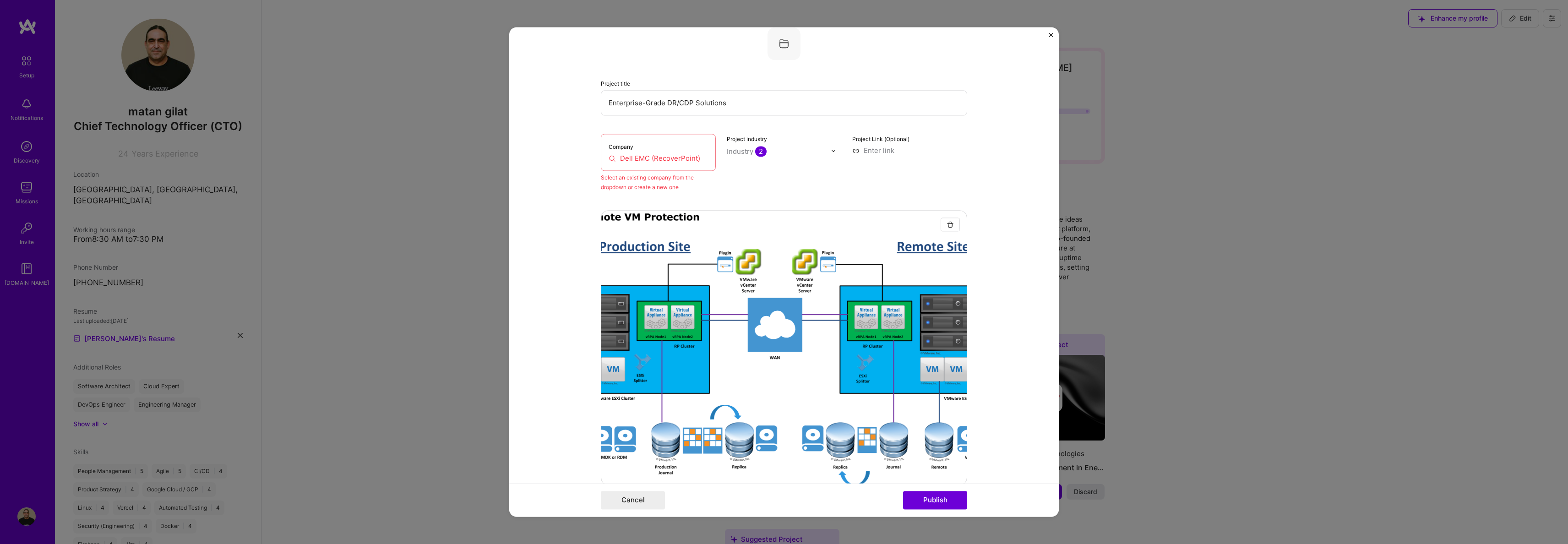
click at [887, 146] on input at bounding box center [909, 150] width 115 height 10
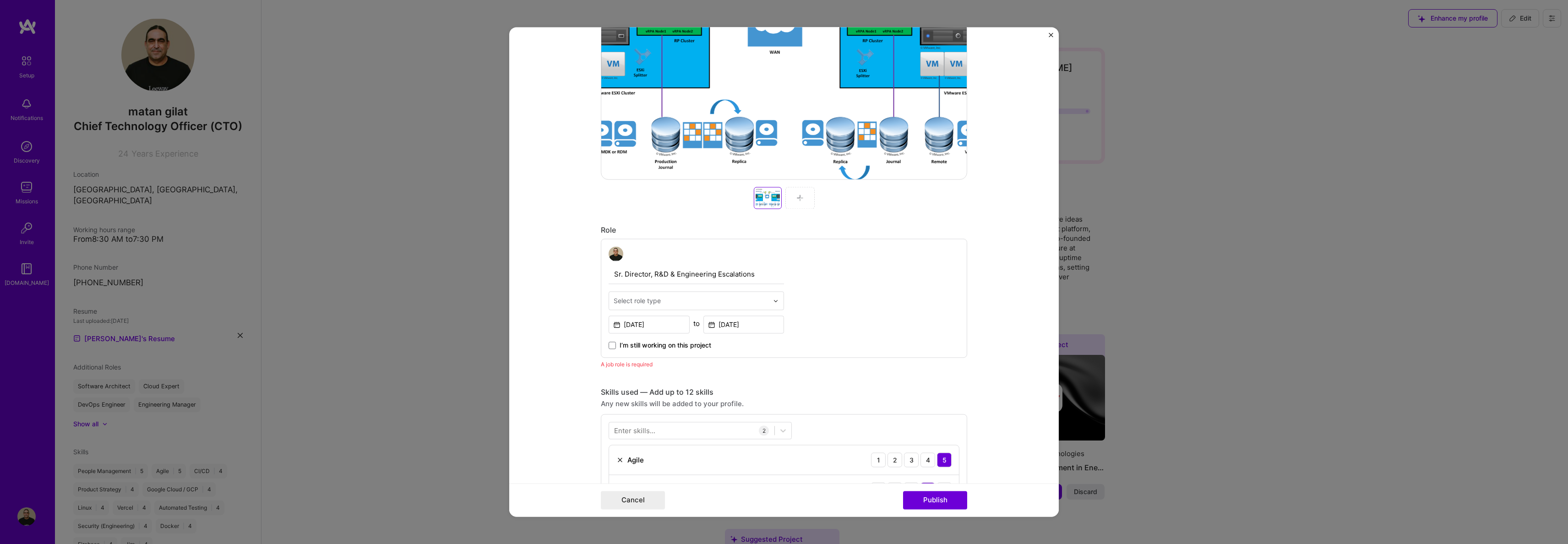
scroll to position [492, 0]
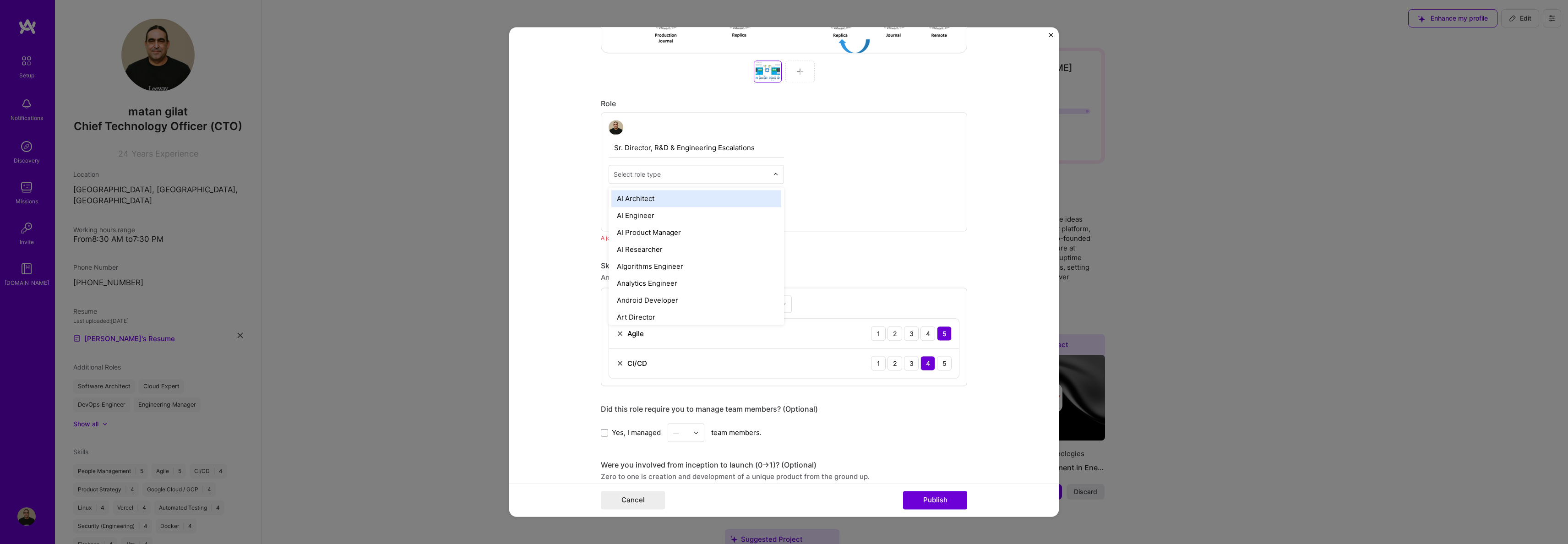
click at [648, 172] on div "Select role type" at bounding box center [637, 175] width 47 height 10
type input "eng"
click at [673, 229] on div "Engineering Manager" at bounding box center [696, 228] width 170 height 17
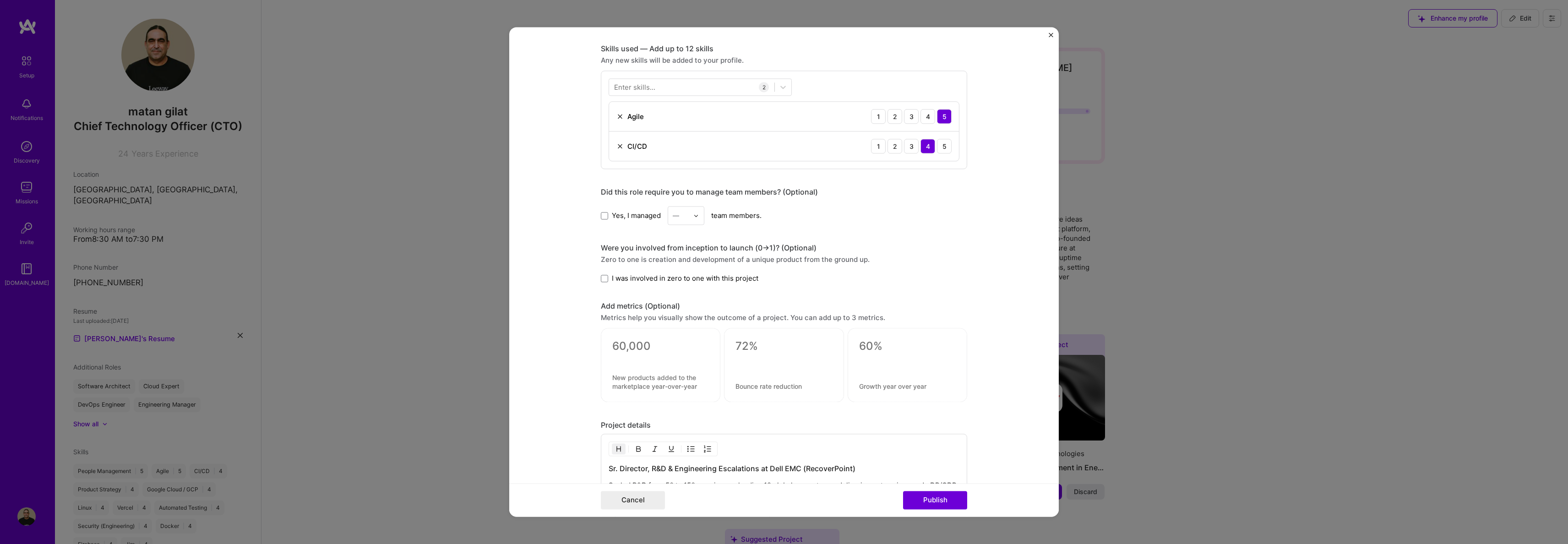
scroll to position [756, 0]
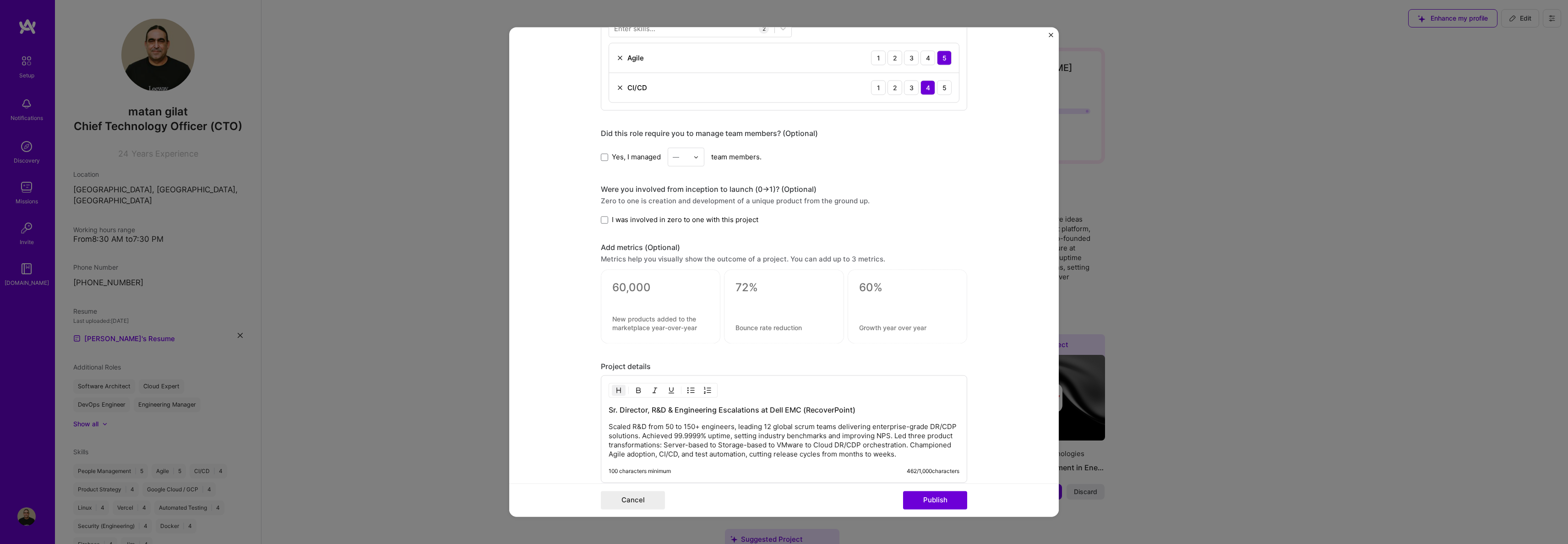
click at [614, 150] on div "Yes, I managed — team members." at bounding box center [783, 156] width 366 height 19
click at [623, 153] on span "Yes, I managed" at bounding box center [636, 157] width 49 height 10
click at [0, 0] on input "Yes, I managed" at bounding box center [0, 0] width 0 height 0
click at [690, 153] on div "—" at bounding box center [685, 156] width 36 height 19
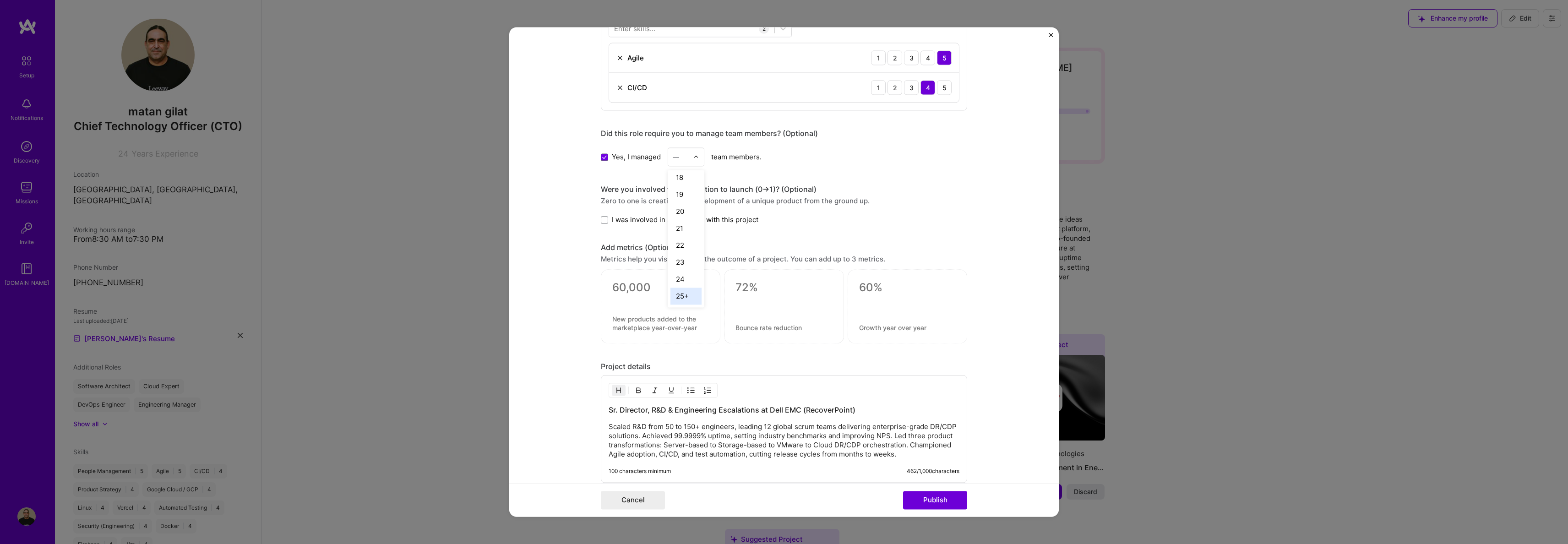
click at [687, 298] on div "25+" at bounding box center [686, 296] width 31 height 17
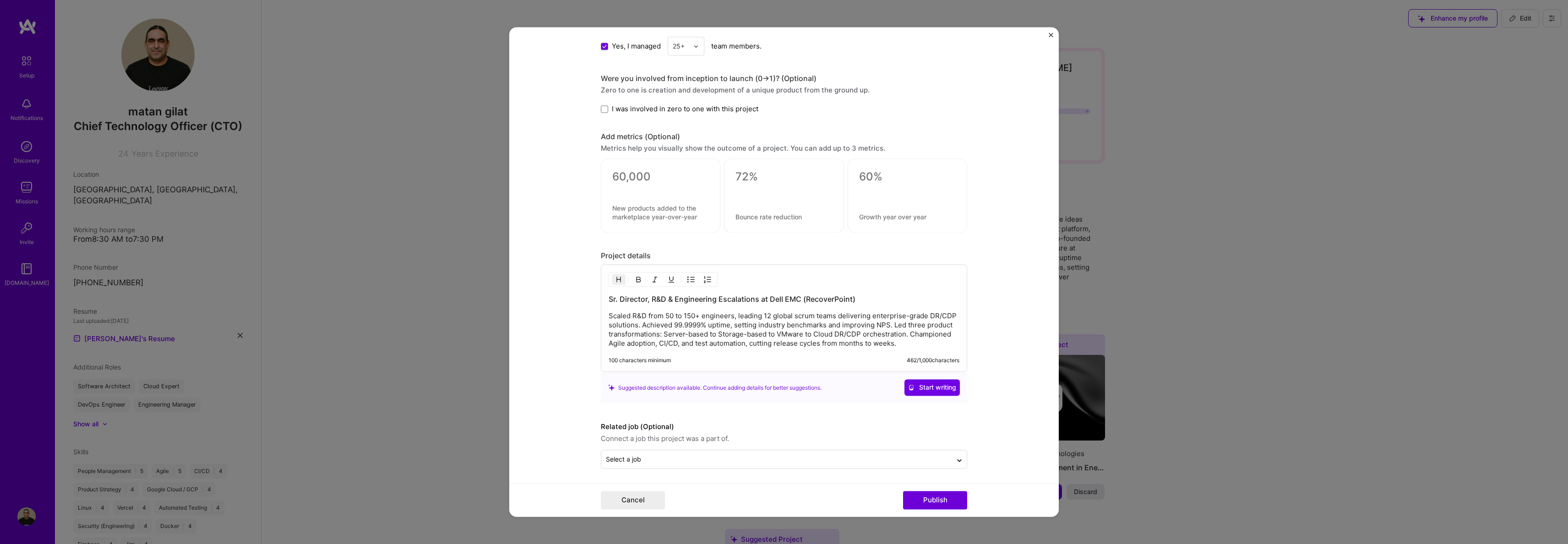
scroll to position [870, 0]
click at [919, 500] on button "Publish" at bounding box center [934, 501] width 64 height 19
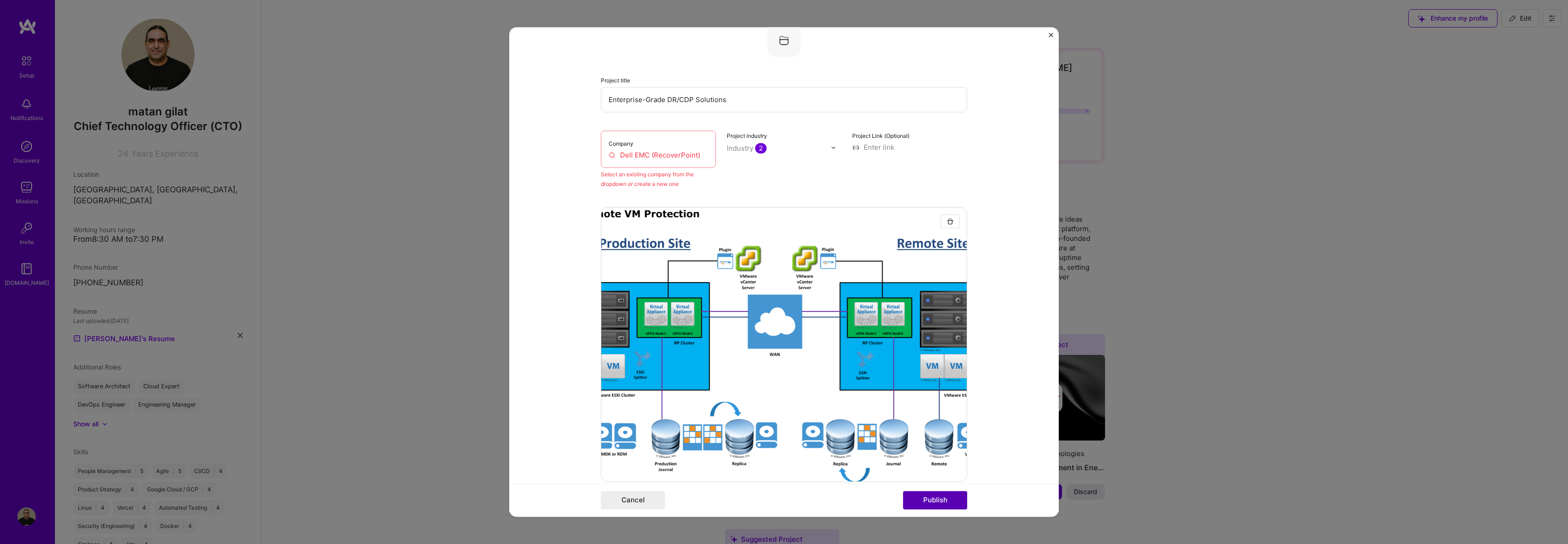
scroll to position [60, 0]
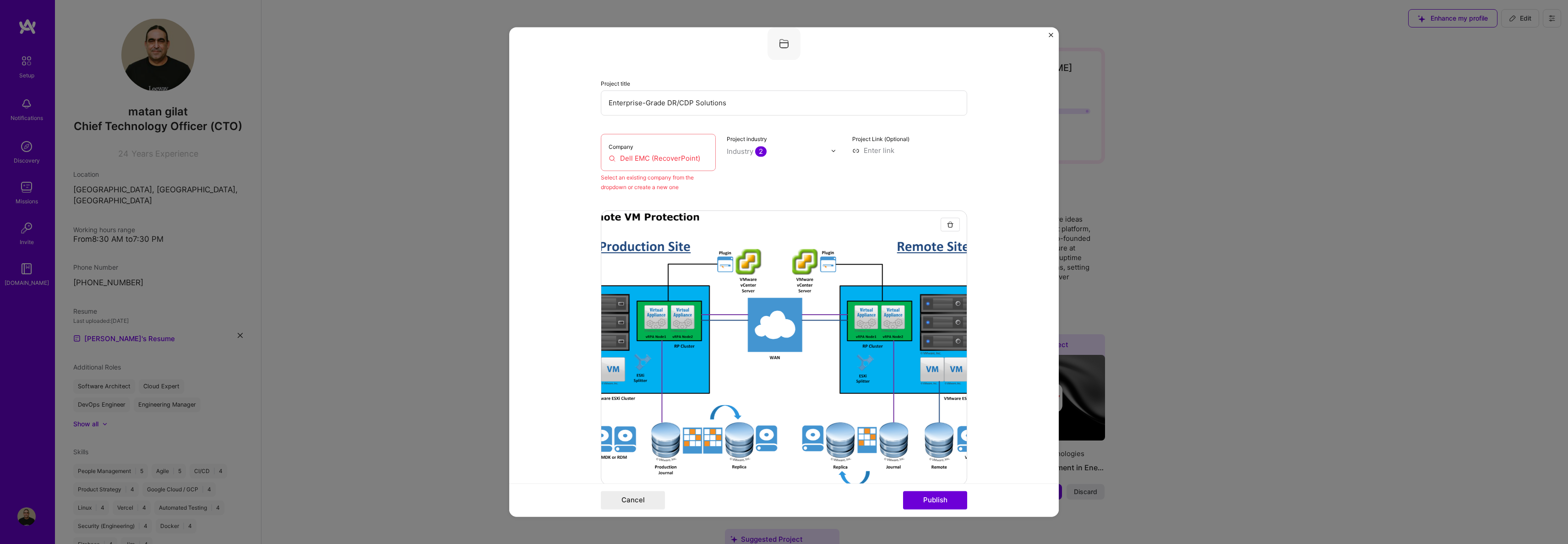
click at [651, 162] on input "Dell EMC (RecoverPoint)" at bounding box center [657, 158] width 99 height 10
click at [635, 157] on input "Dell EMC (RecoverPoint)" at bounding box center [657, 158] width 99 height 10
click at [630, 184] on div "Select an existing company from the dropdown or create a new one" at bounding box center [657, 183] width 115 height 20
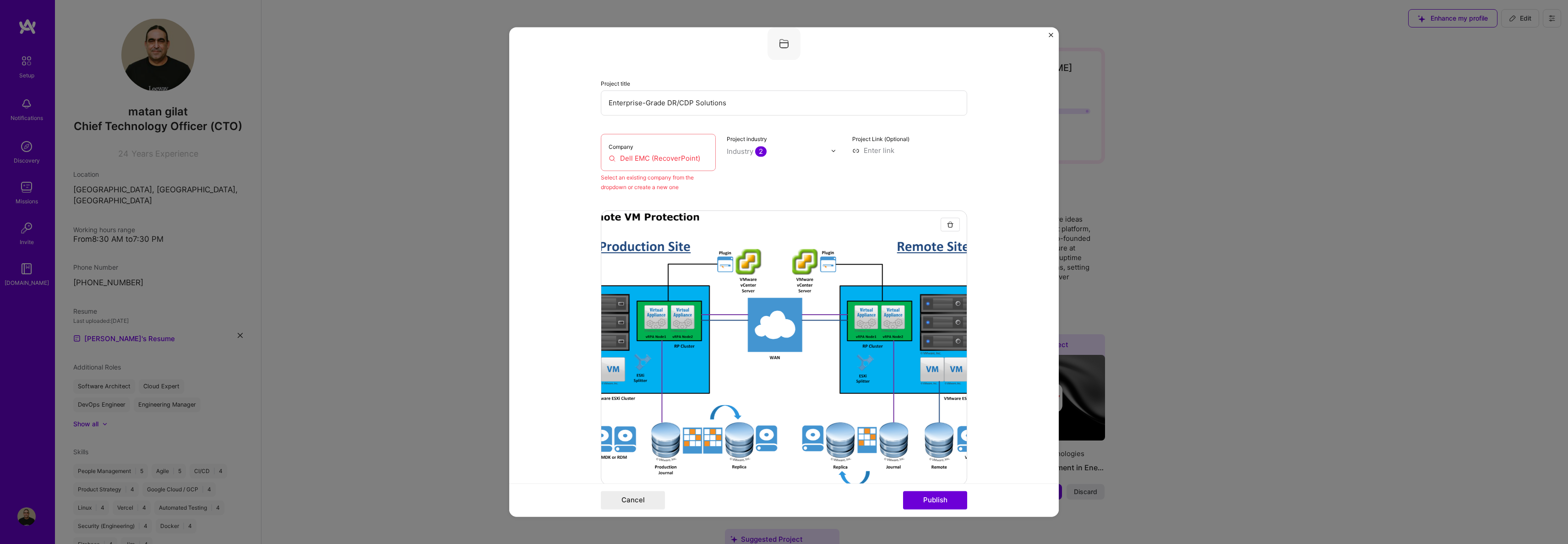
click at [643, 152] on div "Company Dell EMC (RecoverPoint)" at bounding box center [657, 152] width 115 height 37
click at [646, 156] on input "Dell EMC (RecoverPoint)" at bounding box center [657, 158] width 99 height 10
drag, startPoint x: 616, startPoint y: 159, endPoint x: 729, endPoint y: 161, distance: 113.0
click at [729, 161] on div "Company Dell EMC (RecoverPoint) Select an existing company from the dropdown or…" at bounding box center [783, 162] width 366 height 58
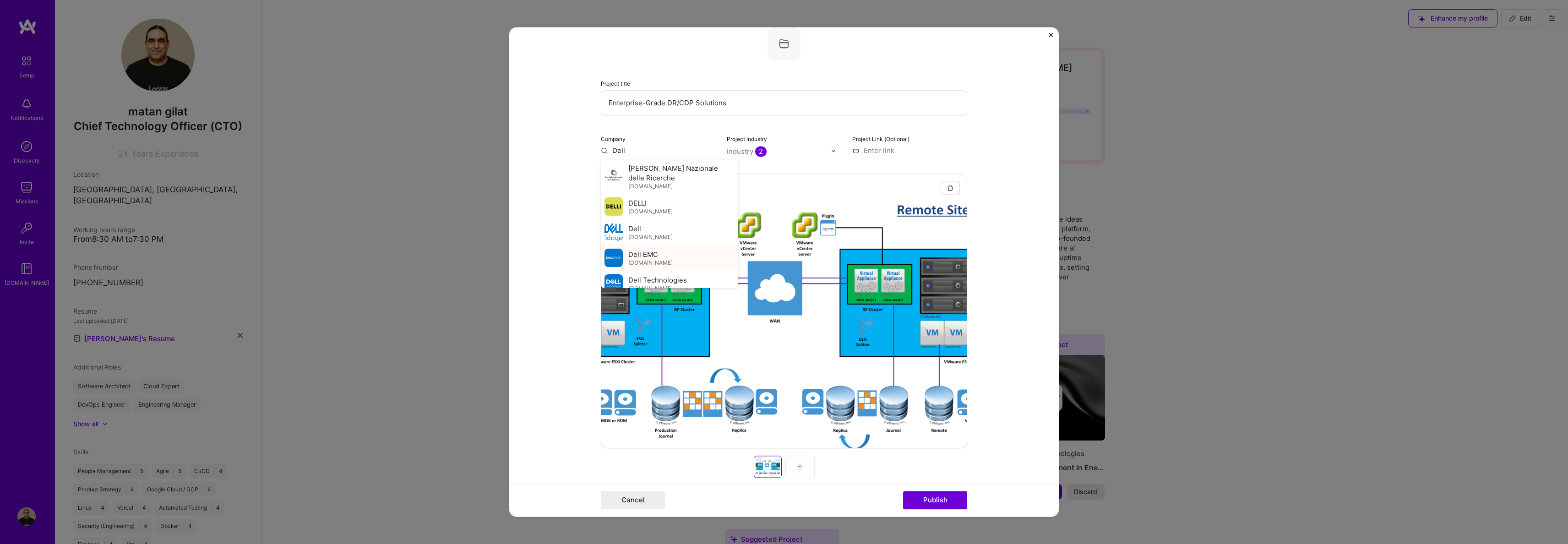
click at [648, 252] on span "Dell EMC" at bounding box center [643, 254] width 29 height 10
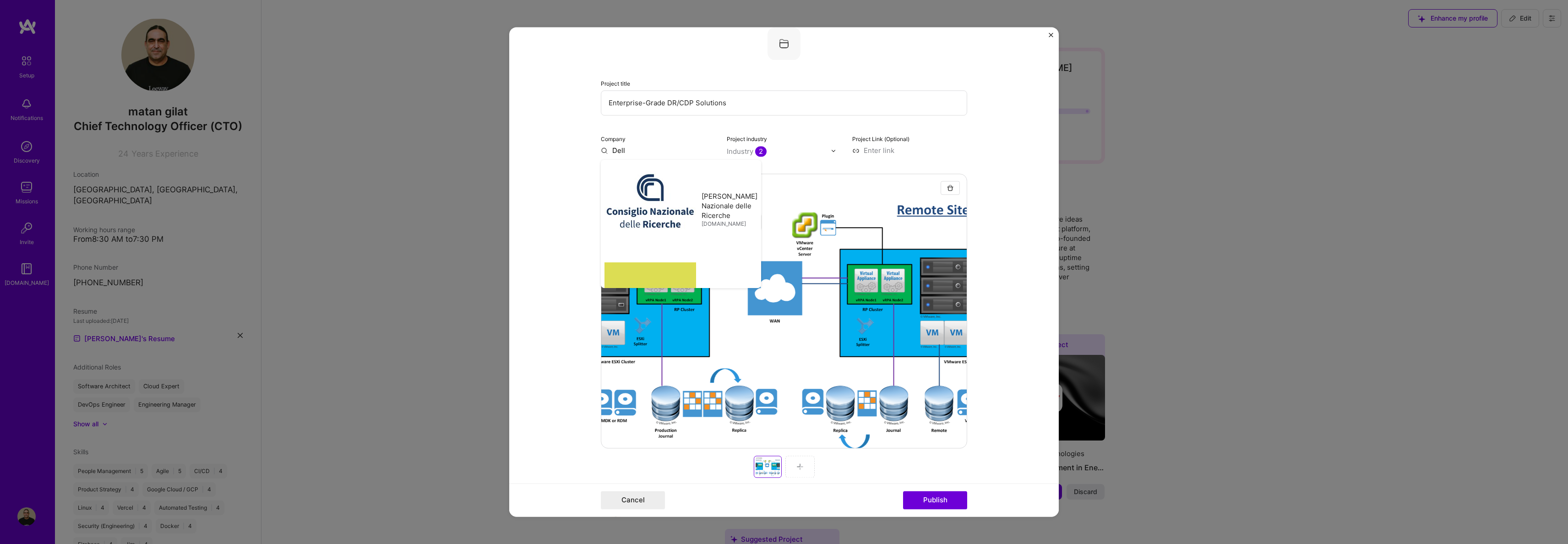
type input "Dell EMC"
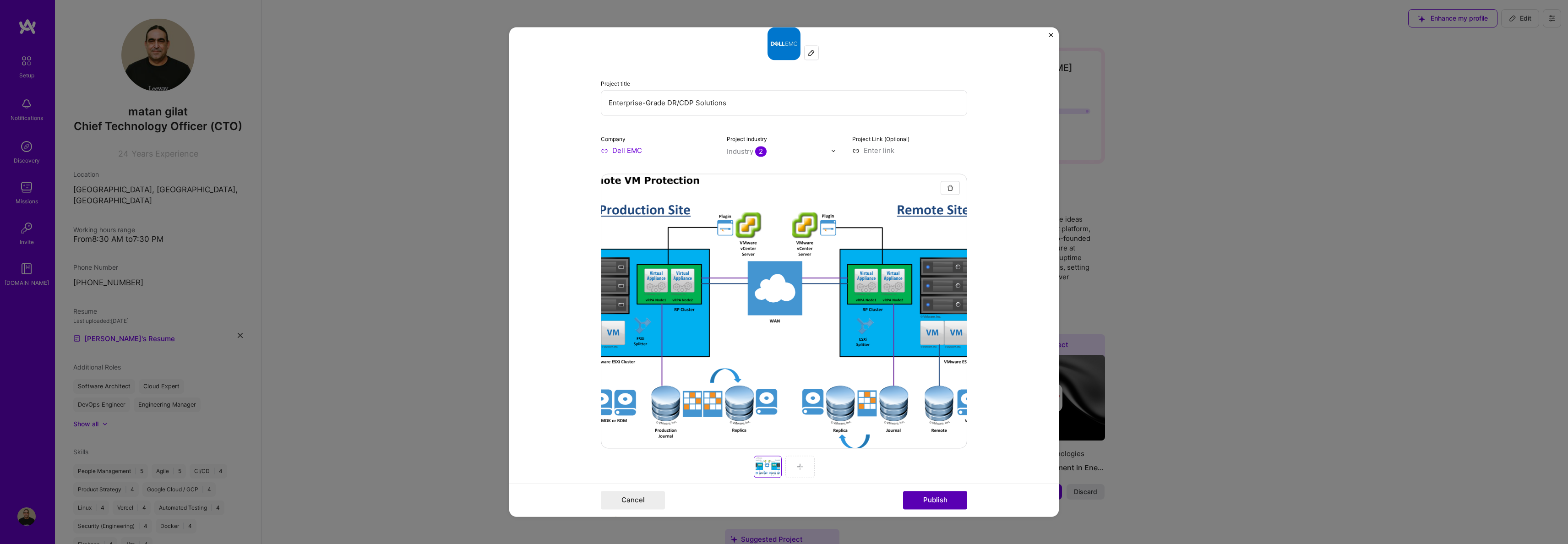
click at [939, 500] on button "Publish" at bounding box center [934, 501] width 64 height 19
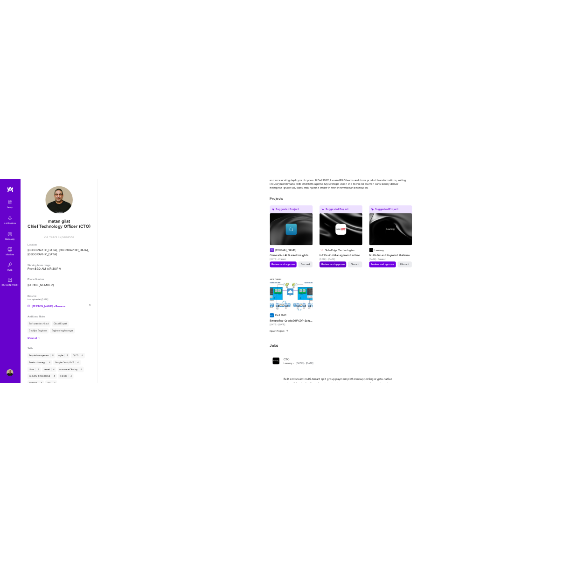
scroll to position [275, 0]
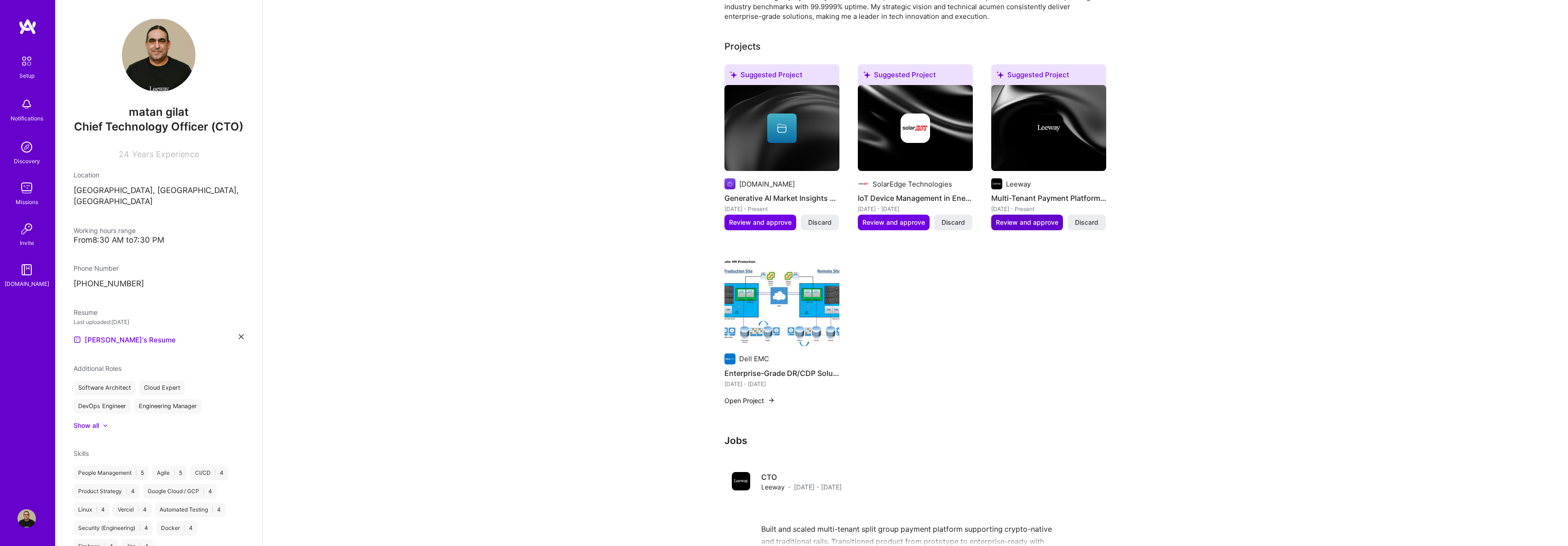
click at [1032, 218] on span "Review and approve" at bounding box center [1026, 222] width 62 height 9
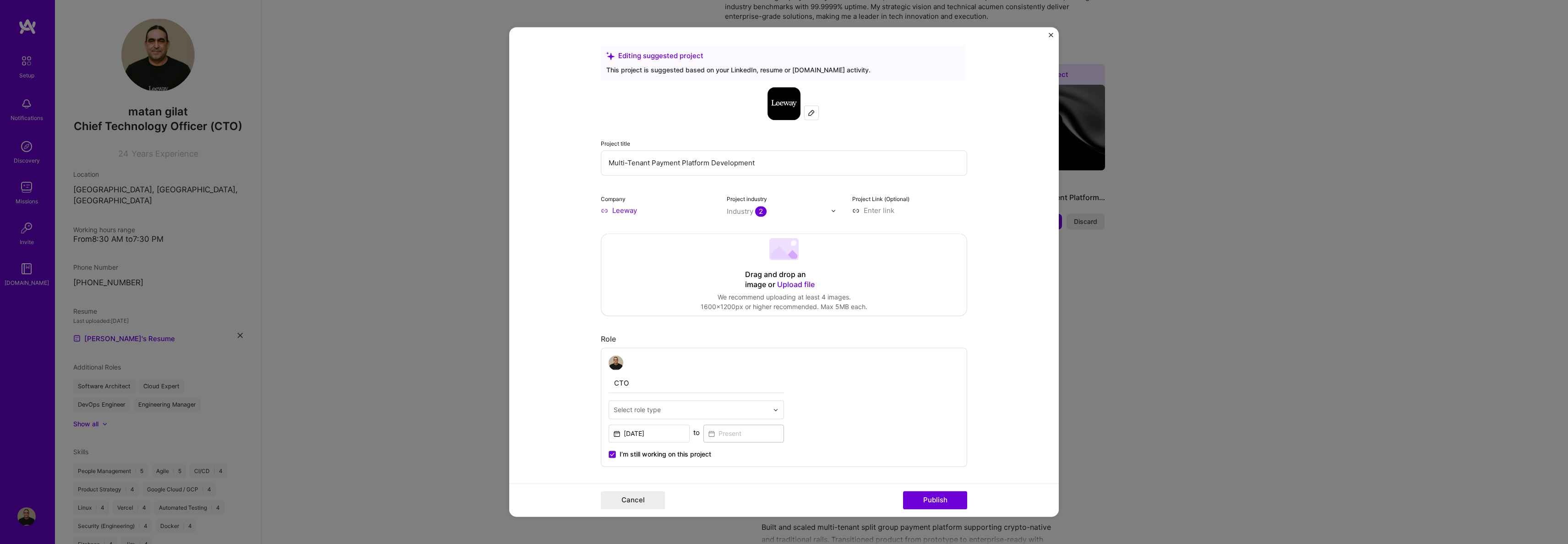
click at [789, 285] on span "Upload file" at bounding box center [796, 284] width 37 height 9
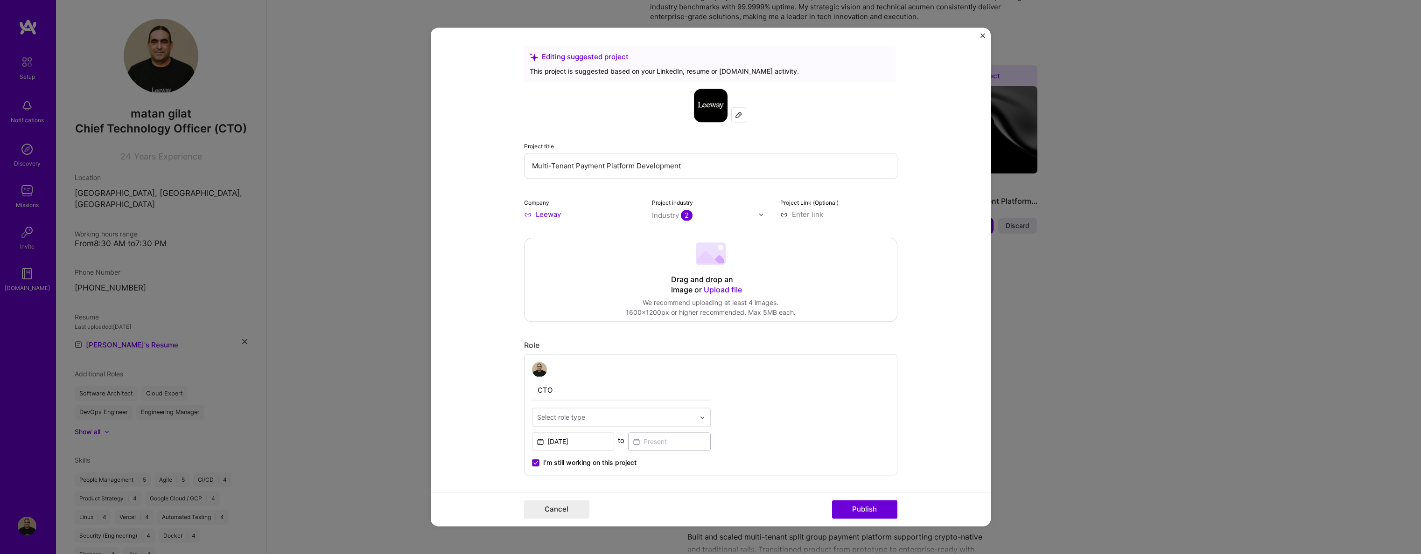
click at [723, 289] on span "Upload file" at bounding box center [723, 289] width 38 height 9
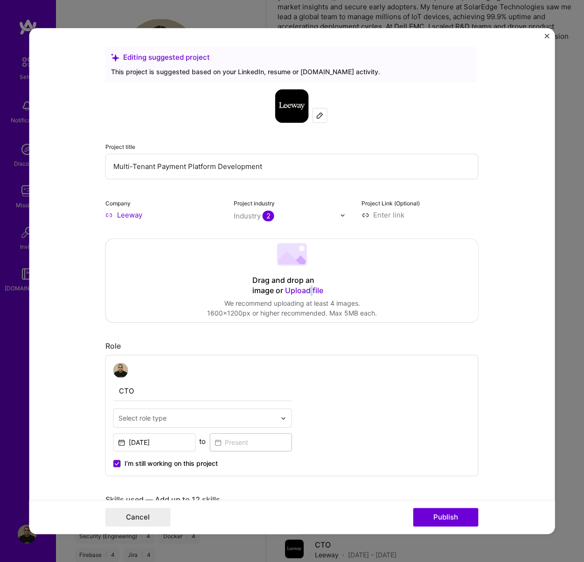
click at [308, 286] on span "Upload file" at bounding box center [304, 290] width 38 height 9
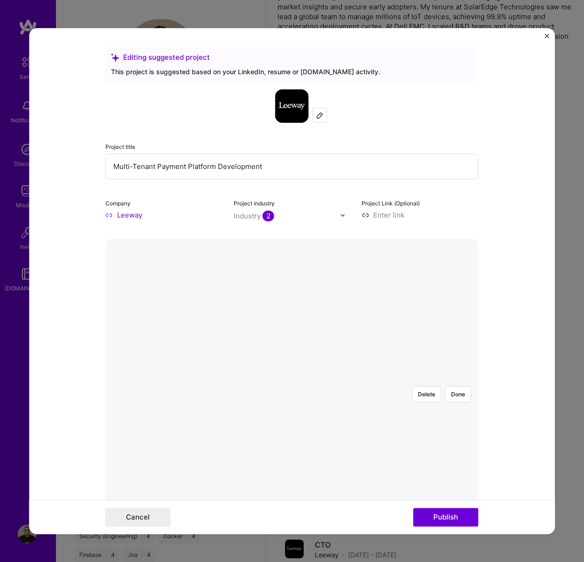
click at [304, 388] on div "Delete Done" at bounding box center [291, 378] width 373 height 280
click at [451, 390] on button "Done" at bounding box center [458, 394] width 26 height 16
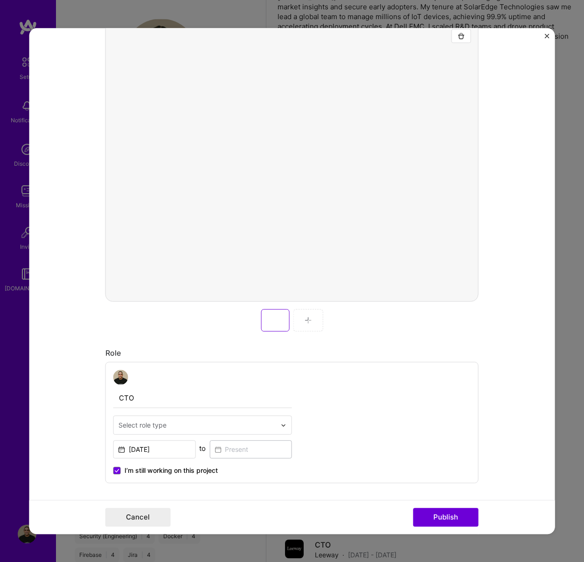
scroll to position [101, 0]
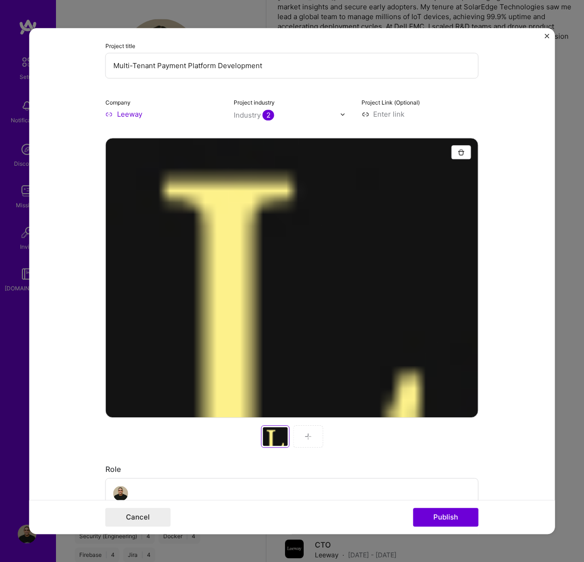
click at [299, 436] on div at bounding box center [308, 436] width 30 height 22
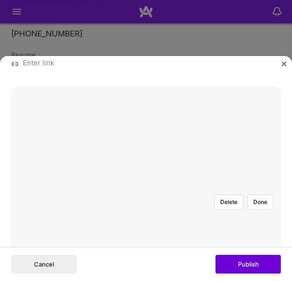
scroll to position [264, 0]
click at [130, 140] on div "Delete Done" at bounding box center [146, 159] width 270 height 202
click at [147, 161] on div at bounding box center [153, 166] width 15 height 11
click at [284, 65] on img "Close" at bounding box center [284, 64] width 5 height 5
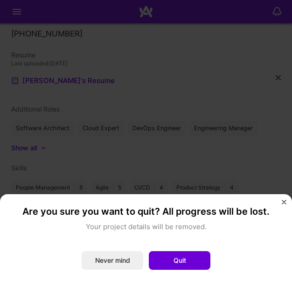
click at [284, 202] on img "Close" at bounding box center [284, 202] width 5 height 5
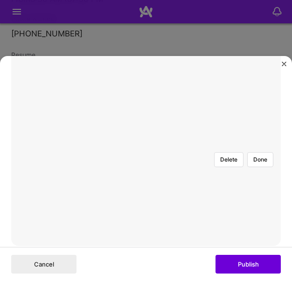
scroll to position [295, 0]
click at [222, 136] on button "Delete" at bounding box center [228, 143] width 29 height 15
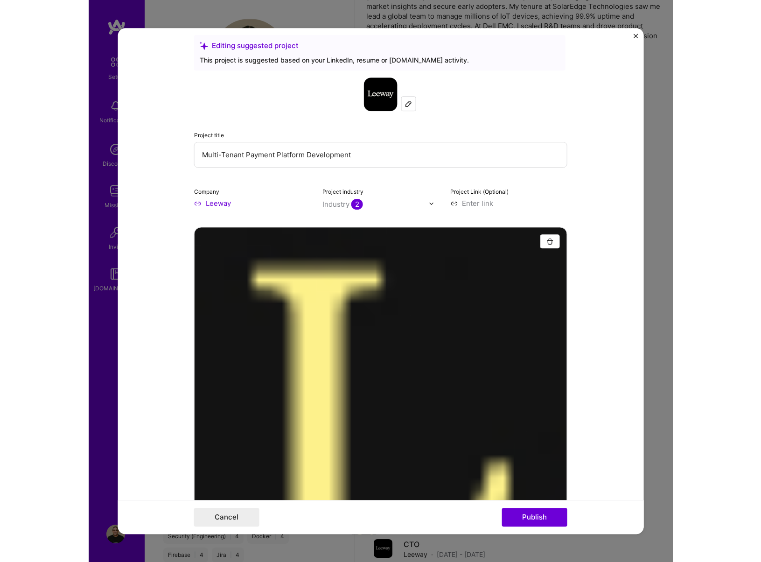
scroll to position [25, 0]
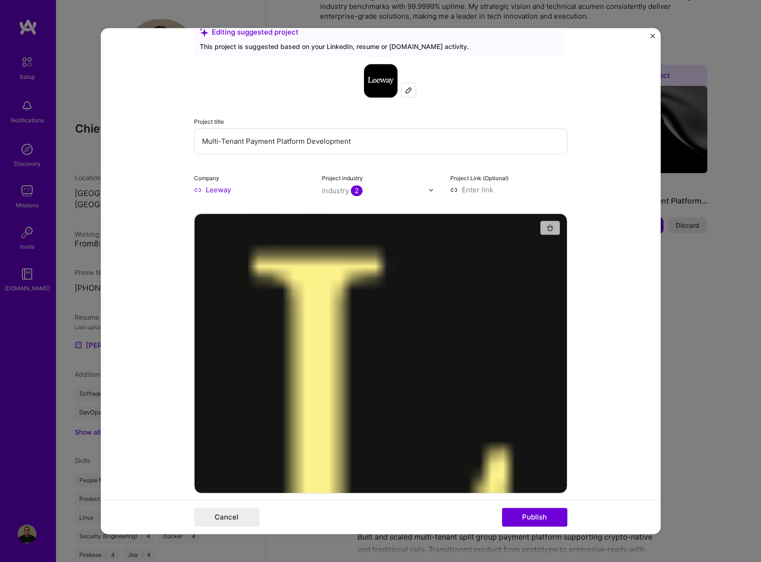
click at [548, 225] on img "button" at bounding box center [549, 227] width 7 height 7
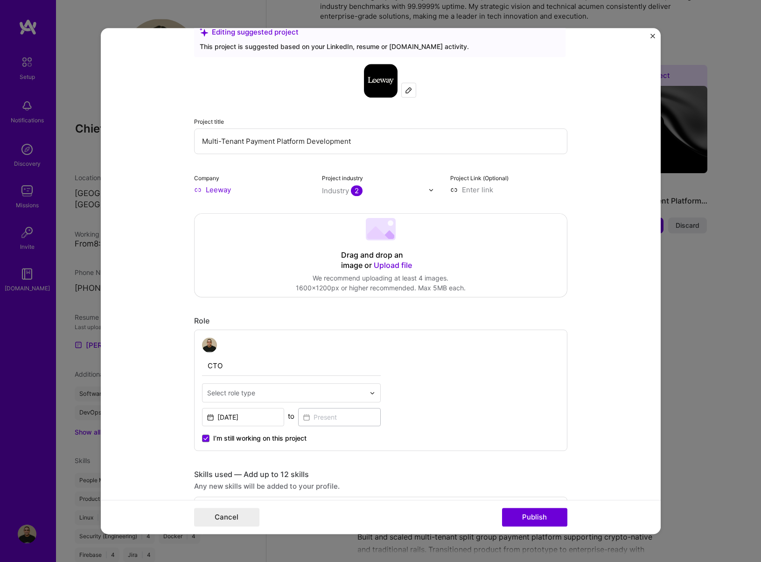
click at [386, 266] on span "Upload file" at bounding box center [393, 264] width 38 height 9
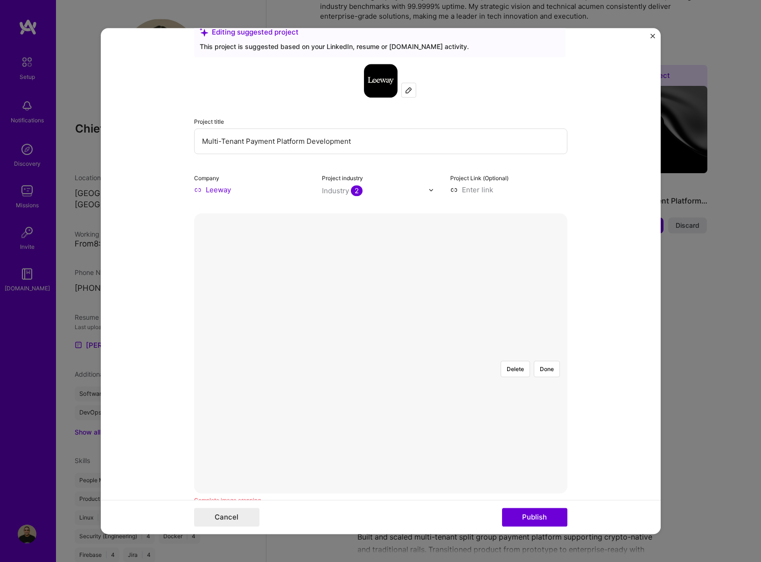
click at [404, 353] on div at bounding box center [431, 373] width 54 height 41
click at [381, 353] on div at bounding box center [381, 353] width 0 height 0
click at [540, 361] on button "Done" at bounding box center [547, 369] width 26 height 16
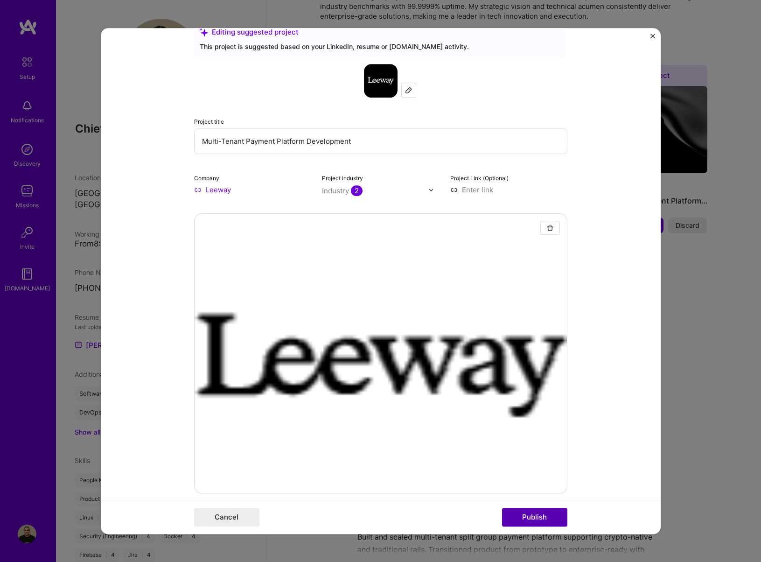
click at [528, 518] on button "Publish" at bounding box center [534, 517] width 65 height 19
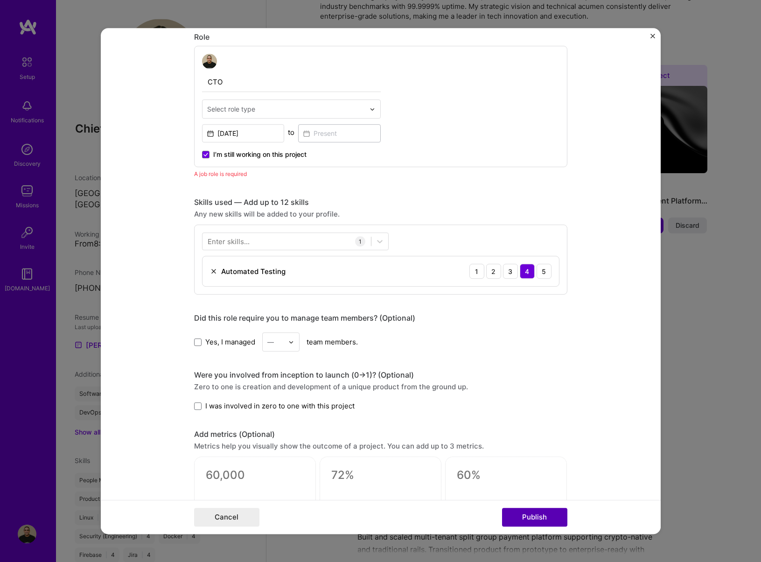
scroll to position [537, 0]
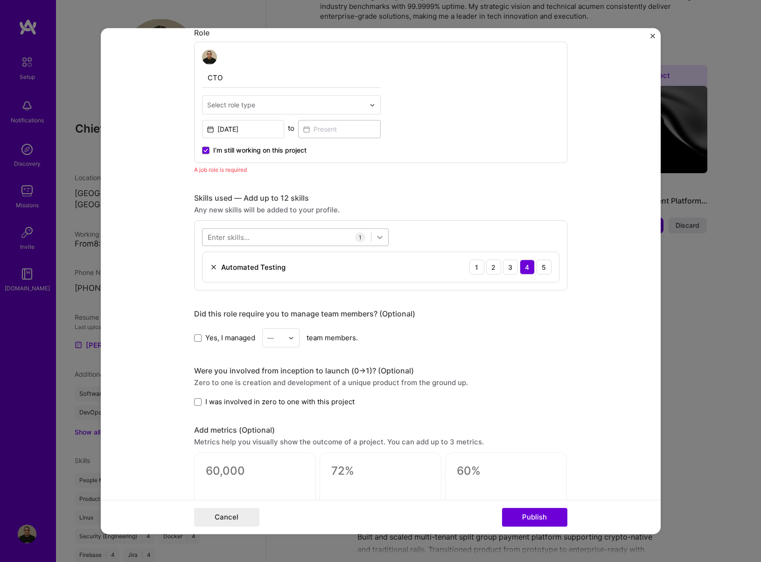
click at [379, 237] on icon at bounding box center [379, 236] width 9 height 9
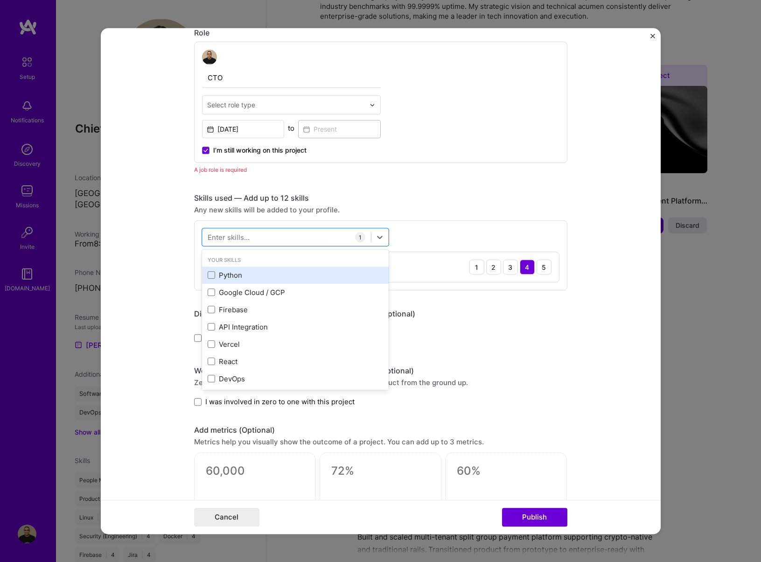
click at [221, 272] on div "Python" at bounding box center [295, 275] width 175 height 10
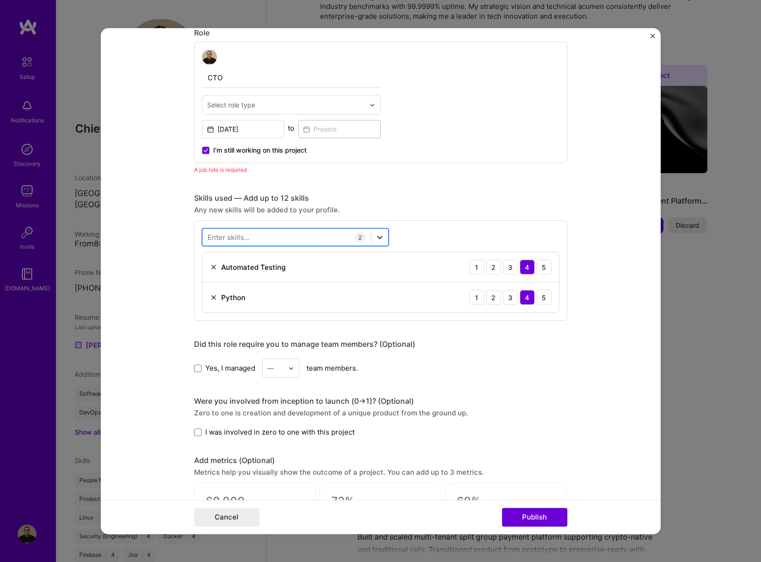
click at [382, 234] on div at bounding box center [379, 237] width 17 height 17
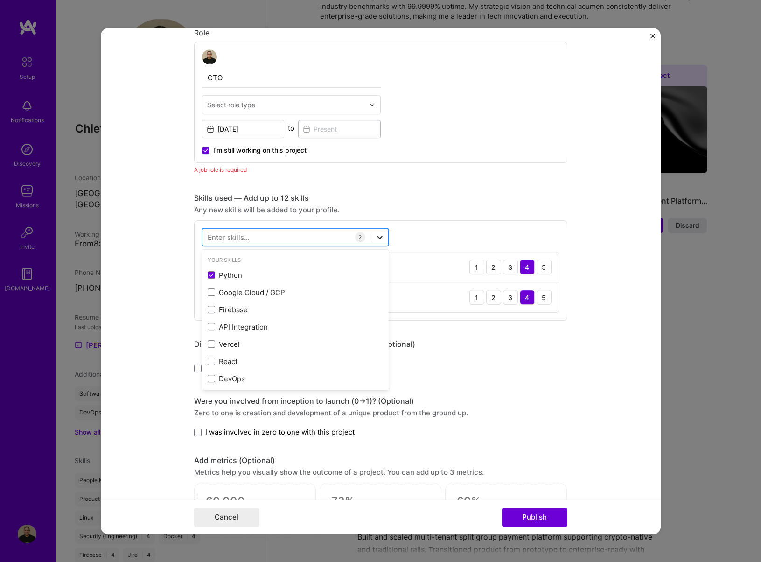
click at [378, 235] on icon at bounding box center [379, 236] width 9 height 9
click at [208, 307] on span at bounding box center [211, 309] width 7 height 7
click at [0, 0] on input "checkbox" at bounding box center [0, 0] width 0 height 0
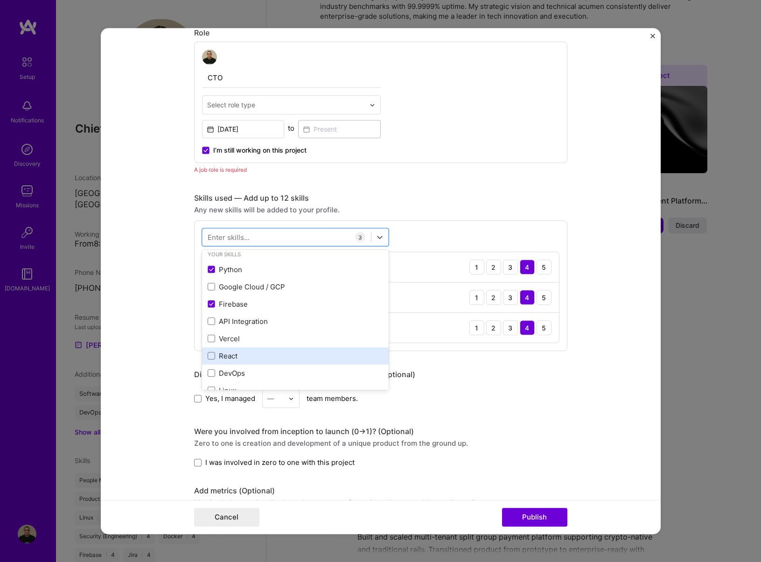
scroll to position [12, 0]
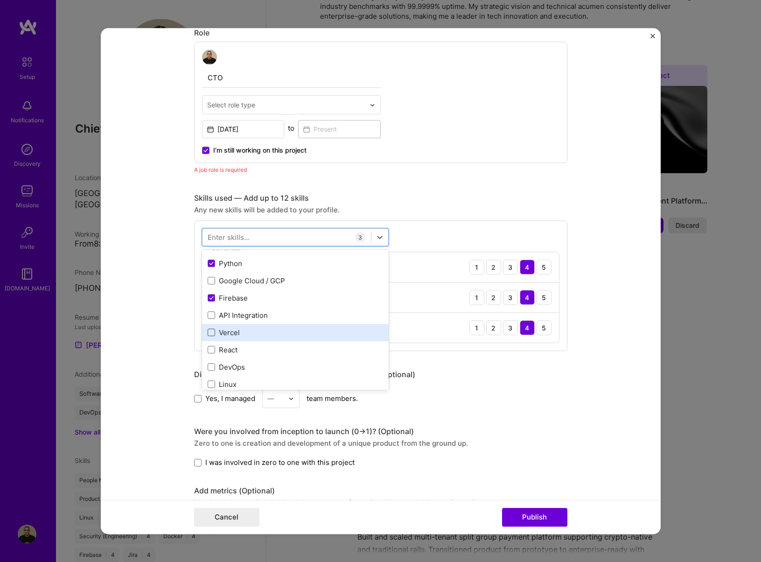
click at [210, 332] on span at bounding box center [211, 332] width 7 height 7
click at [0, 0] on input "checkbox" at bounding box center [0, 0] width 0 height 0
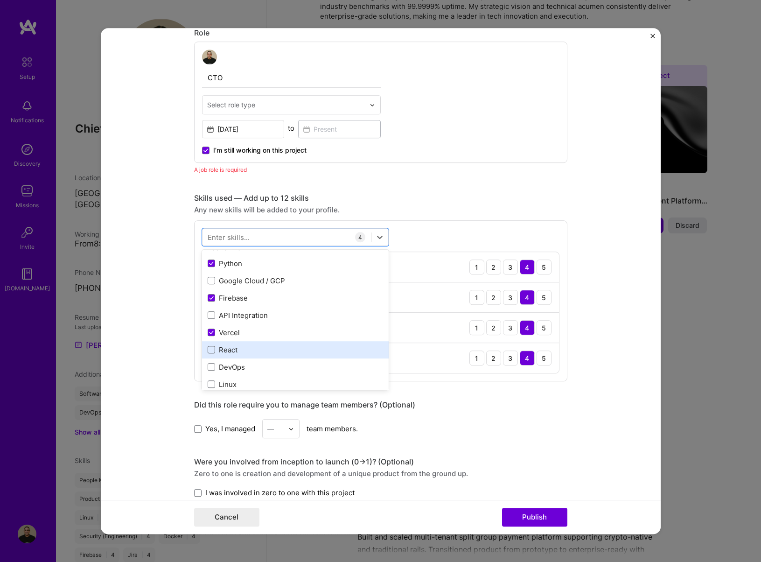
click at [211, 350] on span at bounding box center [211, 349] width 7 height 7
click at [0, 0] on input "checkbox" at bounding box center [0, 0] width 0 height 0
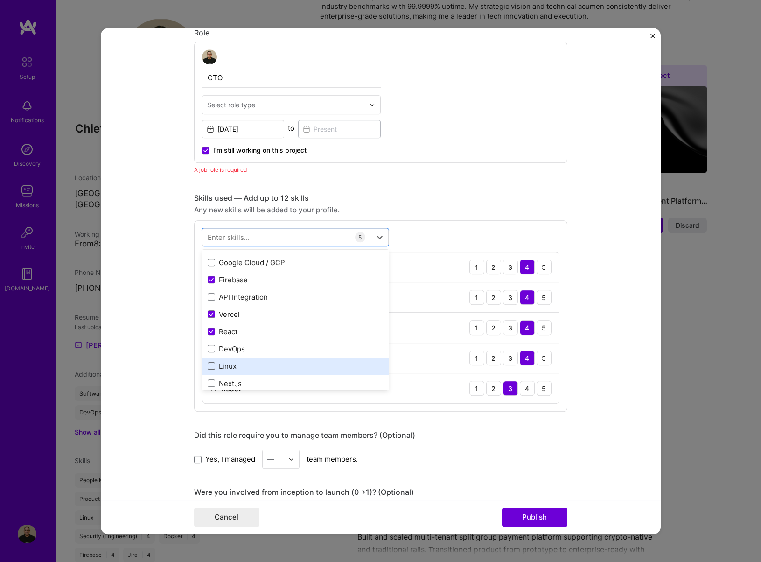
scroll to position [42, 0]
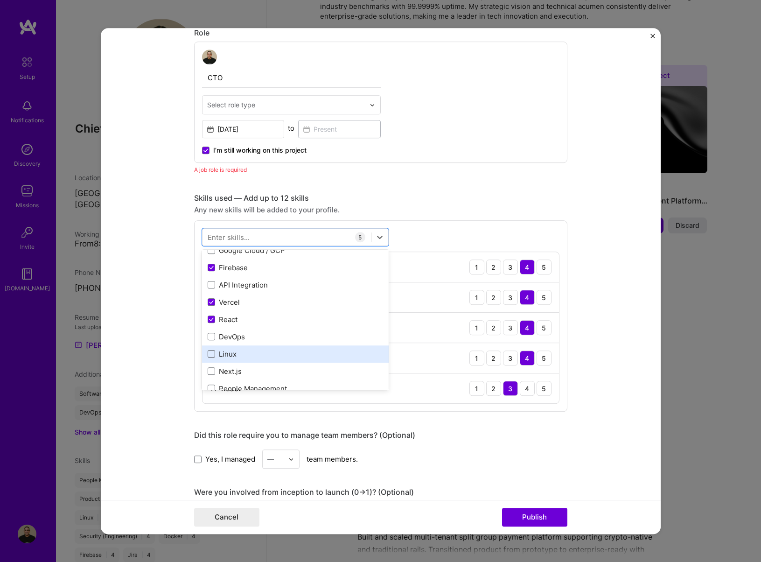
click at [208, 356] on span at bounding box center [211, 353] width 7 height 7
click at [0, 0] on input "checkbox" at bounding box center [0, 0] width 0 height 0
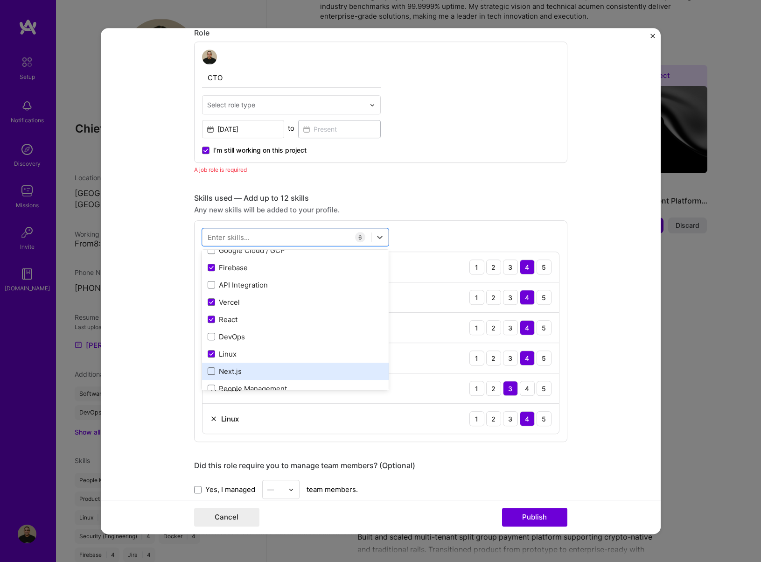
click at [210, 369] on span at bounding box center [211, 371] width 7 height 7
click at [0, 0] on input "checkbox" at bounding box center [0, 0] width 0 height 0
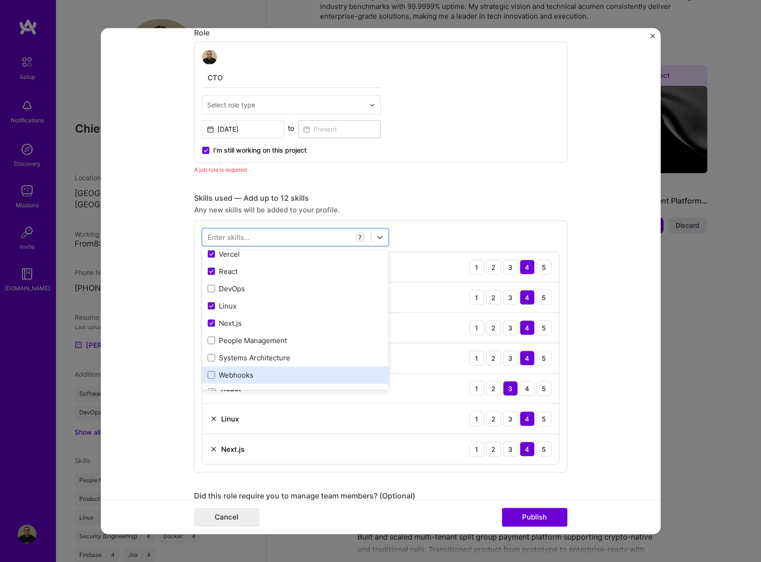
scroll to position [96, 0]
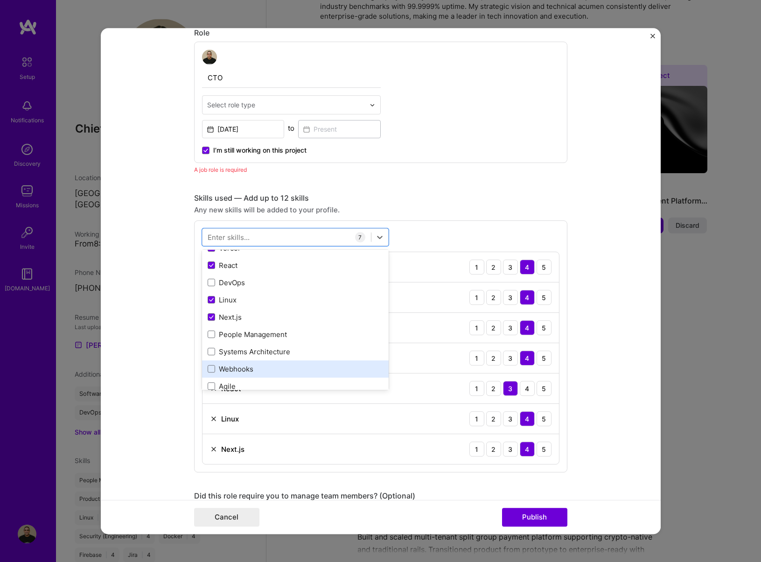
click at [219, 368] on div "Webhooks" at bounding box center [295, 369] width 175 height 10
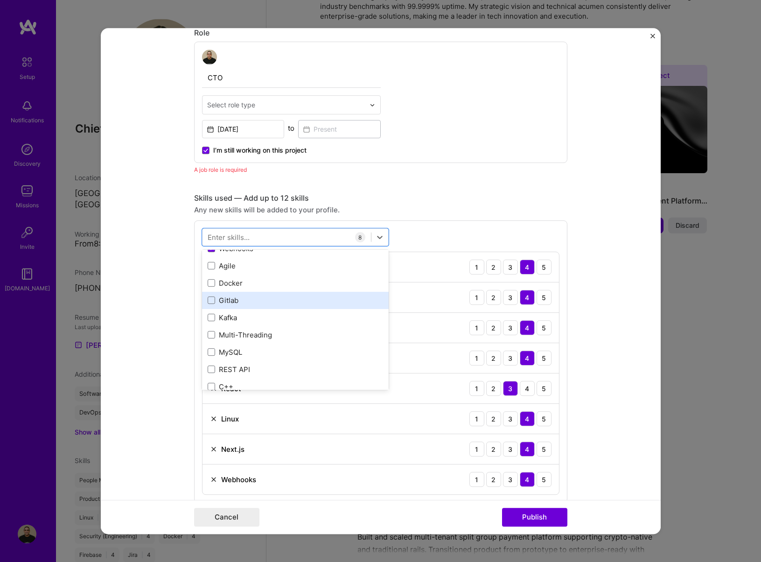
scroll to position [165, 0]
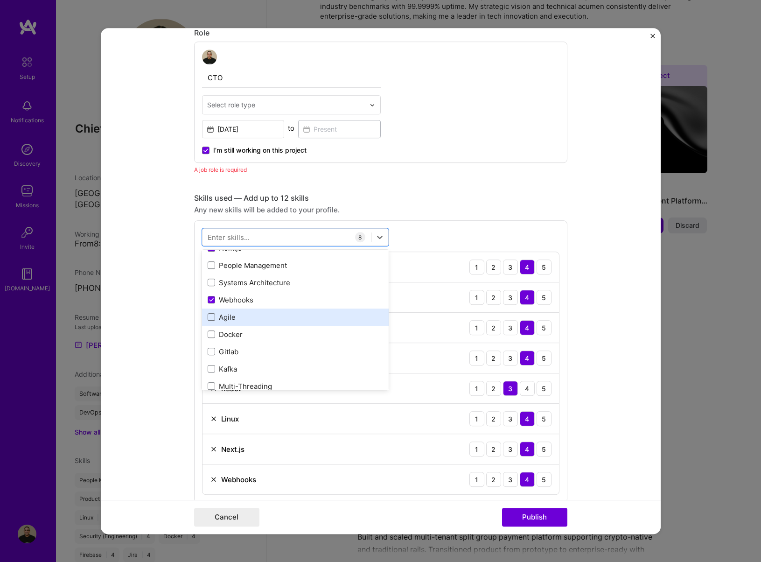
click at [211, 316] on span at bounding box center [211, 317] width 7 height 7
click at [0, 0] on input "checkbox" at bounding box center [0, 0] width 0 height 0
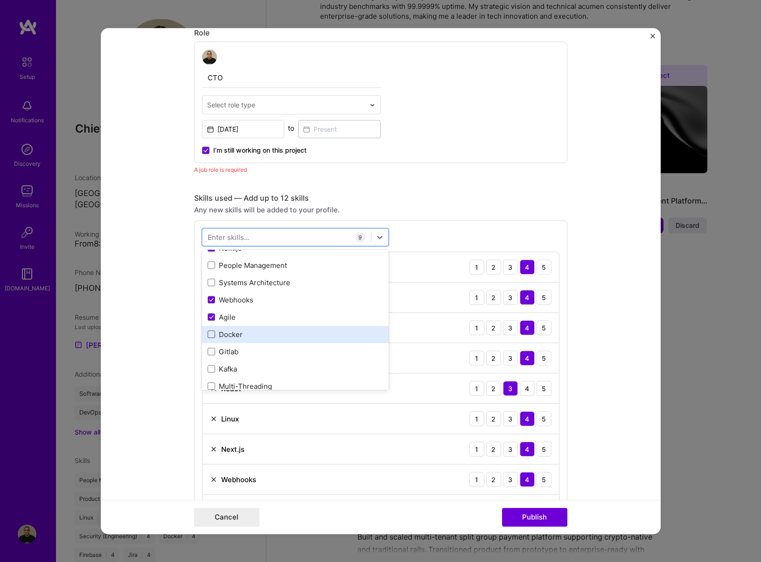
click at [208, 335] on span at bounding box center [211, 334] width 7 height 7
click at [0, 0] on input "checkbox" at bounding box center [0, 0] width 0 height 0
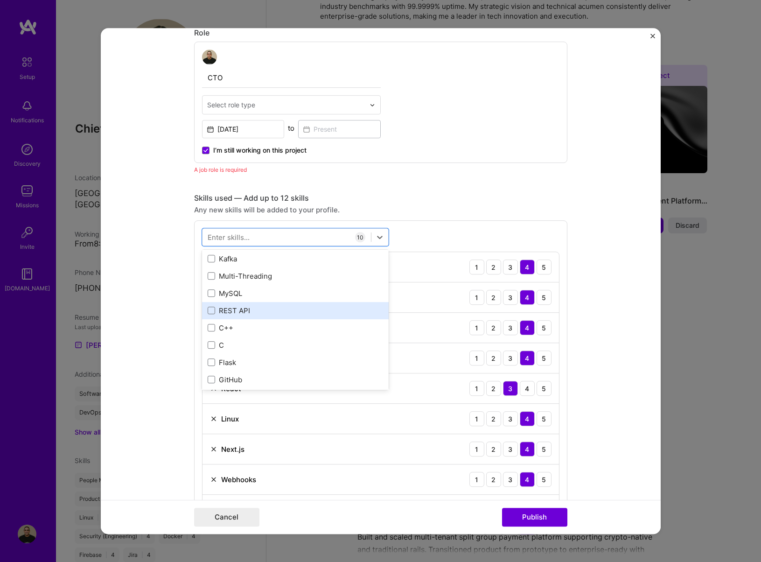
click at [221, 312] on div "REST API" at bounding box center [295, 311] width 175 height 10
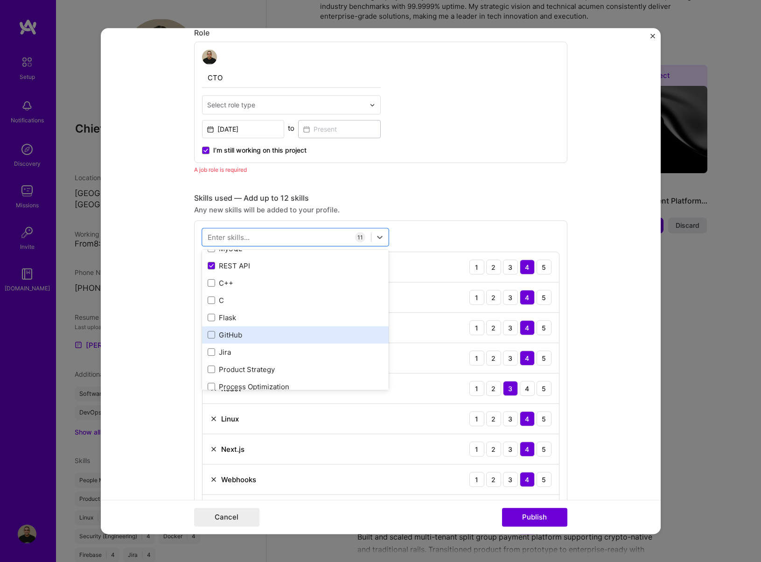
scroll to position [326, 0]
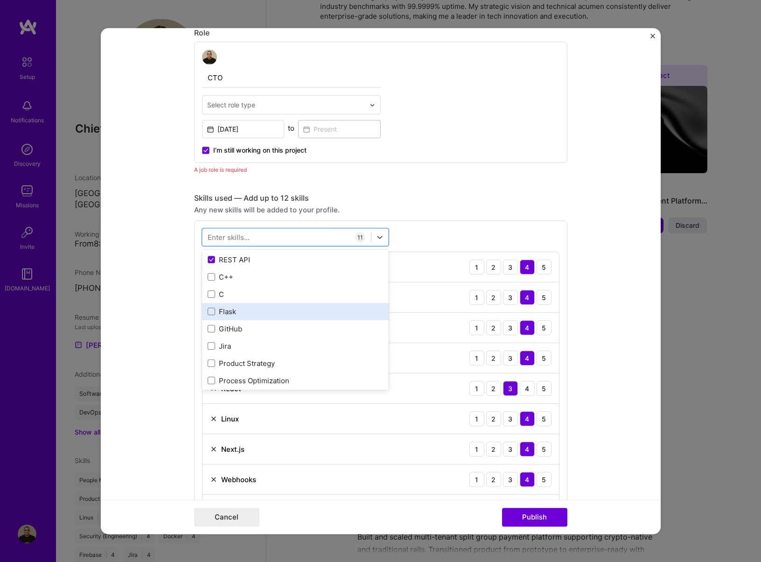
click at [208, 315] on div "Flask" at bounding box center [295, 312] width 175 height 10
click at [208, 329] on span at bounding box center [211, 328] width 7 height 7
click at [0, 0] on input "checkbox" at bounding box center [0, 0] width 0 height 0
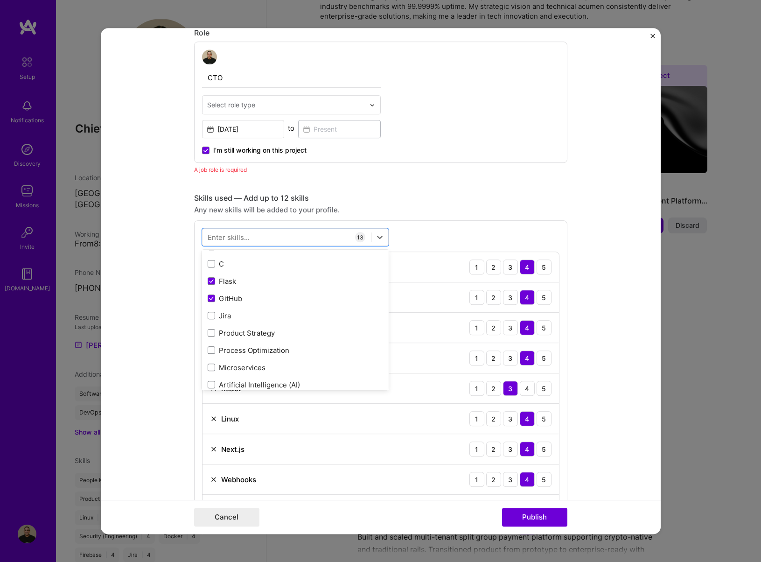
scroll to position [398, 0]
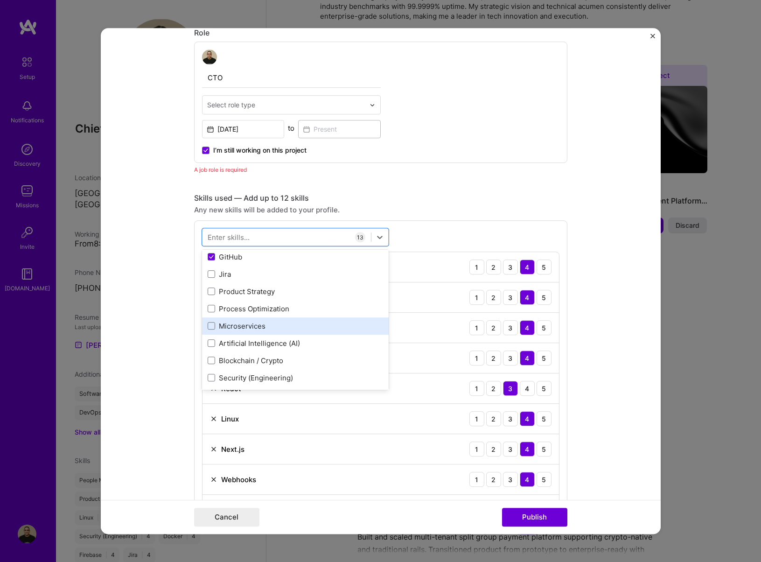
click at [211, 324] on div "Microservices" at bounding box center [295, 326] width 175 height 10
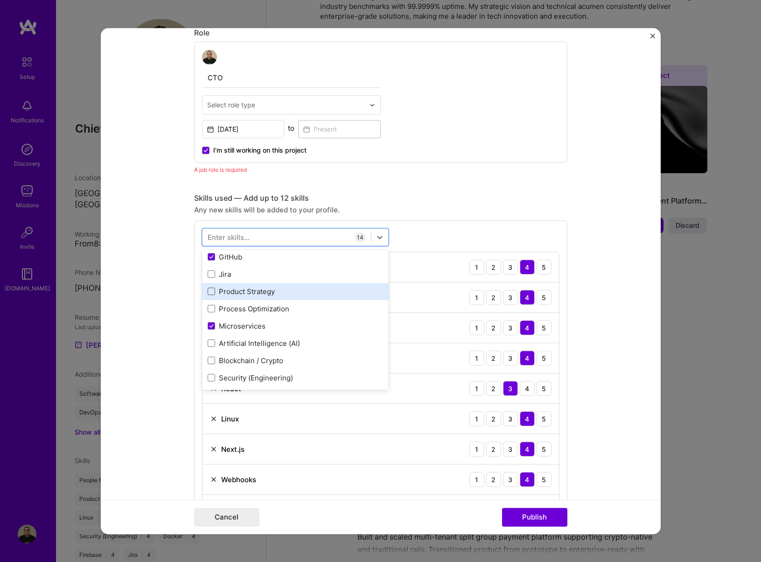
click at [208, 288] on span at bounding box center [211, 291] width 7 height 7
click at [0, 0] on input "checkbox" at bounding box center [0, 0] width 0 height 0
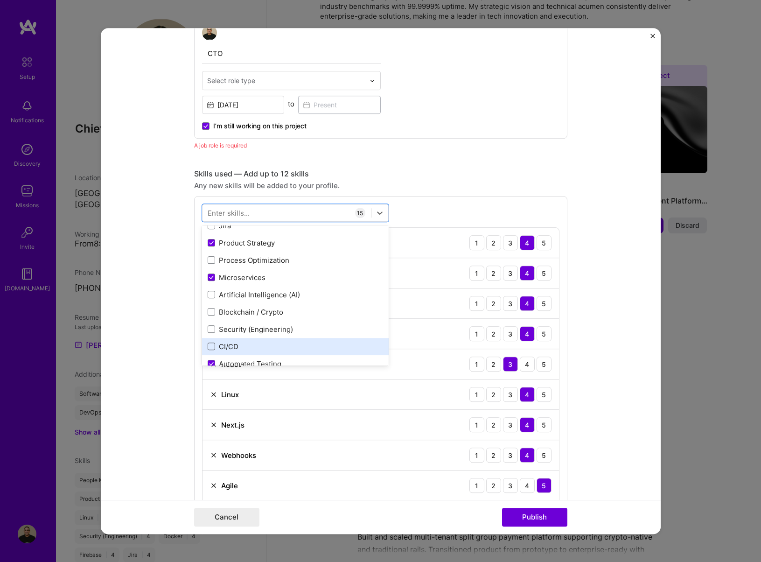
scroll to position [428, 0]
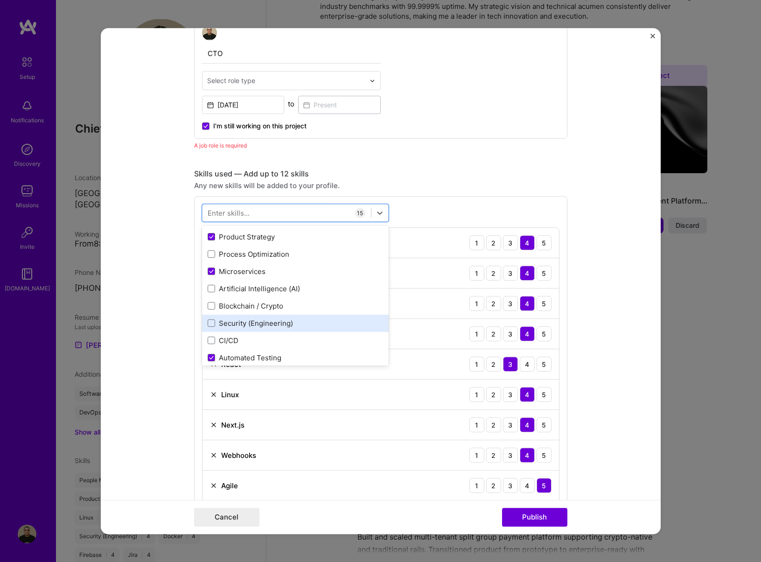
click at [212, 319] on div "Security (Engineering)" at bounding box center [295, 323] width 175 height 10
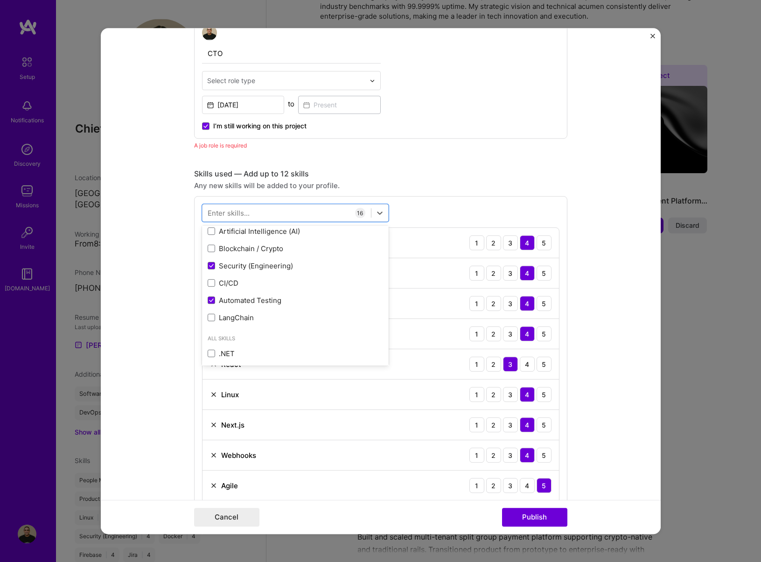
scroll to position [492, 0]
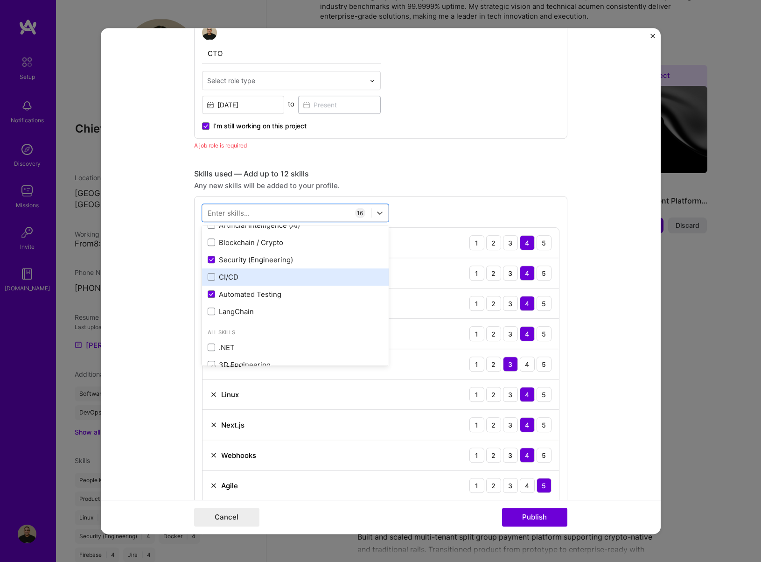
click at [228, 279] on div "CI/CD" at bounding box center [295, 277] width 175 height 10
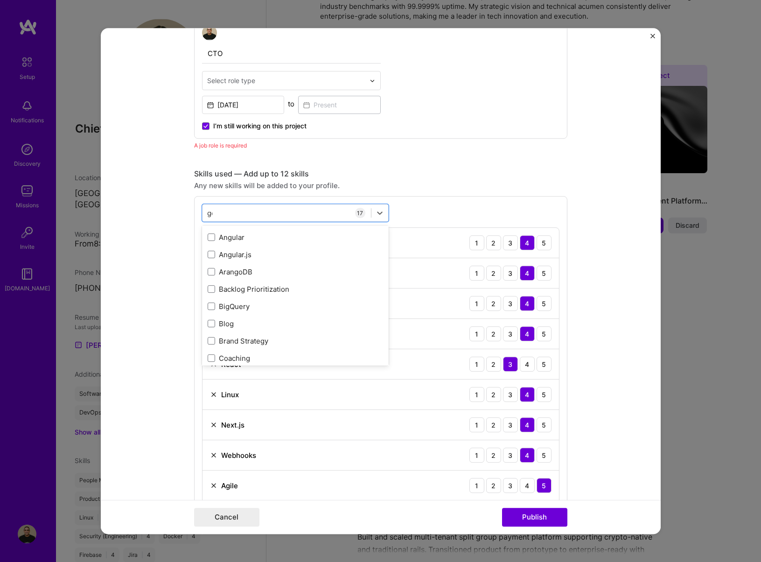
scroll to position [0, 0]
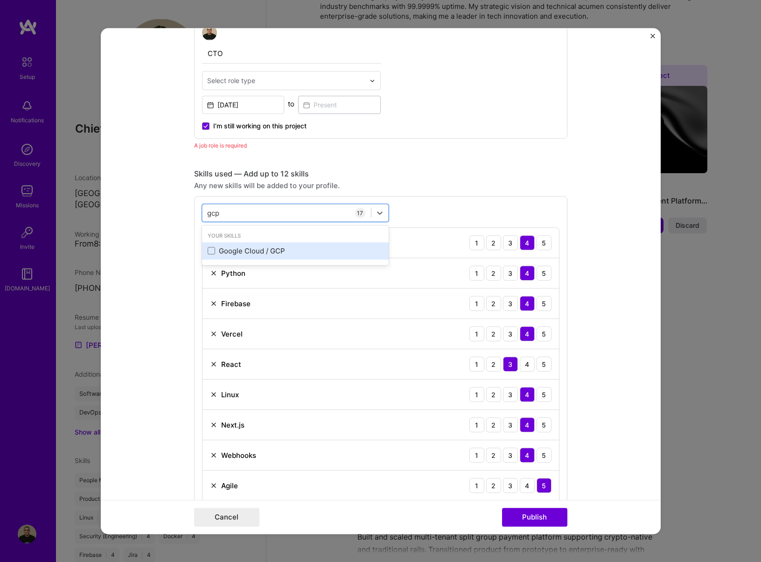
click at [232, 254] on div "Google Cloud / GCP" at bounding box center [295, 251] width 175 height 10
type input "gcp"
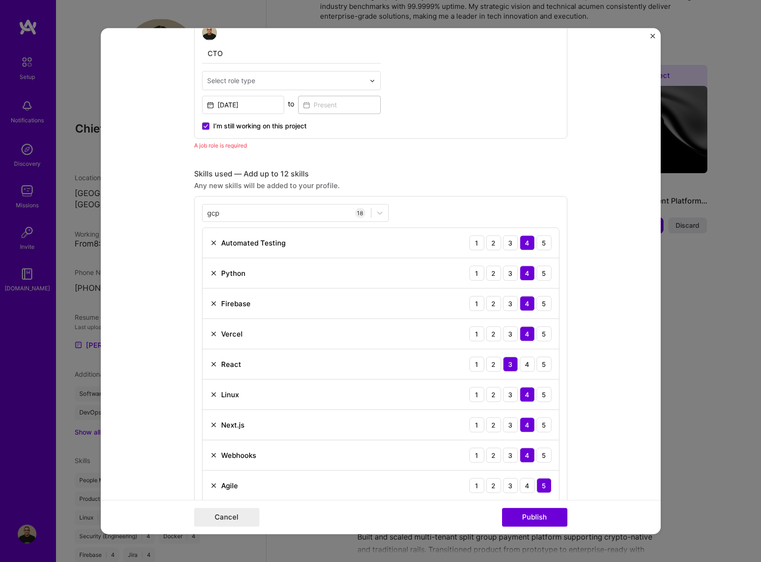
click at [605, 288] on form "Editing suggested project This project is suggested based on your LinkedIn, res…" at bounding box center [381, 281] width 560 height 506
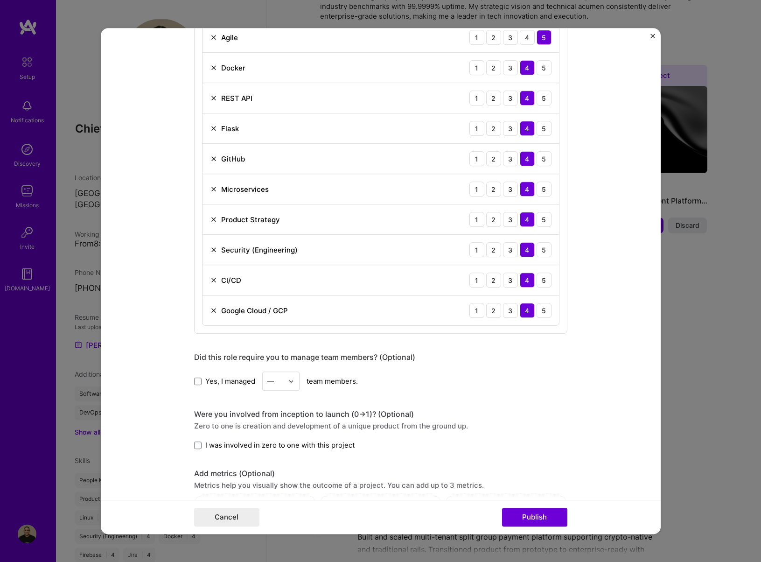
scroll to position [1015, 0]
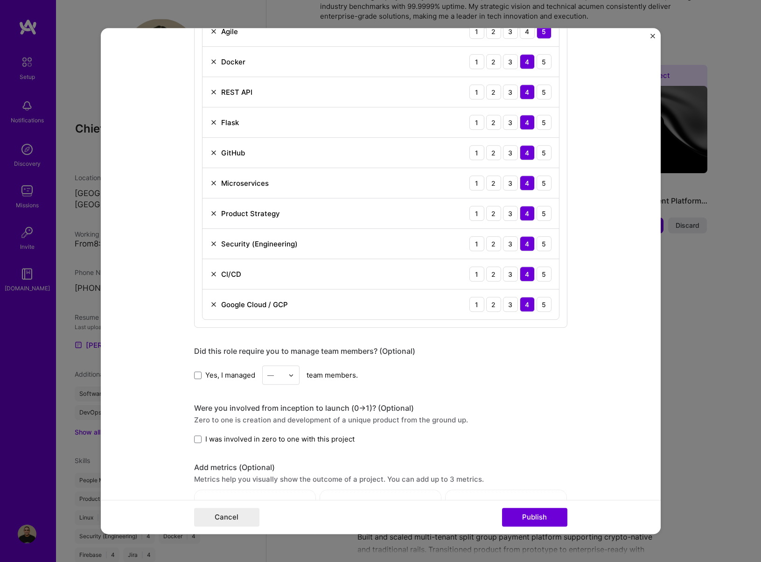
click at [223, 374] on span "Yes, I managed" at bounding box center [230, 375] width 50 height 10
click at [0, 0] on input "Yes, I managed" at bounding box center [0, 0] width 0 height 0
click at [288, 376] on img at bounding box center [291, 375] width 6 height 6
click at [271, 447] on div "4" at bounding box center [281, 451] width 32 height 17
click at [196, 440] on span at bounding box center [197, 438] width 7 height 7
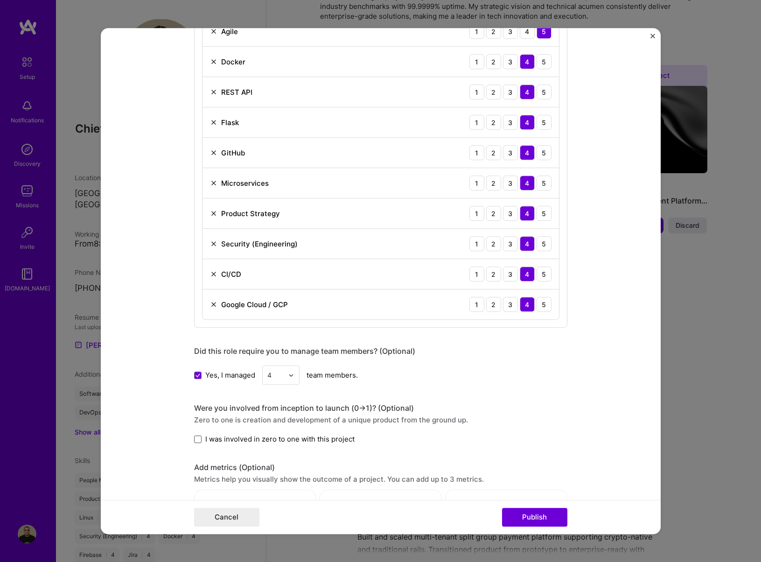
click at [0, 0] on input "I was involved in zero to one with this project" at bounding box center [0, 0] width 0 height 0
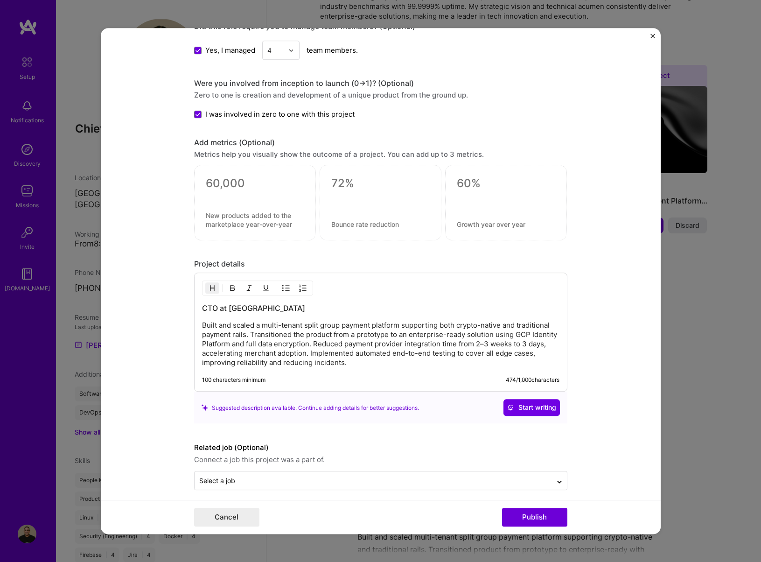
scroll to position [1347, 0]
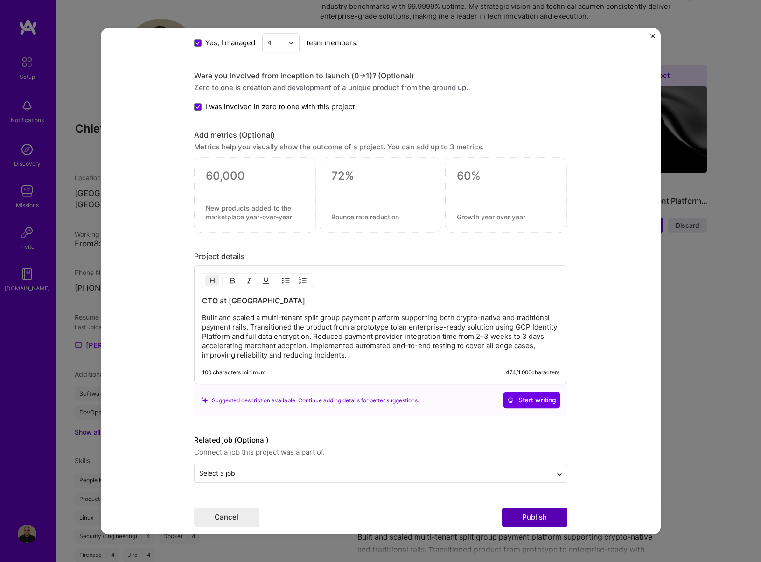
click at [523, 517] on button "Publish" at bounding box center [534, 517] width 65 height 19
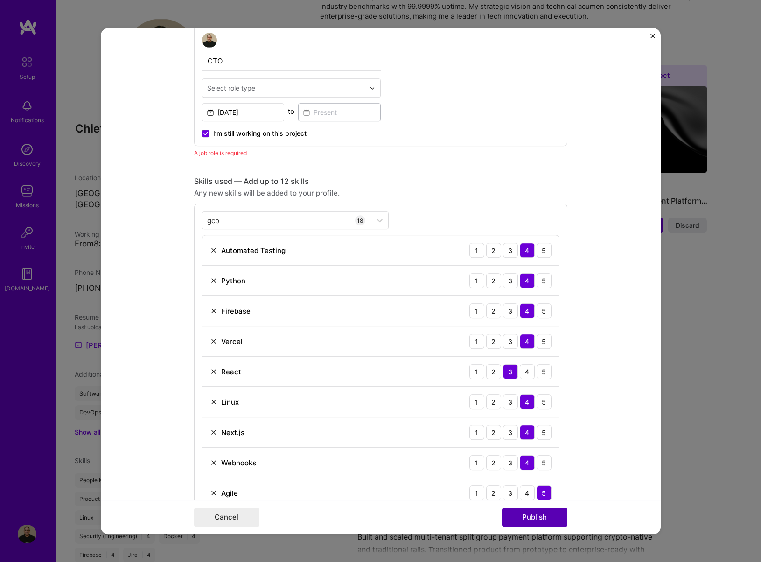
scroll to position [537, 0]
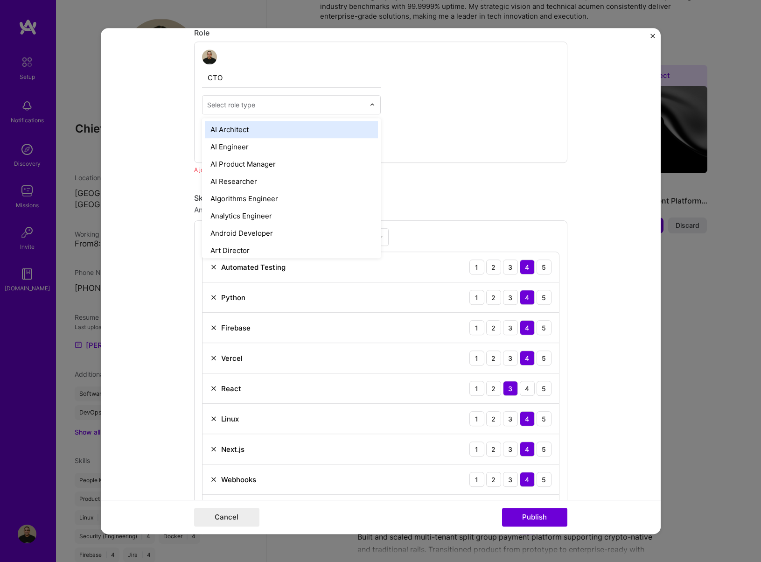
click at [267, 103] on input "text" at bounding box center [286, 105] width 158 height 10
type input "ct"
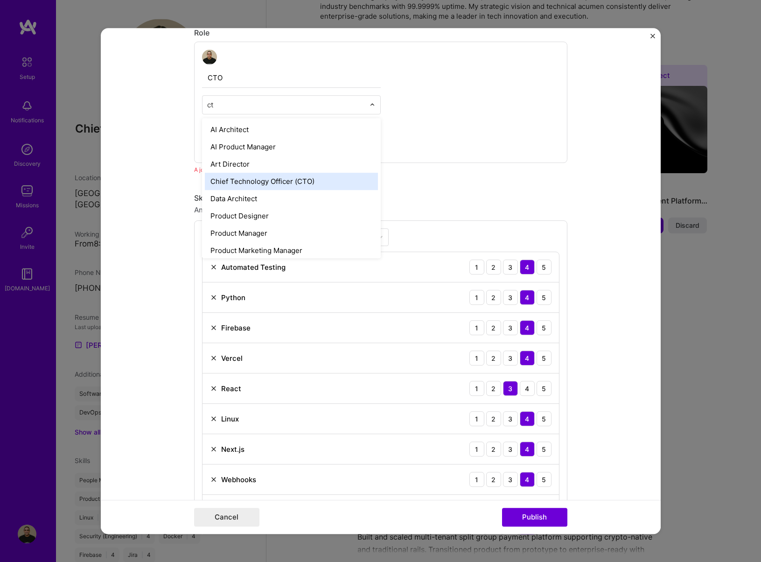
click at [276, 179] on div "Chief Technology Officer (CTO)" at bounding box center [291, 181] width 173 height 17
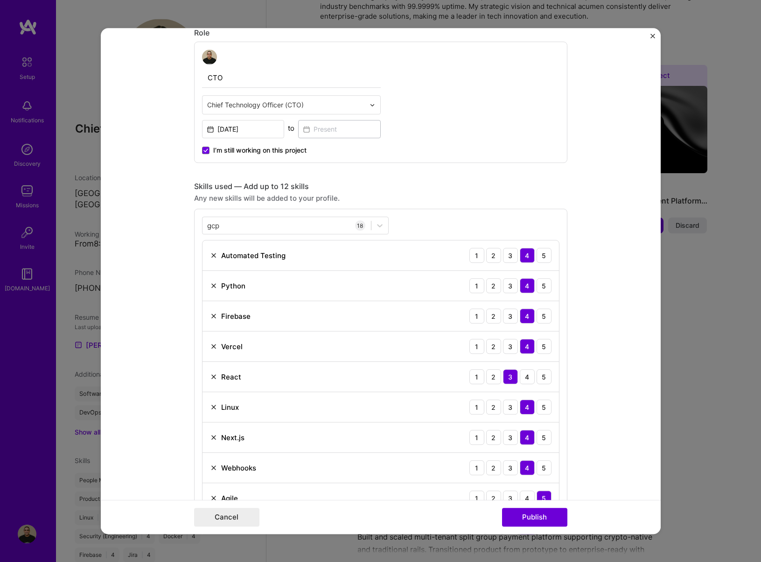
click at [230, 152] on span "I’m still working on this project" at bounding box center [259, 150] width 93 height 9
click at [0, 0] on input "I’m still working on this project" at bounding box center [0, 0] width 0 height 0
click at [305, 129] on input at bounding box center [339, 129] width 83 height 18
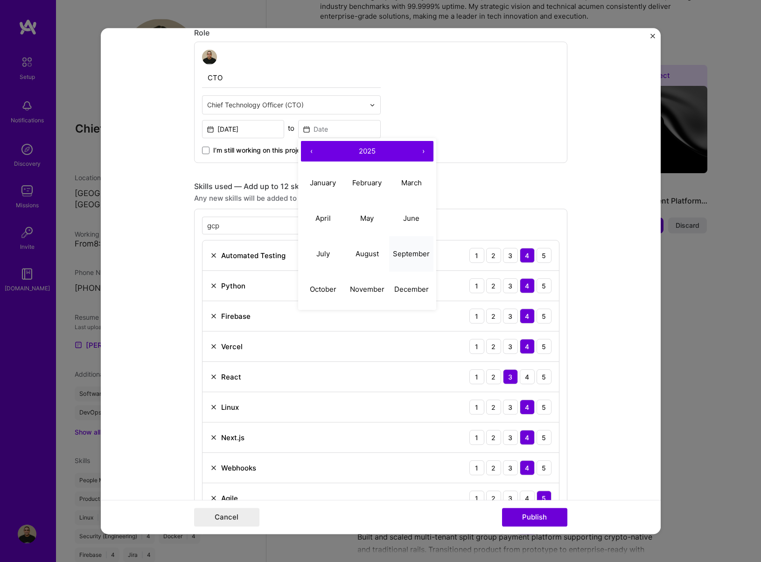
click at [415, 264] on button "September" at bounding box center [411, 253] width 44 height 35
type input "Sep, 2025"
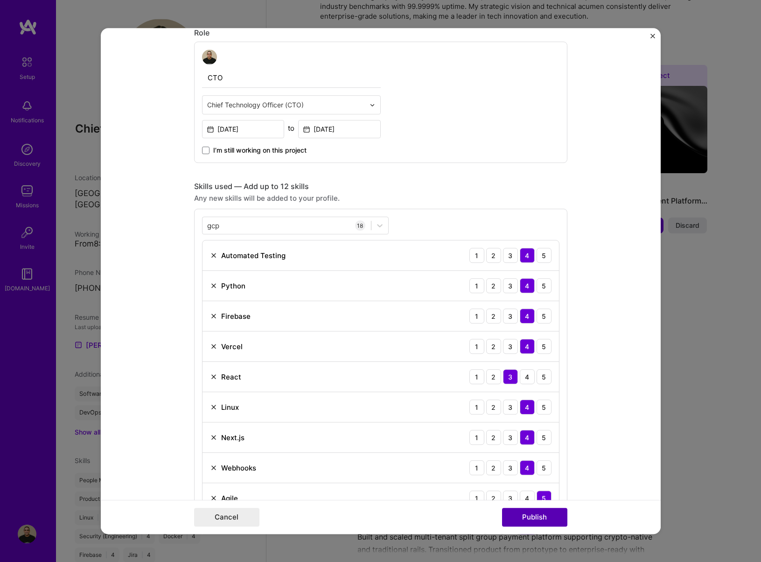
click at [532, 517] on button "Publish" at bounding box center [534, 517] width 65 height 19
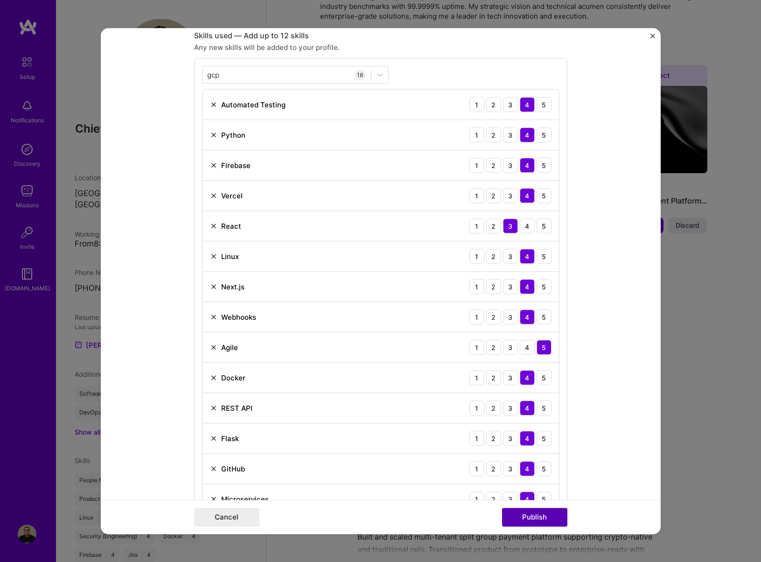
scroll to position [691, 0]
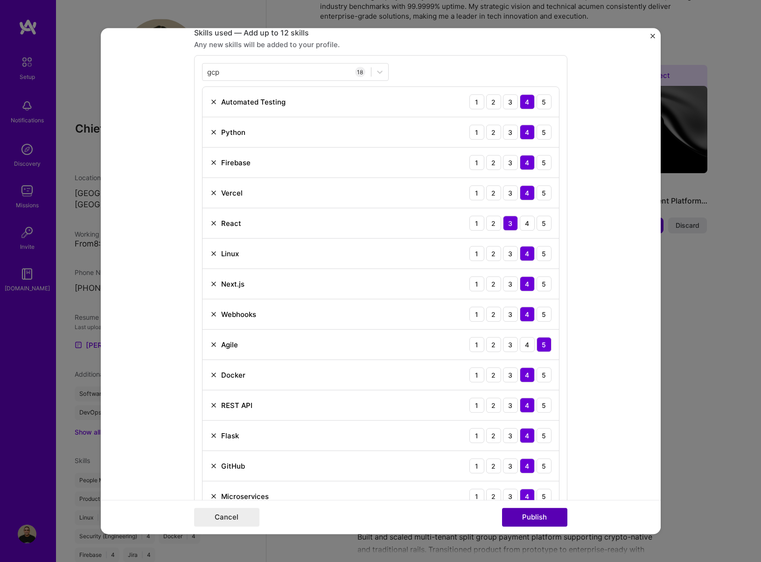
click at [532, 518] on button "Publish" at bounding box center [534, 517] width 65 height 19
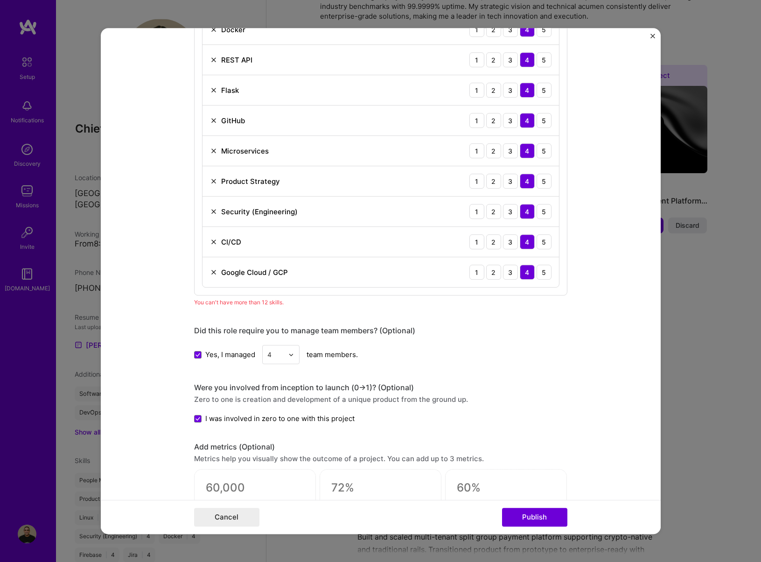
scroll to position [1030, 0]
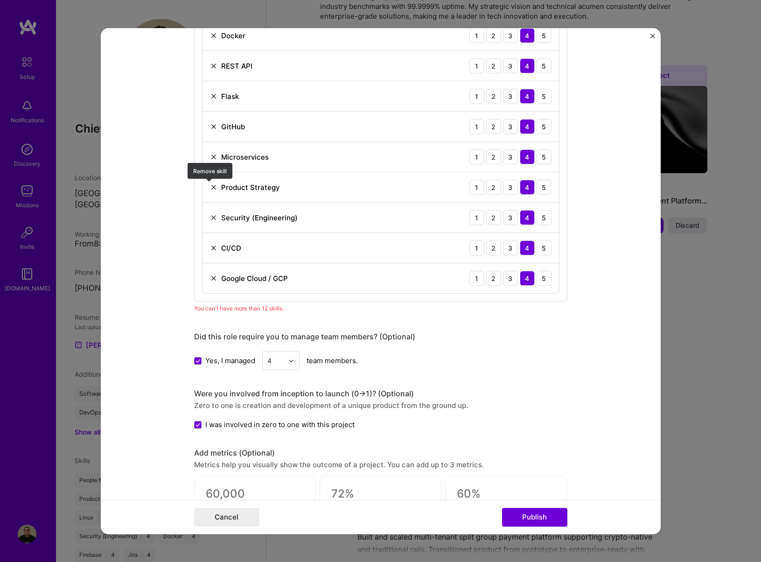
click at [210, 188] on img at bounding box center [213, 186] width 7 height 7
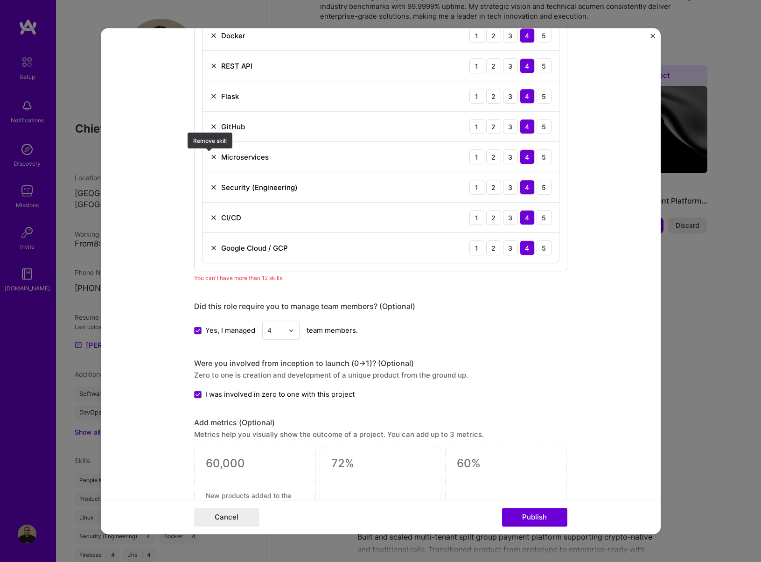
click at [210, 156] on img at bounding box center [213, 156] width 7 height 7
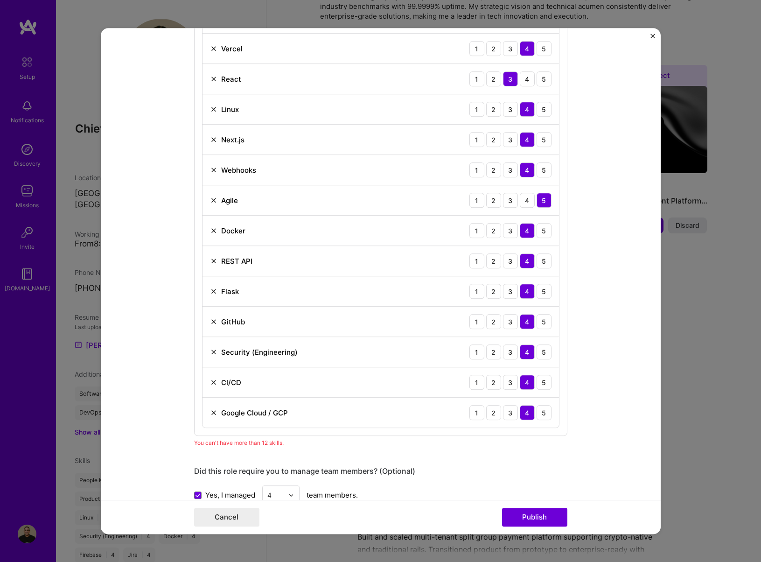
scroll to position [1027, 0]
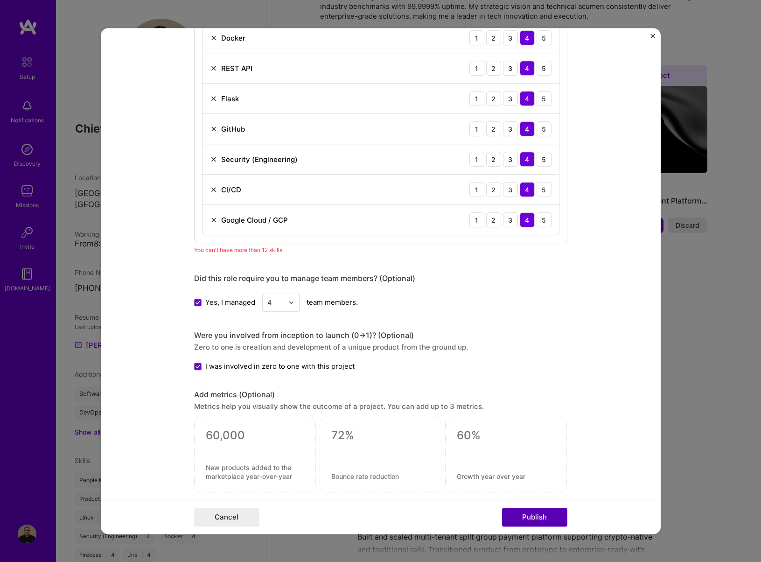
click at [516, 512] on button "Publish" at bounding box center [534, 517] width 65 height 19
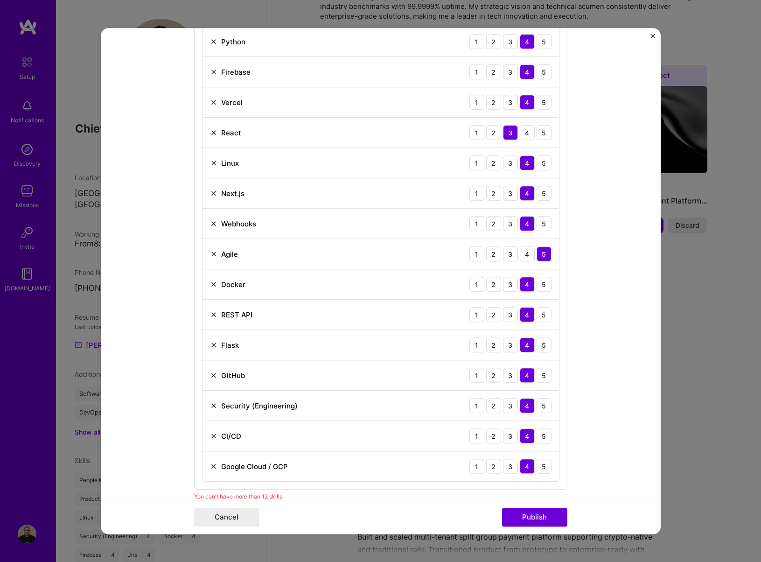
scroll to position [909, 0]
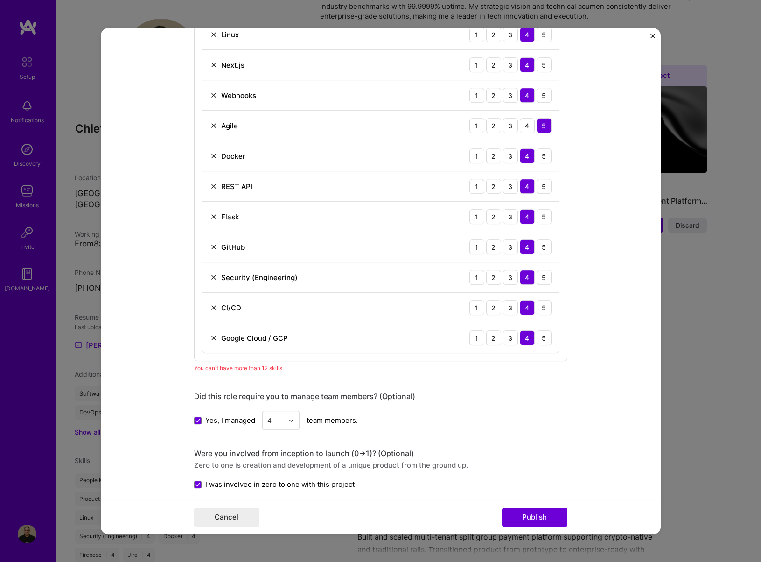
click at [210, 154] on img at bounding box center [213, 155] width 7 height 7
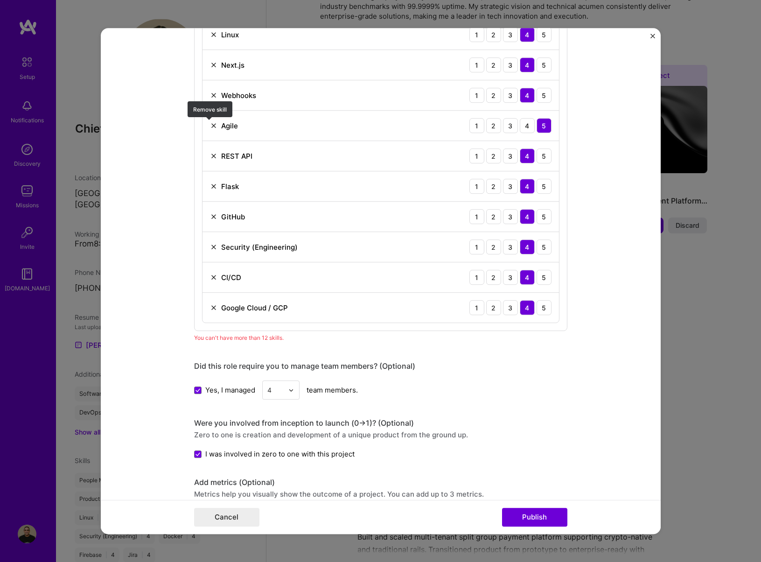
click at [210, 126] on img at bounding box center [213, 125] width 7 height 7
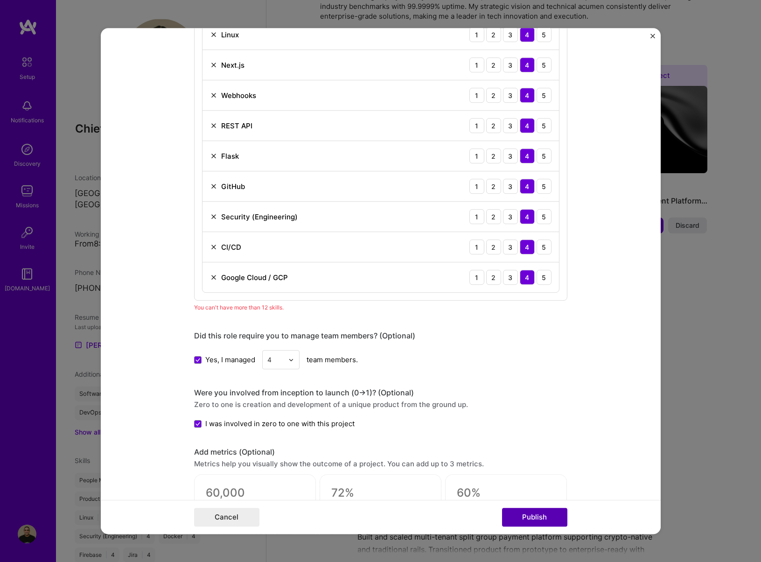
click at [523, 516] on button "Publish" at bounding box center [534, 517] width 65 height 19
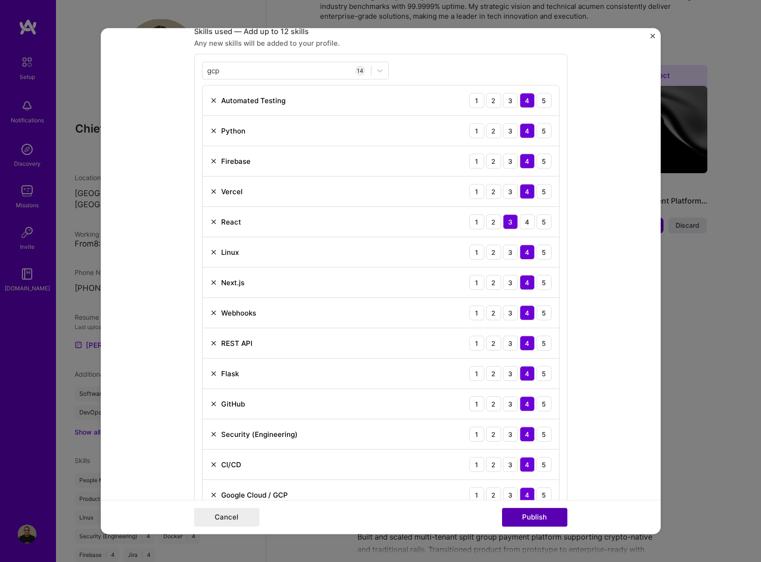
scroll to position [691, 0]
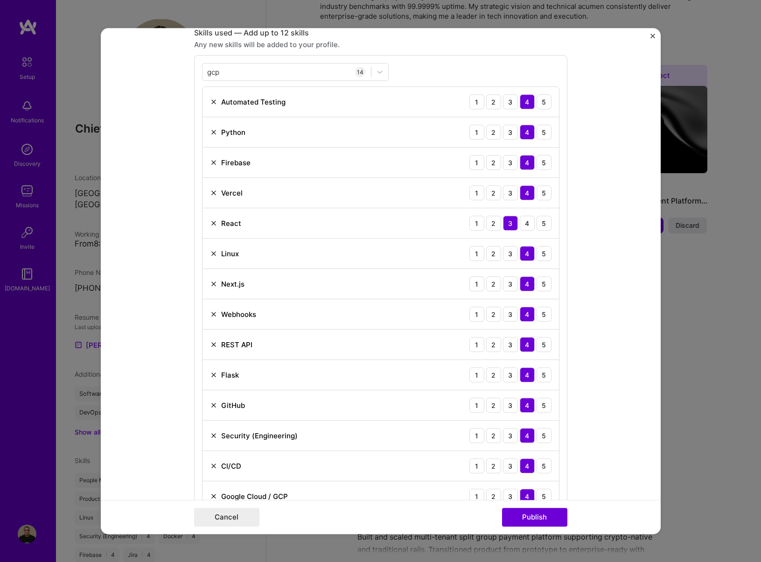
click at [210, 252] on img at bounding box center [213, 253] width 7 height 7
click at [214, 404] on div "Security (Engineering)" at bounding box center [254, 405] width 88 height 10
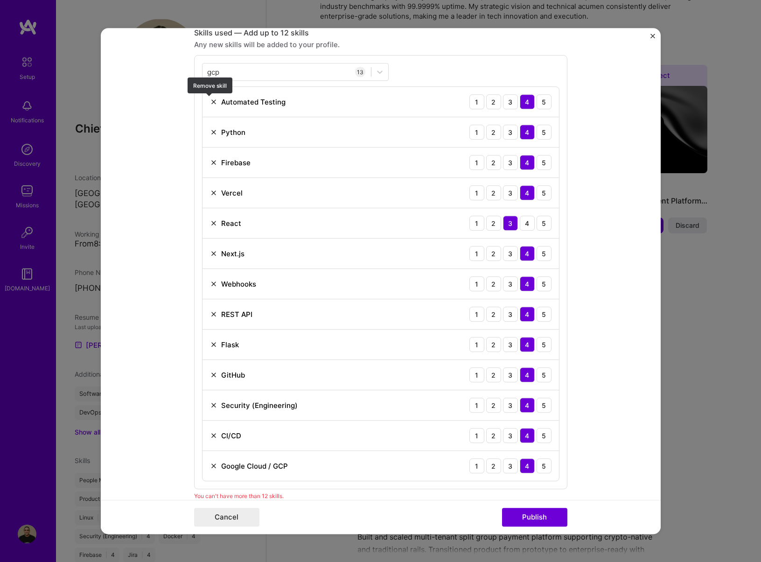
click at [210, 98] on img at bounding box center [213, 101] width 7 height 7
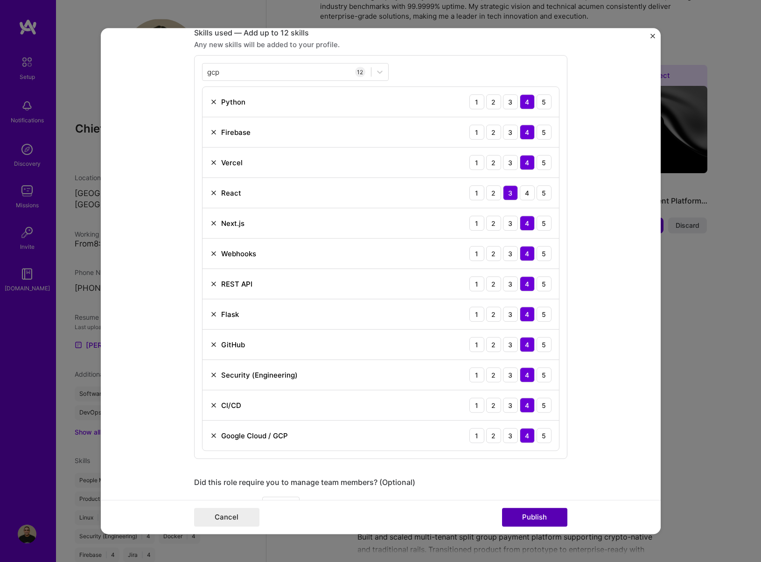
click at [532, 516] on button "Publish" at bounding box center [534, 517] width 65 height 19
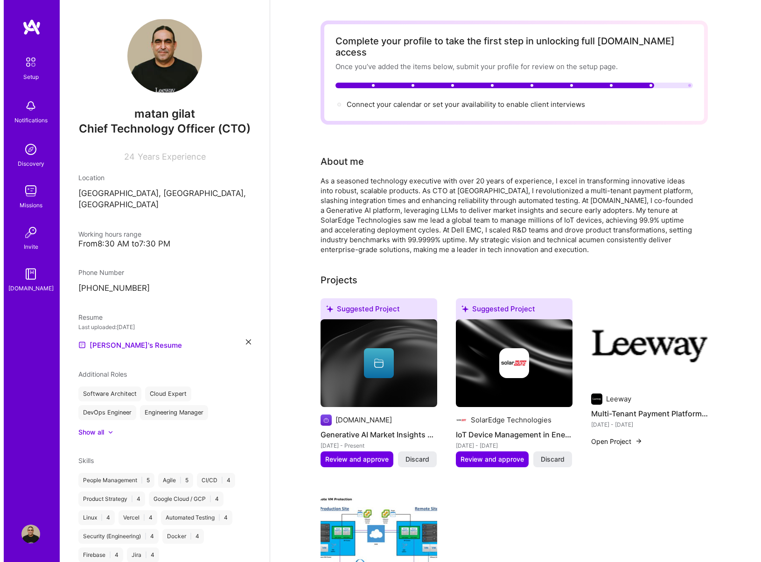
scroll to position [0, 0]
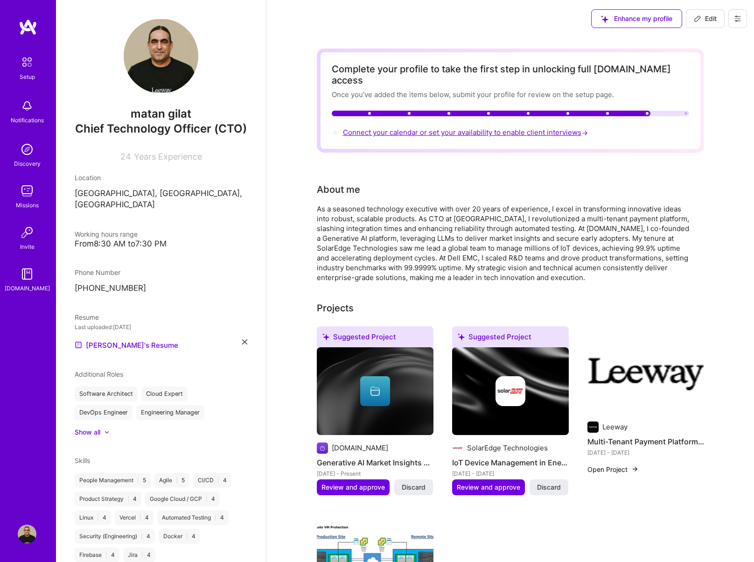
click at [437, 128] on span "Connect your calendar or set your availability to enable client interviews →" at bounding box center [466, 132] width 247 height 9
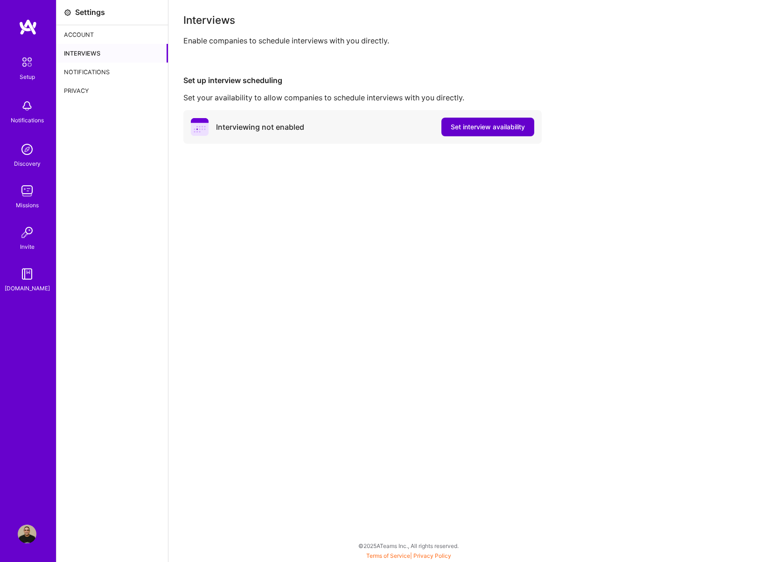
click at [502, 129] on span "Set interview availability" at bounding box center [488, 126] width 74 height 9
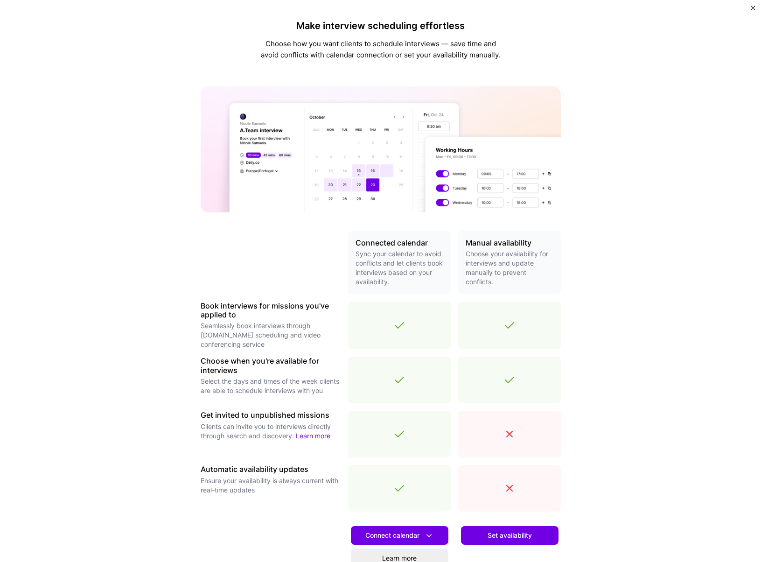
scroll to position [92, 0]
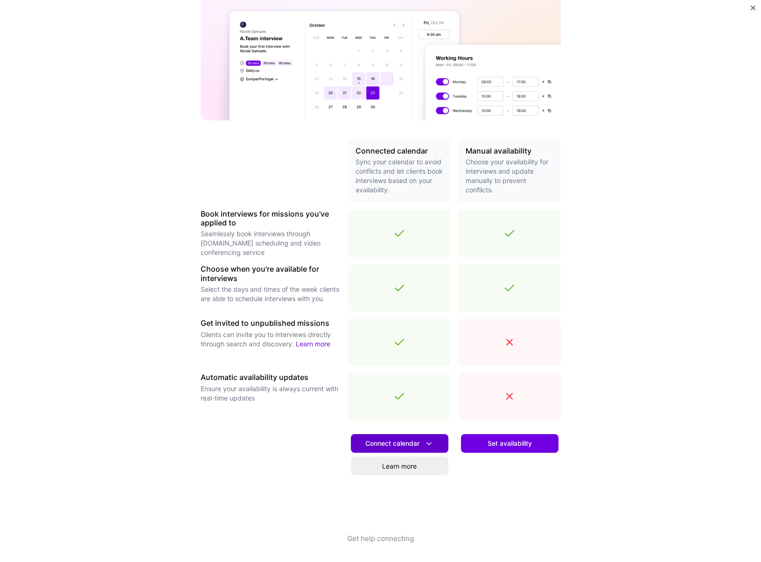
click at [424, 440] on icon at bounding box center [429, 444] width 10 height 10
click at [396, 470] on button "Google calendar" at bounding box center [387, 469] width 121 height 25
click at [368, 457] on link "Learn more" at bounding box center [400, 465] width 98 height 19
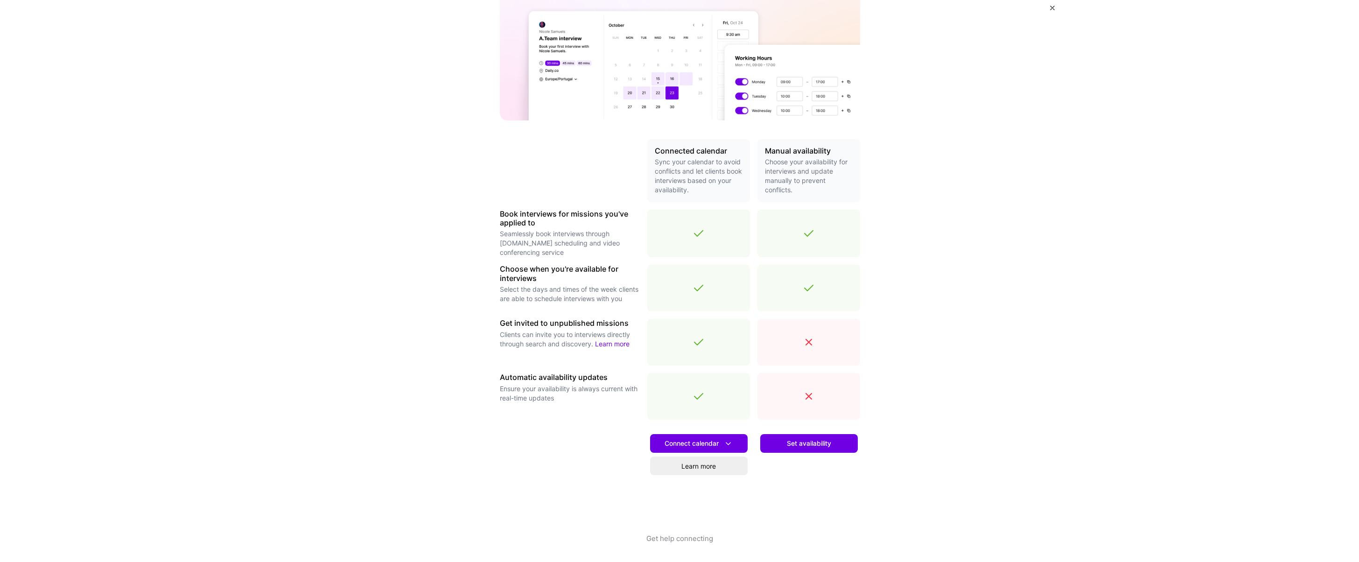
scroll to position [0, 0]
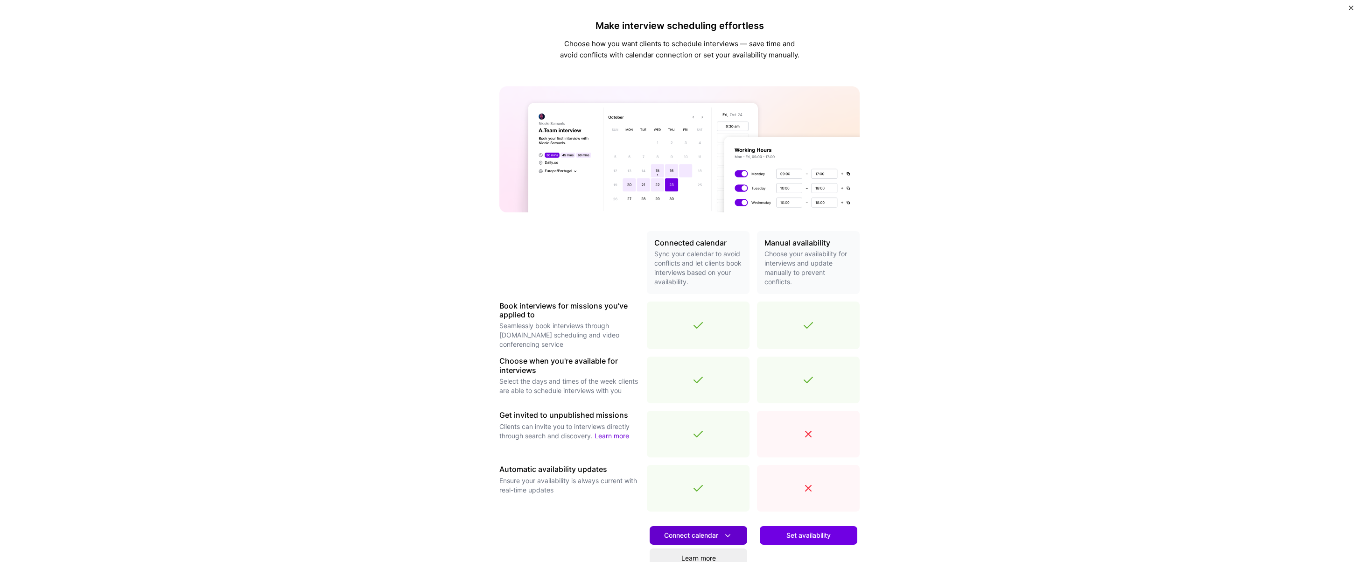
click at [731, 532] on button "Connect calendar" at bounding box center [698, 535] width 98 height 19
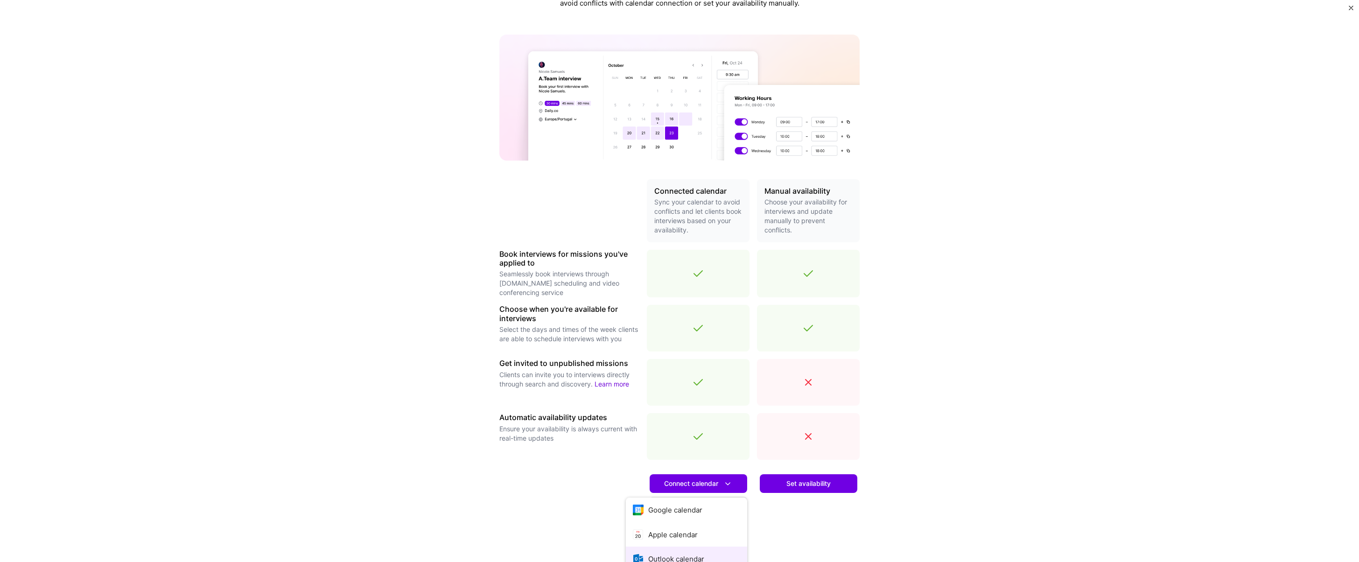
scroll to position [92, 0]
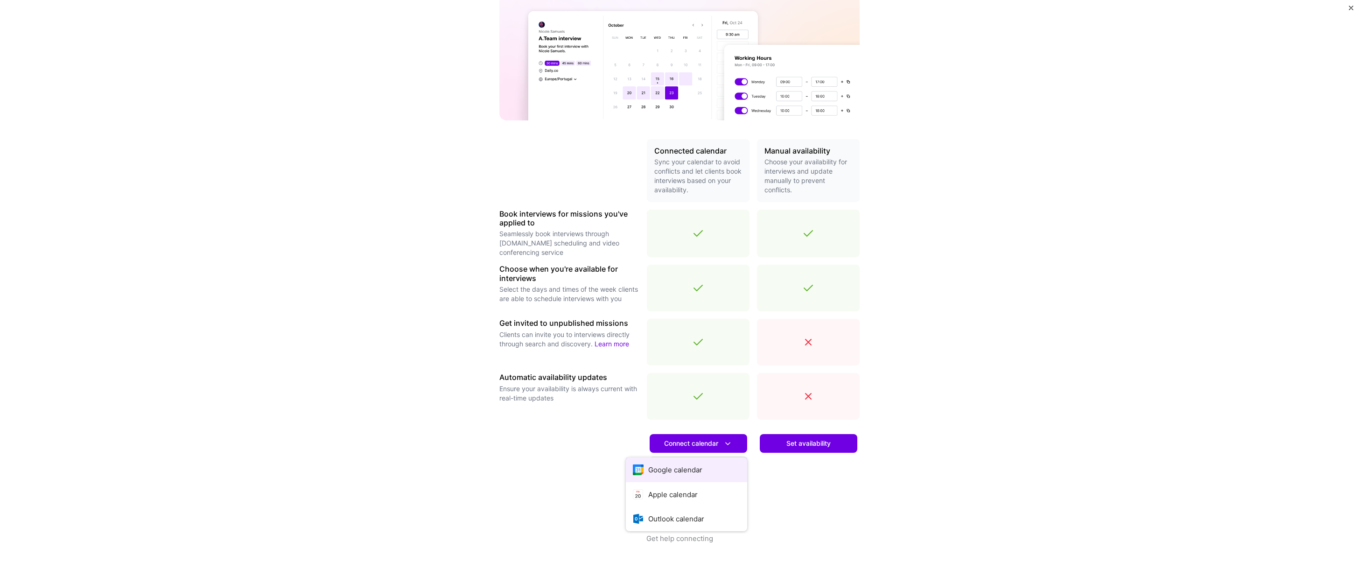
click at [669, 470] on button "Google calendar" at bounding box center [686, 469] width 121 height 25
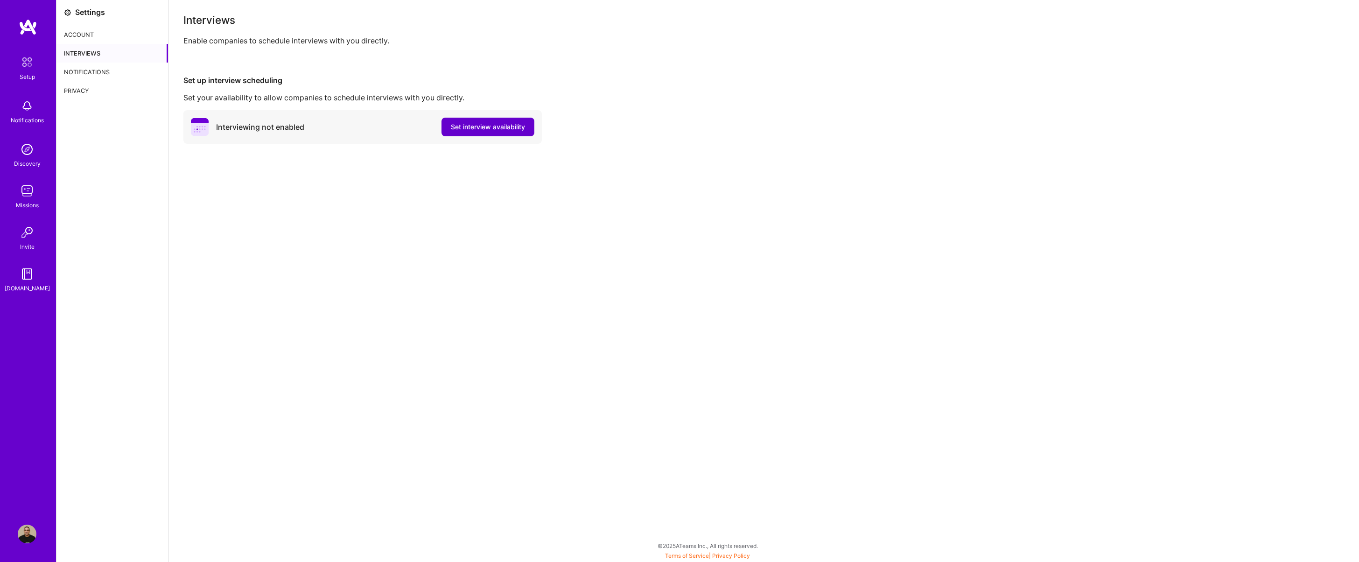
click at [471, 125] on span "Set interview availability" at bounding box center [488, 126] width 74 height 9
click at [20, 65] on img at bounding box center [27, 62] width 20 height 20
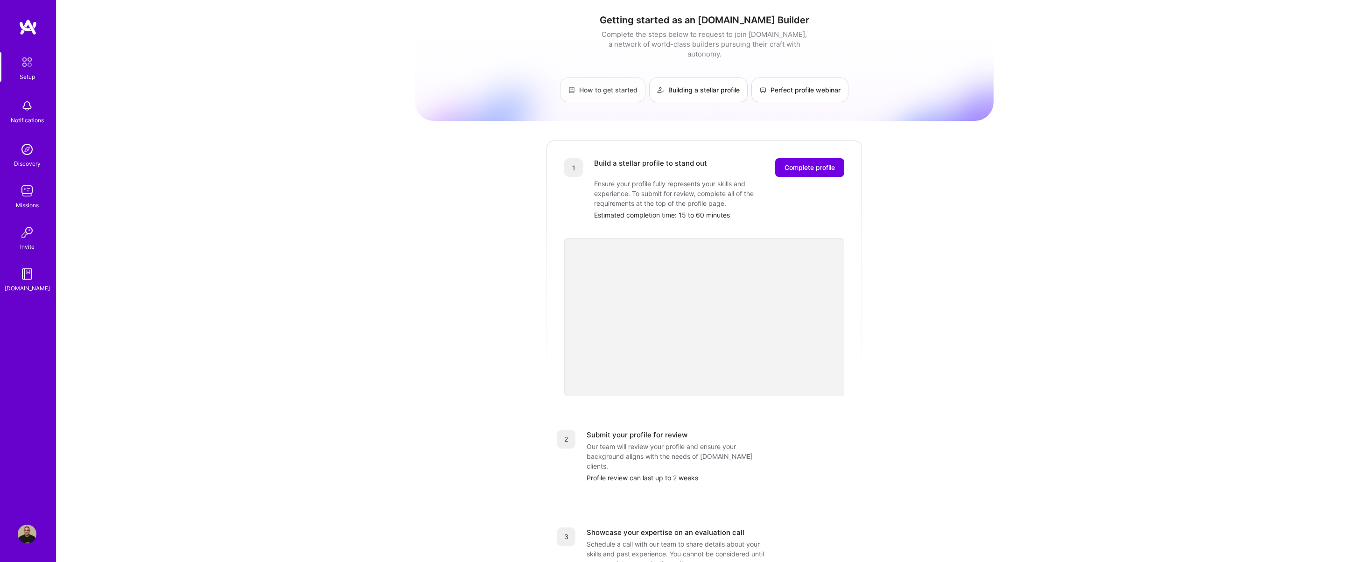
click at [599, 81] on link "How to get started" at bounding box center [602, 89] width 85 height 25
click at [28, 28] on img at bounding box center [28, 27] width 19 height 17
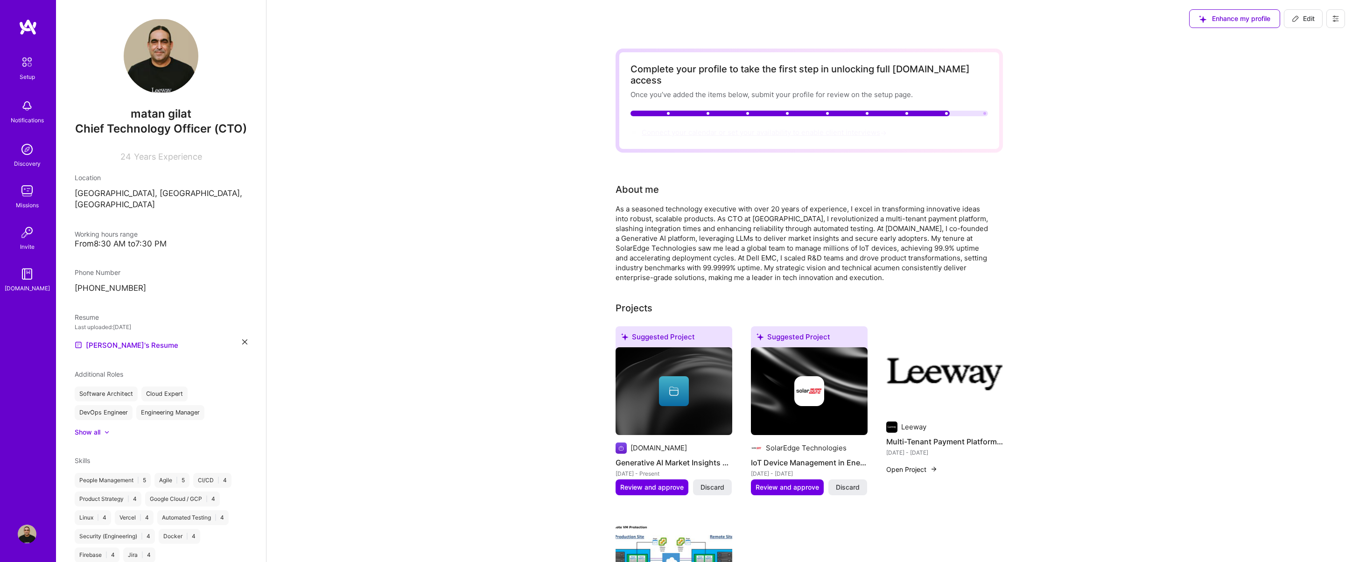
click at [868, 128] on span "Connect your calendar or set your availability to enable client interviews →" at bounding box center [765, 132] width 247 height 9
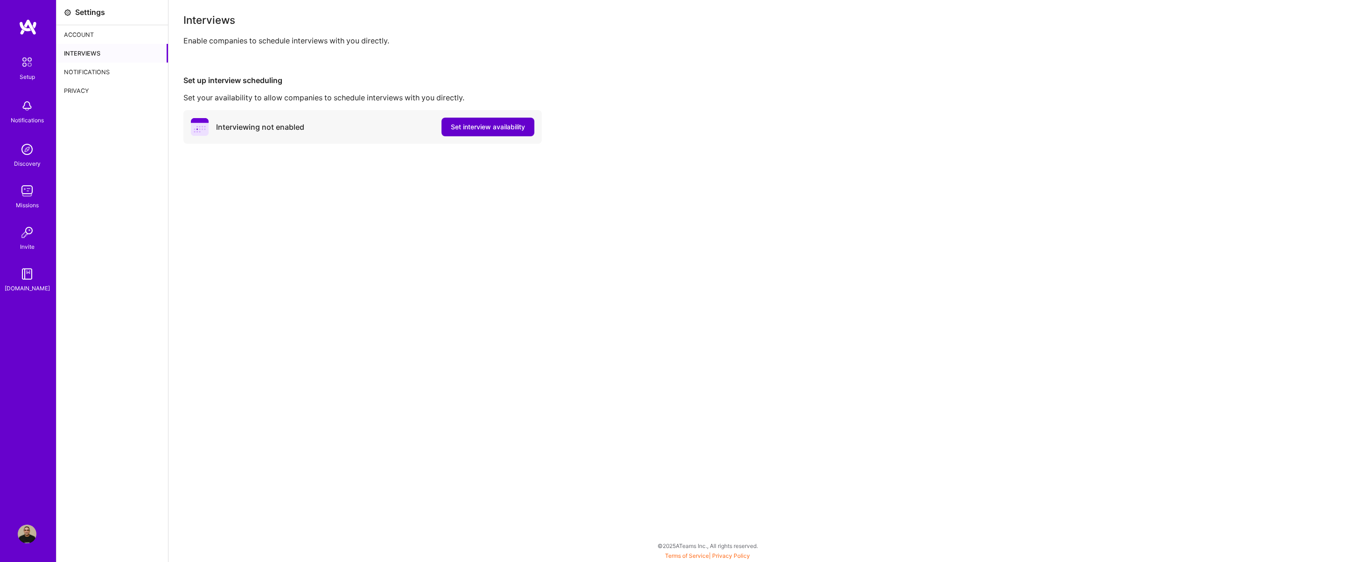
click at [476, 130] on span "Set interview availability" at bounding box center [488, 126] width 74 height 9
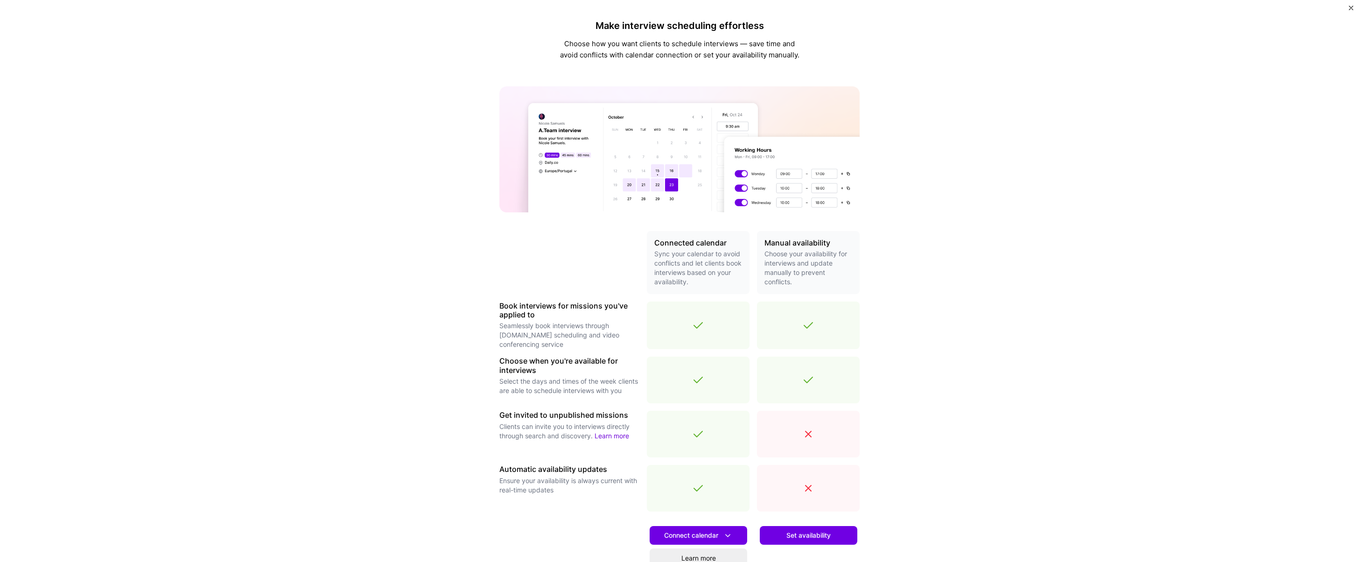
scroll to position [92, 0]
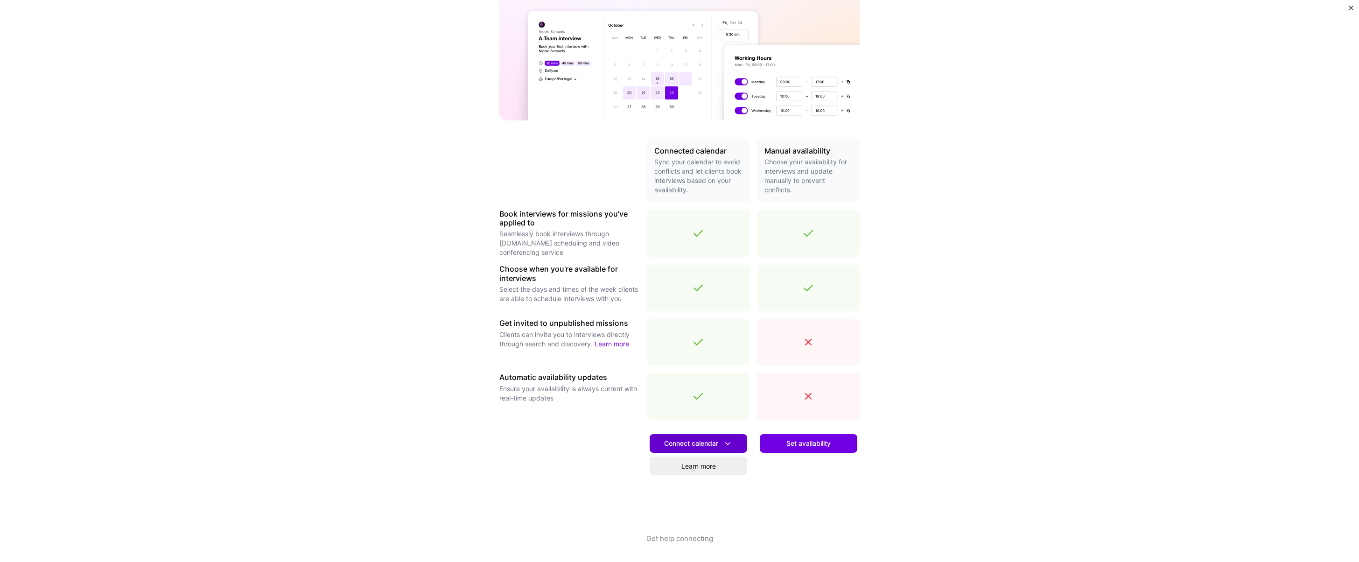
click at [727, 442] on icon at bounding box center [728, 444] width 10 height 10
click at [703, 472] on button "Google calendar" at bounding box center [686, 469] width 121 height 25
click at [696, 467] on link "Learn more" at bounding box center [698, 465] width 98 height 19
click at [733, 443] on button "Connect calendar" at bounding box center [698, 443] width 98 height 19
click at [674, 464] on button "Google calendar" at bounding box center [686, 469] width 121 height 25
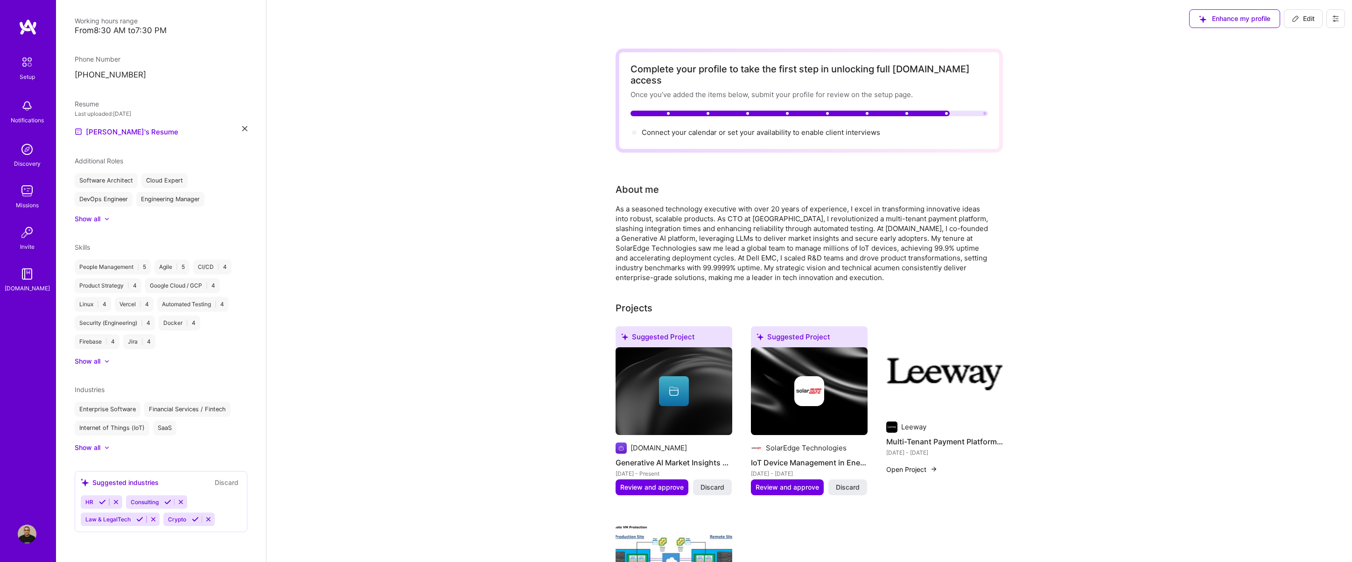
click at [31, 63] on img at bounding box center [27, 62] width 20 height 20
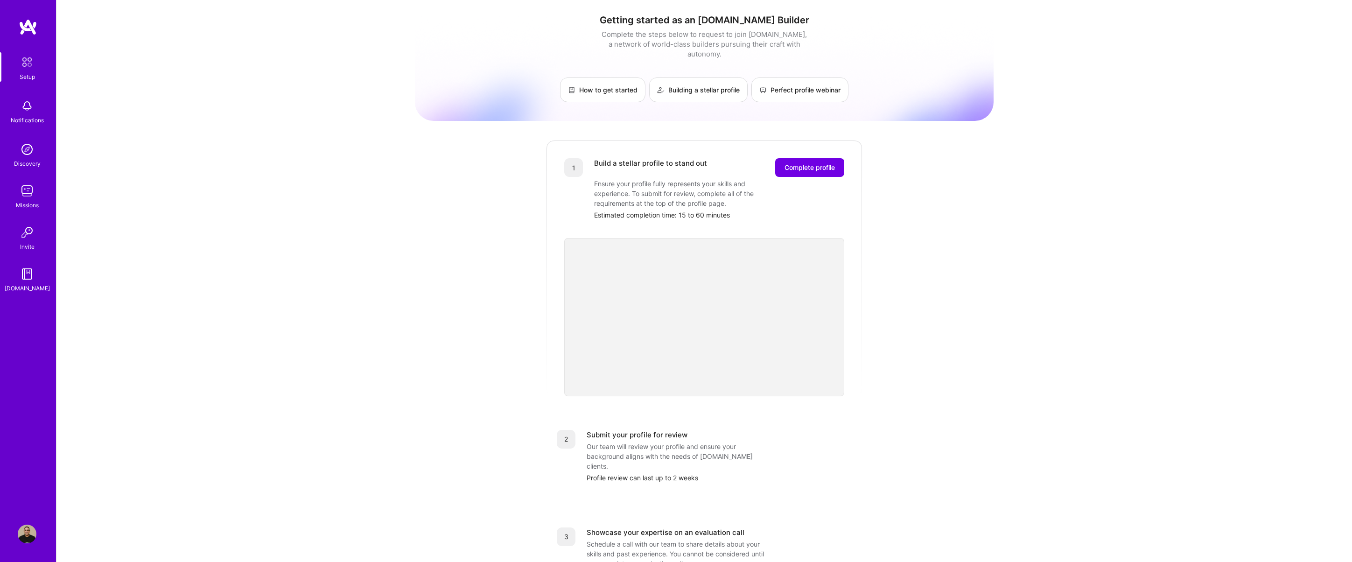
click at [23, 186] on img at bounding box center [27, 190] width 19 height 19
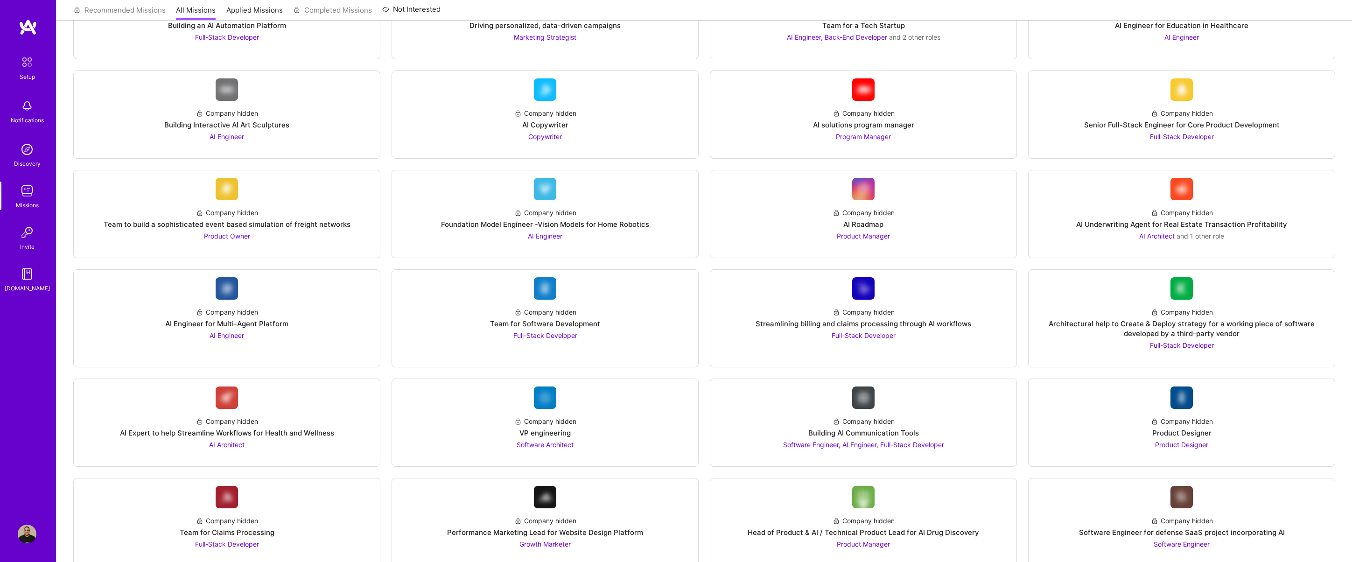
scroll to position [329, 0]
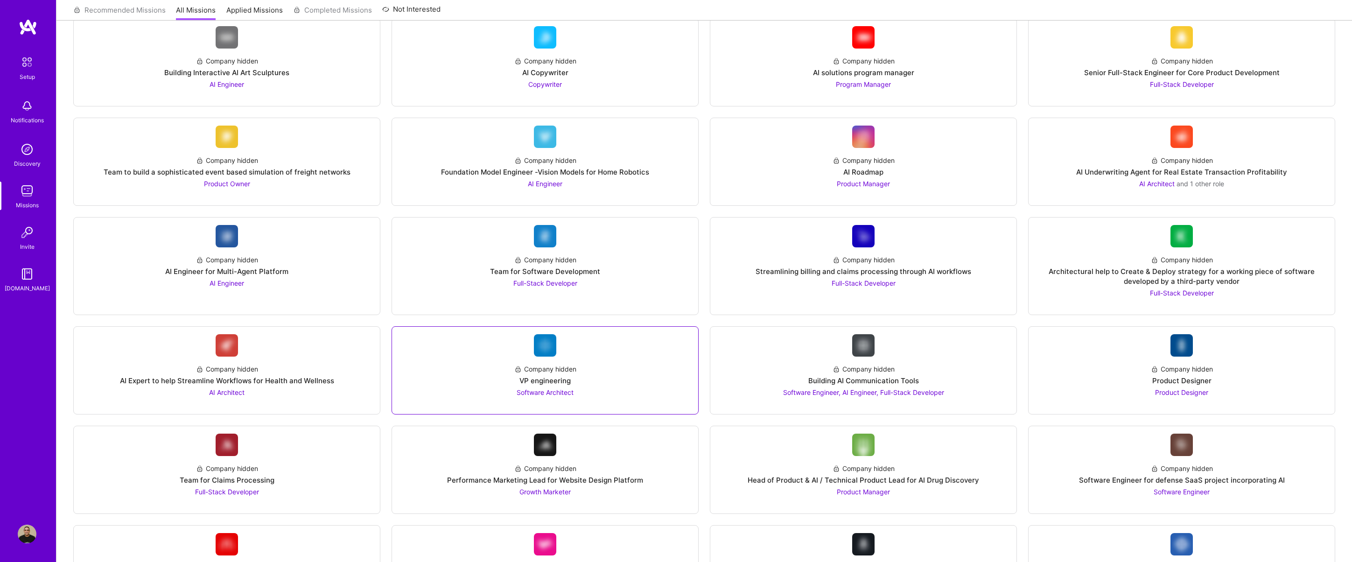
click at [548, 367] on div "Company hidden" at bounding box center [545, 369] width 62 height 10
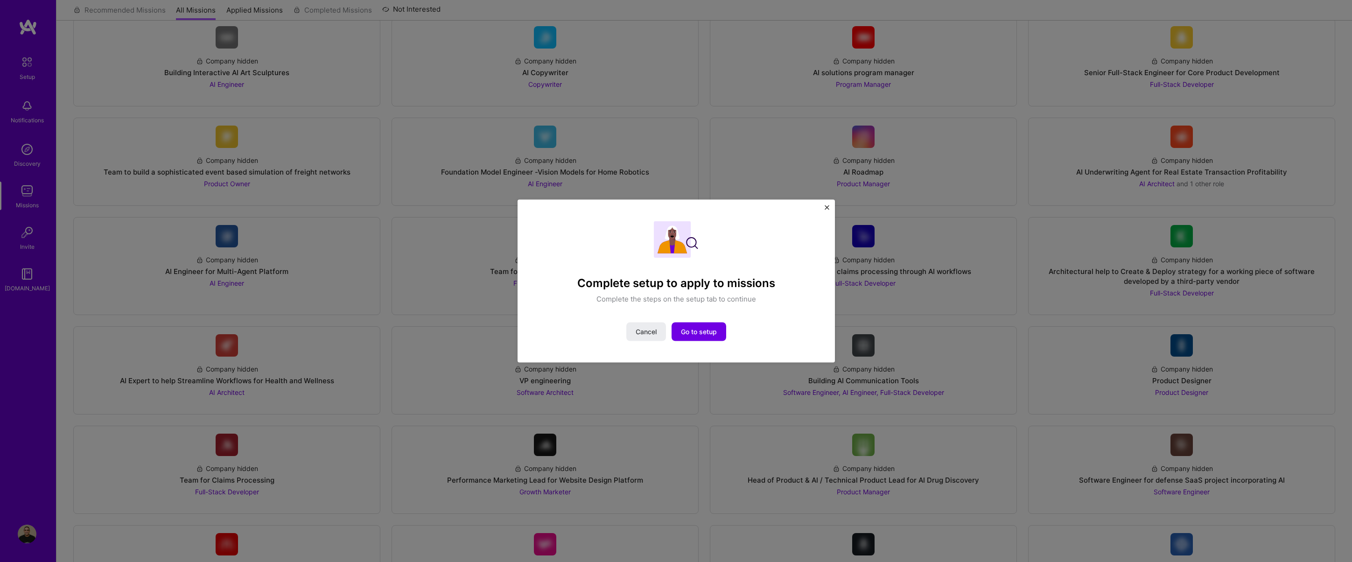
click at [826, 208] on img "Close" at bounding box center [826, 207] width 5 height 5
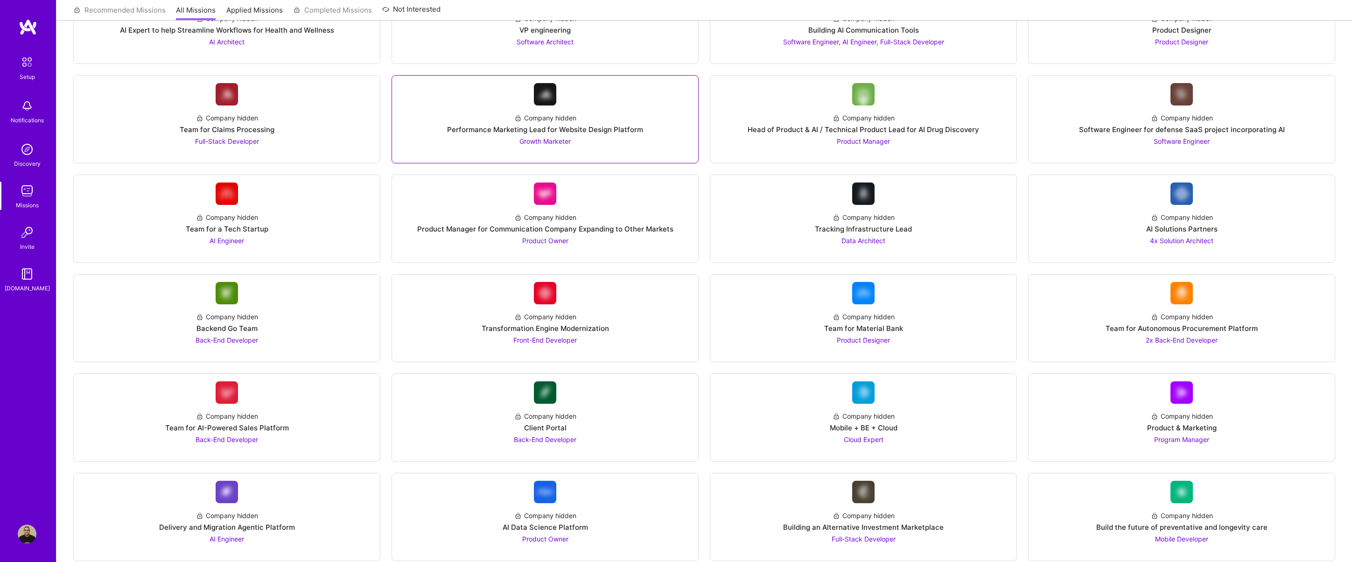
scroll to position [701, 0]
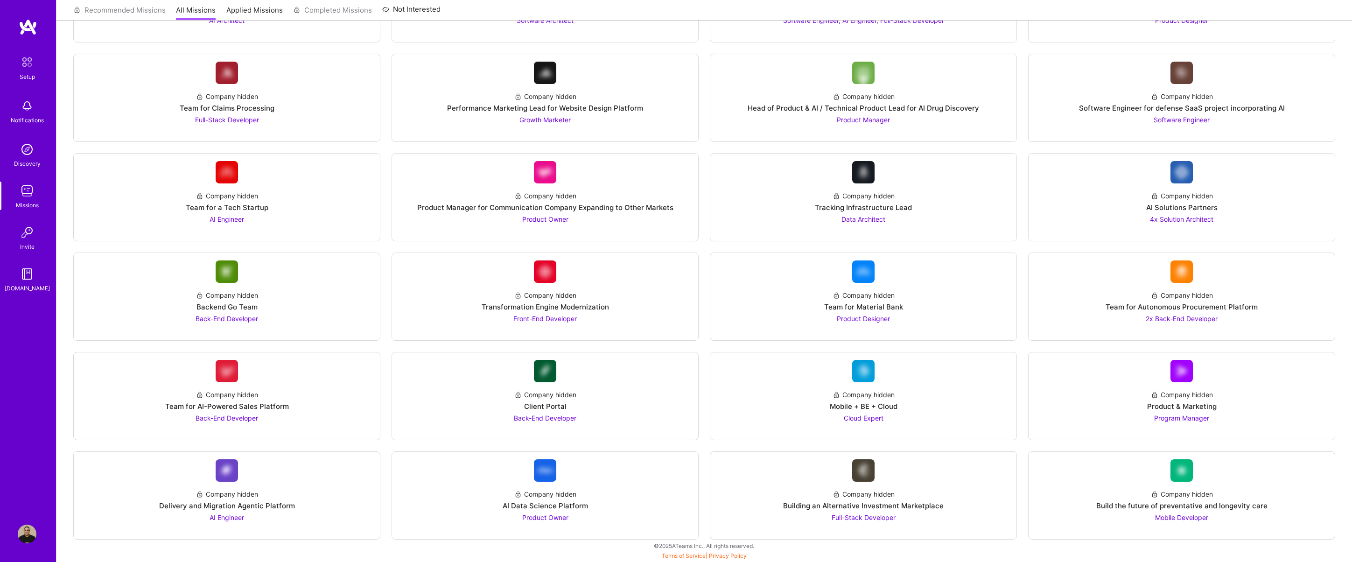
click at [31, 271] on img at bounding box center [27, 274] width 19 height 19
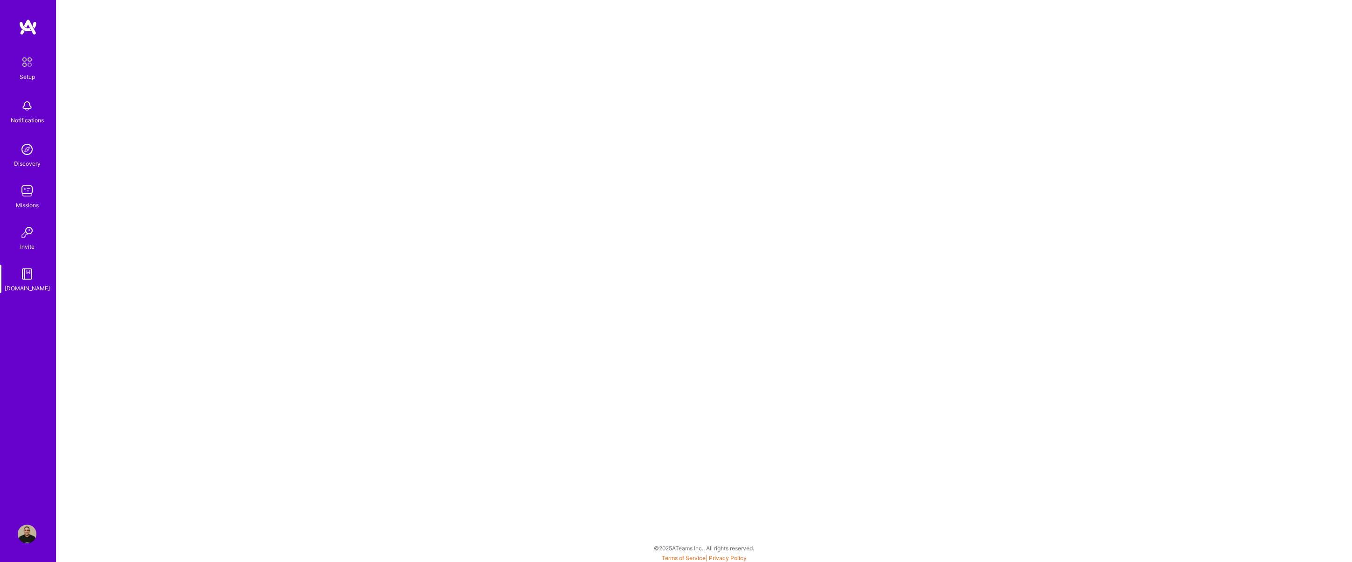
click at [28, 189] on img at bounding box center [27, 190] width 19 height 19
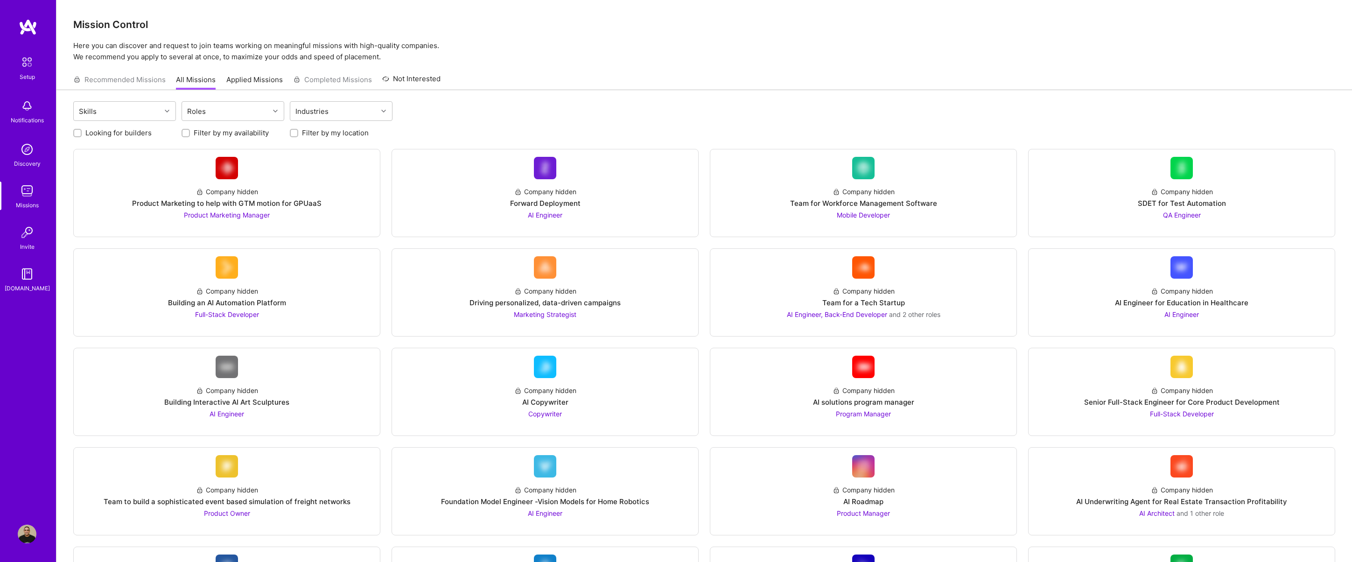
click at [24, 58] on img at bounding box center [27, 62] width 20 height 20
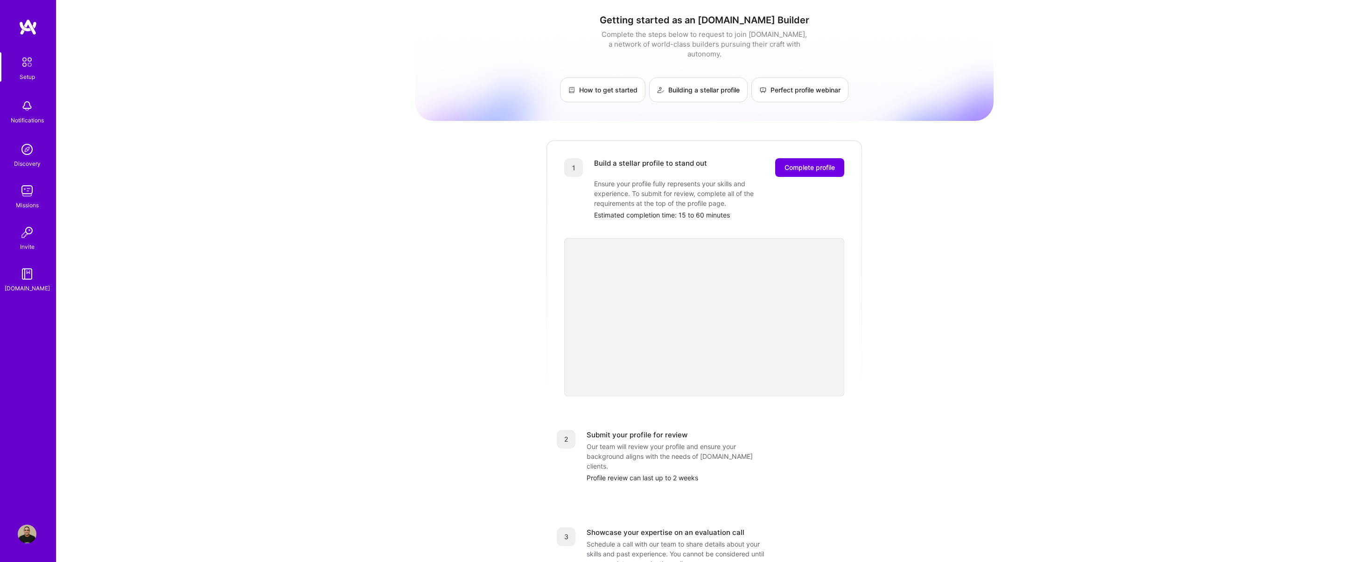
click at [17, 81] on link "Setup" at bounding box center [27, 66] width 58 height 29
click at [32, 67] on img at bounding box center [27, 62] width 20 height 20
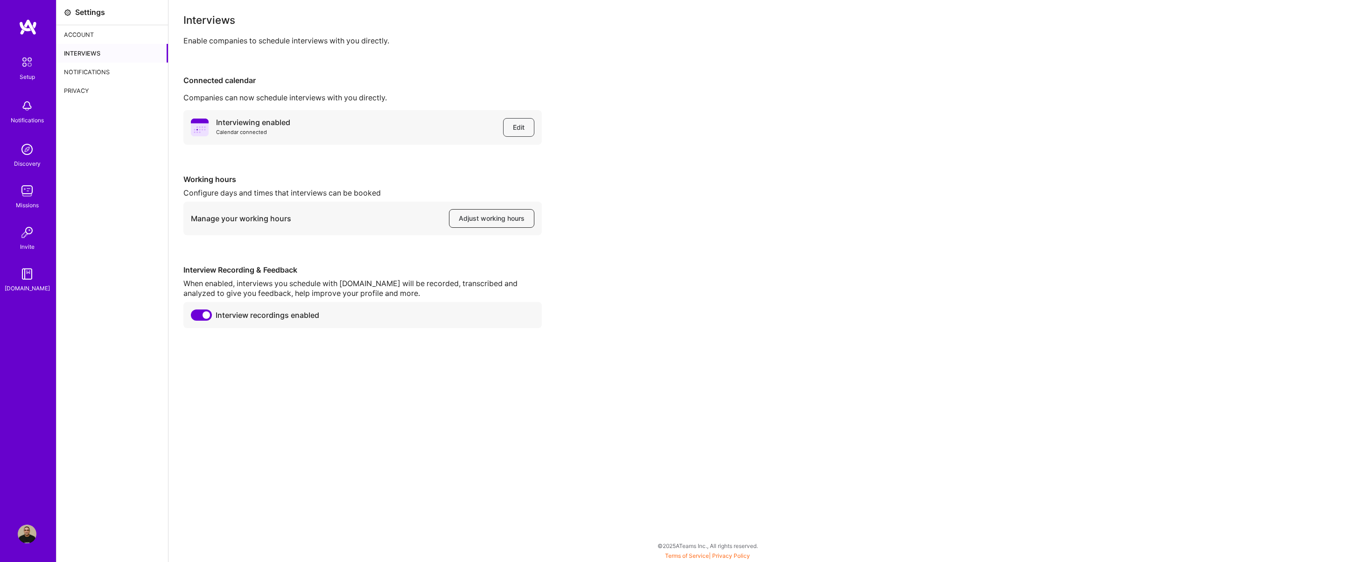
click at [514, 224] on button "Adjust working hours" at bounding box center [491, 218] width 85 height 19
click at [89, 53] on div "Interviews" at bounding box center [112, 53] width 112 height 19
click at [93, 70] on div "Notifications" at bounding box center [112, 72] width 112 height 19
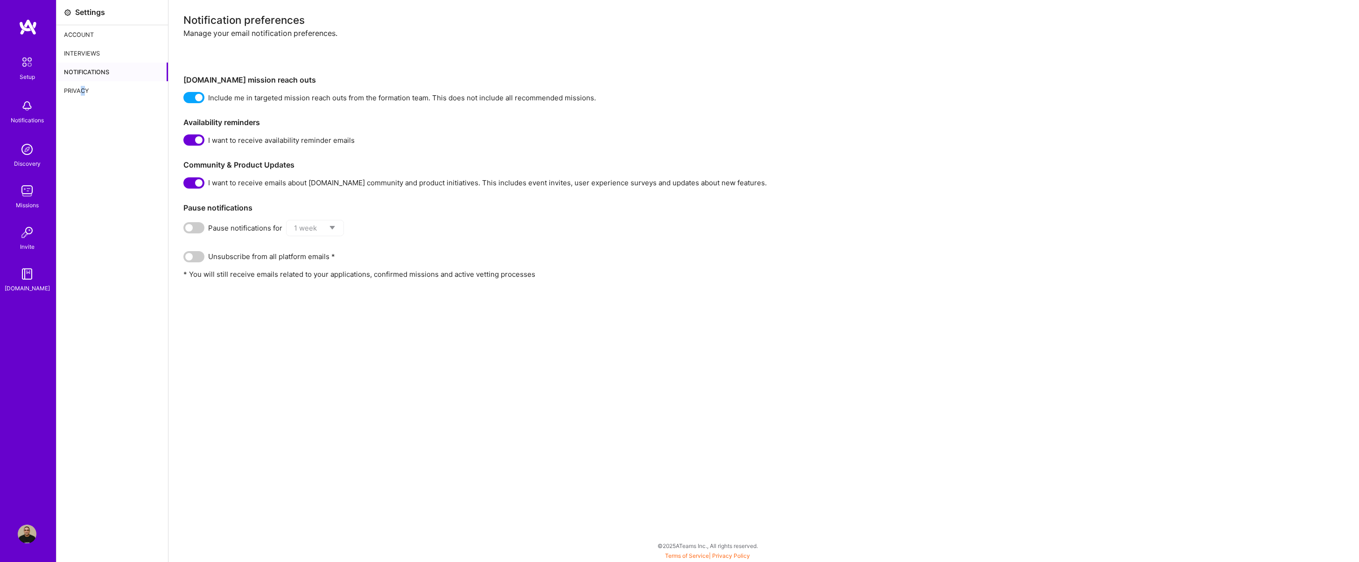
click at [83, 93] on div "Privacy" at bounding box center [112, 90] width 112 height 19
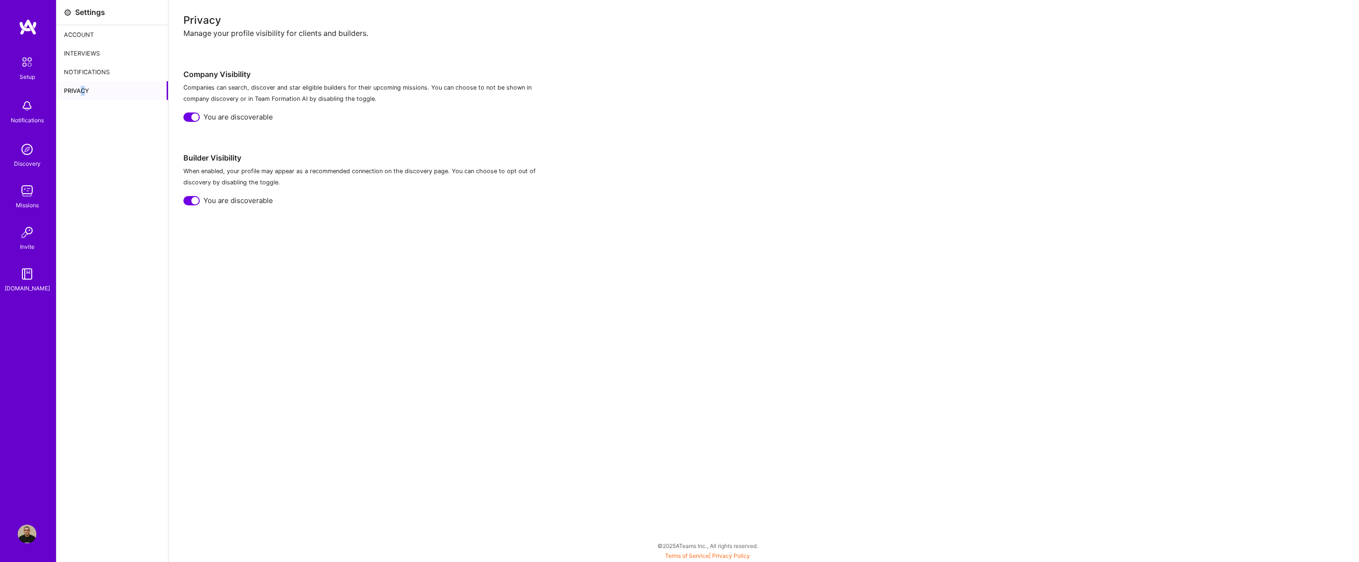
click at [29, 151] on img at bounding box center [27, 149] width 19 height 19
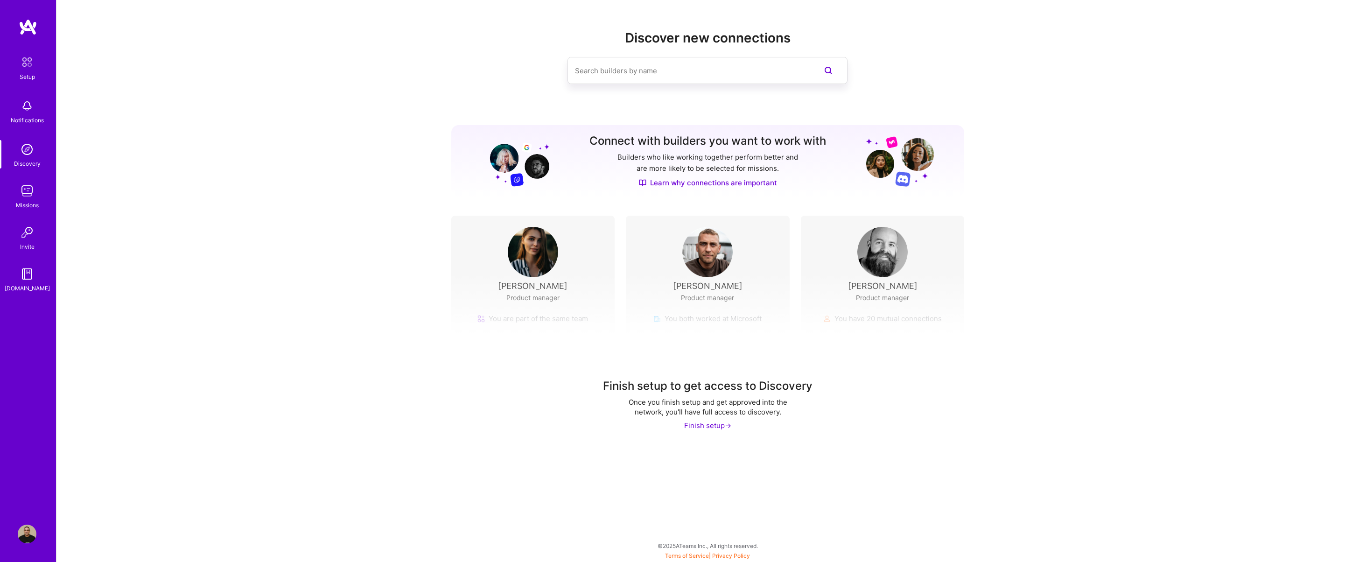
click at [34, 192] on img at bounding box center [27, 190] width 19 height 19
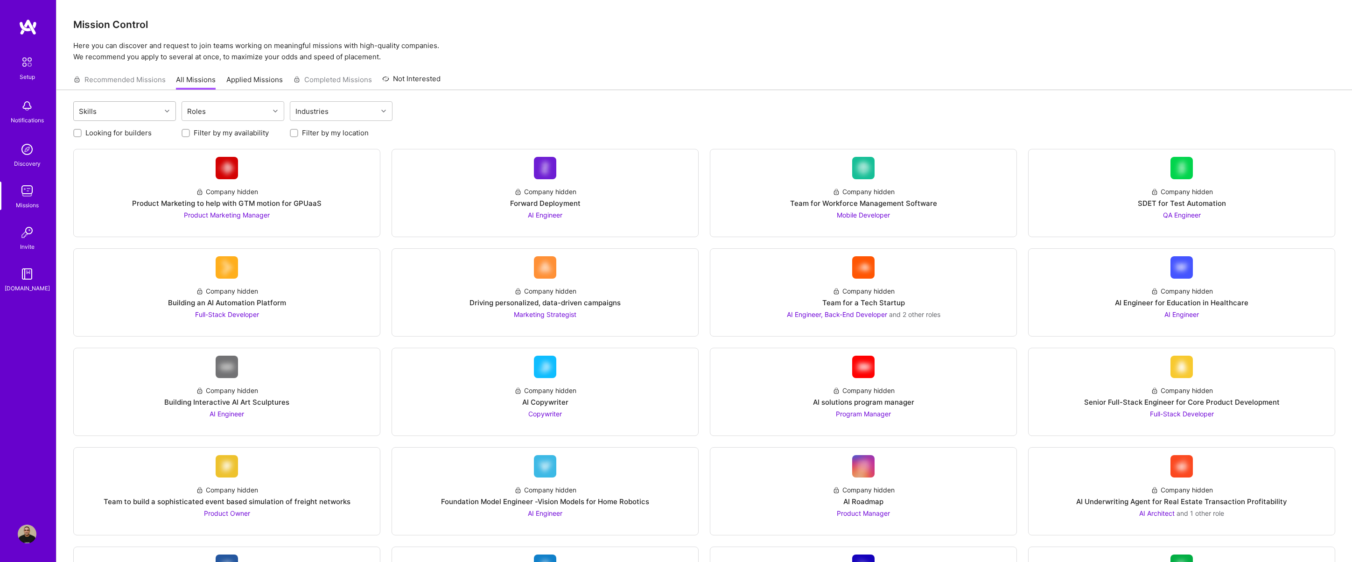
click at [128, 113] on div "Skills" at bounding box center [117, 111] width 87 height 19
type input "py"
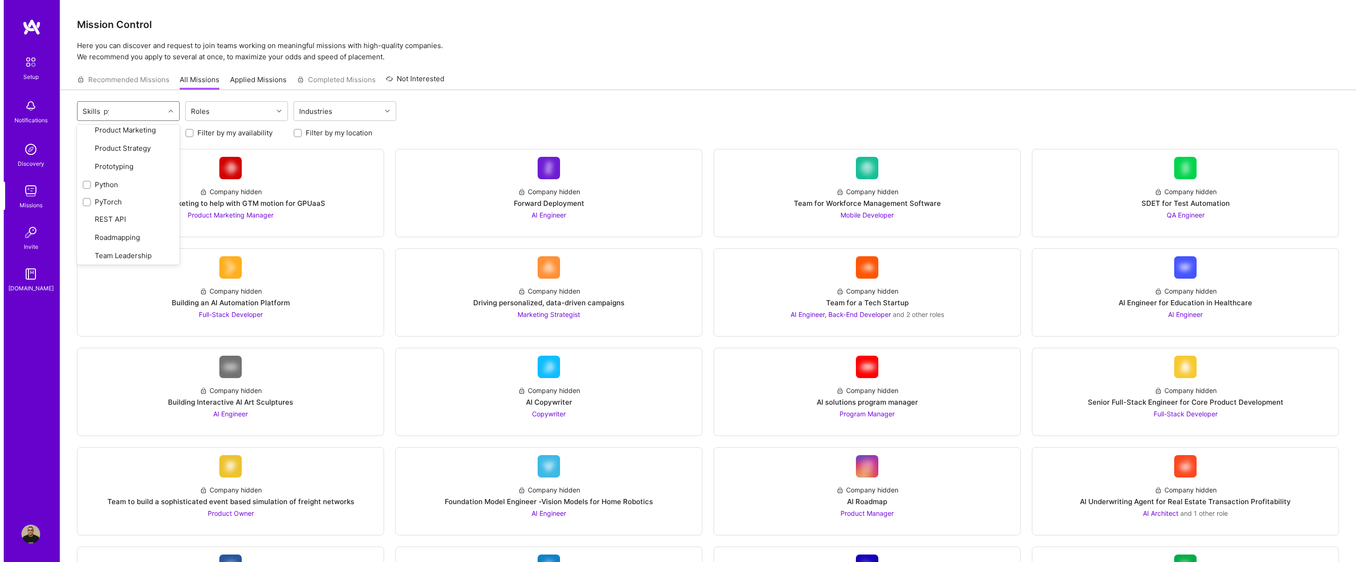
scroll to position [0, 0]
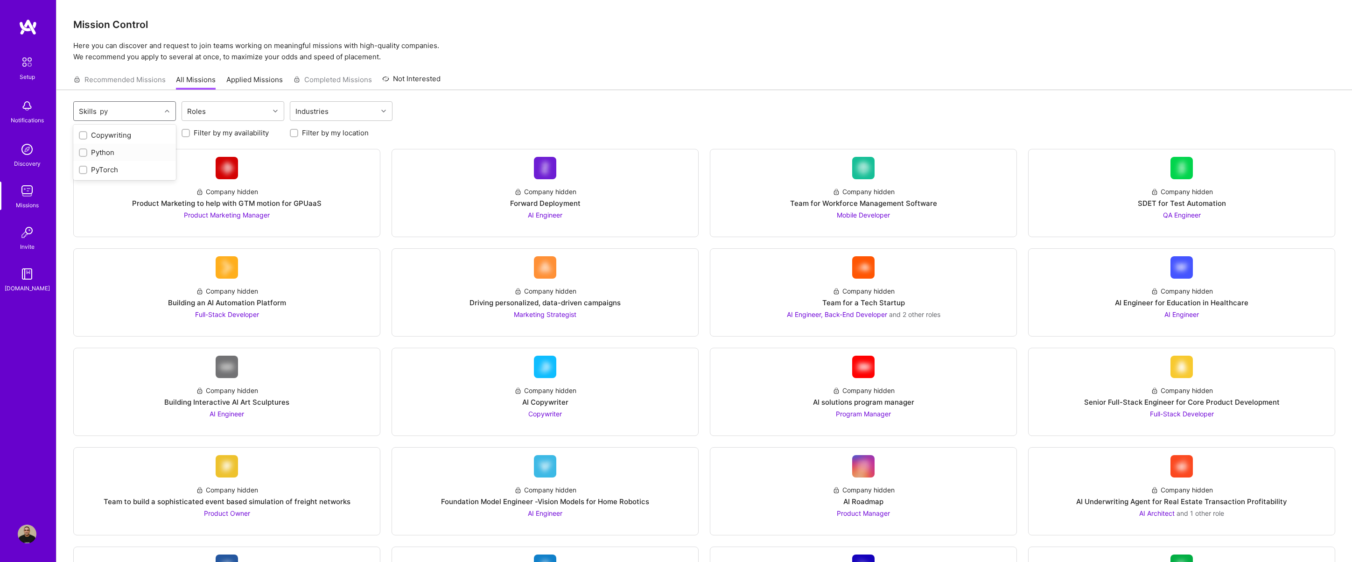
click at [89, 149] on div "Python" at bounding box center [124, 152] width 91 height 10
checkbox input "true"
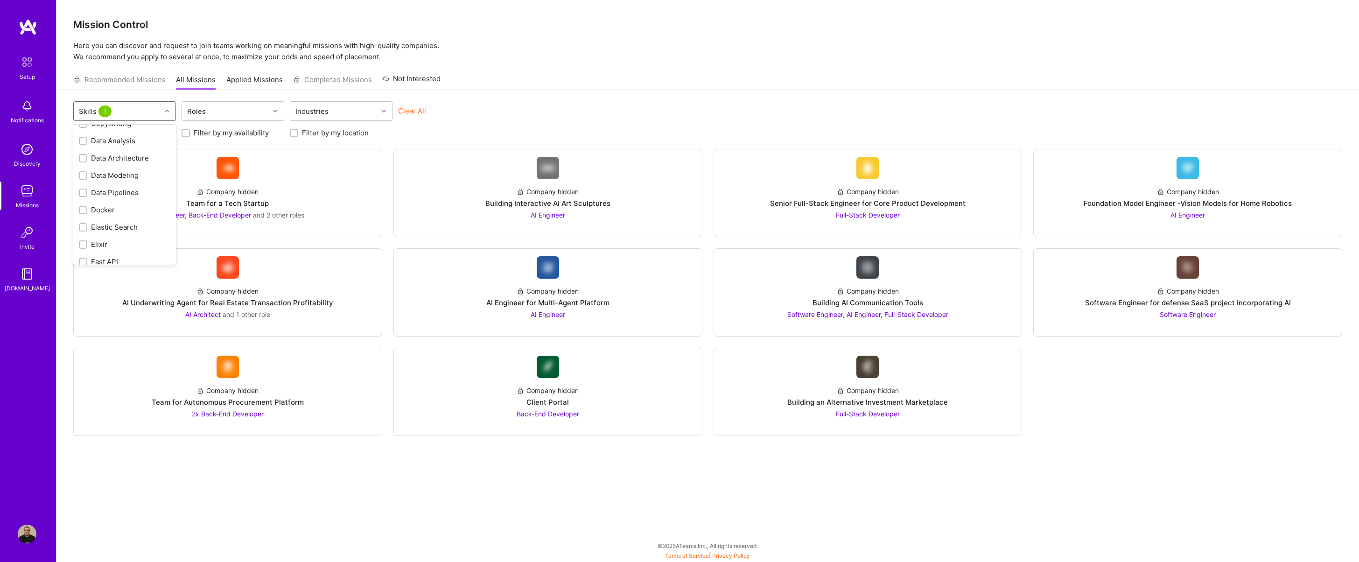
scroll to position [375, 0]
click at [85, 182] on input "checkbox" at bounding box center [84, 185] width 7 height 7
checkbox input "true"
type input "f"
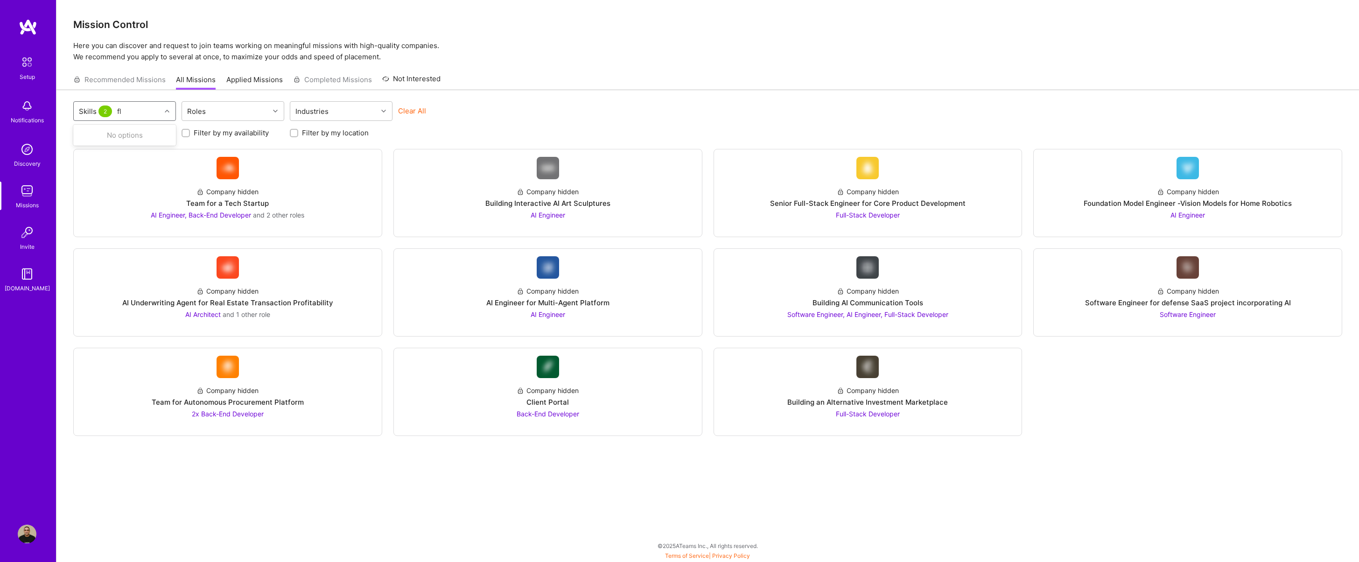
type input "f"
click at [535, 61] on p "Here you can discover and request to join teams working on meaningful missions …" at bounding box center [707, 51] width 1269 height 22
click at [547, 413] on span "Back-End Developer" at bounding box center [547, 414] width 63 height 8
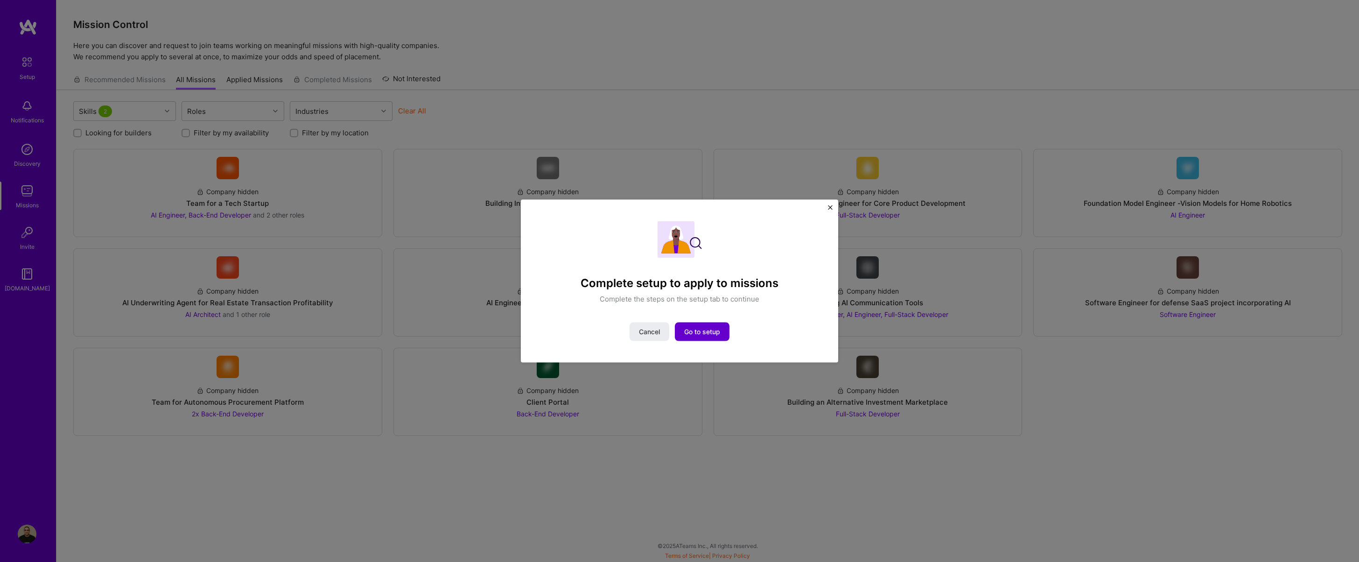
click at [689, 334] on span "Go to setup" at bounding box center [702, 331] width 36 height 9
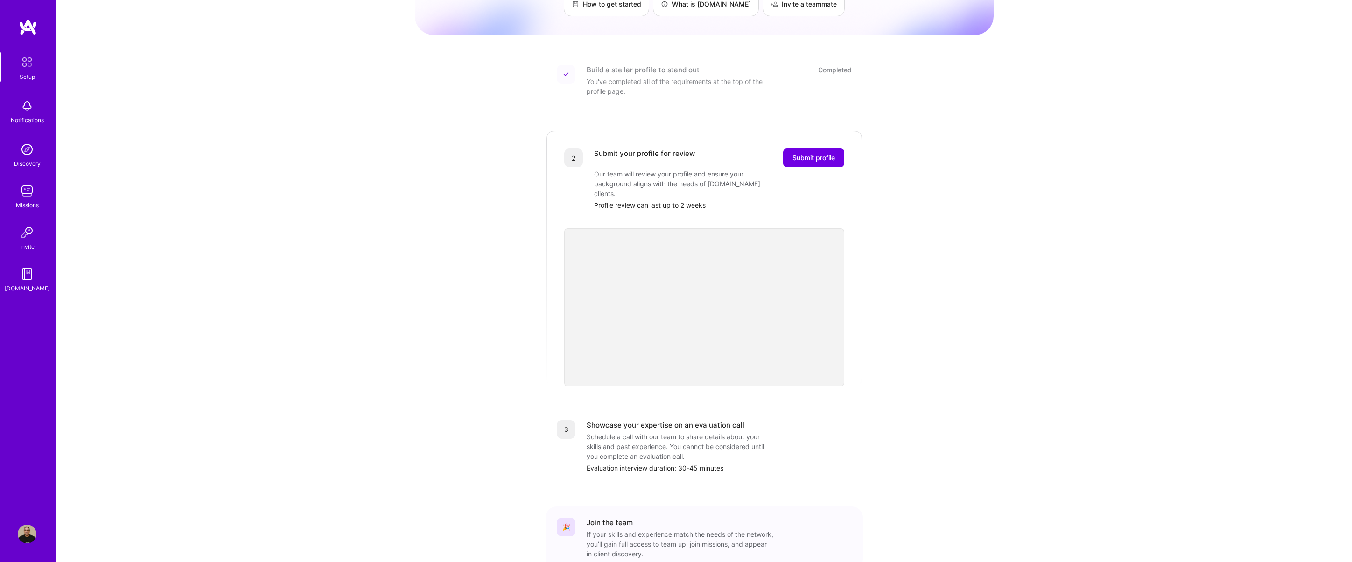
scroll to position [126, 0]
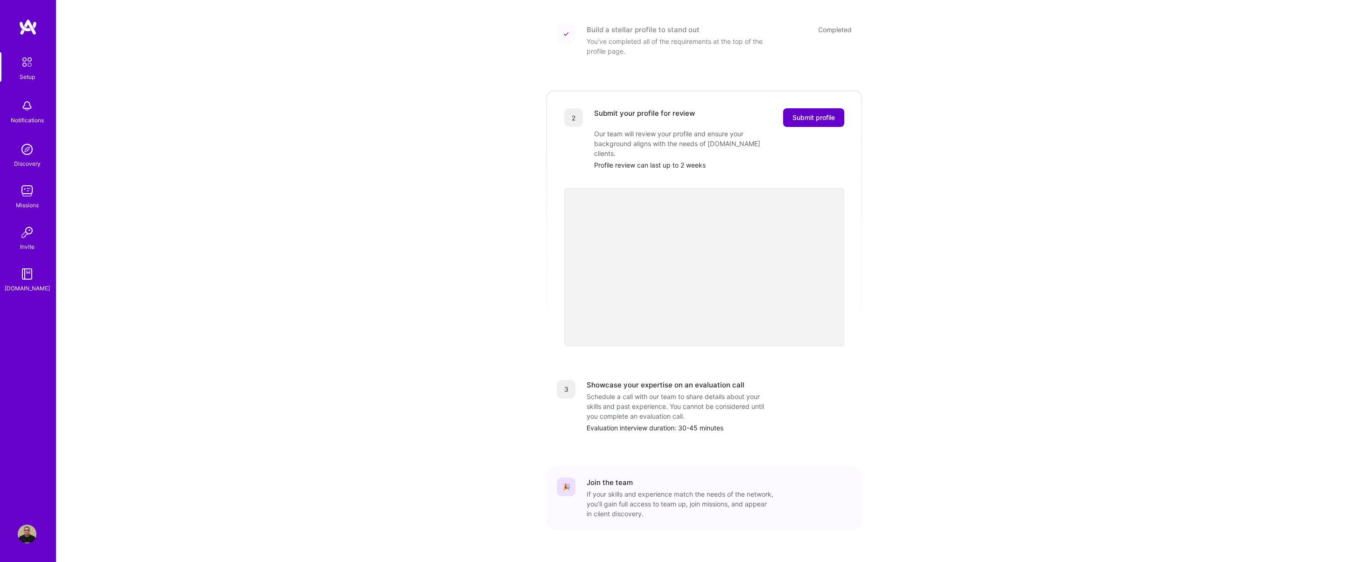
click at [814, 113] on span "Submit profile" at bounding box center [813, 117] width 42 height 9
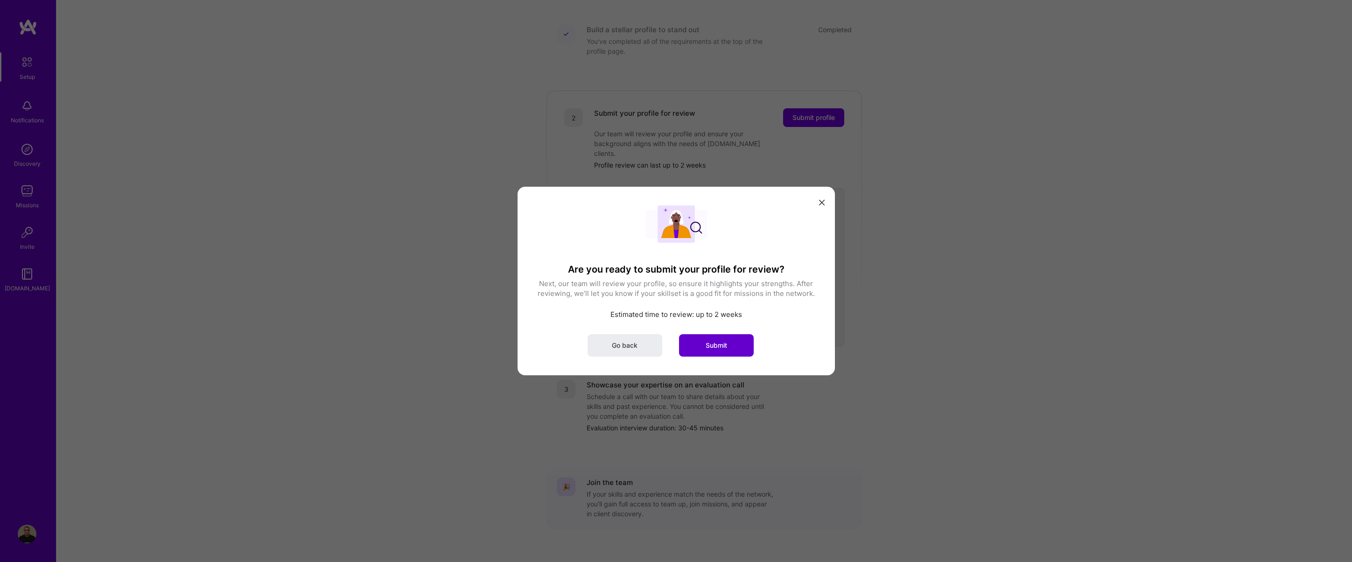
click at [730, 342] on button "Submit" at bounding box center [716, 345] width 75 height 22
